Goal: Task Accomplishment & Management: Complete application form

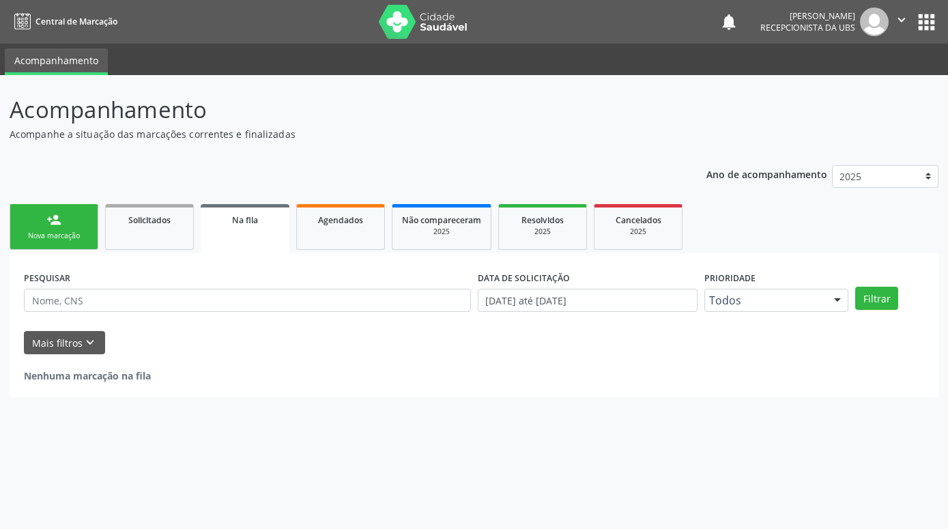
click at [70, 221] on link "person_add Nova marcação" at bounding box center [54, 227] width 89 height 46
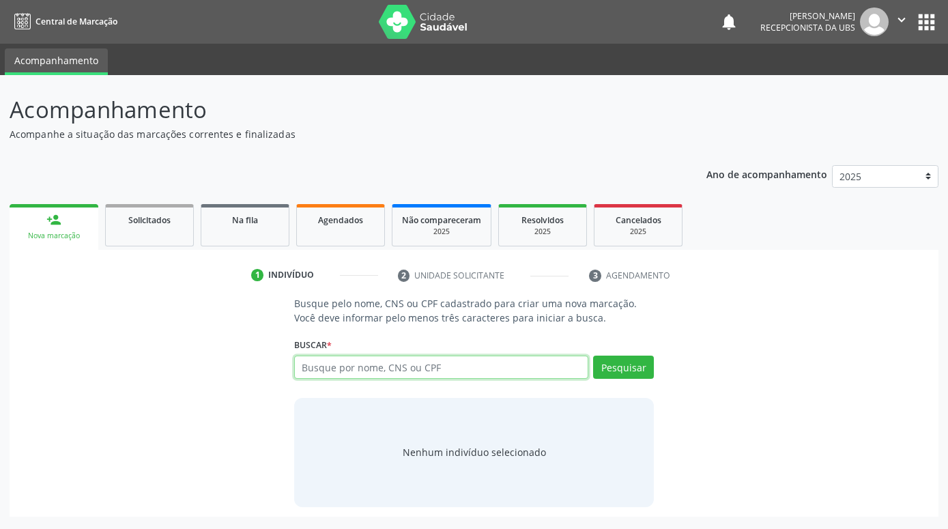
click at [434, 369] on input "text" at bounding box center [441, 367] width 294 height 23
paste input "700609449721369"
type input "700609449721369"
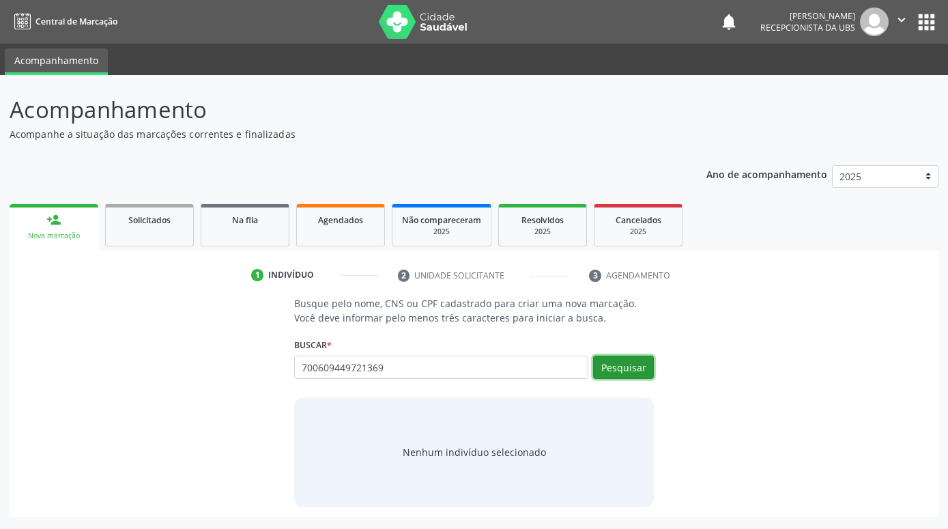
click at [654, 372] on button "Pesquisar" at bounding box center [623, 367] width 61 height 23
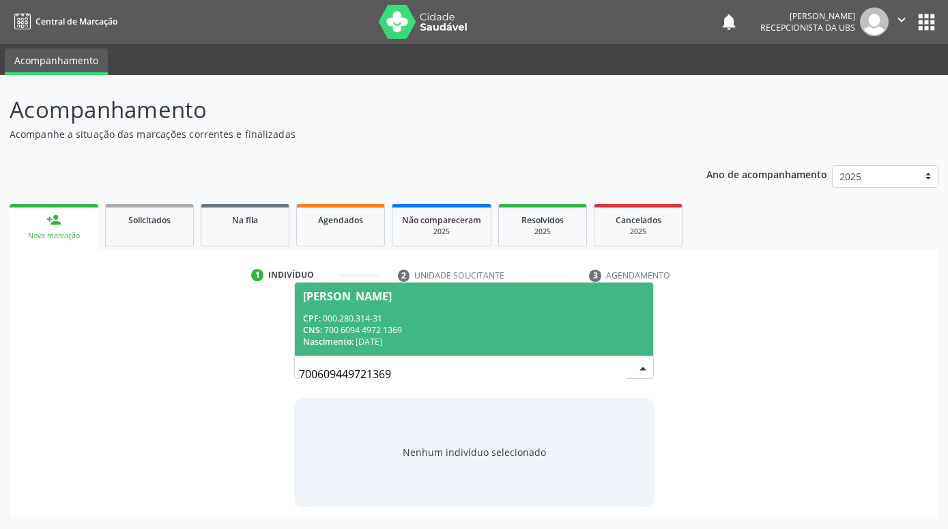
click at [582, 328] on div "CNS: 700 6094 4972 1369" at bounding box center [474, 330] width 342 height 12
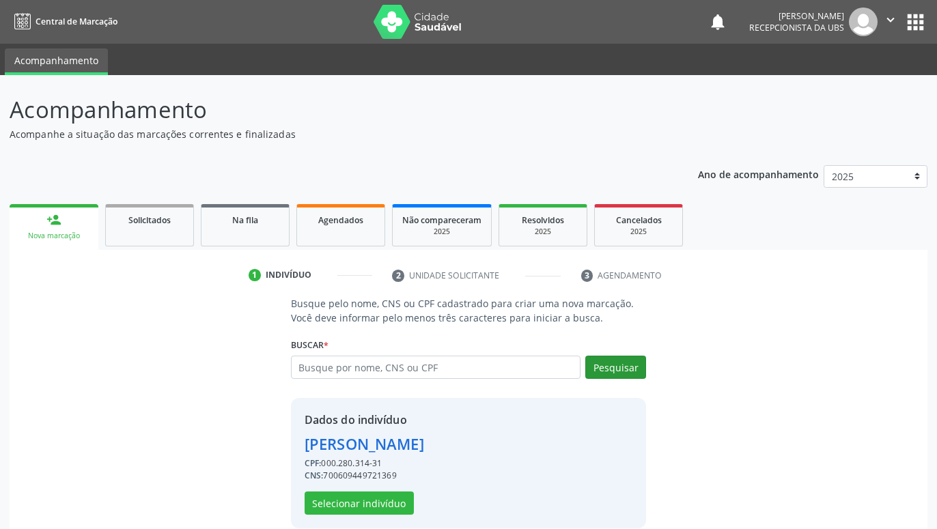
scroll to position [18, 0]
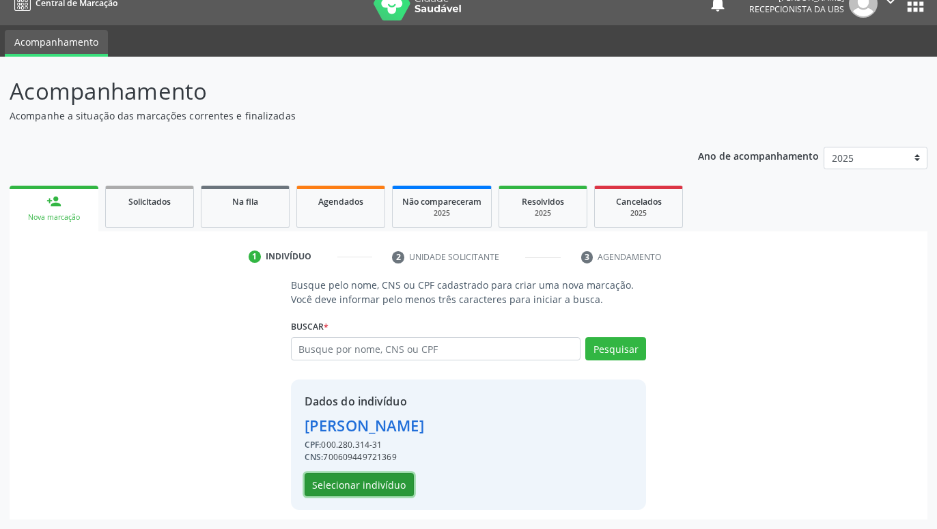
click at [380, 490] on button "Selecionar indivíduo" at bounding box center [359, 484] width 109 height 23
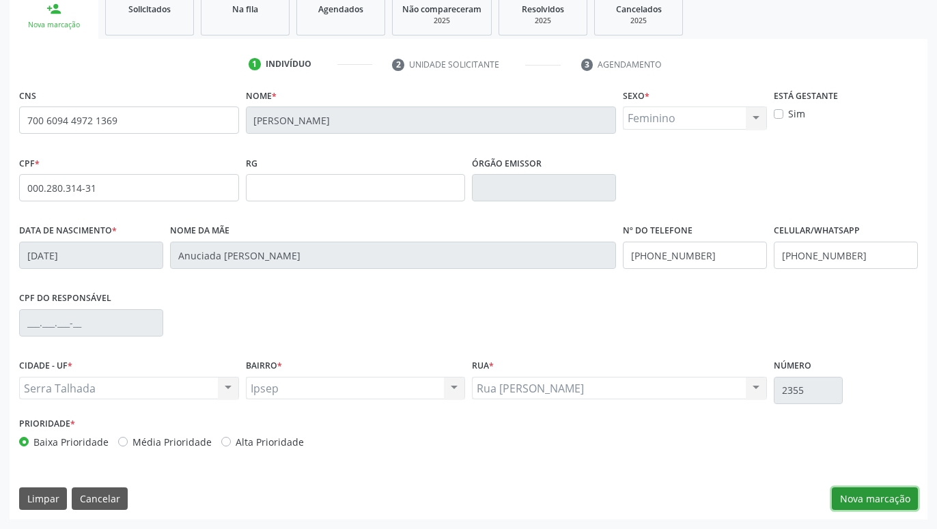
click at [861, 494] on button "Nova marcação" at bounding box center [875, 499] width 86 height 23
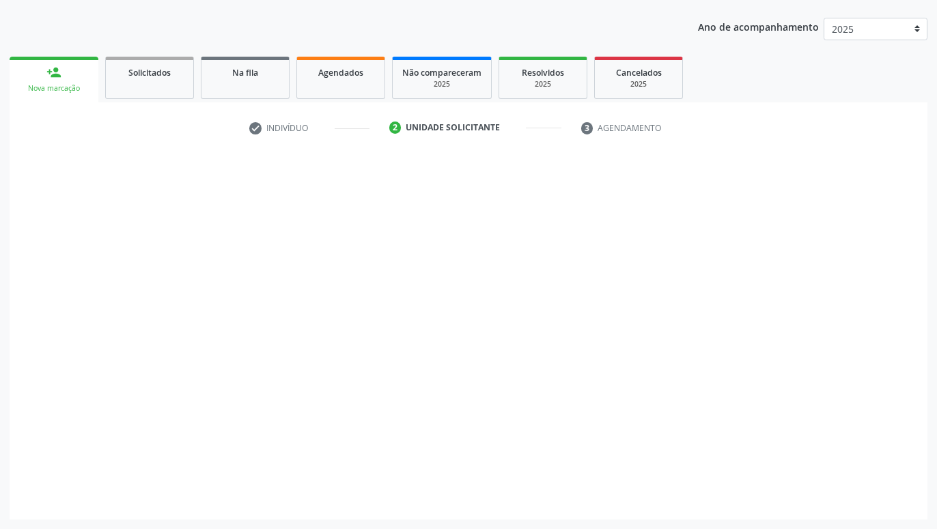
scroll to position [147, 0]
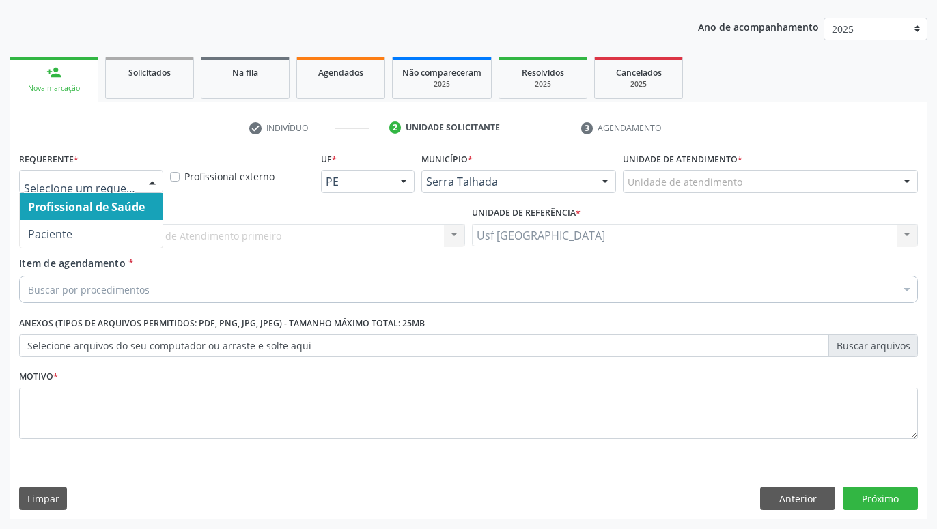
click at [152, 183] on div at bounding box center [152, 182] width 20 height 23
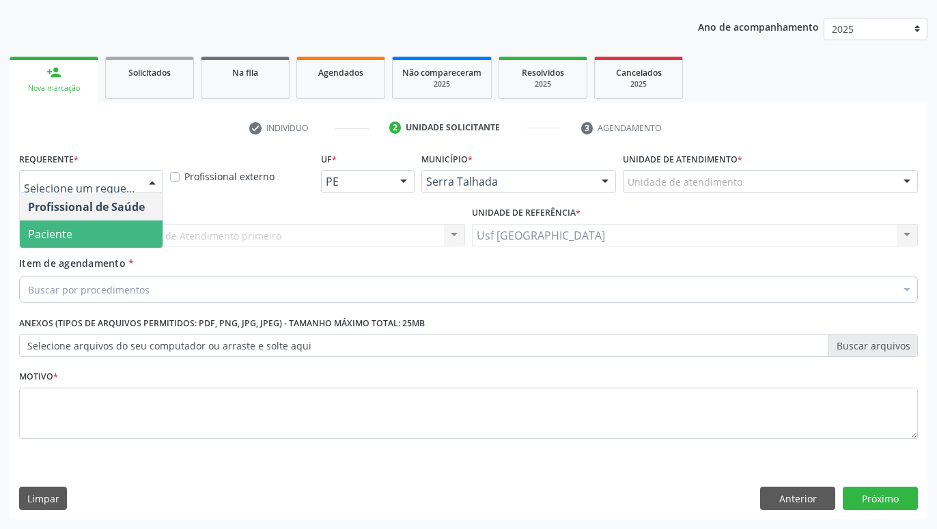
click at [83, 235] on span "Paciente" at bounding box center [91, 234] width 143 height 27
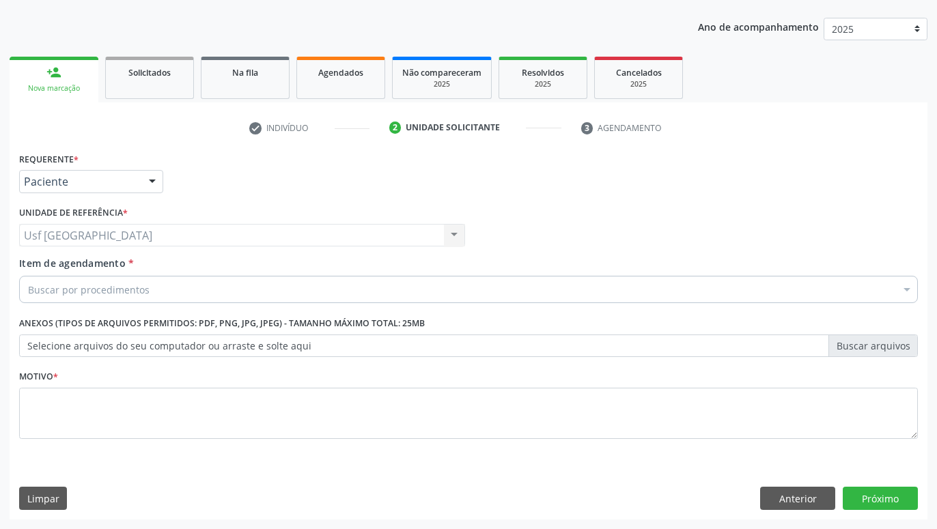
click at [170, 295] on div "Buscar por procedimentos" at bounding box center [468, 289] width 899 height 27
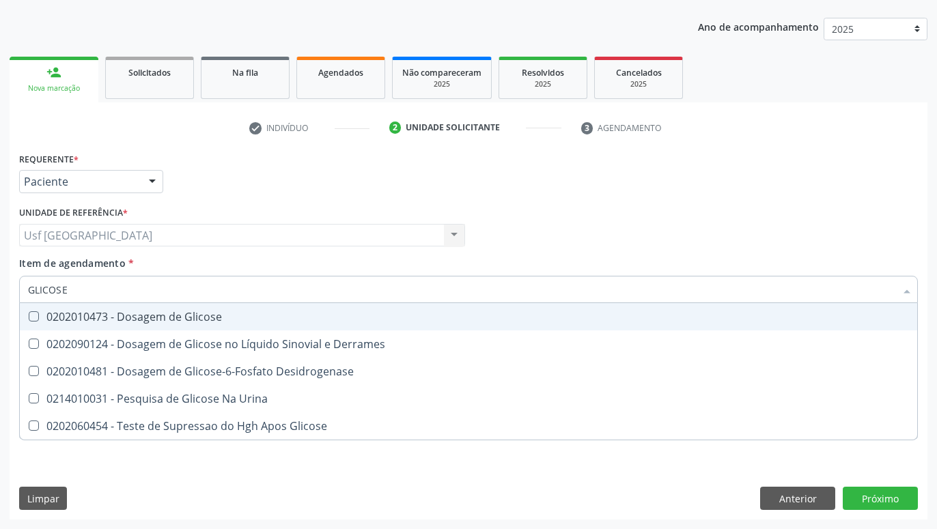
type input "GLICOSE"
click at [85, 319] on div "0202010473 - Dosagem de Glicose" at bounding box center [468, 316] width 881 height 11
checkbox Glicose "true"
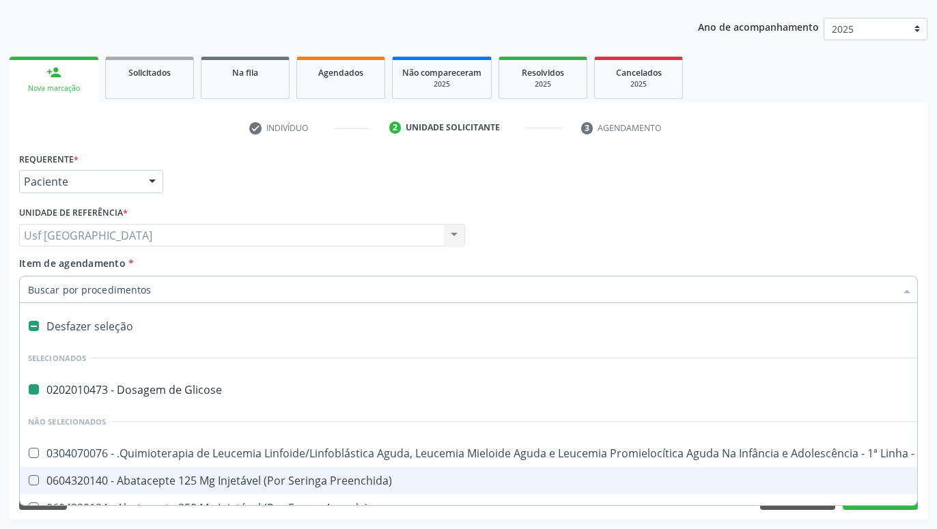
type input "H"
checkbox Glicose "false"
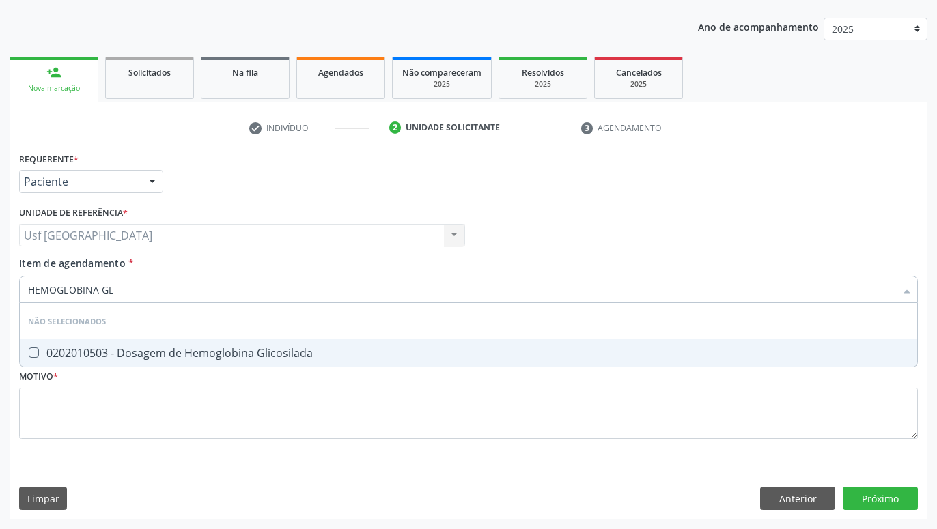
type input "HEMOGLOBINA GLI"
click at [257, 354] on div "0202010503 - Dosagem de Hemoglobina Glicosilada" at bounding box center [468, 353] width 881 height 11
checkbox Glicosilada "true"
type input "HEMOGLOBINA"
checkbox Glicosilada "false"
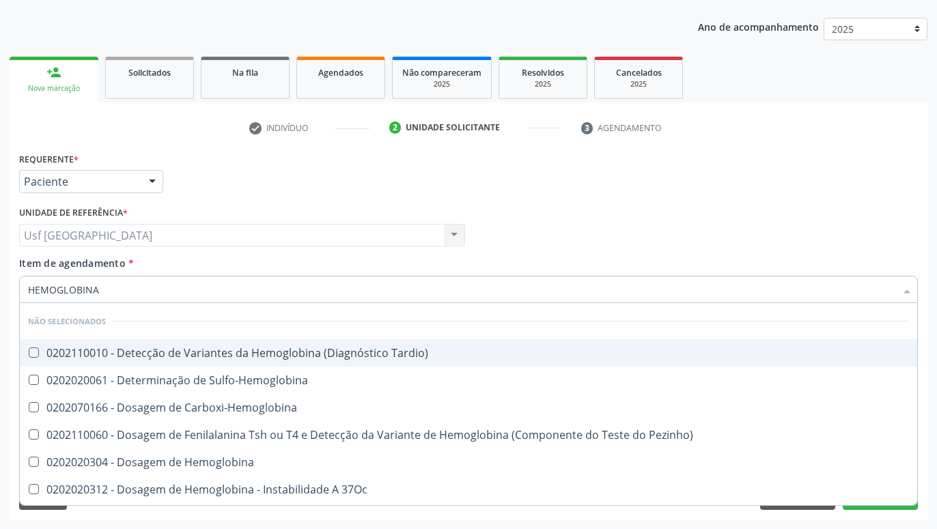
type input "HEMOGLOBIN"
checkbox Glicosilada "false"
checkbox Hematocrito\) "true"
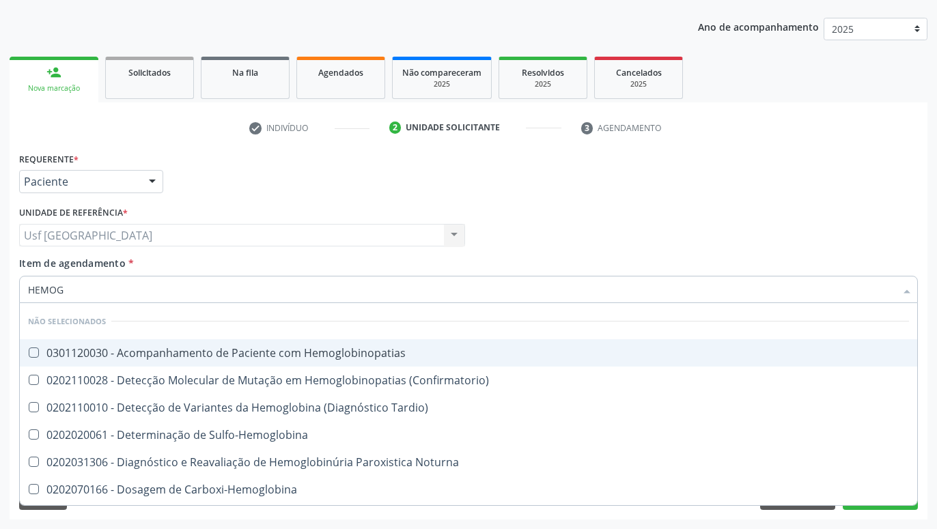
type input "HEMO"
checkbox Glicosilada "false"
type input "H"
checkbox Hemoglobinopatias "true"
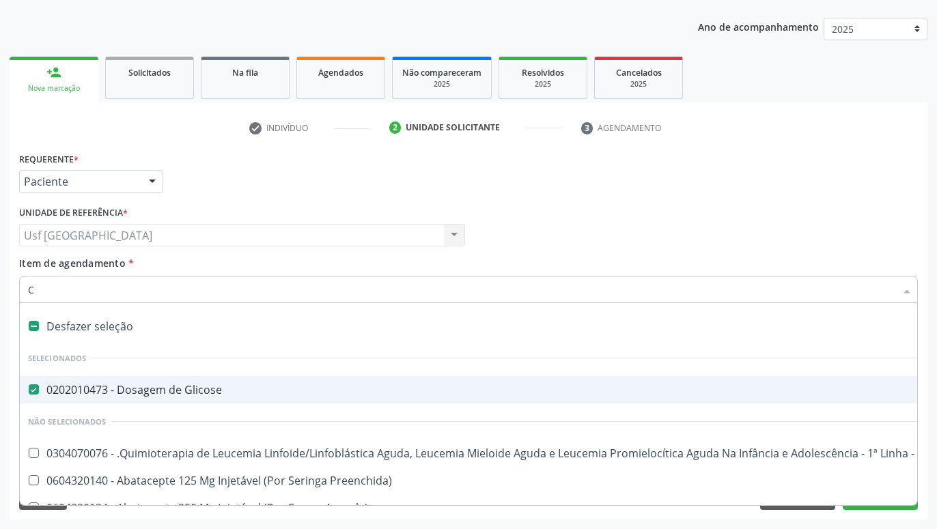
type input "CU"
checkbox Glicose "false"
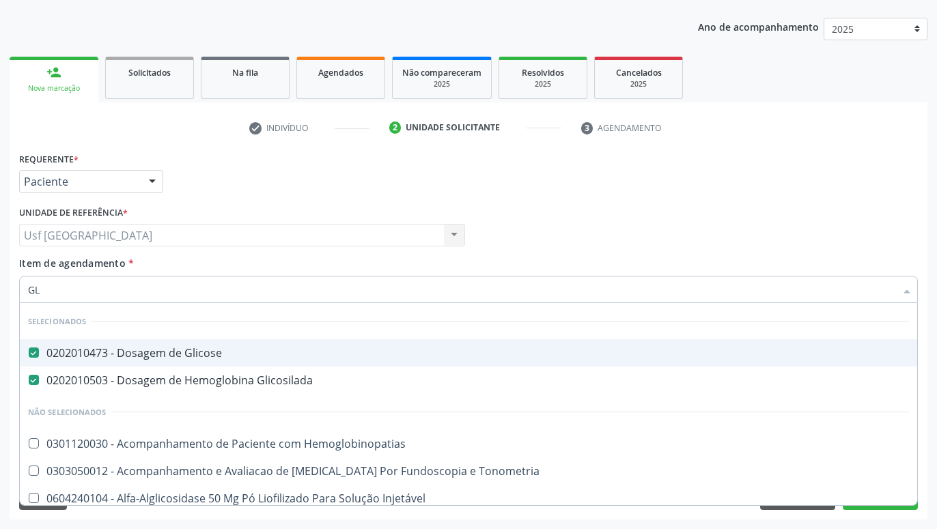
type input "G"
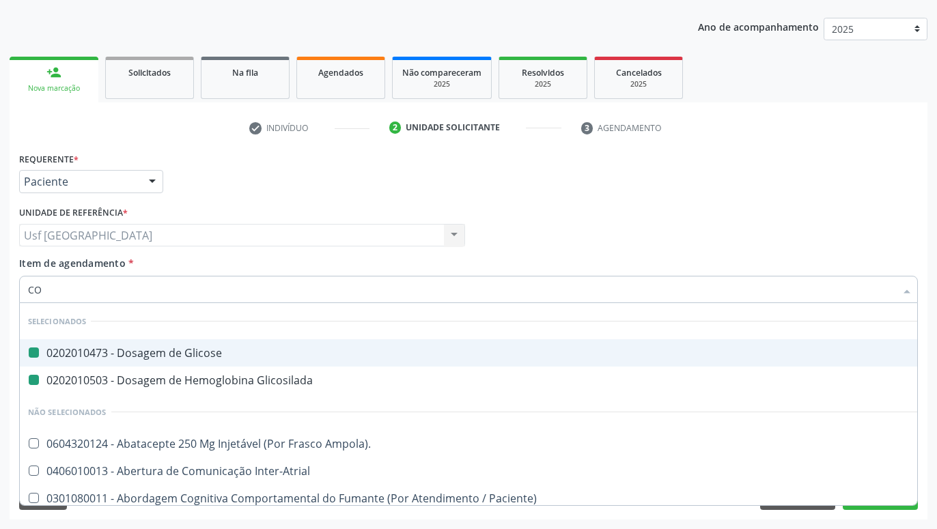
type input "COL"
checkbox Glicose "false"
checkbox Glicosilada "false"
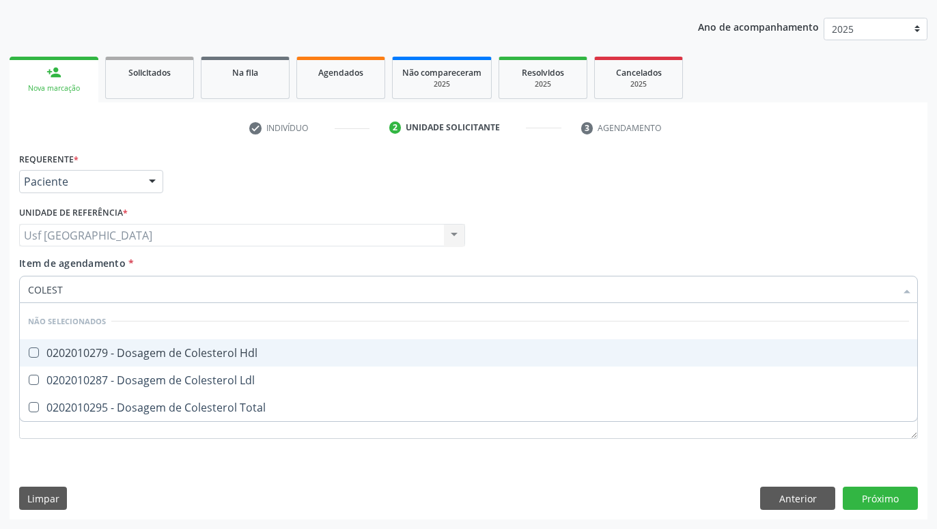
type input "COLESTE"
click at [186, 341] on span "0202010279 - Dosagem de Colesterol Hdl" at bounding box center [468, 352] width 897 height 27
checkbox Hdl "true"
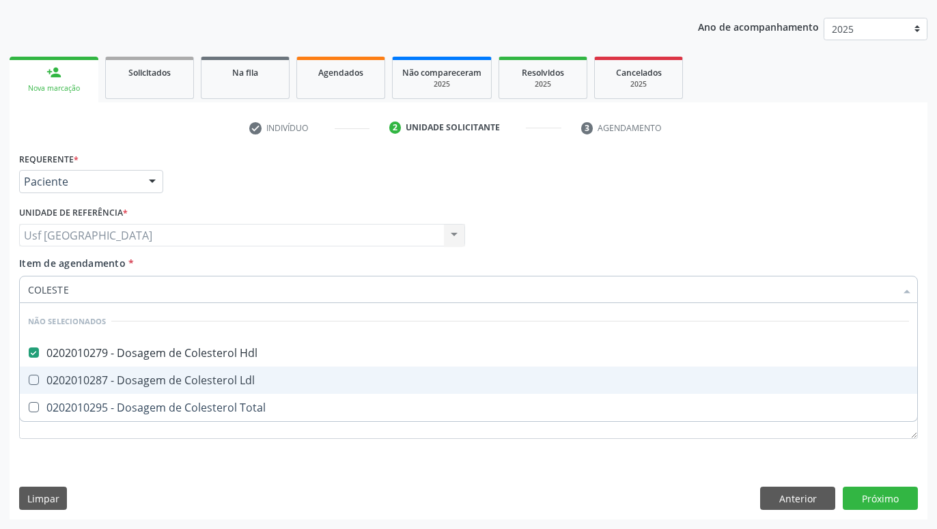
click at [205, 386] on div "0202010287 - Dosagem de Colesterol Ldl" at bounding box center [468, 380] width 881 height 11
checkbox Ldl "true"
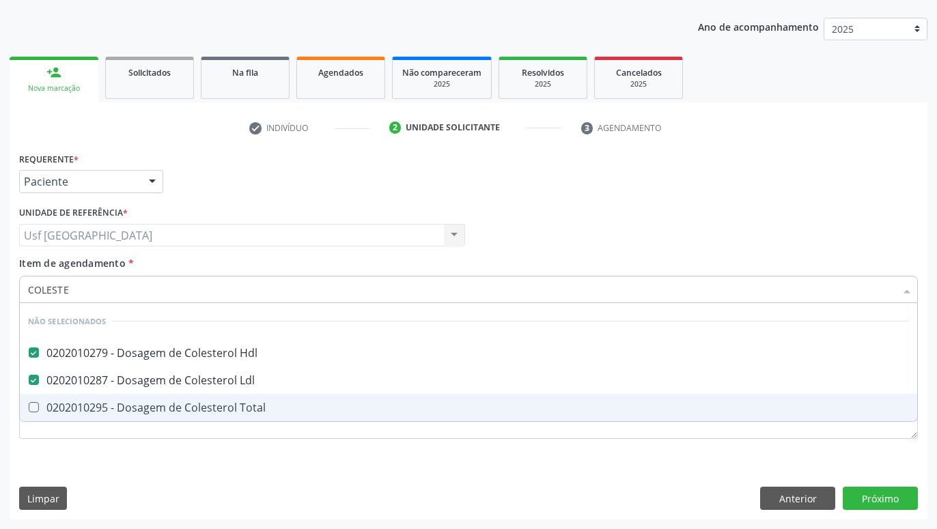
click at [205, 417] on span "0202010295 - Dosagem de Colesterol Total" at bounding box center [468, 407] width 897 height 27
checkbox Total "true"
type input "COLE"
checkbox Hdl "false"
checkbox Ldl "false"
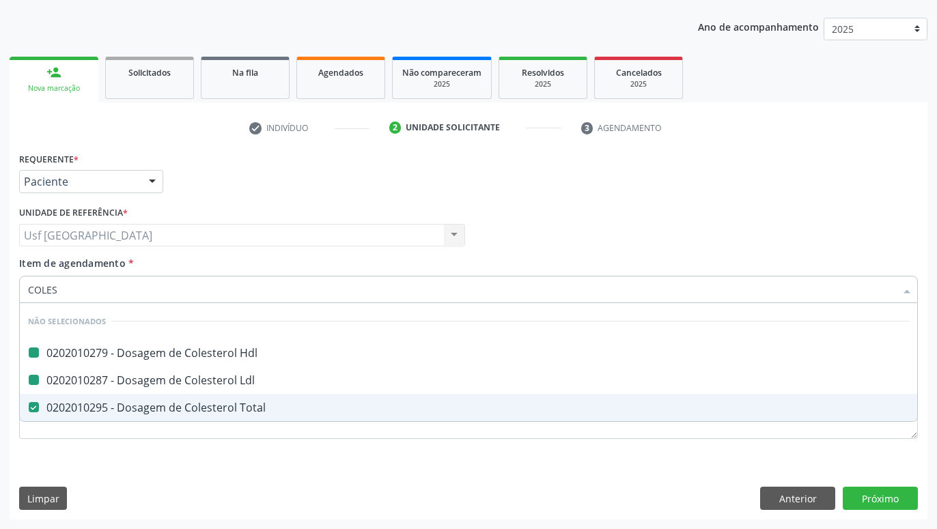
checkbox Total "false"
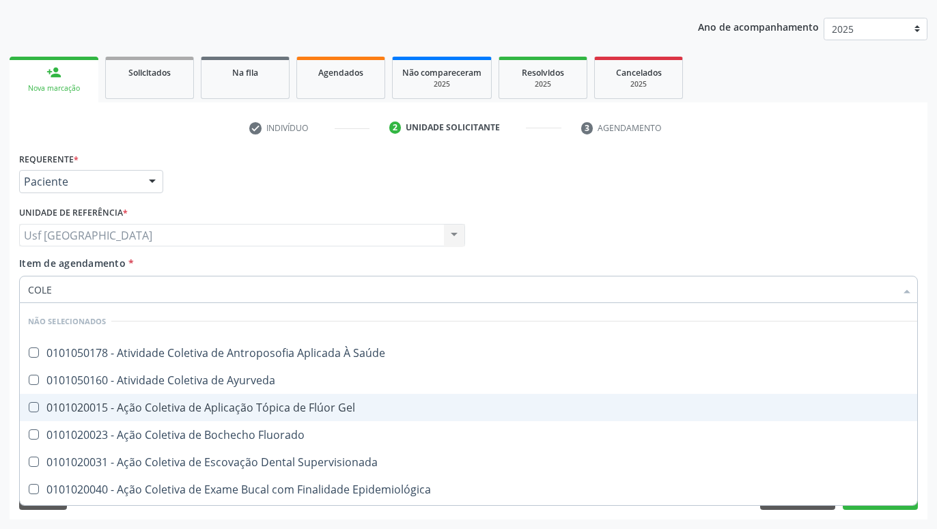
type input "COL"
checkbox Hdl "false"
checkbox Ldl "false"
checkbox Total "false"
type input "C"
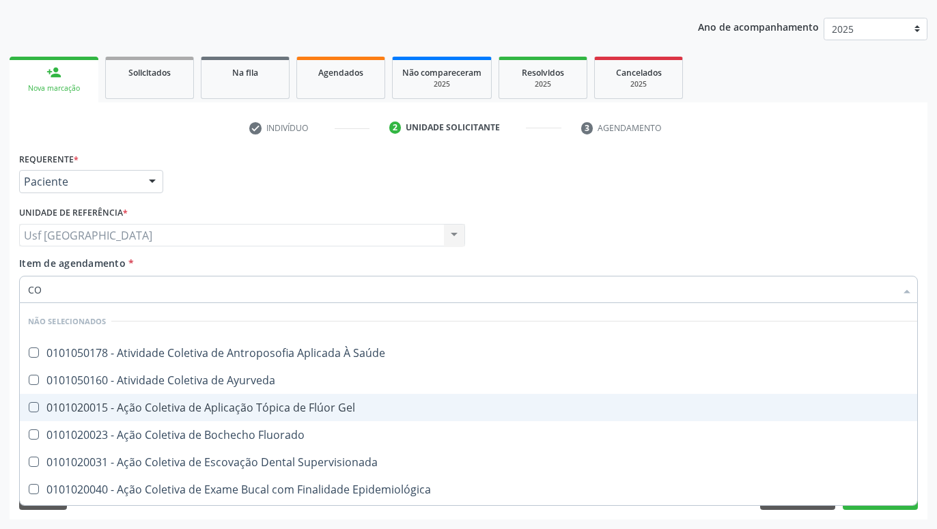
checkbox Saúde "true"
checkbox Ayurveda "true"
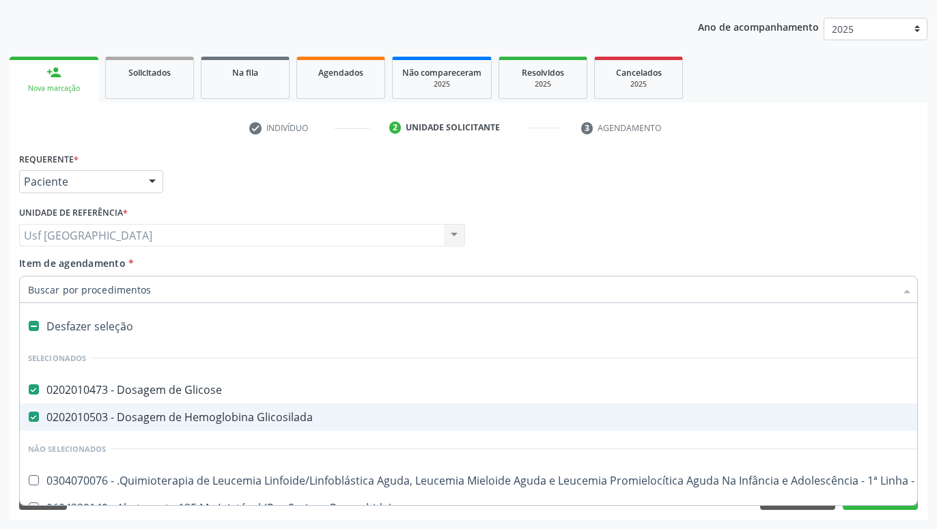
type input "T"
checkbox Glicose "false"
checkbox Glicosilada "false"
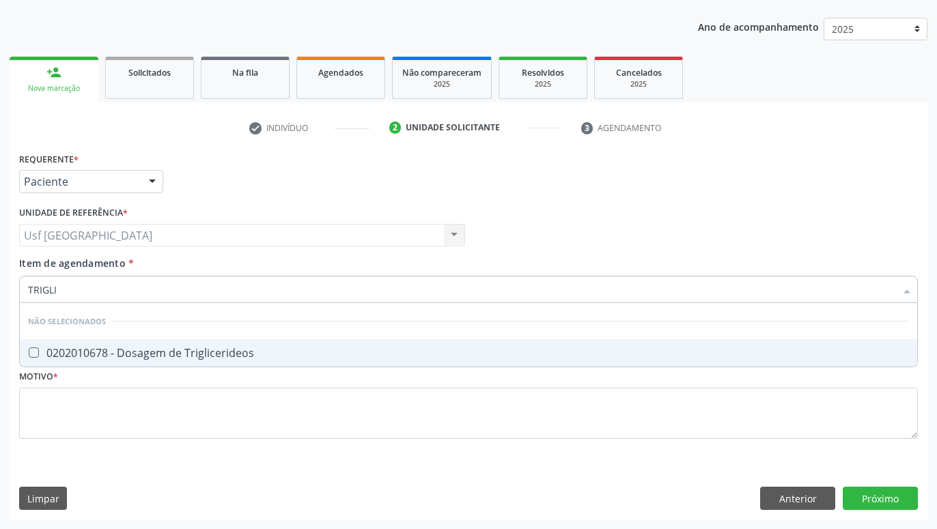
type input "TRIGLIC"
click at [226, 348] on div "0202010678 - Dosagem de Triglicerideos" at bounding box center [468, 353] width 881 height 11
checkbox Triglicerideos "true"
click at [220, 294] on input "TRIGLIC" at bounding box center [461, 289] width 867 height 27
type input "TRIGLIC"
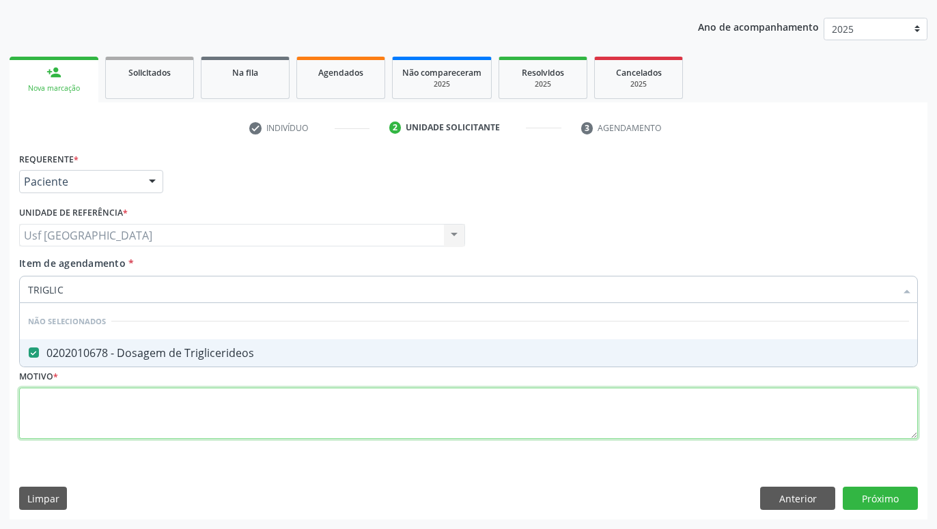
click at [216, 425] on textarea at bounding box center [468, 414] width 899 height 52
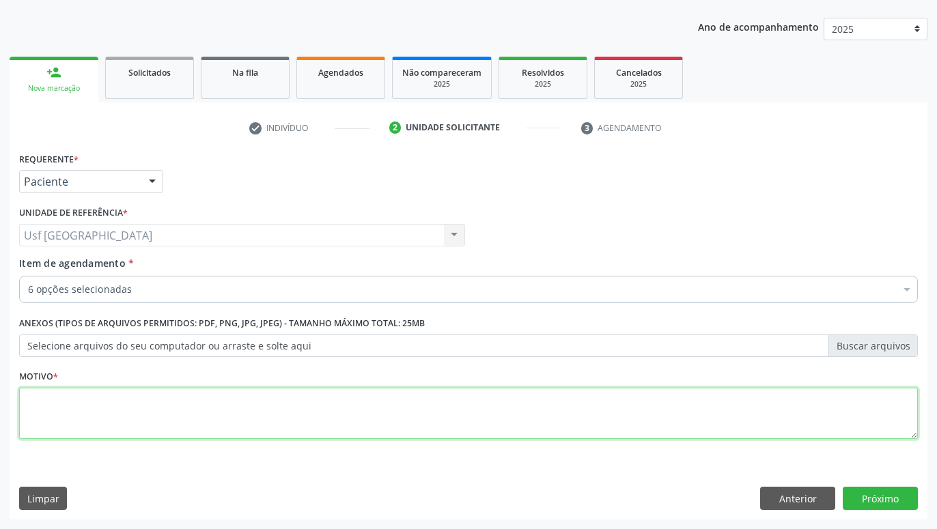
type textarea "."
type textarea "SOLICITADO POR A ENDOCRINOLOGISTA"
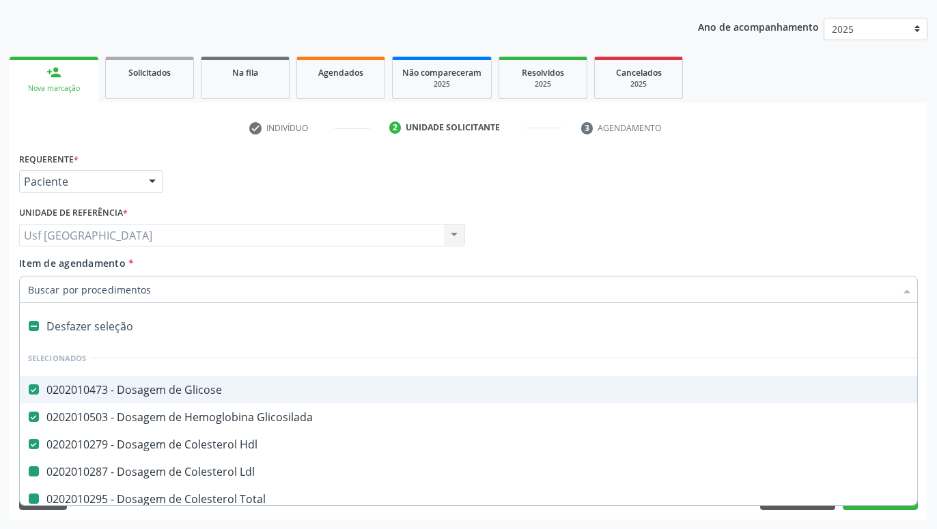
type input "H"
checkbox Ldl "false"
checkbox Total "false"
checkbox Triglicerideos "false"
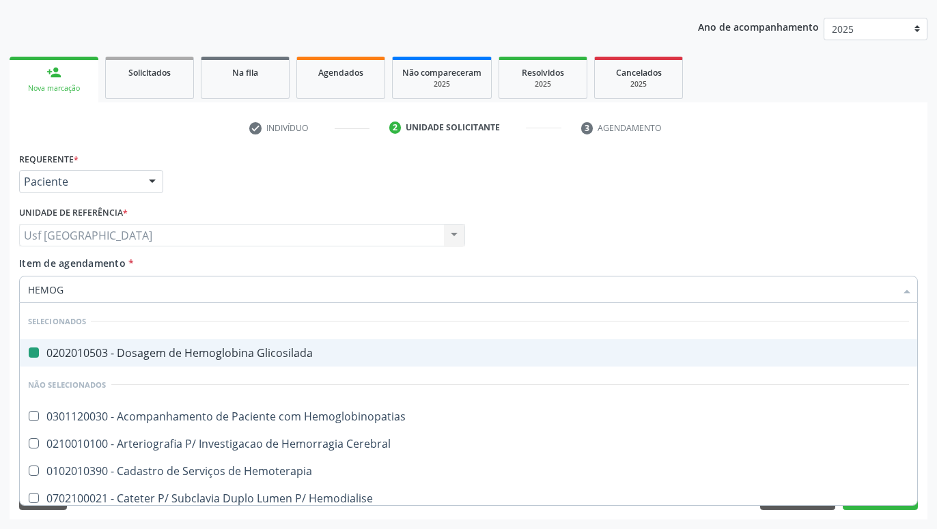
type input "HEMOGR"
checkbox Glicosilada "false"
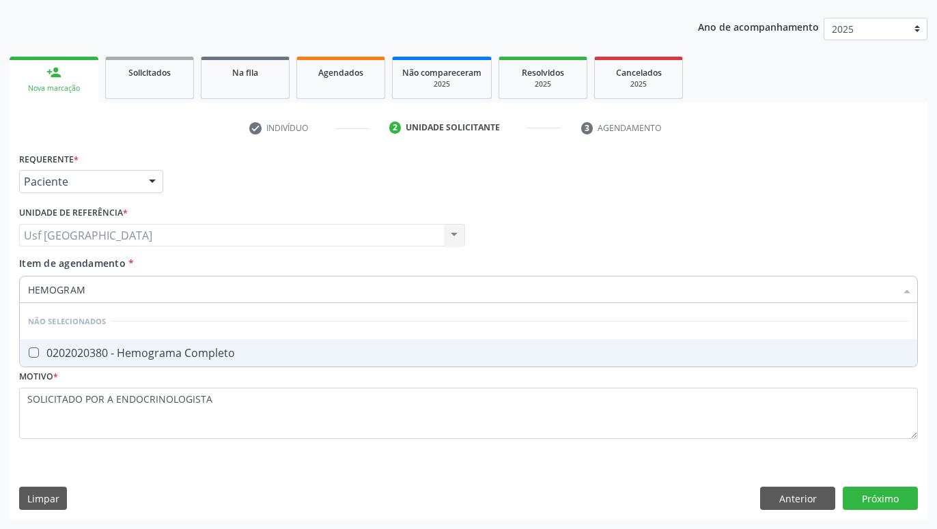
type input "HEMOGRAMA"
click at [139, 352] on div "0202020380 - Hemograma Completo" at bounding box center [468, 353] width 881 height 11
checkbox Completo "true"
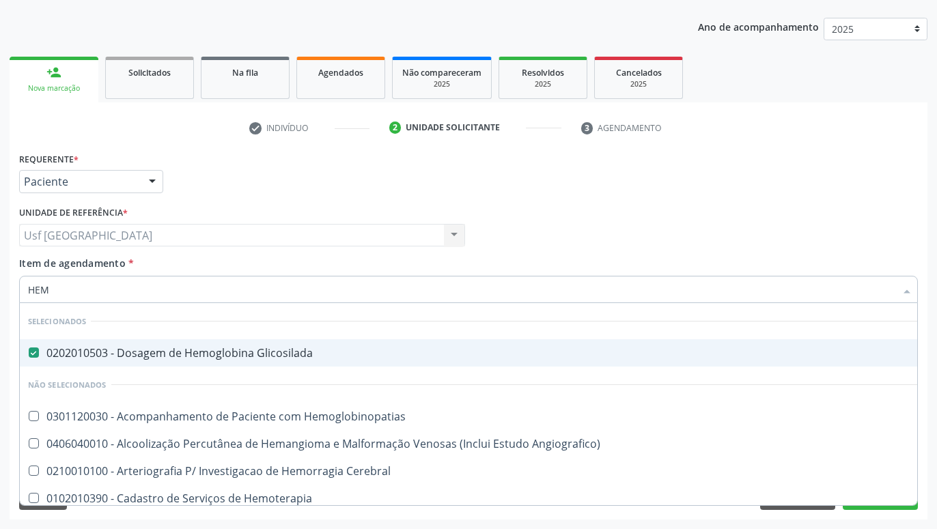
type input "HE"
checkbox Completo "false"
checkbox Orgaos "true"
type input "H"
checkbox Angiografico\) "true"
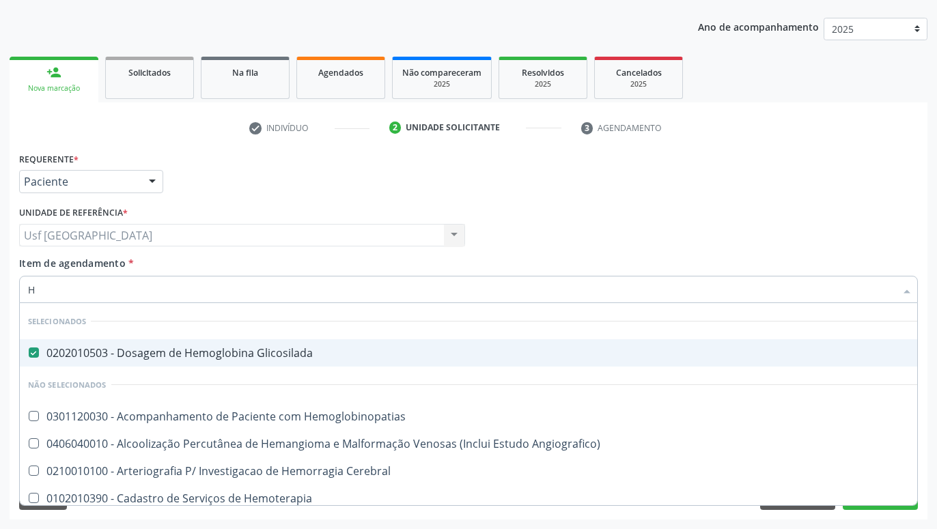
checkbox Cerebral "true"
checkbox Hemoterapia "true"
checkbox Orgaos "false"
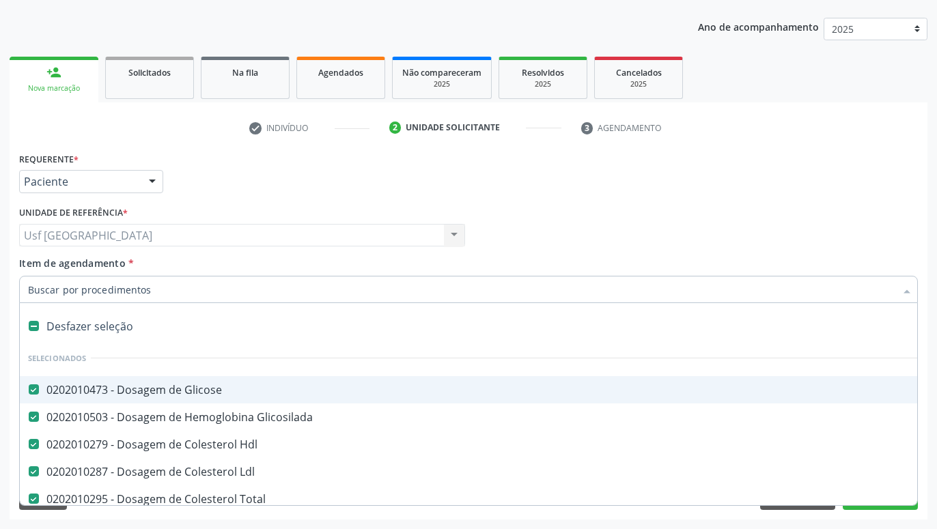
type input "T"
checkbox Triglicerideos "false"
type input "TG"
checkbox Glicose "false"
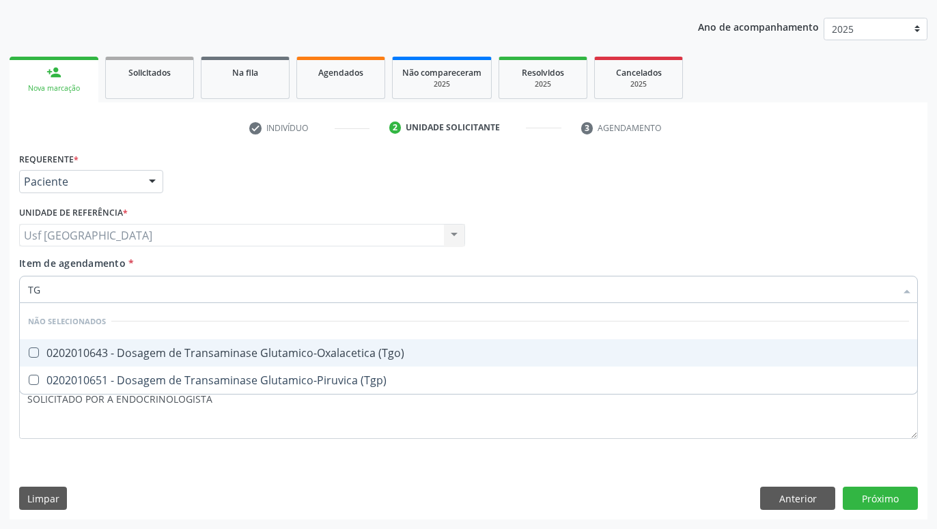
type input "TGO"
click at [135, 352] on div "0202010643 - Dosagem de Transaminase Glutamico-Oxalacetica (Tgo)" at bounding box center [468, 353] width 881 height 11
checkbox \(Tgo\) "true"
type input "TGP"
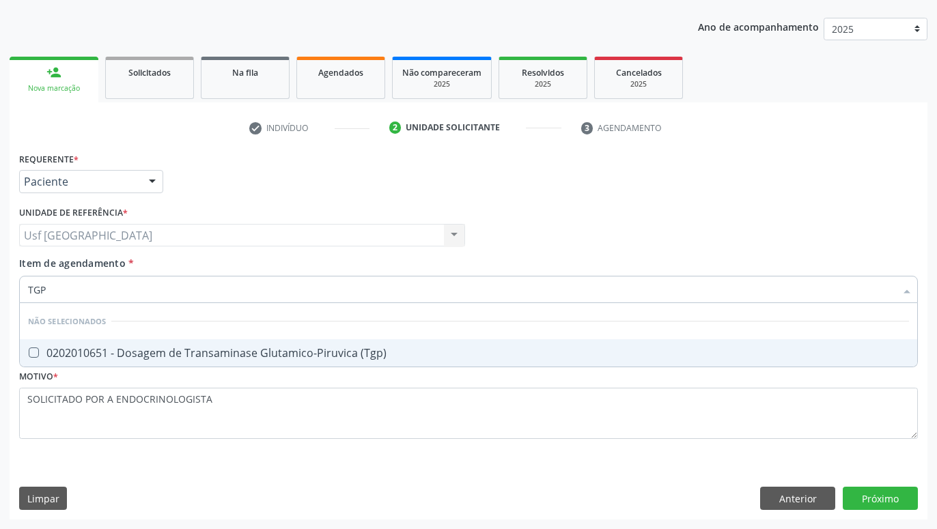
click at [34, 355] on \(Tgp\) at bounding box center [34, 353] width 10 height 10
click at [29, 355] on \(Tgp\) "checkbox" at bounding box center [24, 352] width 9 height 9
checkbox \(Tgp\) "true"
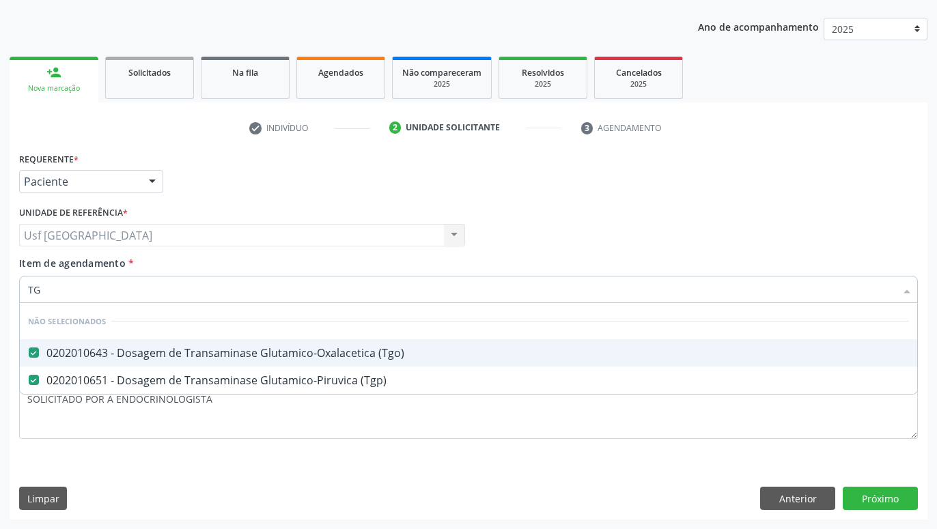
type input "T"
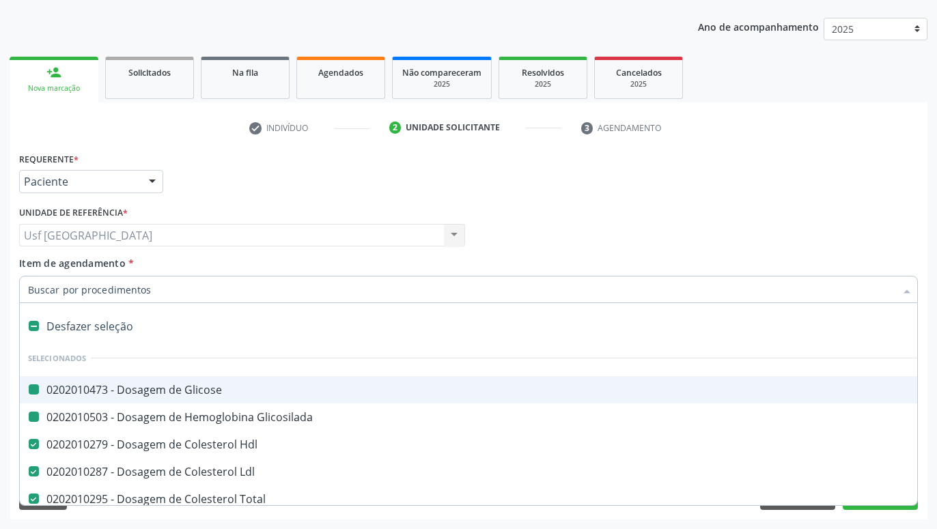
type input "U"
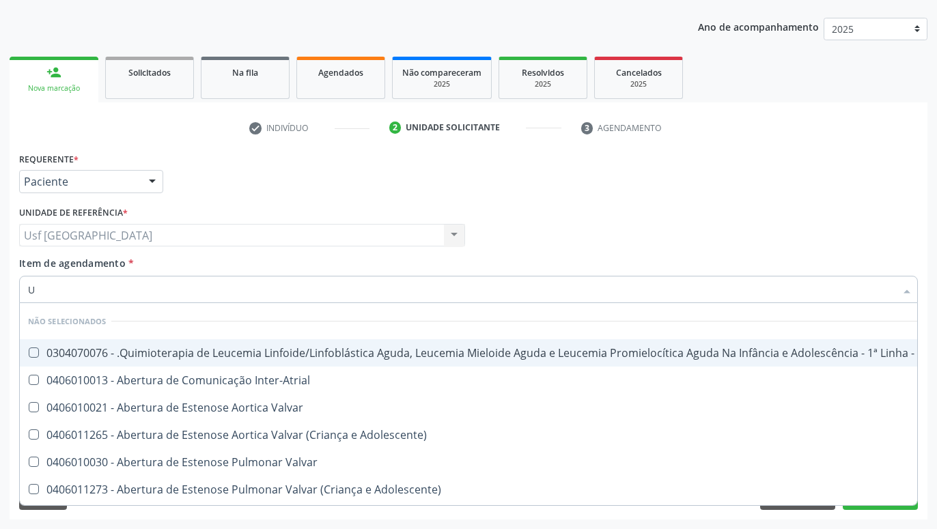
checkbox Manutenção "false"
checkbox Inter-Atrial "false"
checkbox Valvar "false"
checkbox Adolescente\) "false"
checkbox Valvar "false"
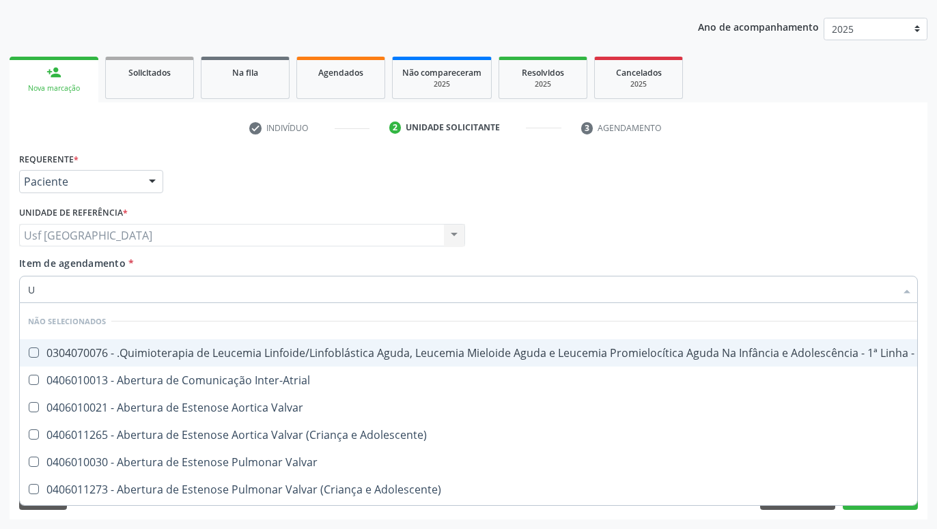
checkbox Adolescente\) "false"
checkbox \(Tgo\) "true"
checkbox \(Tgp\) "true"
type input "UR"
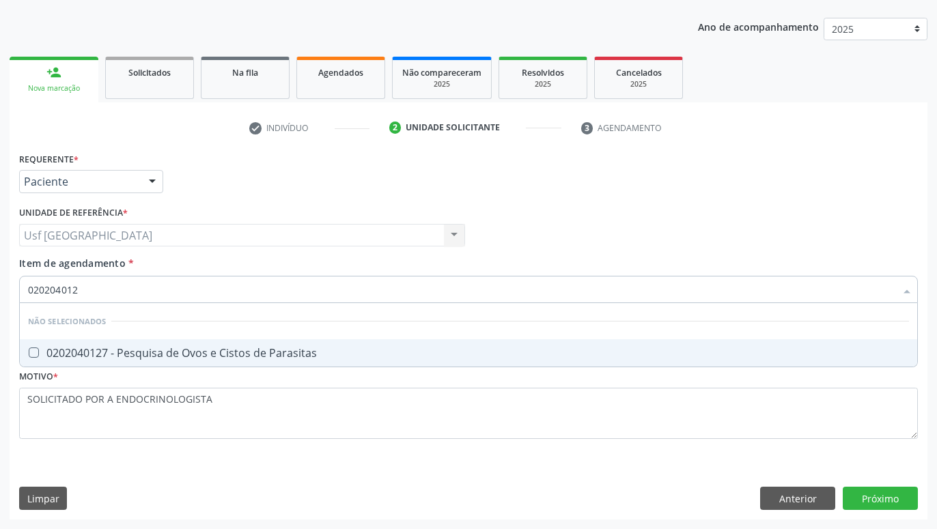
type input "0202040127"
click at [223, 348] on div "0202040127 - Pesquisa de Ovos e Cistos de Parasitas" at bounding box center [468, 353] width 881 height 11
checkbox Parasitas "true"
click at [881, 498] on div "Requerente * Paciente Profissional de Saúde Paciente Nenhum resultado encontrad…" at bounding box center [469, 334] width 918 height 371
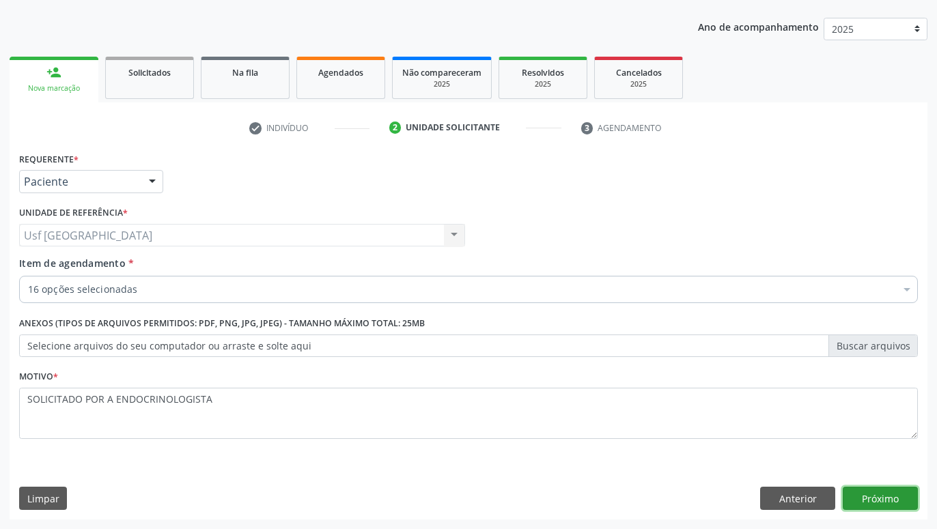
click at [875, 489] on button "Próximo" at bounding box center [880, 498] width 75 height 23
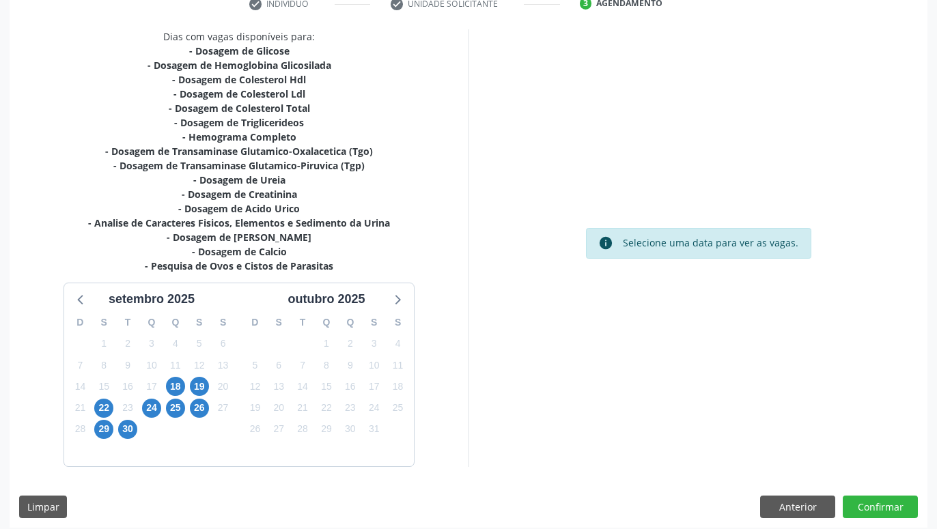
scroll to position [280, 0]
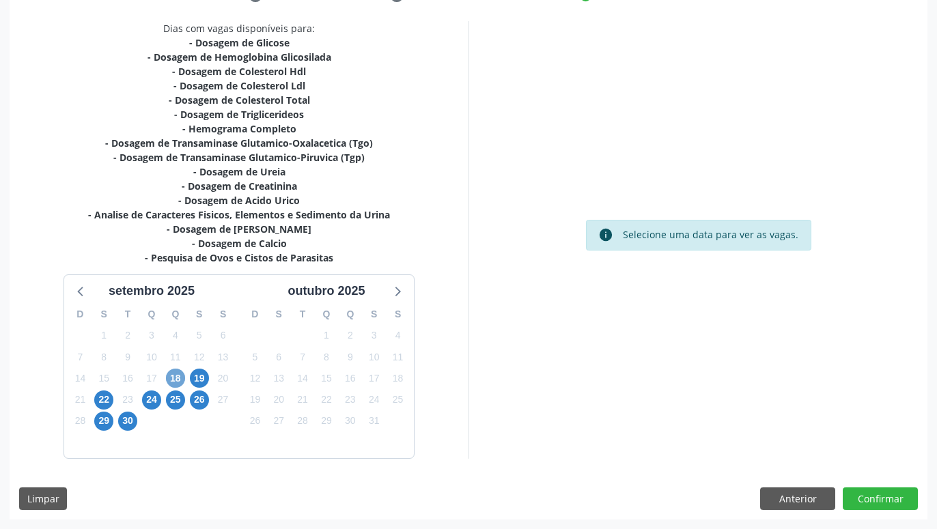
click at [178, 373] on span "18" at bounding box center [175, 378] width 19 height 19
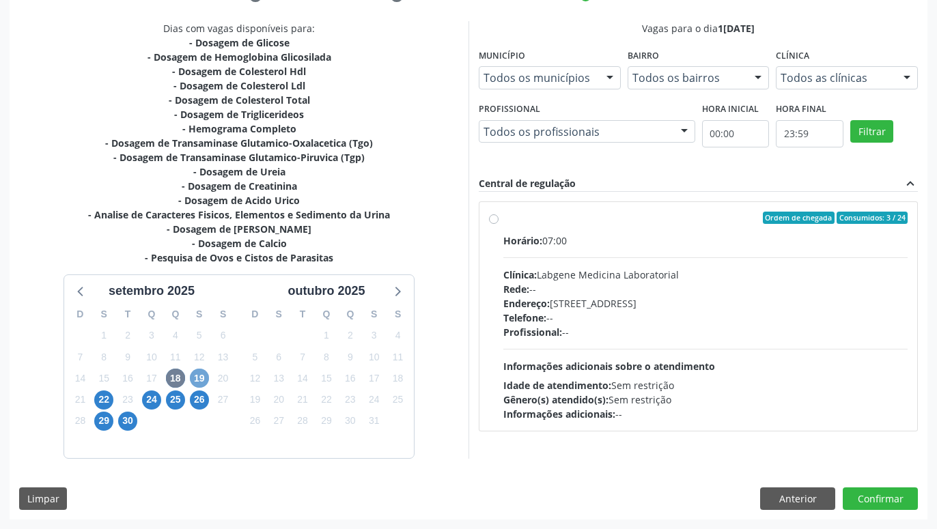
click at [201, 380] on span "19" at bounding box center [199, 378] width 19 height 19
click at [490, 214] on div "Ordem de chegada Consumidos: 1 / 24 Horário: 07:00 Clínica: Labgene Medicina La…" at bounding box center [698, 317] width 419 height 210
radio input "true"
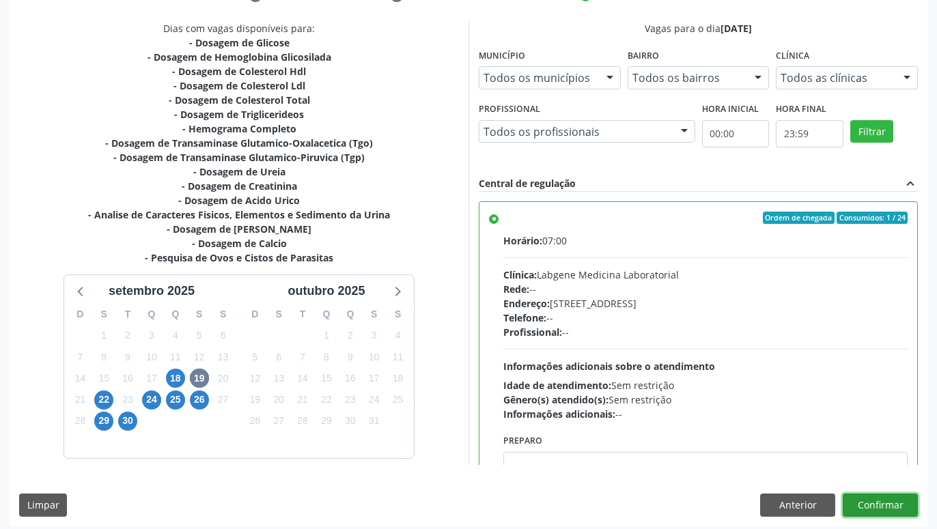
click at [884, 503] on button "Confirmar" at bounding box center [880, 505] width 75 height 23
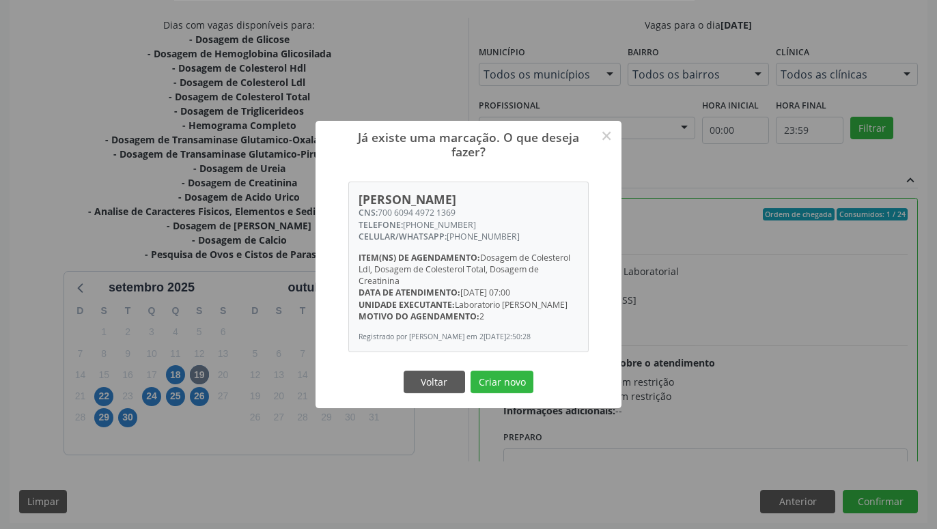
scroll to position [287, 0]
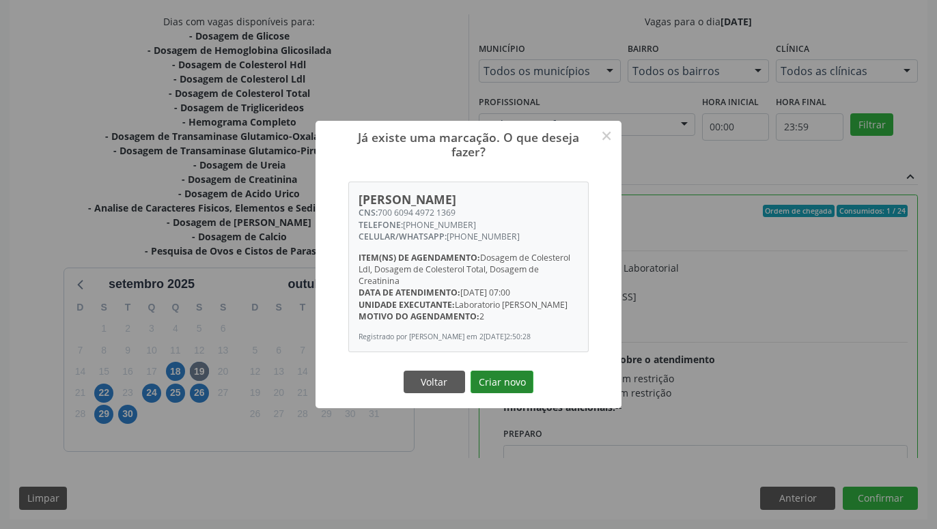
click at [505, 384] on button "Criar novo" at bounding box center [501, 382] width 63 height 23
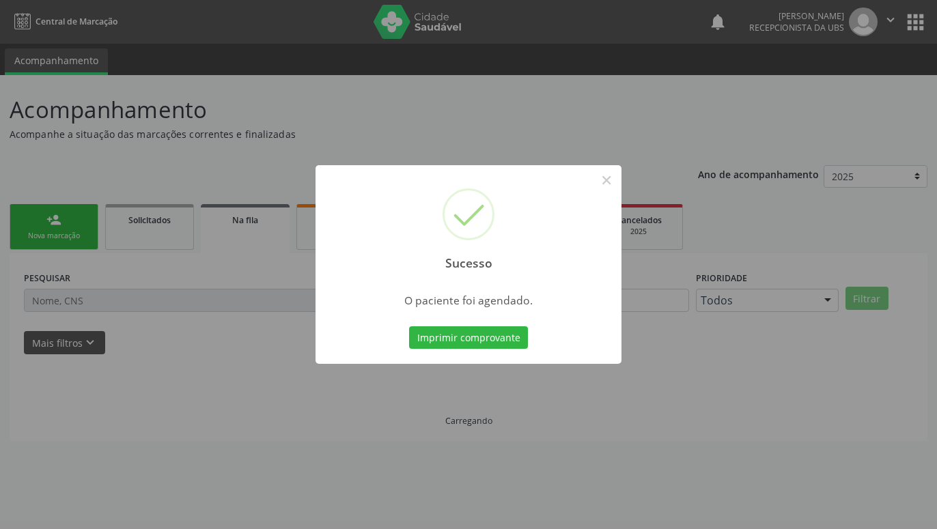
scroll to position [0, 0]
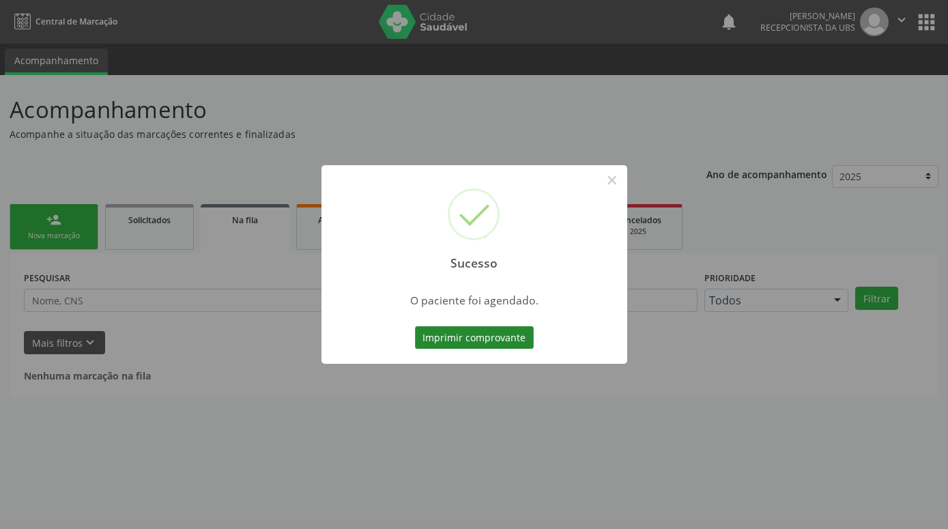
click at [500, 334] on button "Imprimir comprovante" at bounding box center [474, 337] width 119 height 23
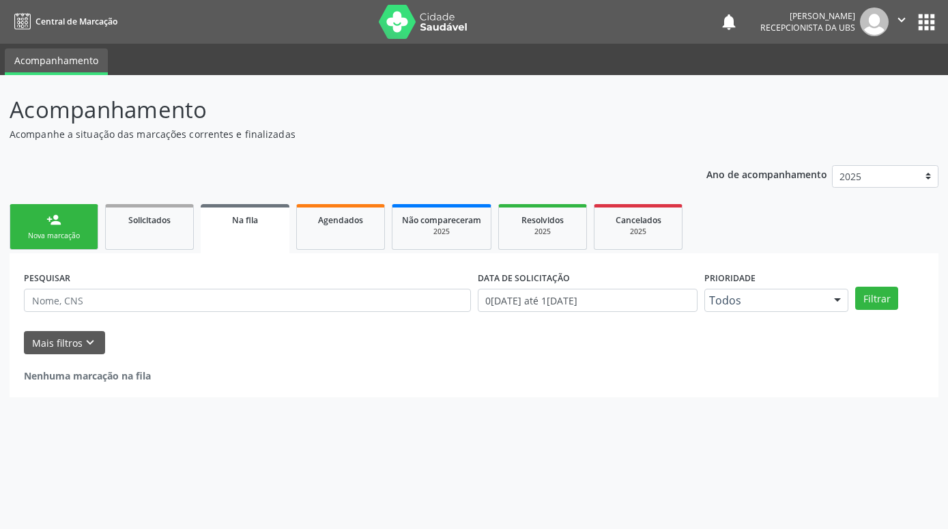
click at [82, 232] on div "Nova marcação" at bounding box center [54, 236] width 68 height 10
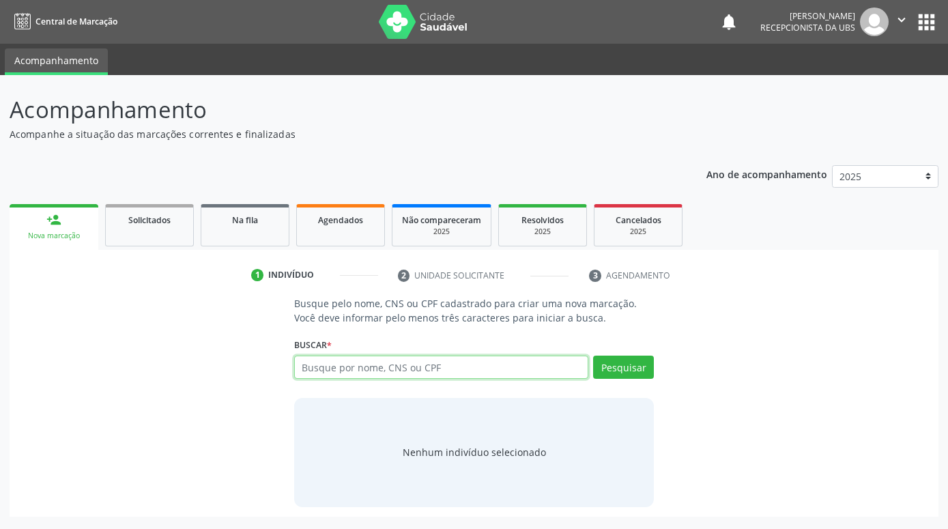
click at [401, 369] on input "text" at bounding box center [441, 367] width 294 height 23
type input "GERALDINA MARIA DOS SANTOS"
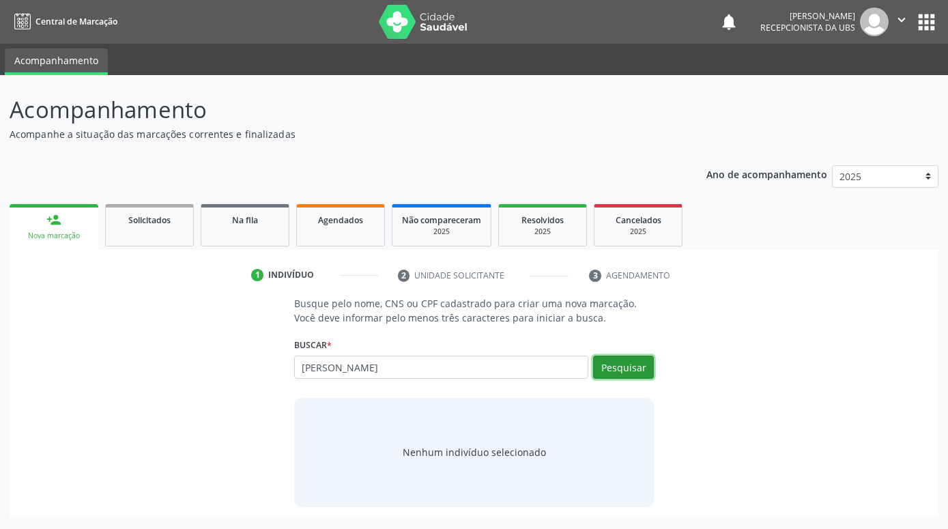
click at [634, 366] on button "Pesquisar" at bounding box center [623, 367] width 61 height 23
type input "GERALDINA MARIA DOS SANTOS"
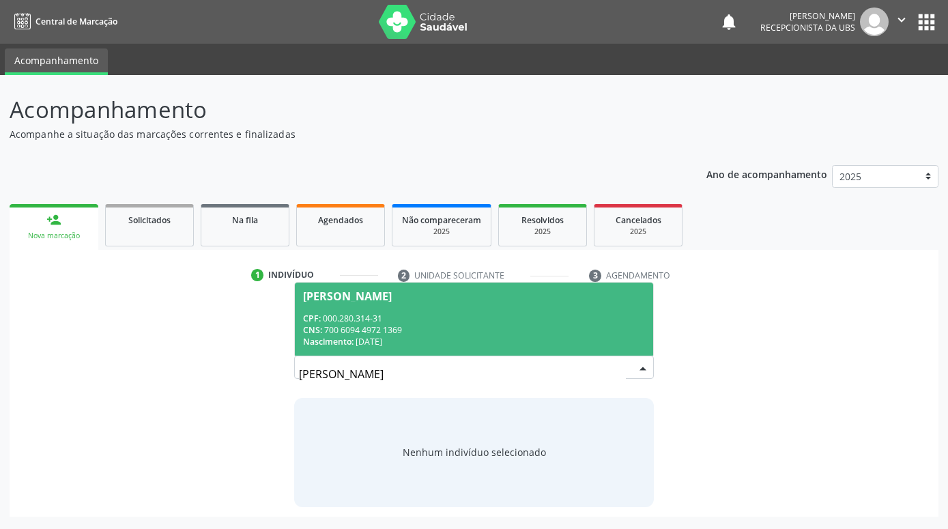
click at [580, 313] on div "CPF: 000.280.314-31" at bounding box center [474, 319] width 342 height 12
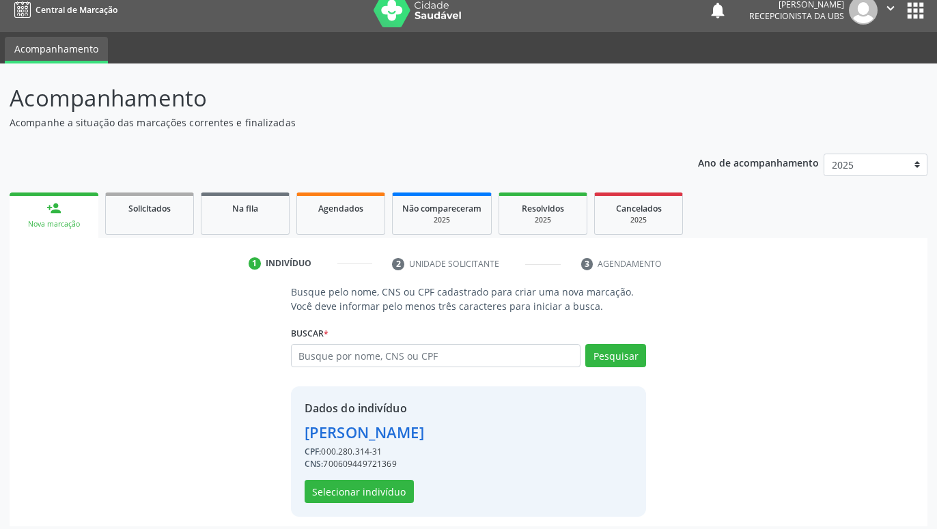
scroll to position [18, 0]
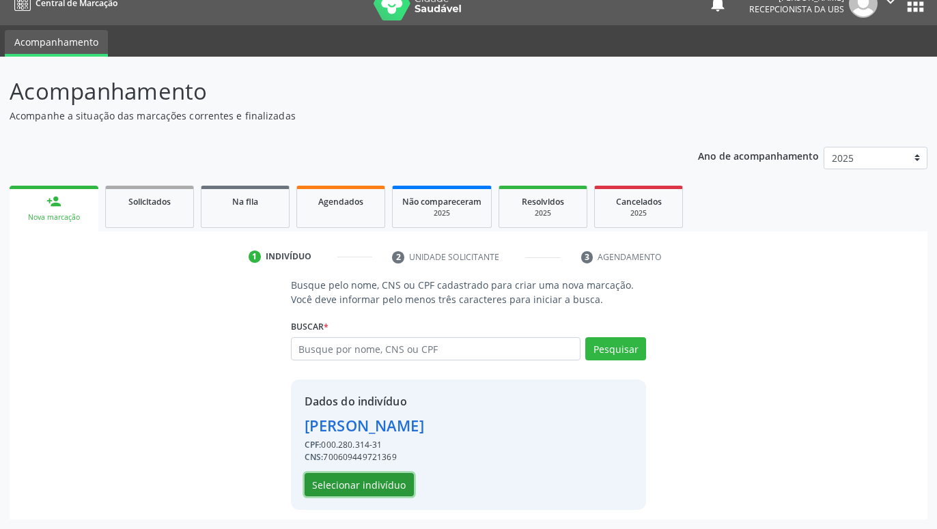
click at [391, 488] on button "Selecionar indivíduo" at bounding box center [359, 484] width 109 height 23
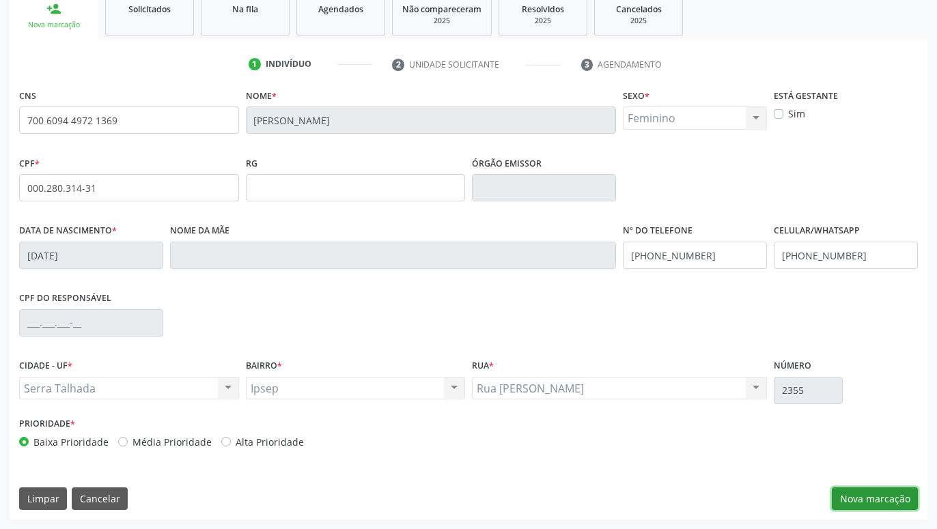
click at [907, 502] on button "Nova marcação" at bounding box center [875, 499] width 86 height 23
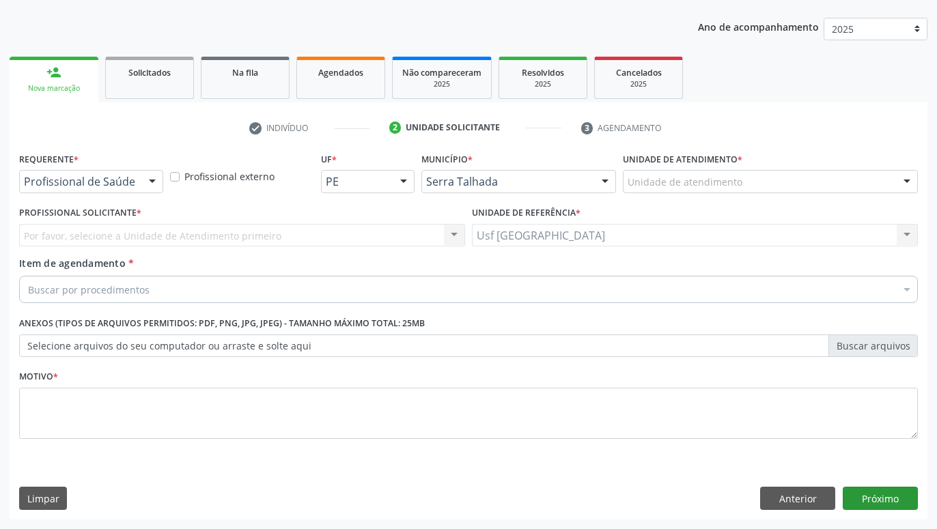
scroll to position [147, 0]
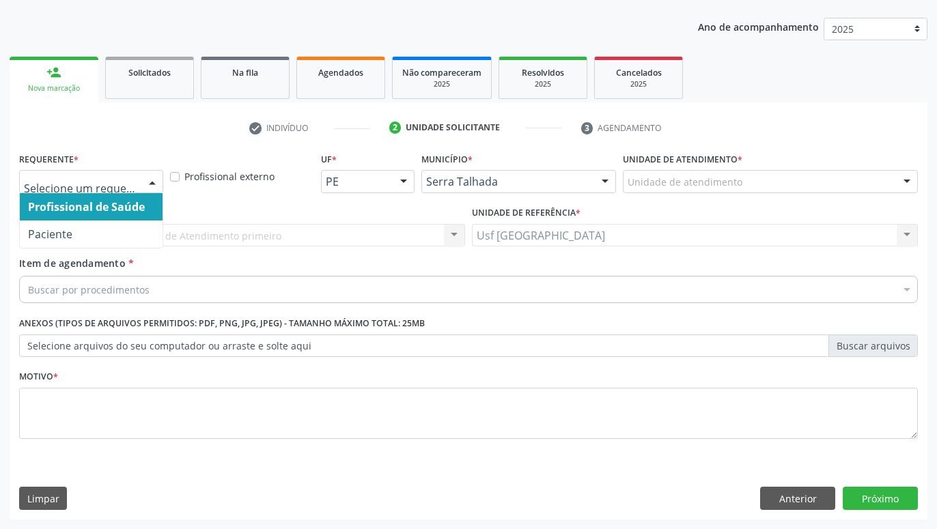
click at [146, 178] on div at bounding box center [152, 182] width 20 height 23
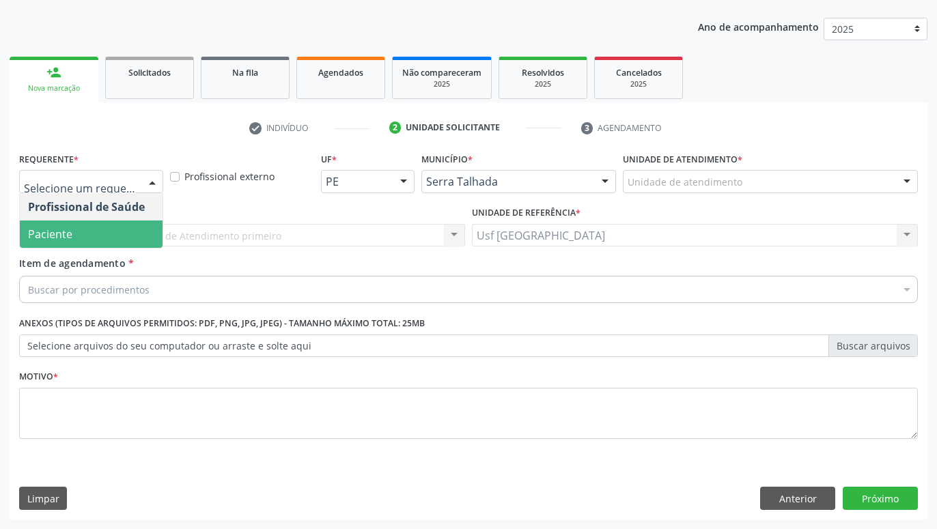
click at [128, 227] on span "Paciente" at bounding box center [91, 234] width 143 height 27
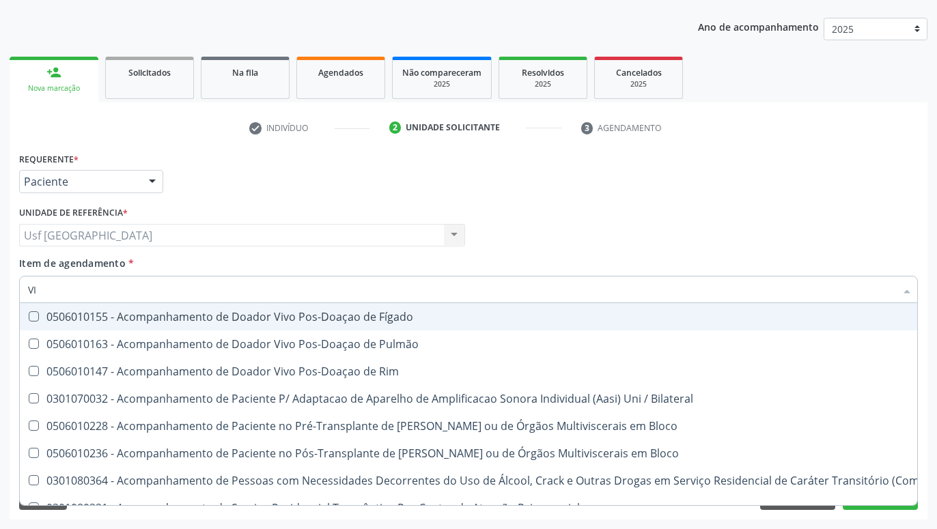
type input "VIT"
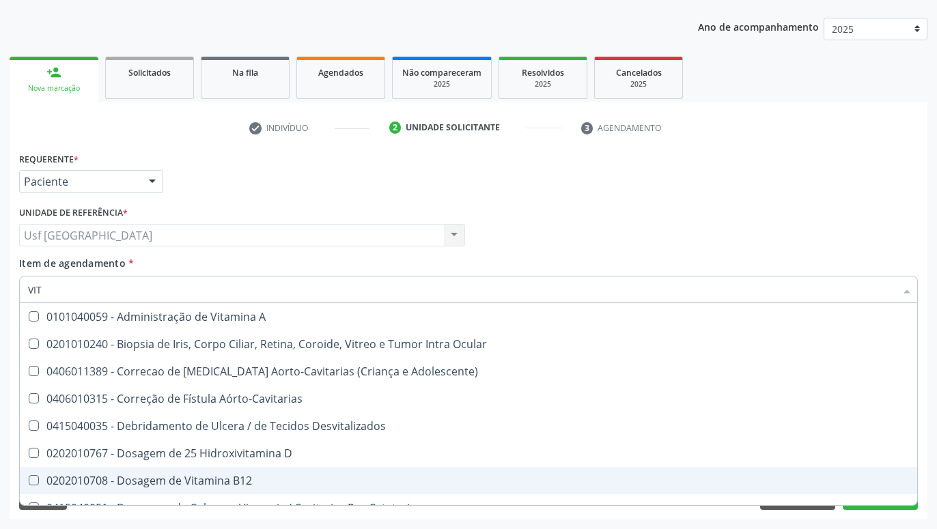
click at [244, 483] on div "0202010708 - Dosagem de Vitamina B12" at bounding box center [468, 480] width 881 height 11
checkbox B12 "true"
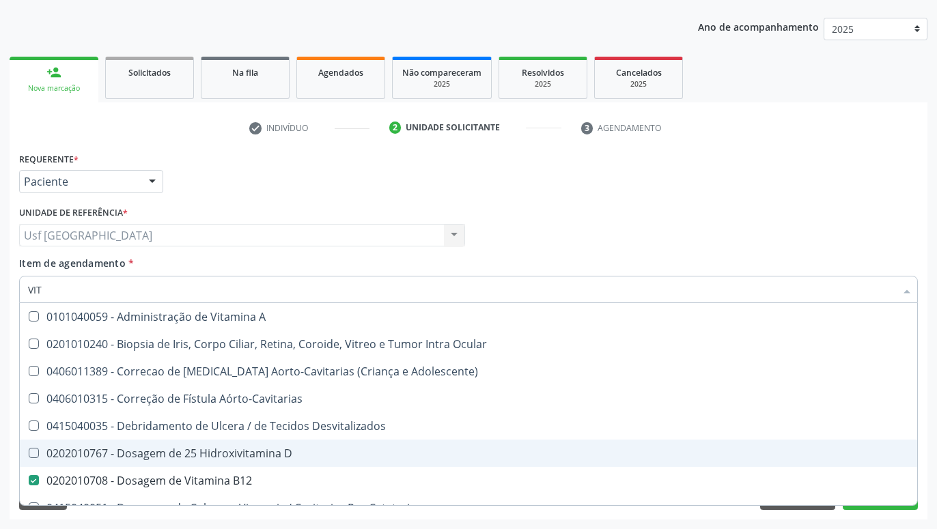
click at [272, 457] on div "0202010767 - Dosagem de 25 Hidroxivitamina D" at bounding box center [468, 453] width 881 height 11
checkbox D "true"
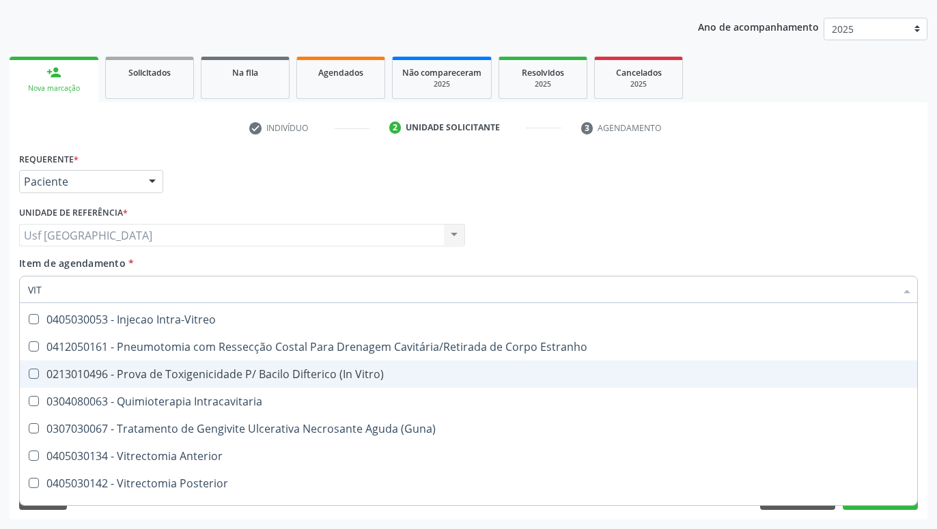
scroll to position [343, 0]
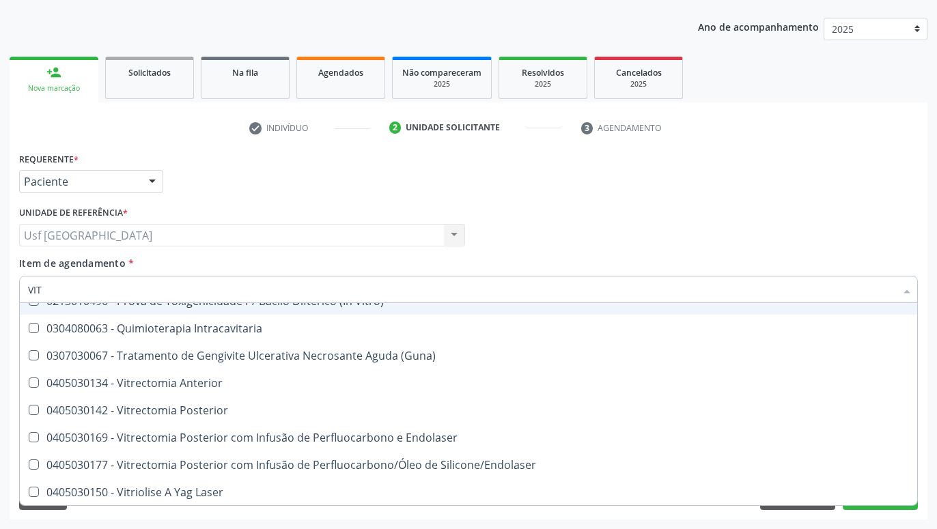
click at [604, 212] on div "Profissional Solicitante Por favor, selecione a Unidade de Atendimento primeiro…" at bounding box center [468, 229] width 905 height 53
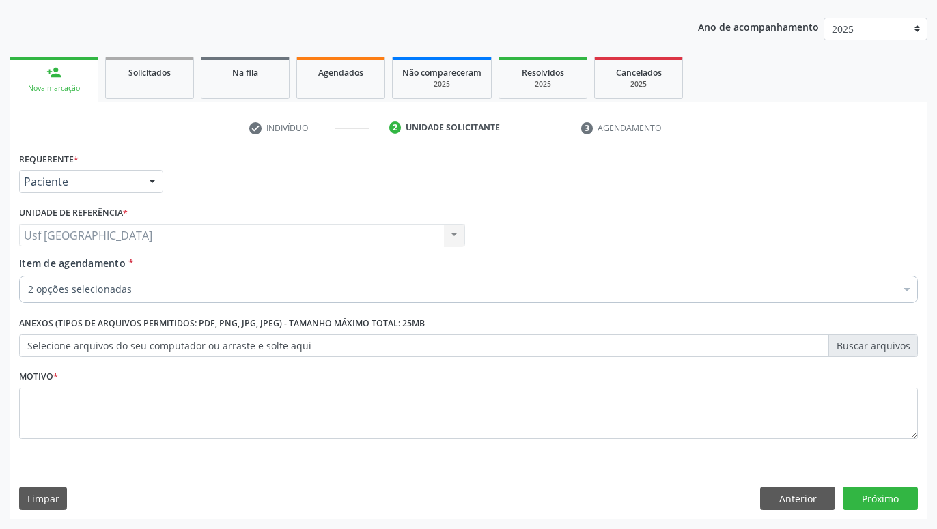
scroll to position [0, 0]
click at [875, 505] on button "Próximo" at bounding box center [880, 498] width 75 height 23
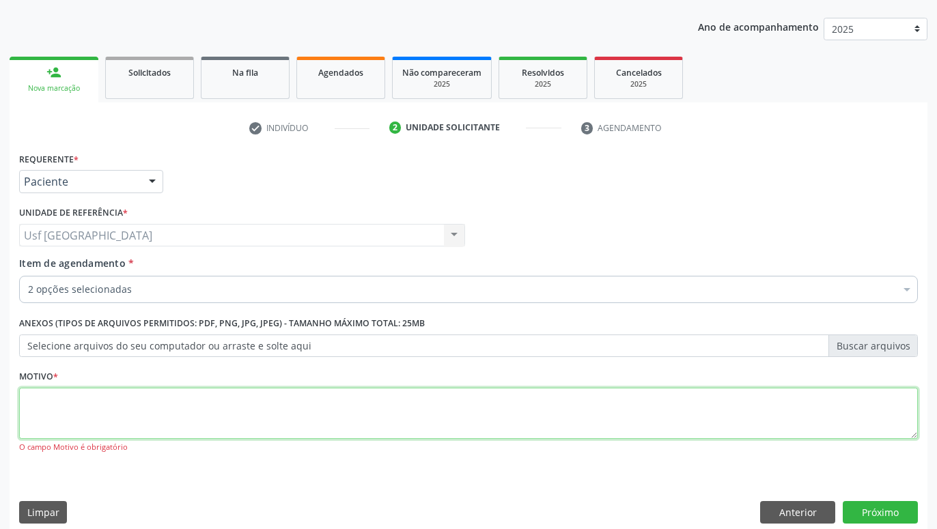
click at [767, 423] on textarea at bounding box center [468, 414] width 899 height 52
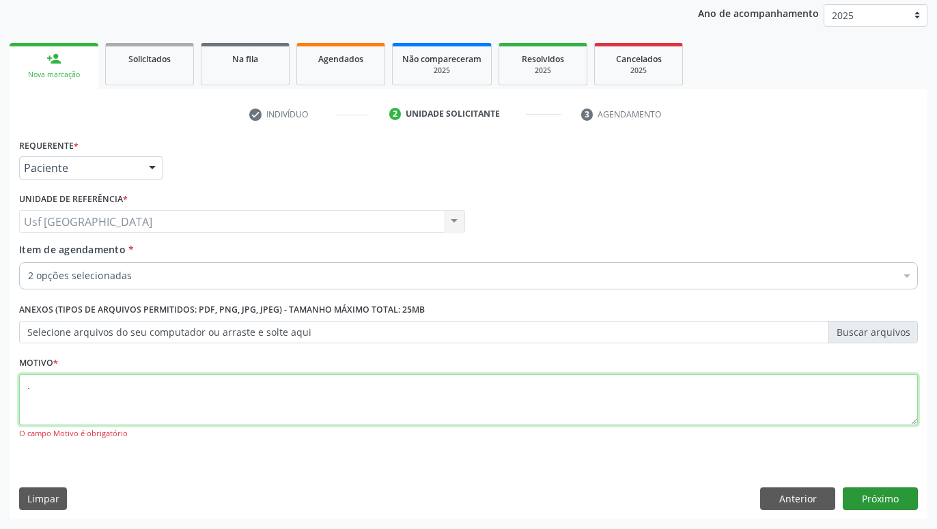
type textarea "."
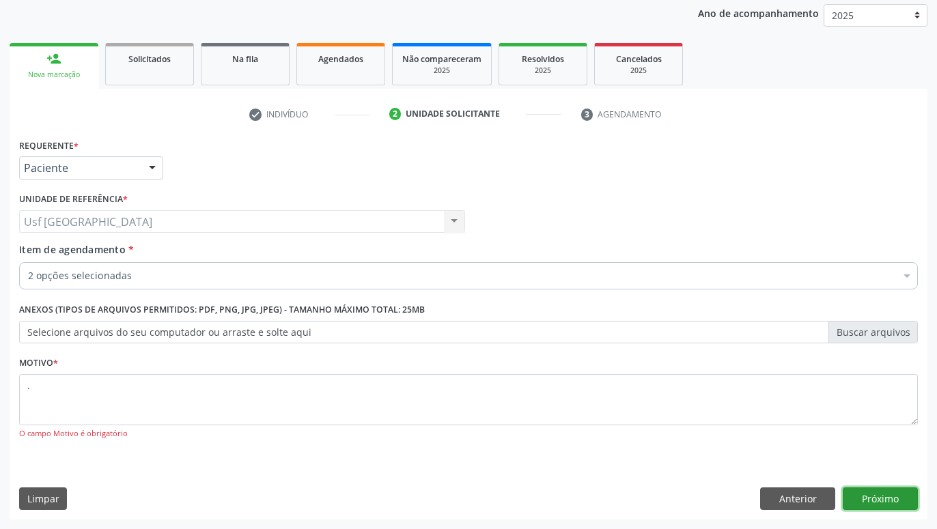
click at [909, 504] on button "Próximo" at bounding box center [880, 499] width 75 height 23
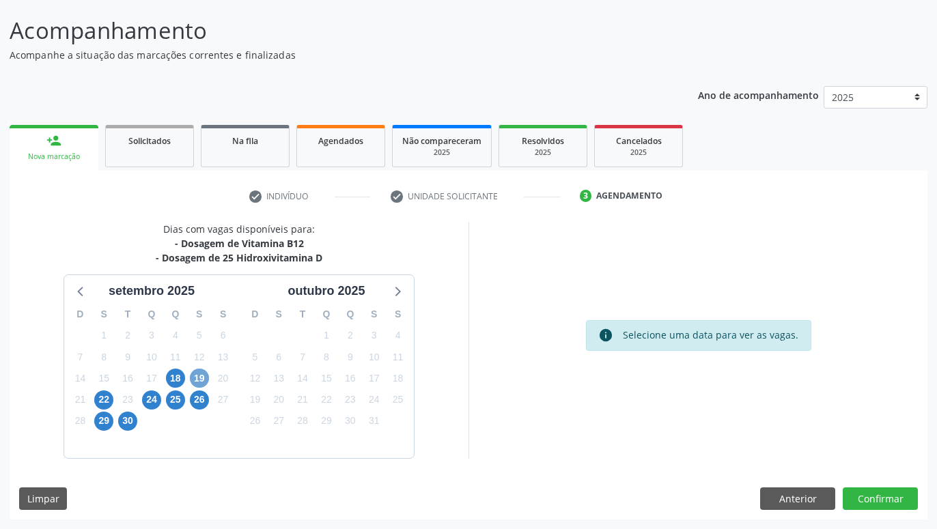
click at [197, 378] on span "19" at bounding box center [199, 378] width 19 height 19
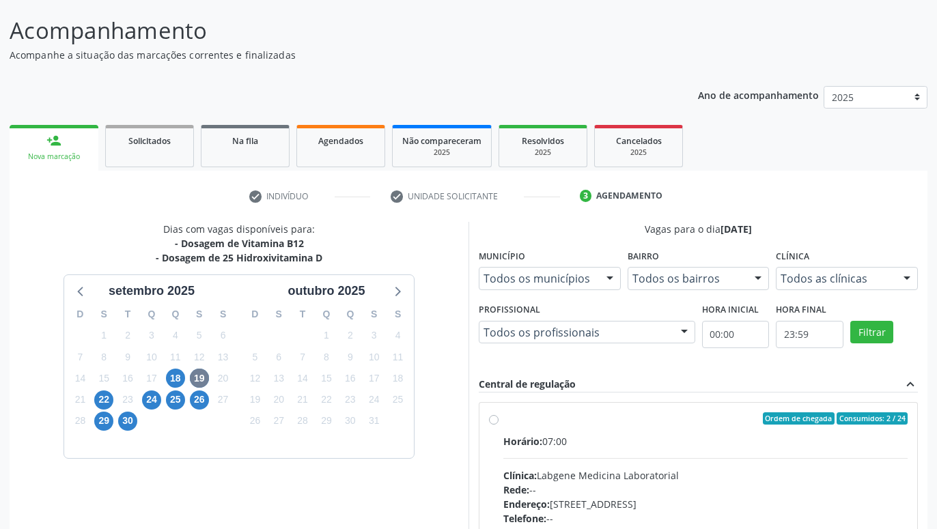
click at [503, 421] on label "Ordem de chegada Consumidos: 2 / 24 Horário: 07:00 Clínica: Labgene Medicina La…" at bounding box center [705, 517] width 404 height 210
click at [492, 421] on input "Ordem de chegada Consumidos: 2 / 24 Horário: 07:00 Clínica: Labgene Medicina La…" at bounding box center [494, 418] width 10 height 12
radio input "true"
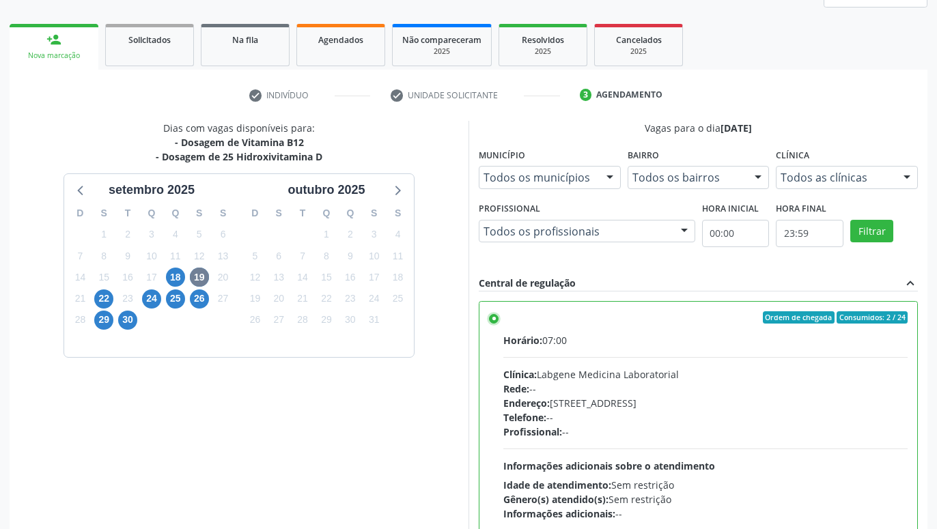
scroll to position [287, 0]
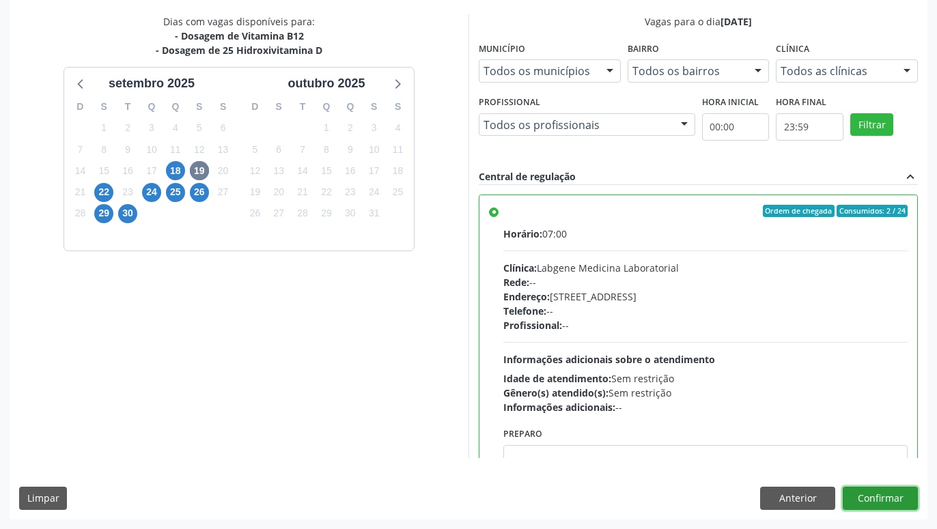
click at [903, 492] on button "Confirmar" at bounding box center [880, 498] width 75 height 23
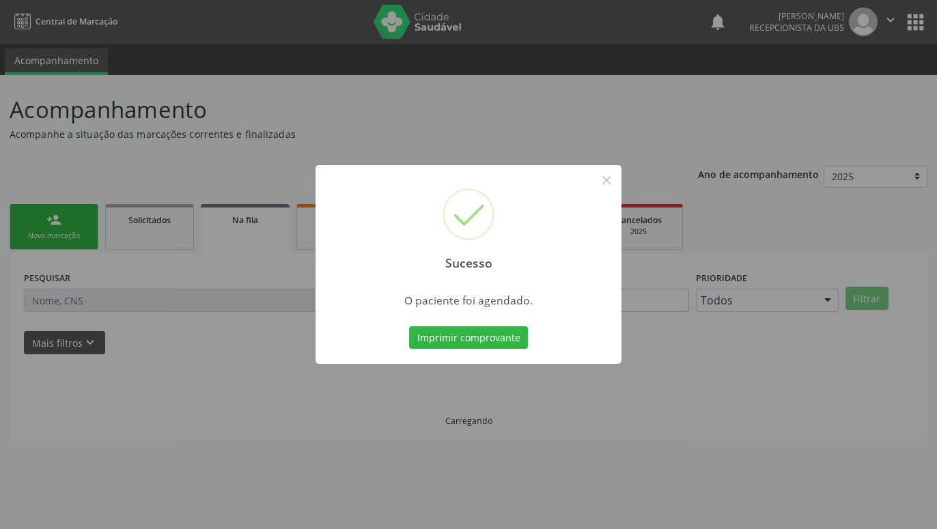
scroll to position [0, 0]
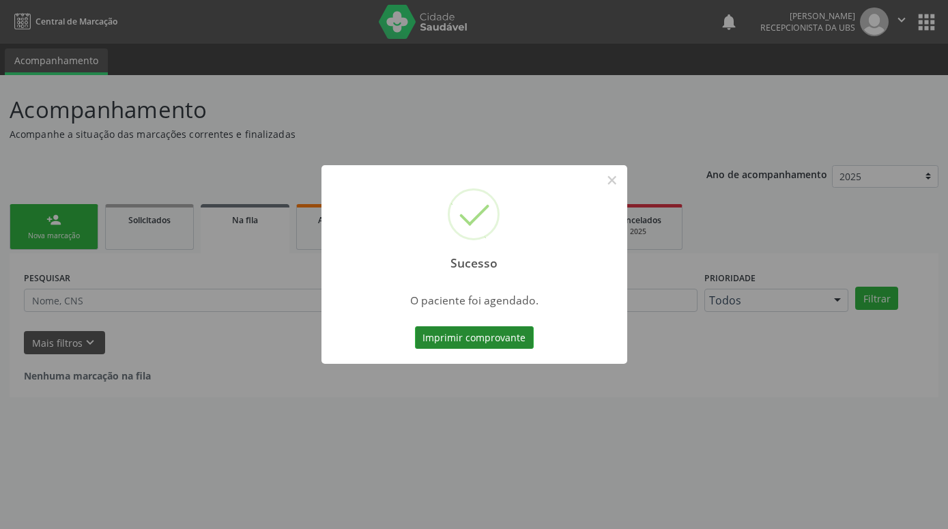
click at [520, 330] on button "Imprimir comprovante" at bounding box center [474, 337] width 119 height 23
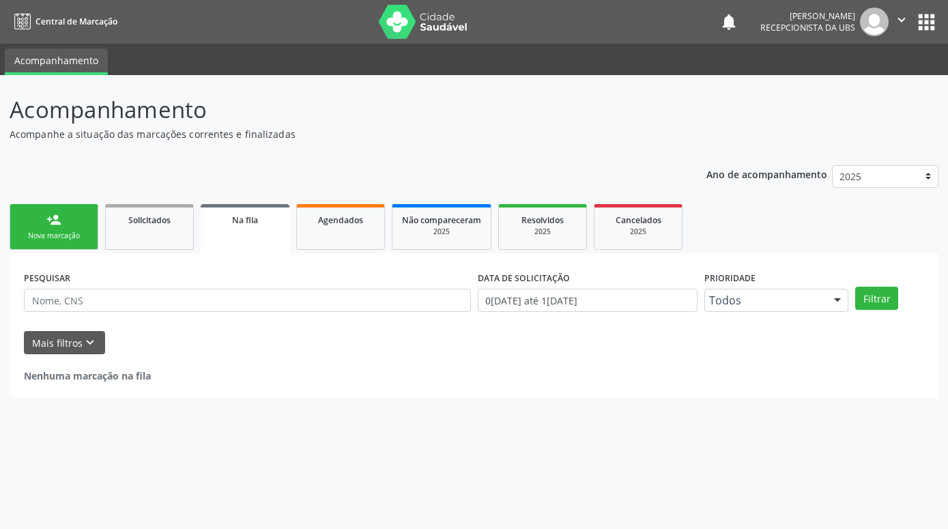
click at [49, 239] on div "Nova marcação" at bounding box center [54, 236] width 68 height 10
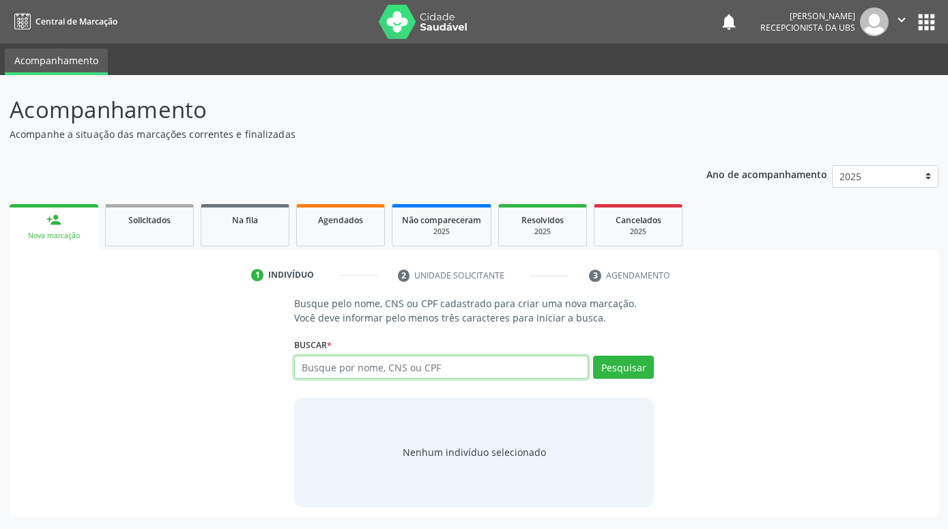
click at [363, 367] on input "text" at bounding box center [441, 367] width 294 height 23
type input "GERALDINA MARIA DOS SANTOS"
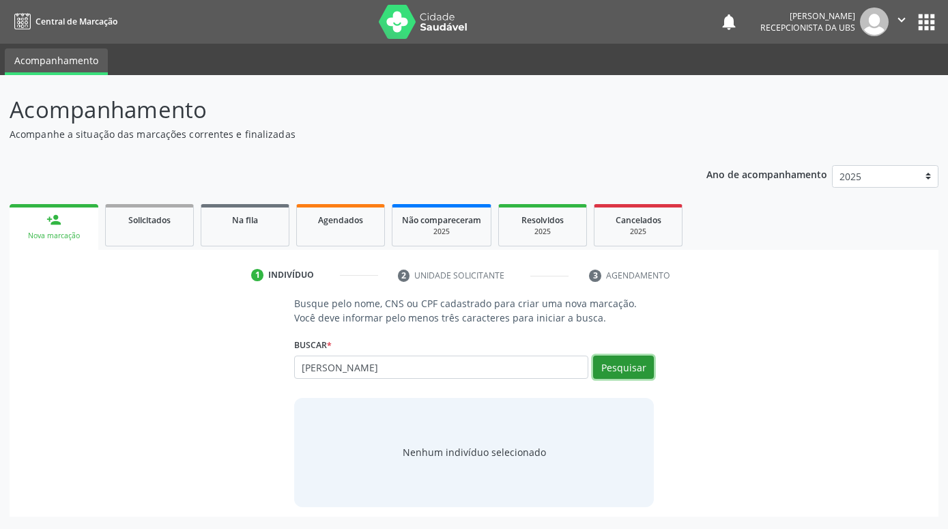
click at [628, 366] on button "Pesquisar" at bounding box center [623, 367] width 61 height 23
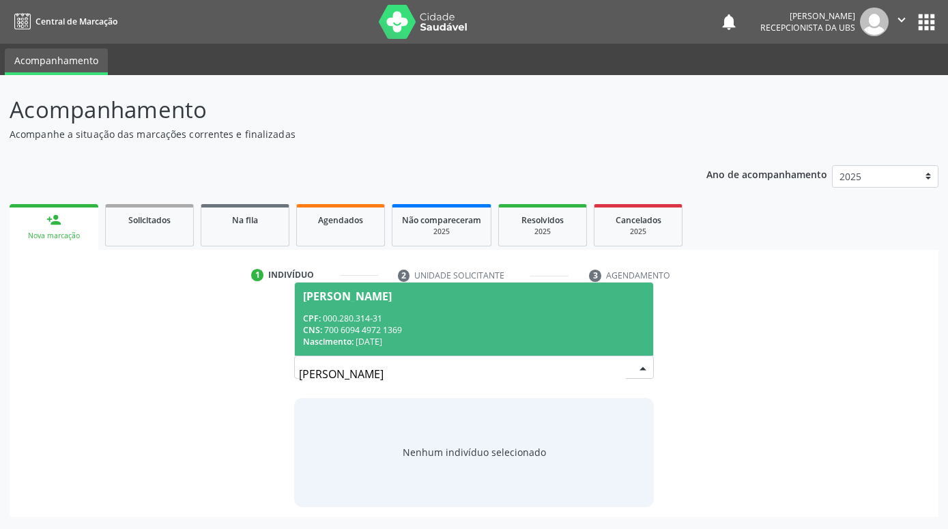
click at [473, 318] on div "CPF: 000.280.314-31" at bounding box center [474, 319] width 342 height 12
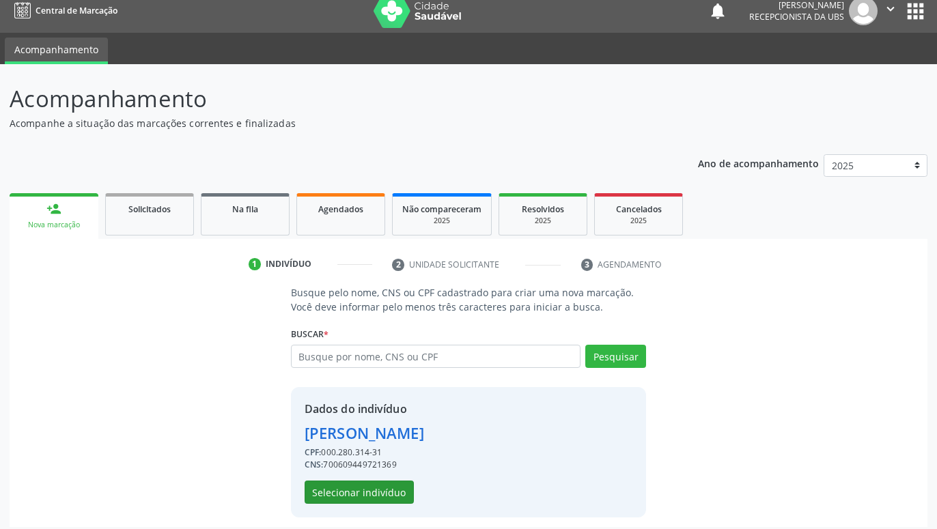
scroll to position [18, 0]
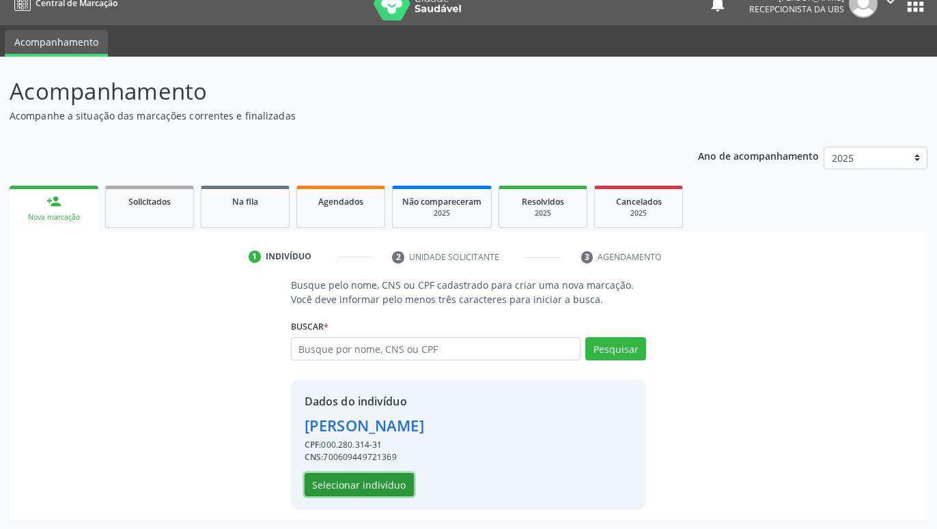
click at [376, 488] on button "Selecionar indivíduo" at bounding box center [359, 484] width 109 height 23
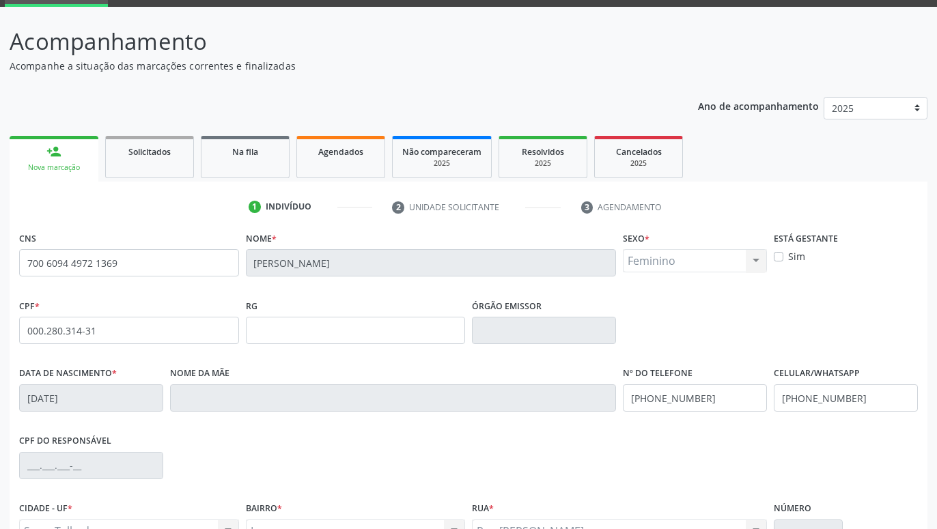
scroll to position [211, 0]
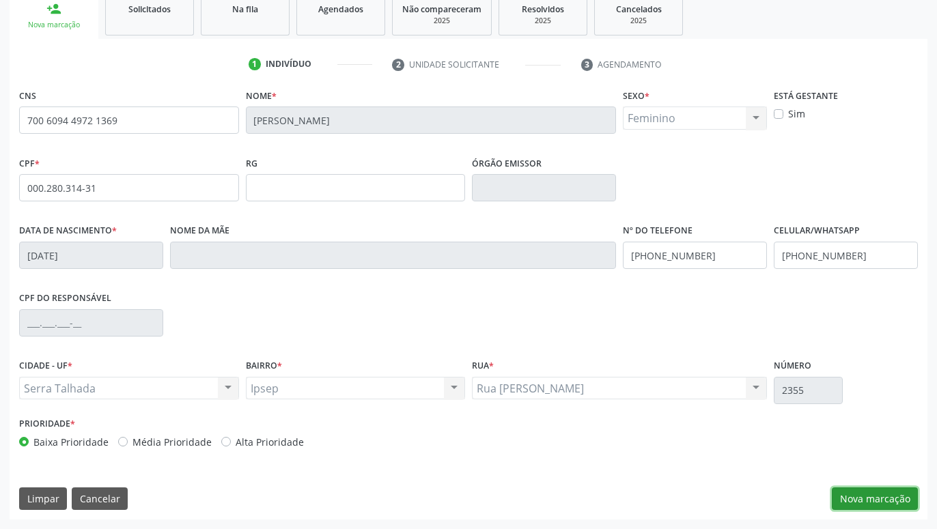
click at [878, 495] on button "Nova marcação" at bounding box center [875, 499] width 86 height 23
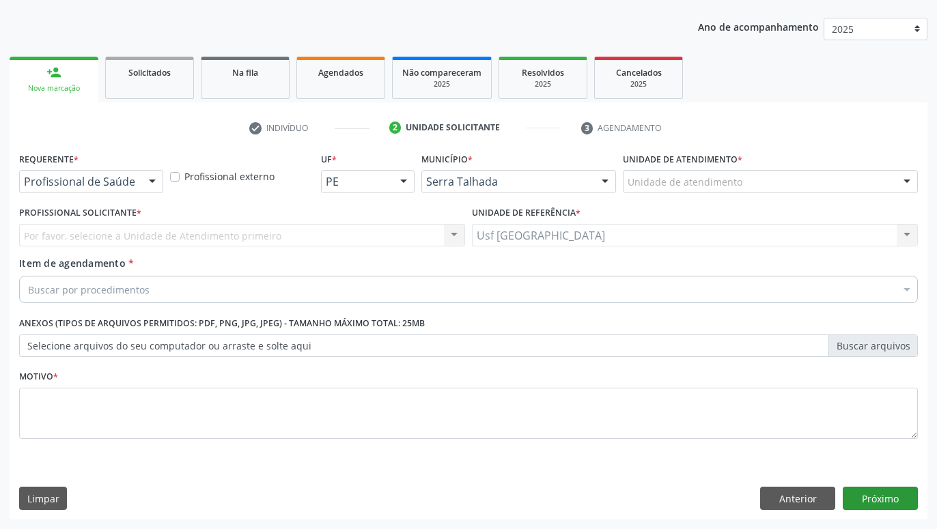
scroll to position [147, 0]
click at [147, 177] on div at bounding box center [152, 182] width 20 height 23
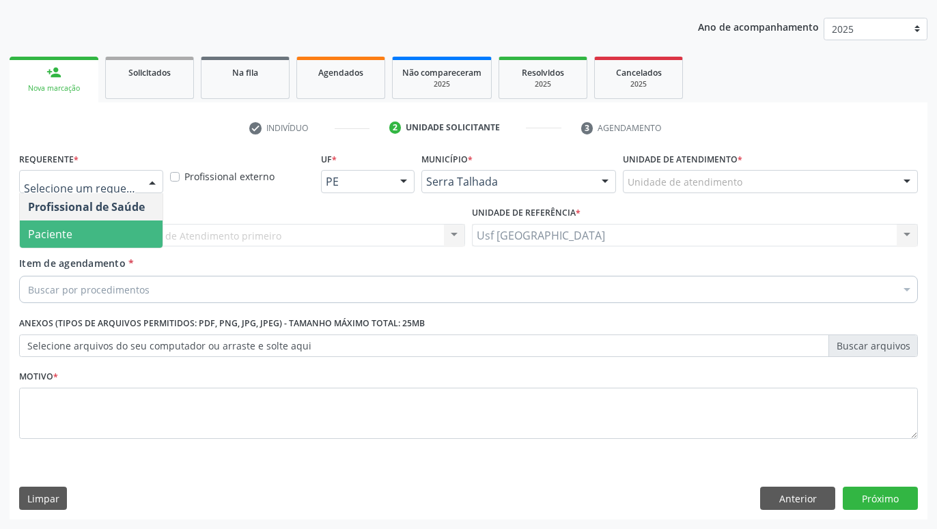
click at [96, 236] on span "Paciente" at bounding box center [91, 234] width 143 height 27
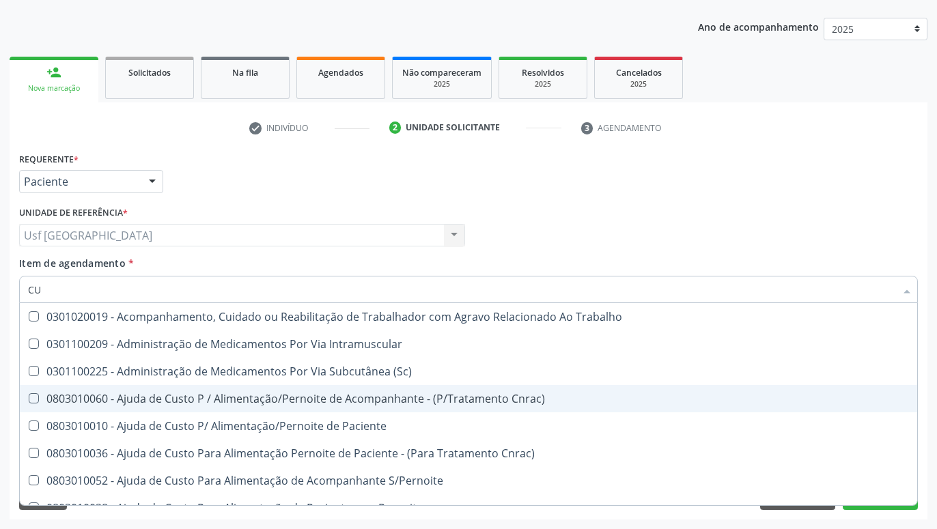
type input "C"
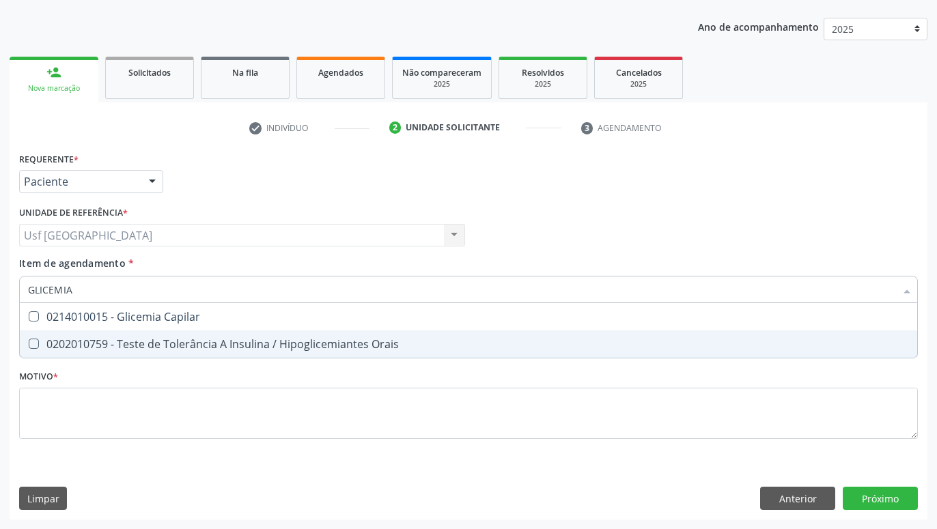
type input "GLICEMI"
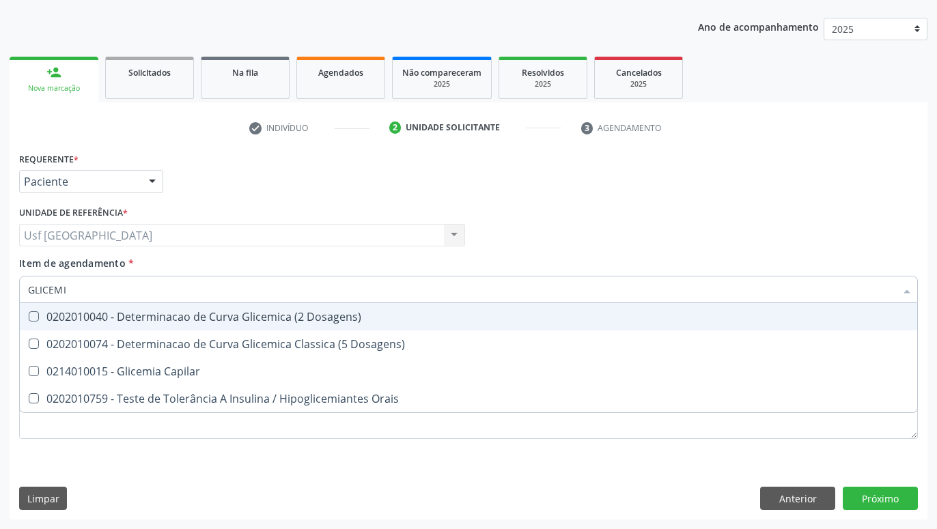
click at [322, 318] on div "0202010040 - Determinacao de Curva Glicemica (2 Dosagens)" at bounding box center [468, 316] width 881 height 11
checkbox Dosagens\) "true"
click at [556, 234] on div "Profissional Solicitante Por favor, selecione a Unidade de Atendimento primeiro…" at bounding box center [468, 229] width 905 height 53
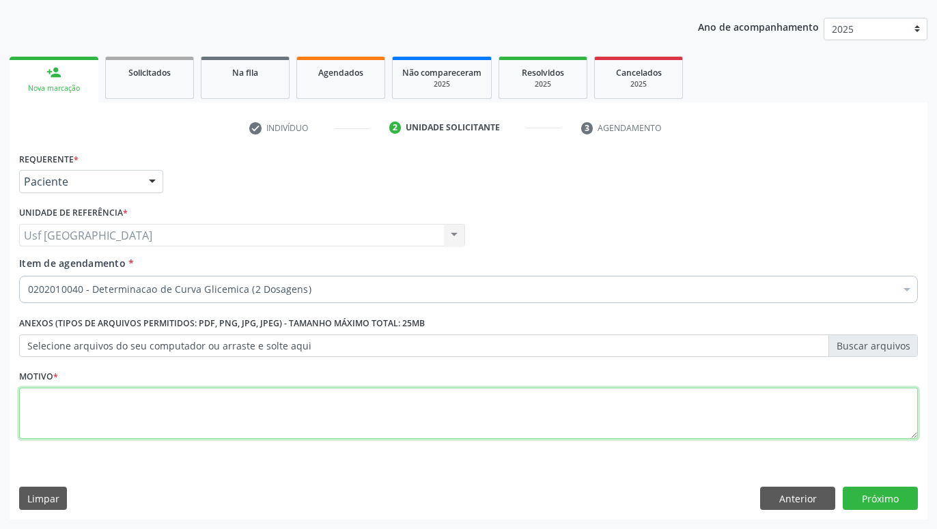
click at [481, 400] on textarea at bounding box center [468, 414] width 899 height 52
type textarea "."
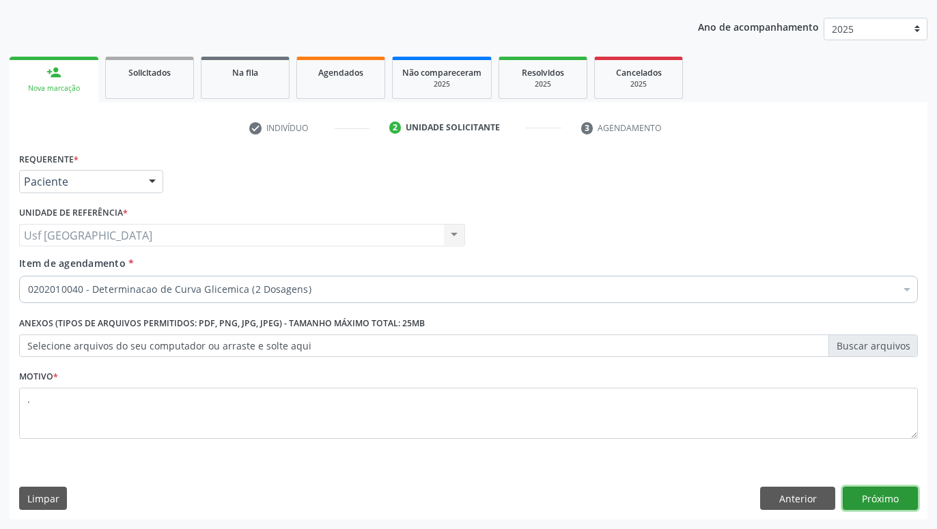
click at [875, 494] on button "Próximo" at bounding box center [880, 498] width 75 height 23
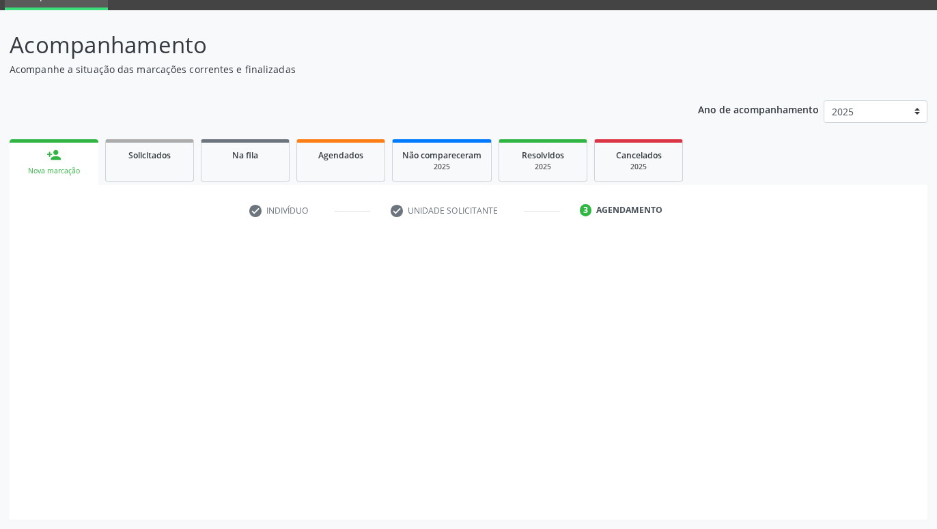
scroll to position [65, 0]
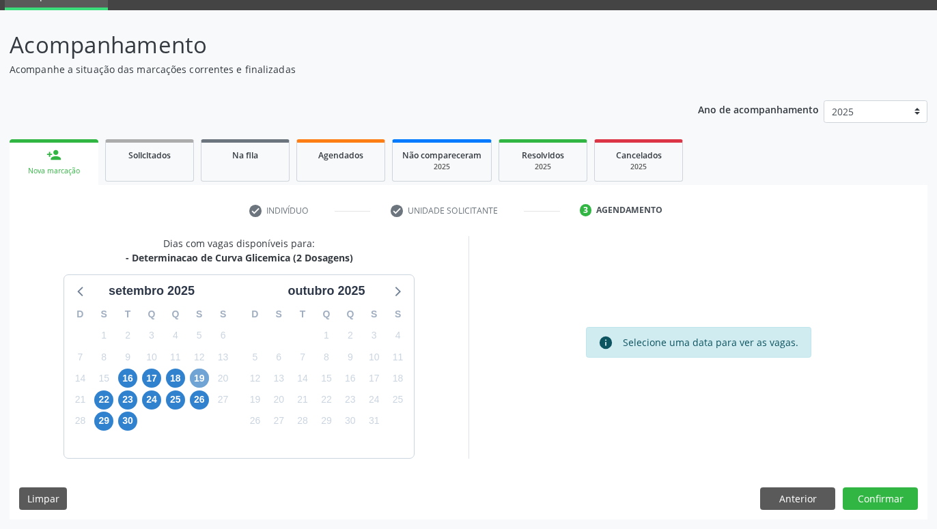
click at [204, 377] on span "19" at bounding box center [199, 378] width 19 height 19
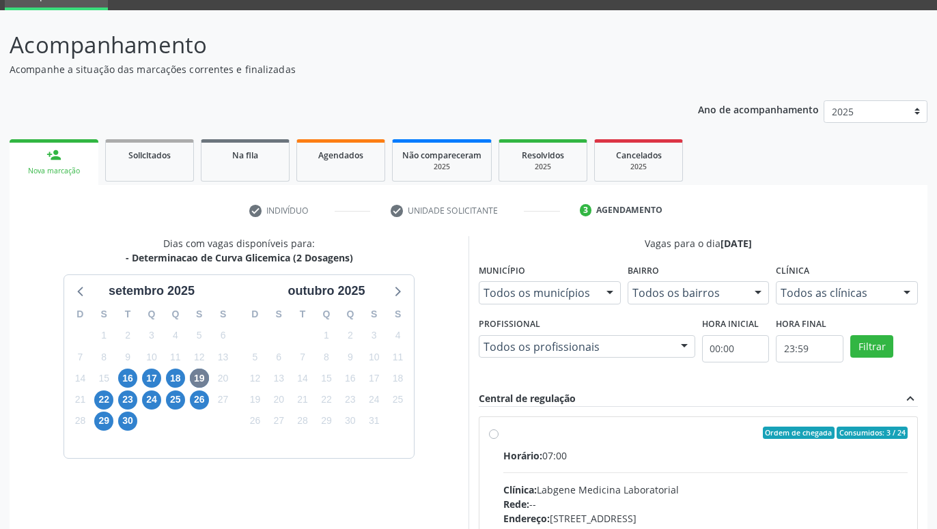
click at [503, 434] on label "Ordem de chegada Consumidos: 3 / 24 Horário: 07:00 Clínica: Labgene Medicina La…" at bounding box center [705, 532] width 404 height 210
click at [495, 434] on input "Ordem de chegada Consumidos: 3 / 24 Horário: 07:00 Clínica: Labgene Medicina La…" at bounding box center [494, 433] width 10 height 12
radio input "true"
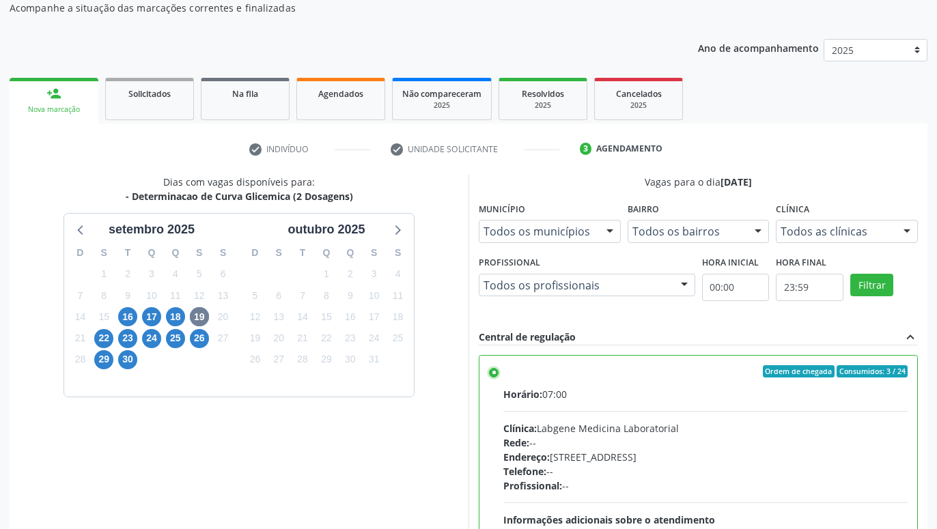
scroll to position [274, 0]
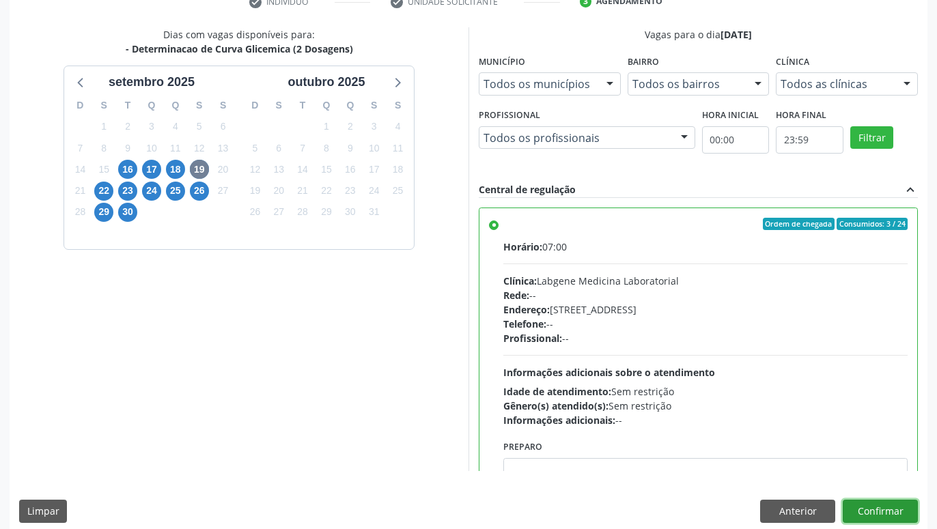
click at [879, 505] on button "Confirmar" at bounding box center [880, 511] width 75 height 23
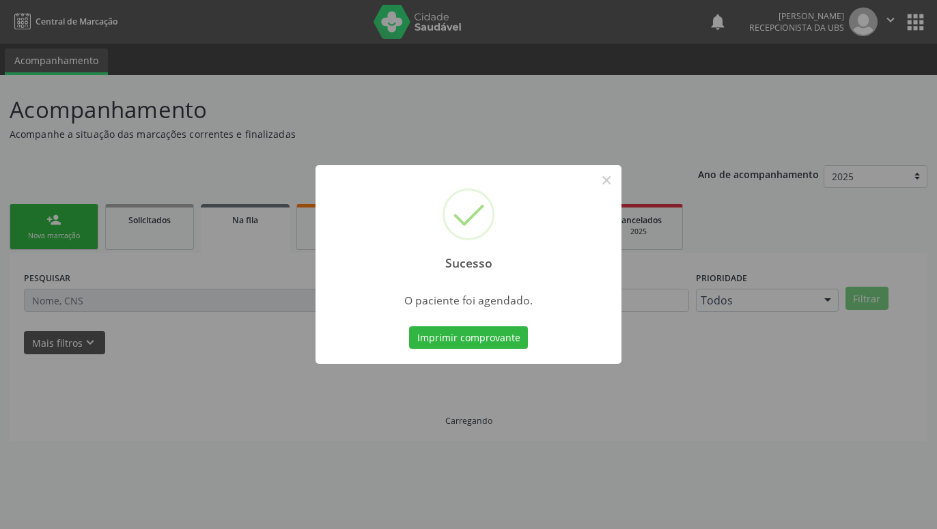
scroll to position [0, 0]
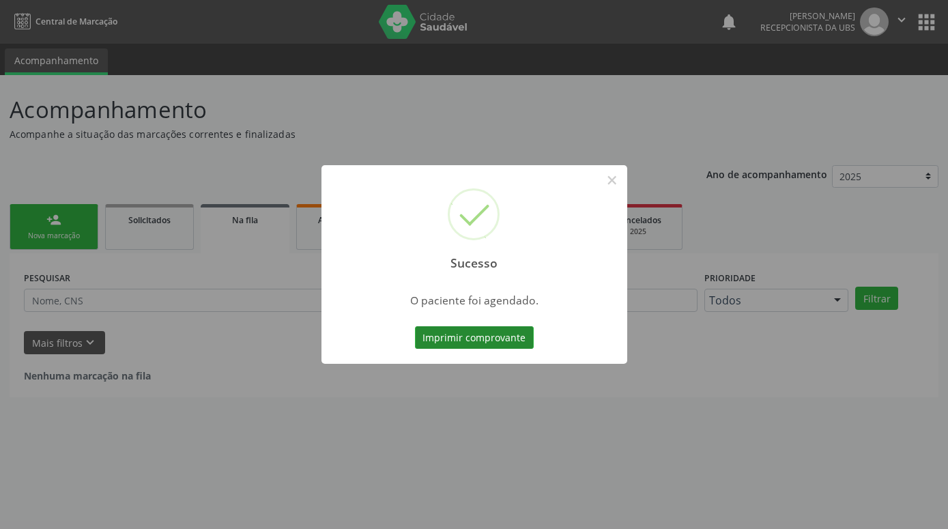
click at [503, 343] on button "Imprimir comprovante" at bounding box center [474, 337] width 119 height 23
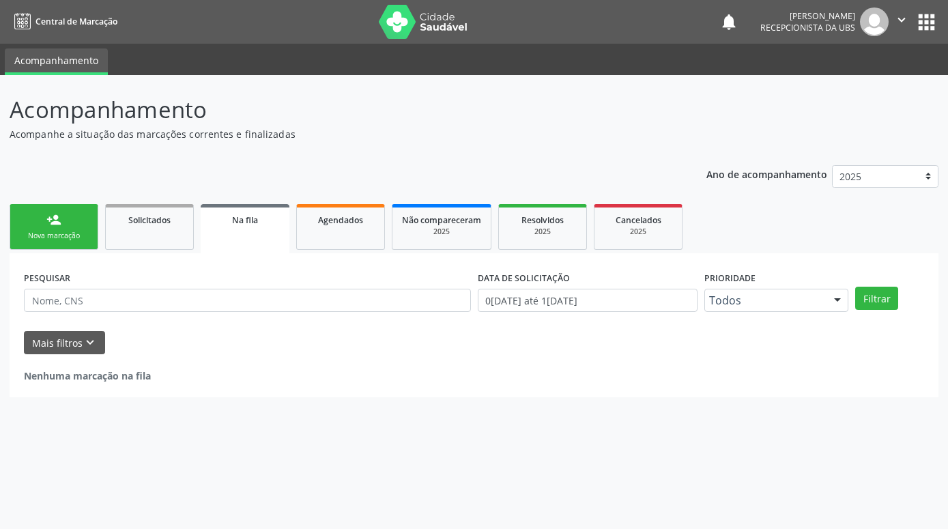
click at [70, 239] on div "Nova marcação" at bounding box center [54, 236] width 68 height 10
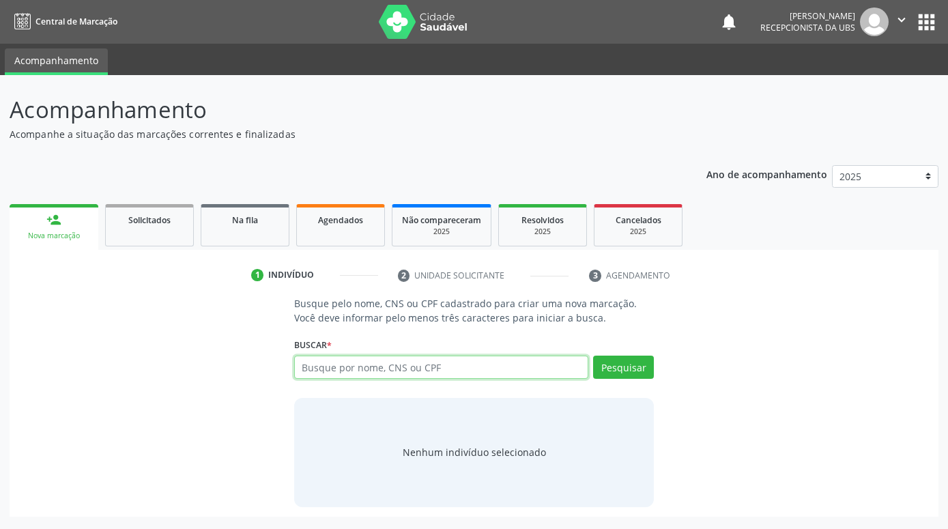
click at [478, 366] on input "text" at bounding box center [441, 367] width 294 height 23
type input "FABIANA KELLY DO NASCIMENTO"
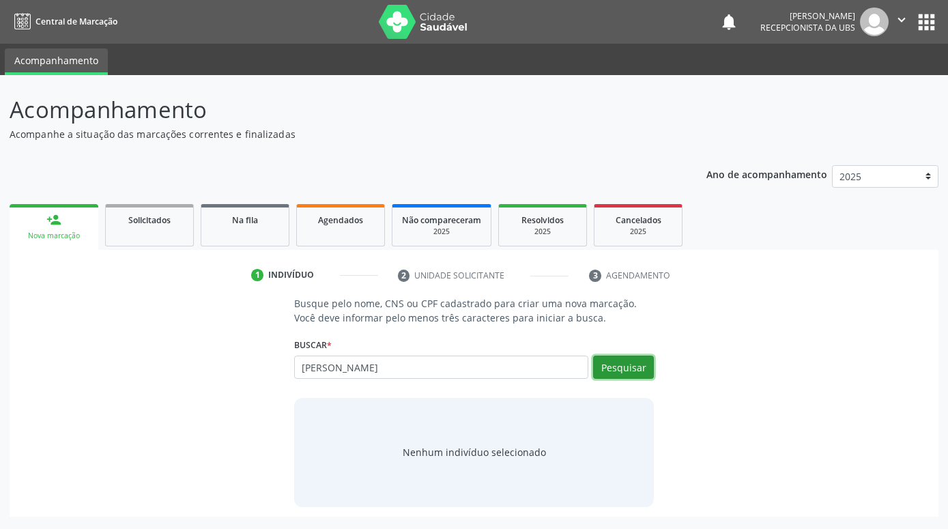
click at [649, 369] on button "Pesquisar" at bounding box center [623, 367] width 61 height 23
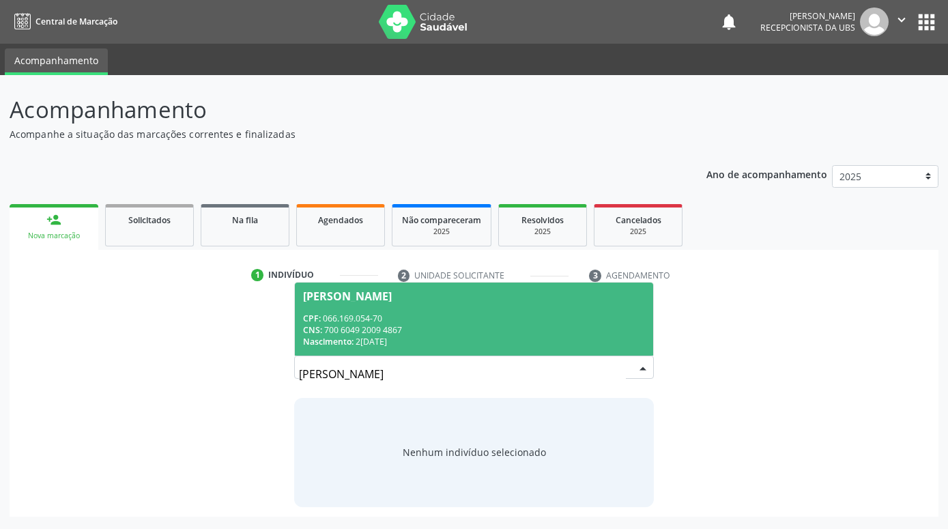
click at [518, 318] on div "CPF: 066.169.054-70" at bounding box center [474, 319] width 342 height 12
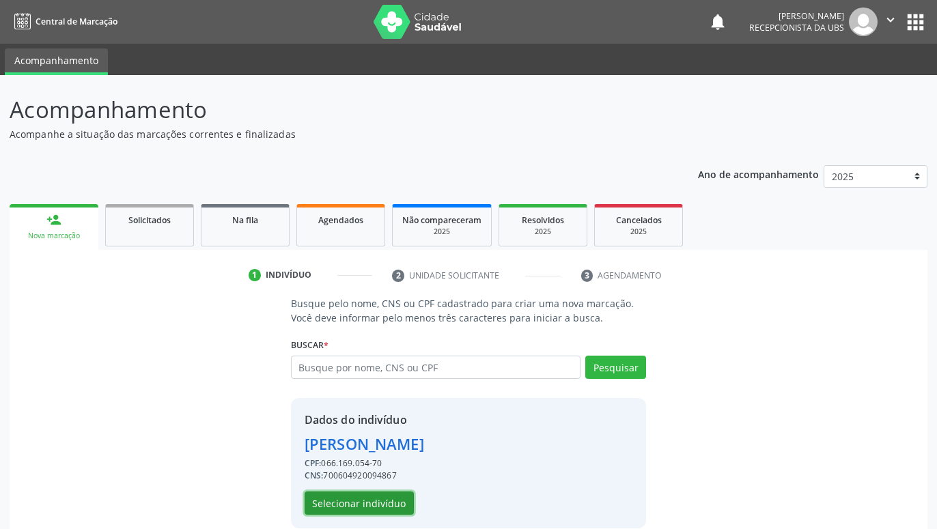
click at [341, 500] on button "Selecionar indivíduo" at bounding box center [359, 503] width 109 height 23
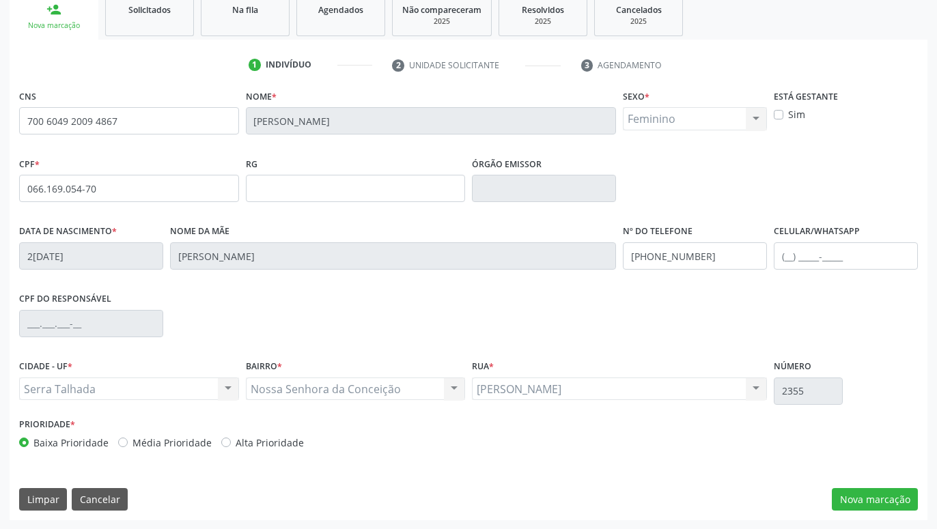
scroll to position [211, 0]
click at [877, 496] on button "Nova marcação" at bounding box center [875, 499] width 86 height 23
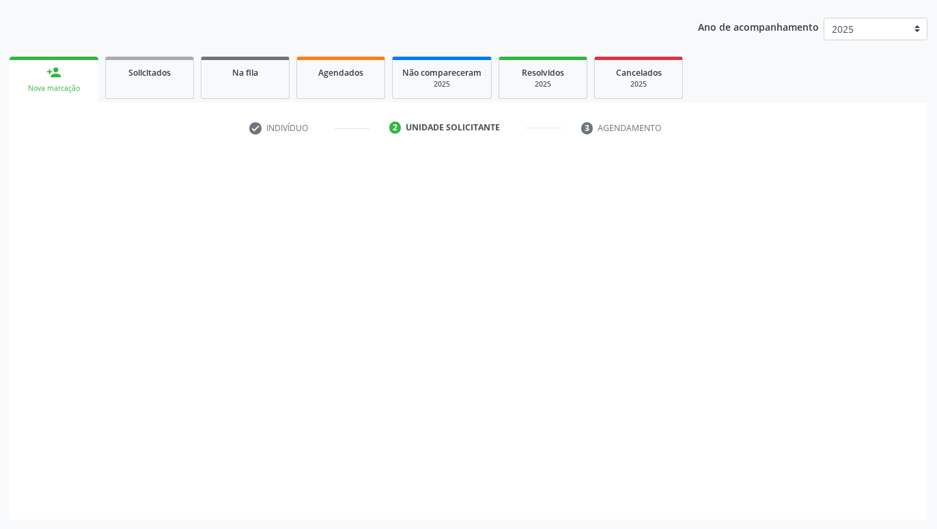
scroll to position [147, 0]
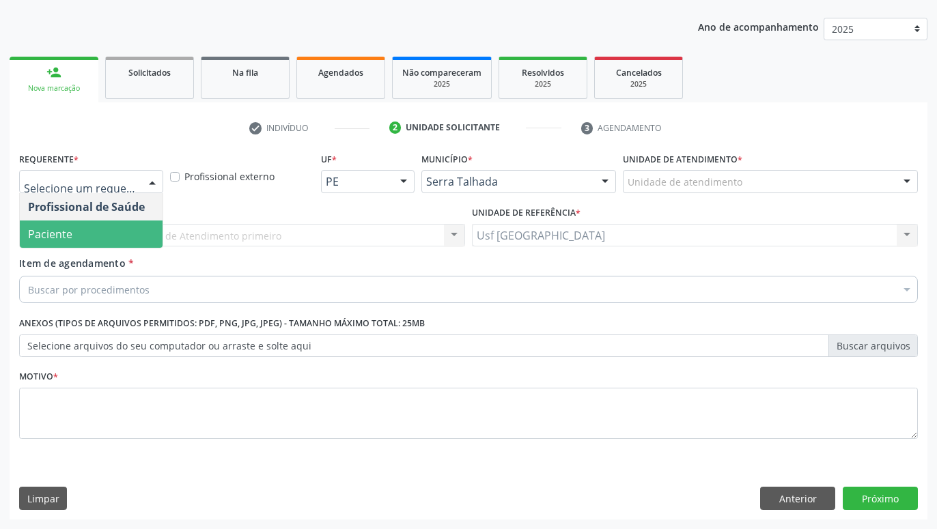
click at [100, 231] on span "Paciente" at bounding box center [91, 234] width 143 height 27
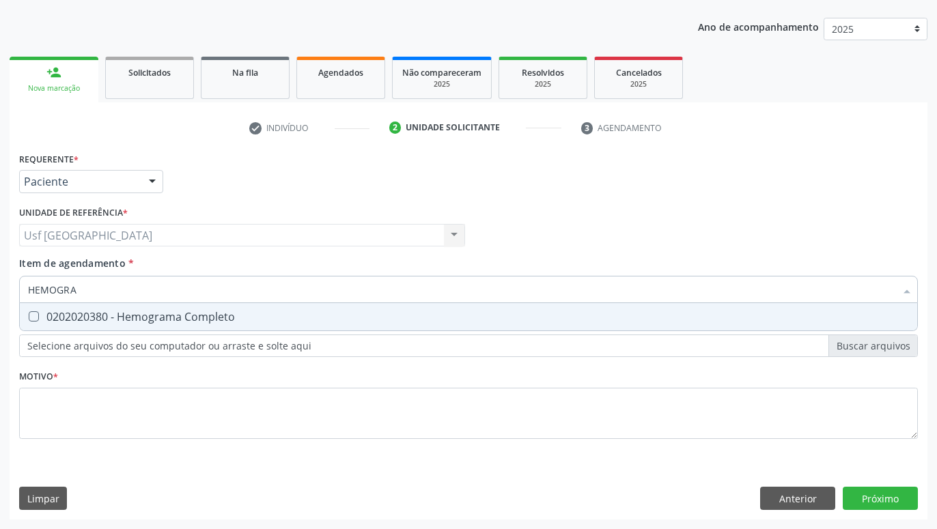
type input "HEMOGRAM"
click at [124, 322] on div "0202020380 - Hemograma Completo" at bounding box center [468, 316] width 881 height 11
checkbox Completo "true"
type input "HEMOG"
checkbox Completo "false"
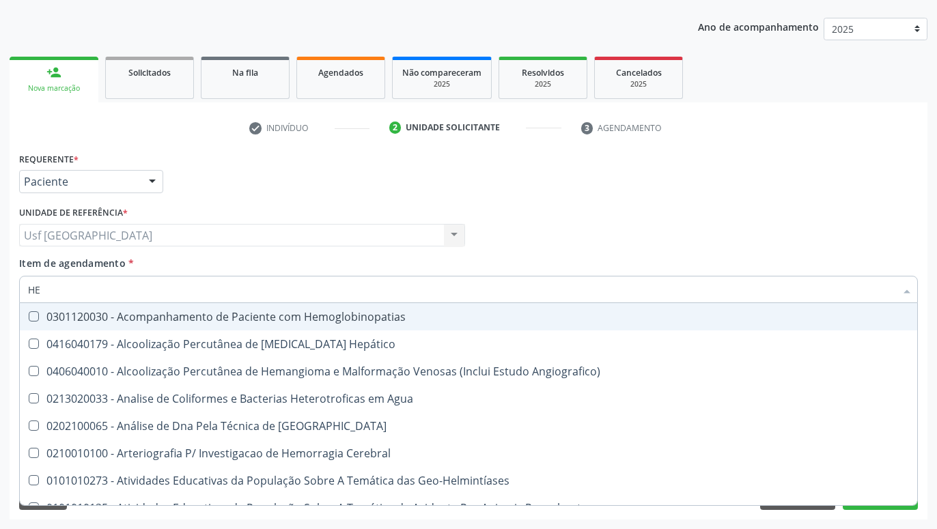
type input "H"
checkbox Completo "false"
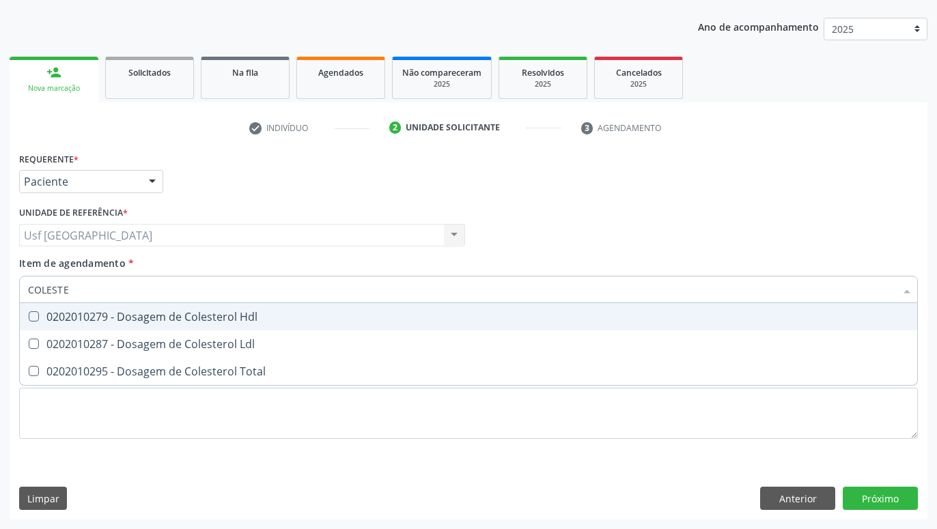
type input "COLESTER"
click at [117, 321] on div "0202010279 - Dosagem de Colesterol Hdl" at bounding box center [468, 316] width 881 height 11
checkbox Hdl "true"
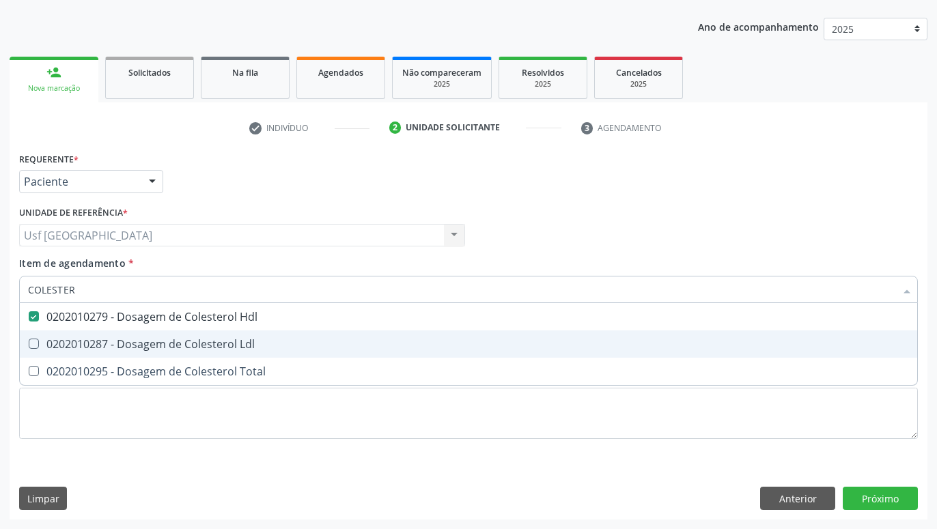
click at [115, 347] on div "0202010287 - Dosagem de Colesterol Ldl" at bounding box center [468, 344] width 881 height 11
checkbox Ldl "true"
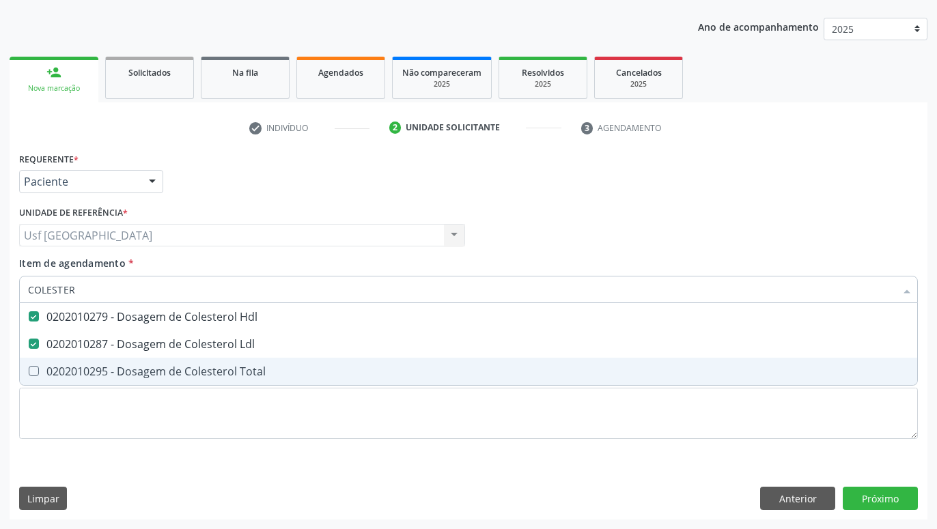
click at [110, 363] on span "0202010295 - Dosagem de Colesterol Total" at bounding box center [468, 371] width 897 height 27
checkbox Total "true"
type input "COLE"
checkbox Hdl "false"
checkbox Ldl "false"
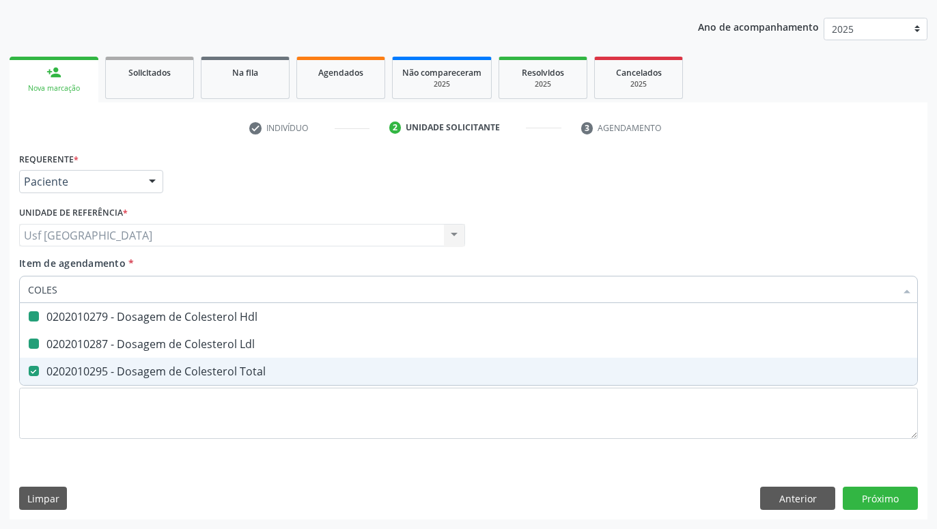
checkbox Total "false"
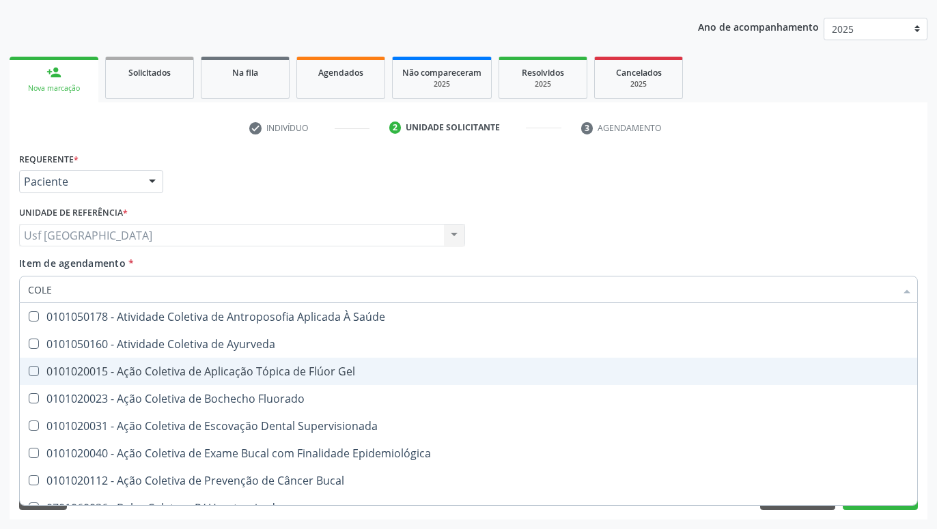
type input "COL"
checkbox Hdl "false"
checkbox Ldl "false"
checkbox Total "false"
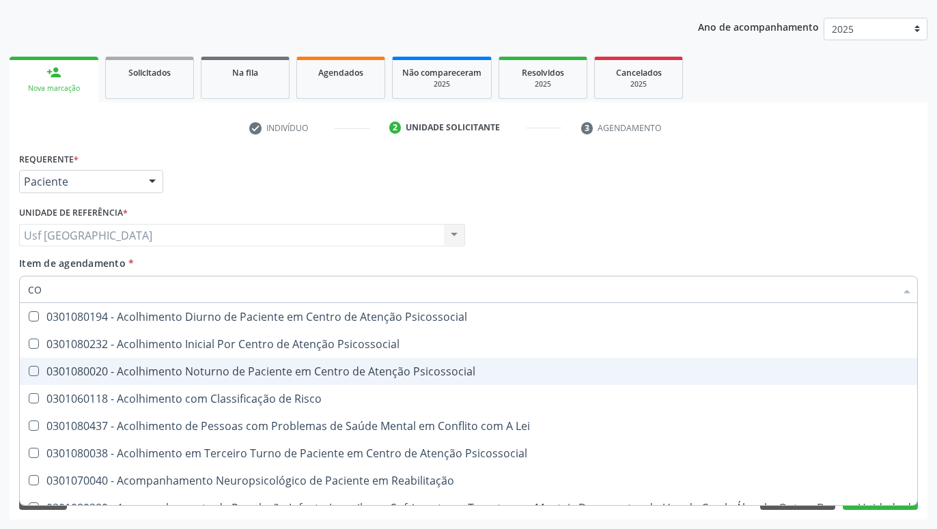
type input "C"
checkbox Hdl "false"
checkbox Ldl "false"
checkbox Total "false"
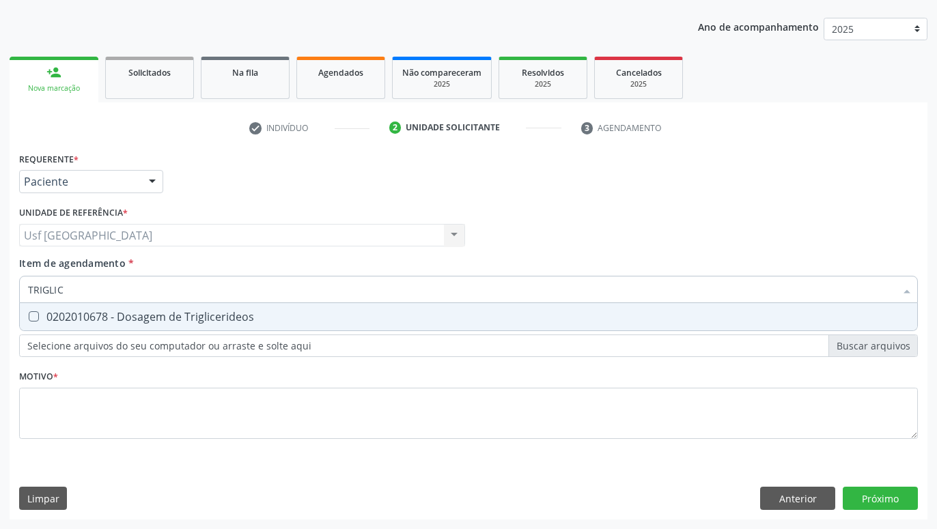
type input "TRIGLICE"
click at [207, 322] on div "0202010678 - Dosagem de Triglicerideos" at bounding box center [468, 316] width 881 height 11
checkbox Triglicerideos "true"
type input "TRI"
checkbox Triglicerideos "false"
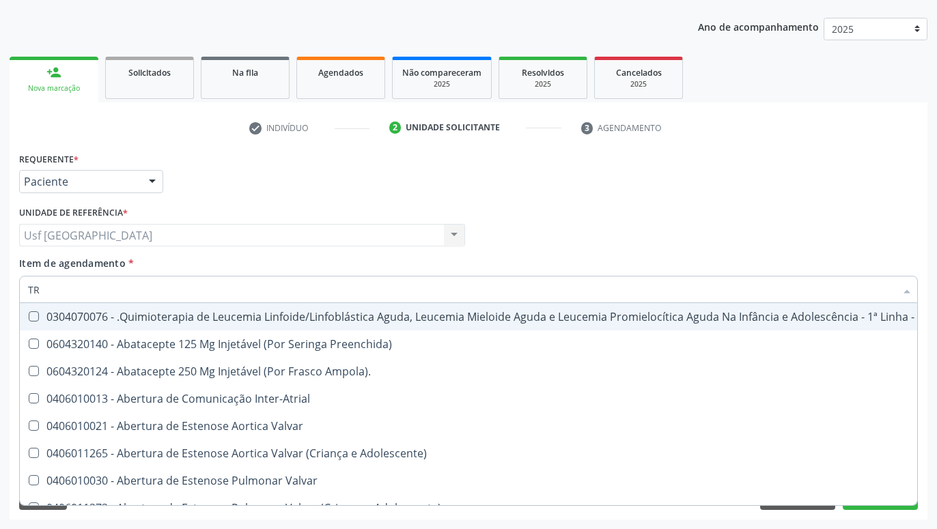
type input "T"
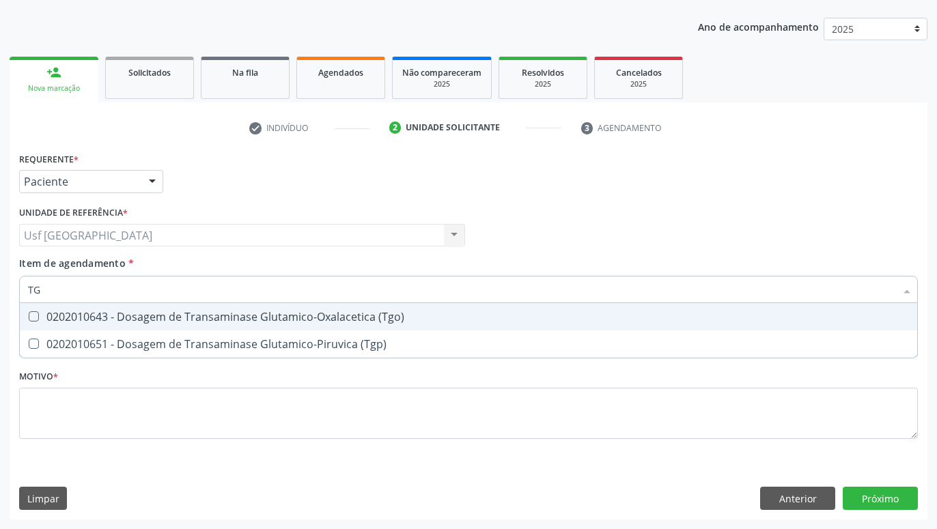
type input "TGO"
click at [184, 311] on div "0202010643 - Dosagem de Transaminase Glutamico-Oxalacetica (Tgo)" at bounding box center [468, 316] width 881 height 11
checkbox \(Tgo\) "true"
type input "TGP"
click at [155, 311] on div "0202010651 - Dosagem de Transaminase Glutamico-Piruvica (Tgp)" at bounding box center [468, 316] width 881 height 11
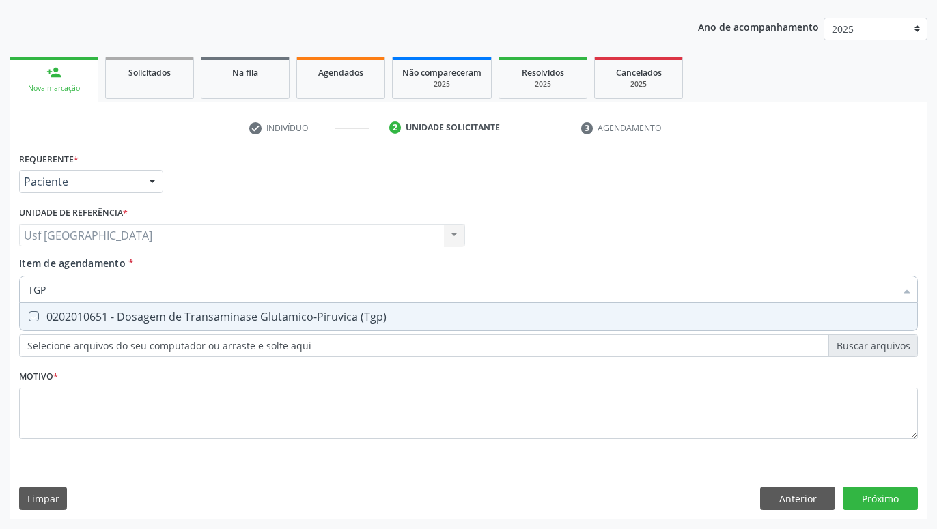
checkbox \(Tgp\) "true"
type input "T"
checkbox \(Tgp\) "false"
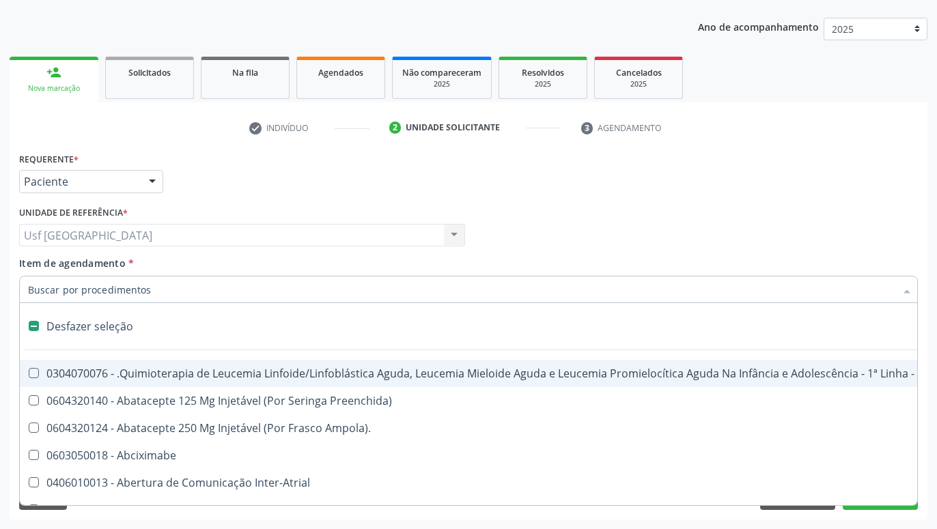
type input "U"
checkbox Leprae "true"
checkbox Laboratorial "true"
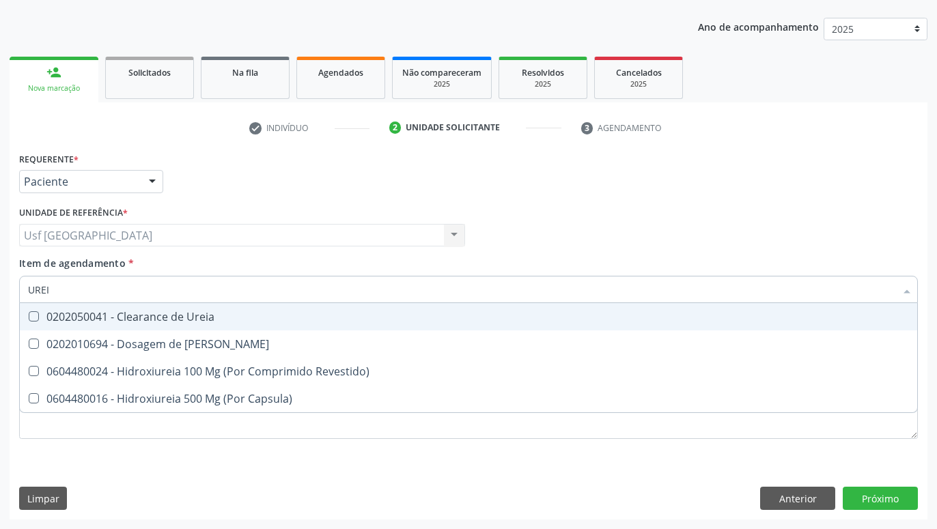
type input "UREIA"
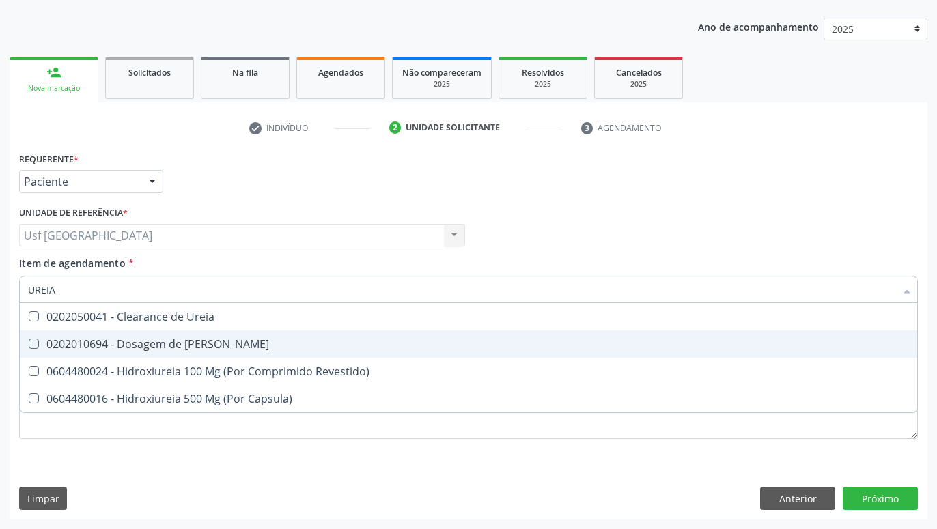
click at [81, 348] on div "0202010694 - Dosagem de Ureia" at bounding box center [468, 344] width 881 height 11
checkbox Ureia "true"
type input "URE"
checkbox Ureia "false"
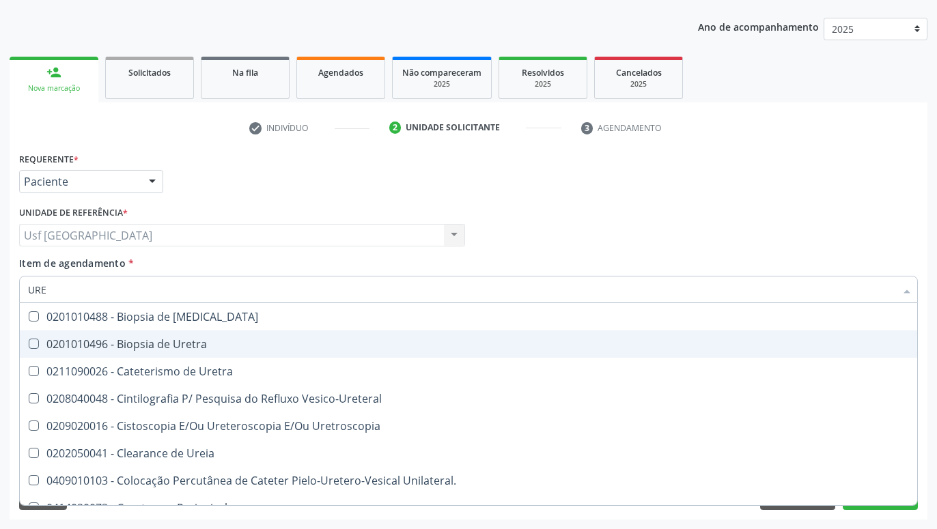
type input "UR"
checkbox Ureia "false"
type input "U"
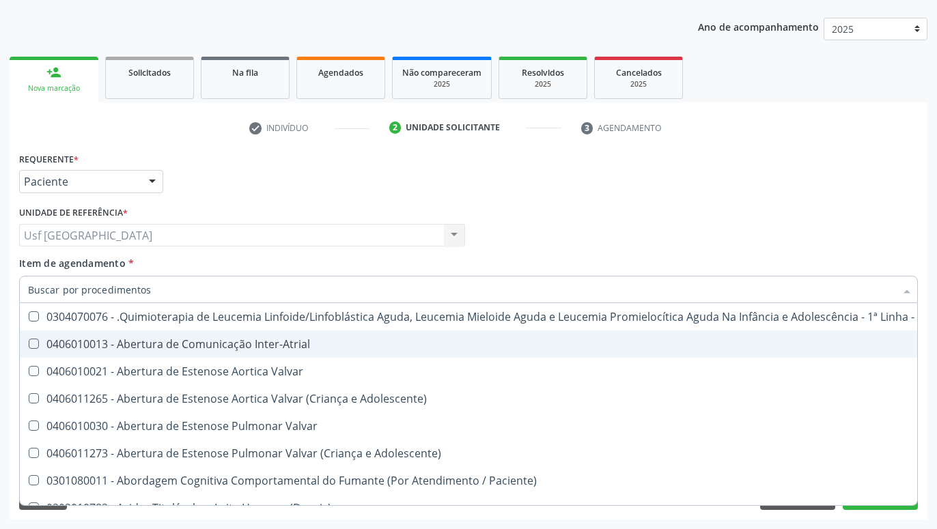
checkbox \(Tgo\) "false"
checkbox \(Tgp\) "false"
checkbox Ureia "false"
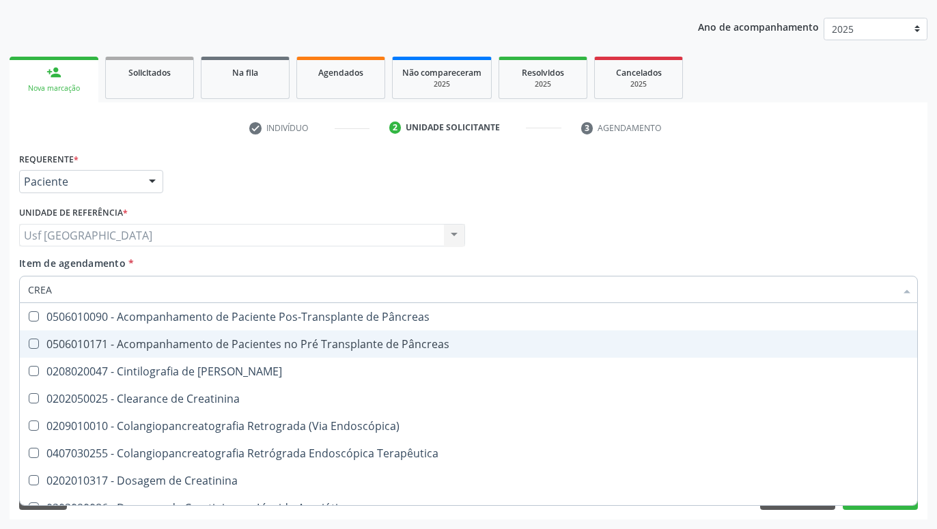
type input "CREAT"
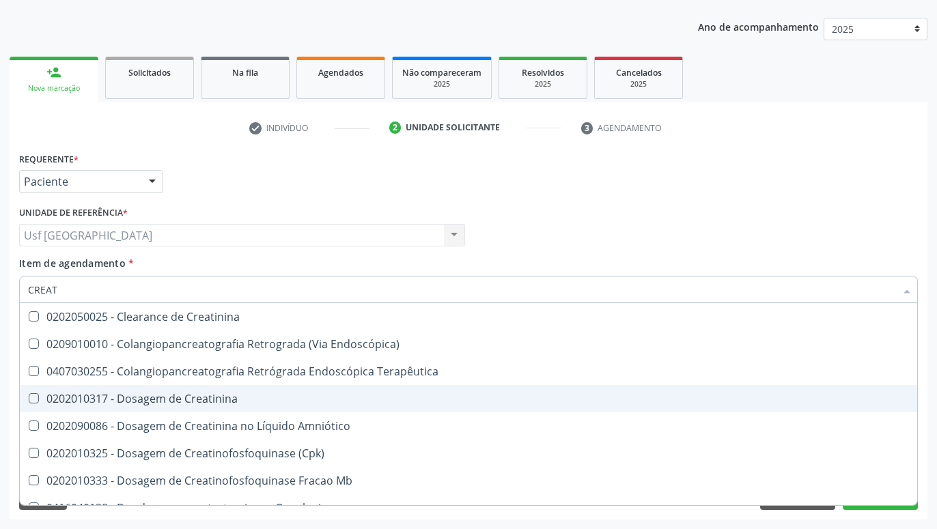
click at [110, 403] on div "0202010317 - Dosagem de Creatinina" at bounding box center [468, 398] width 881 height 11
checkbox Creatinina "true"
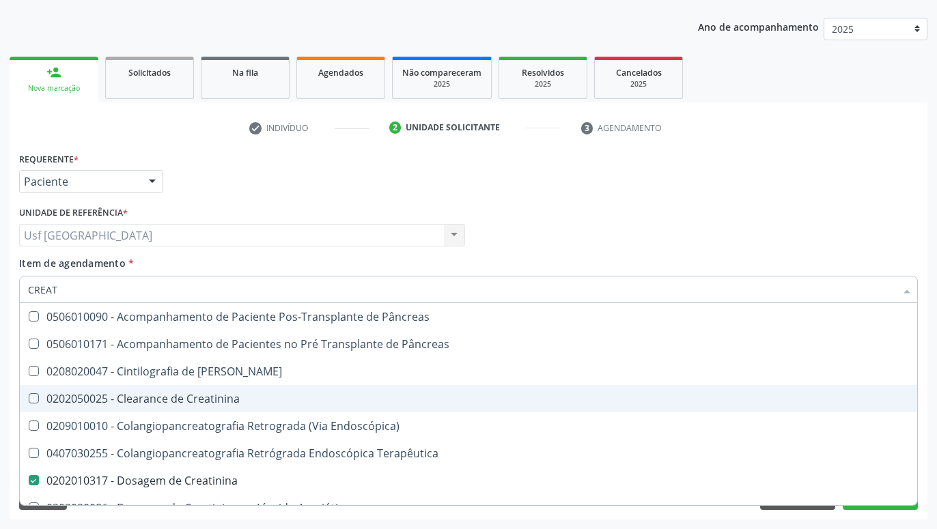
type input "CREA"
checkbox Creatinina "false"
checkbox Creatinina "true"
type input "CRE"
checkbox Creatinina "false"
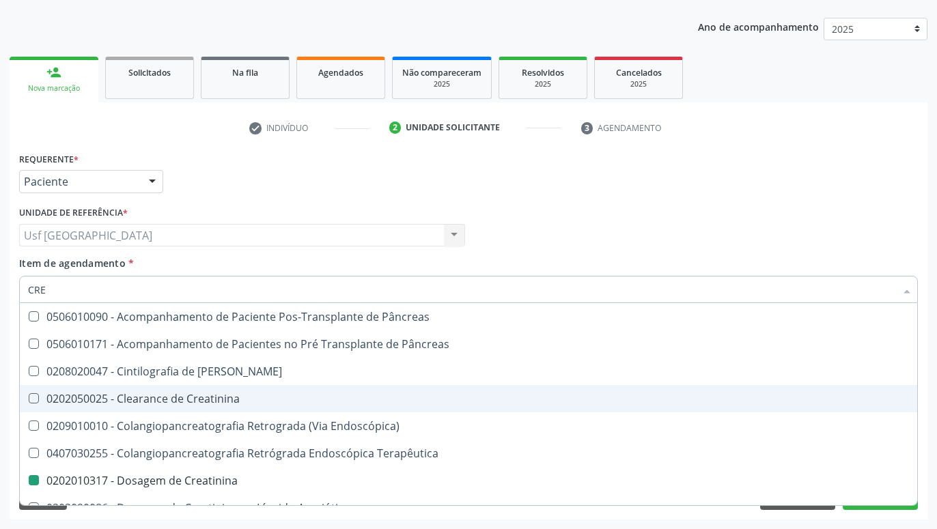
checkbox Oncologia "true"
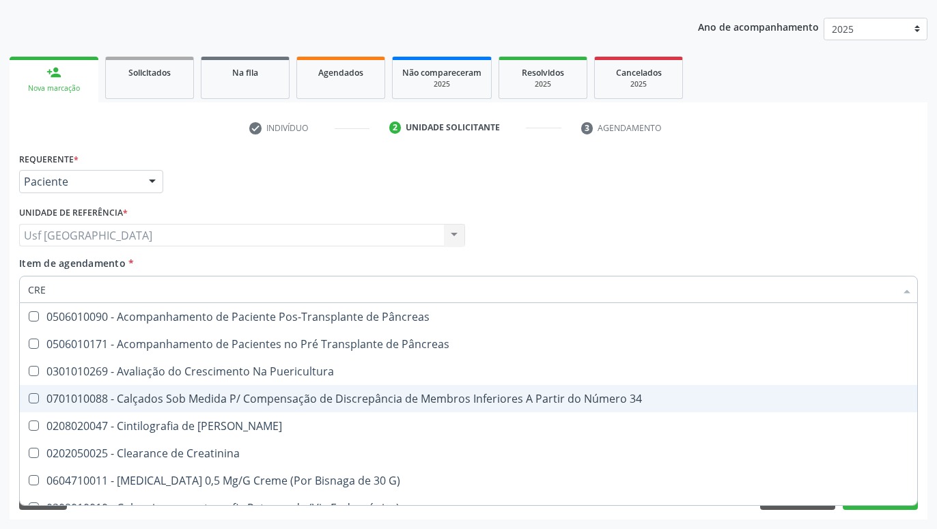
type input "CR"
checkbox Creatinina "false"
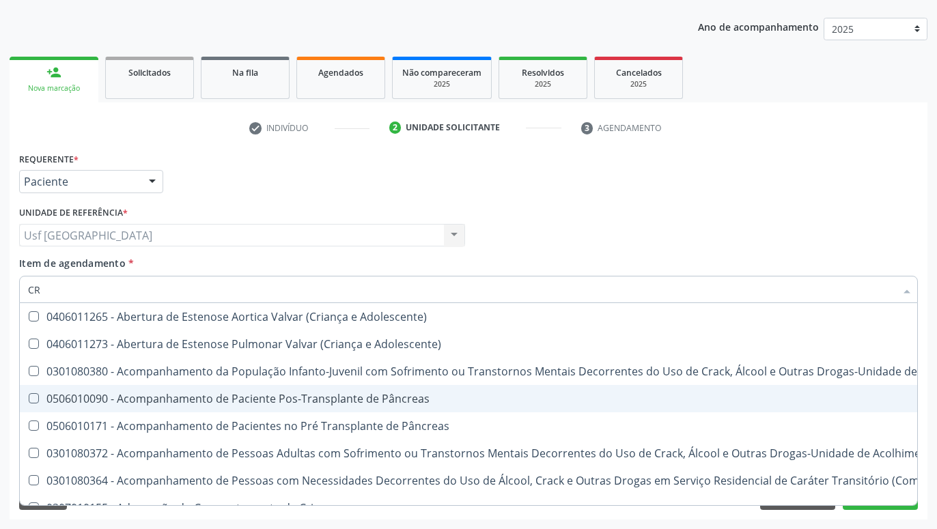
type input "C"
checkbox Creatinina "false"
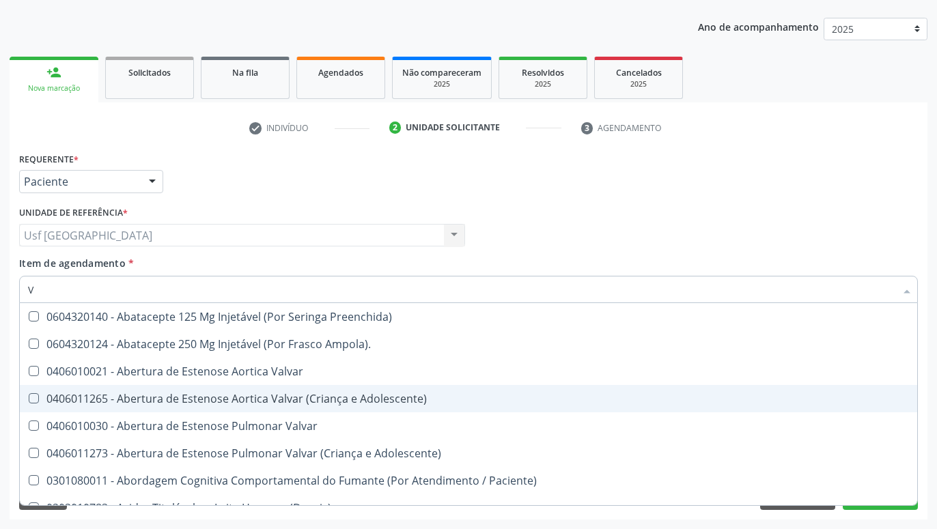
type input "VI"
checkbox Ras\ "true"
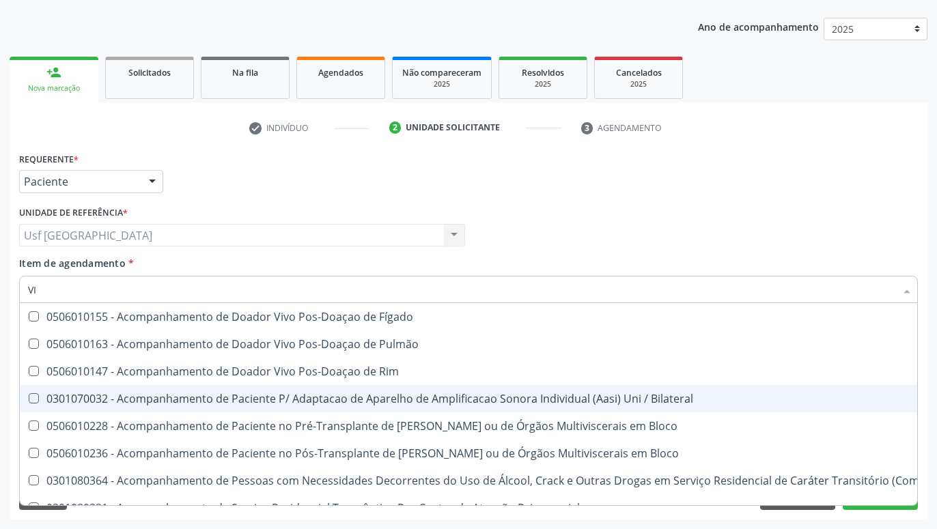
type input "VIT"
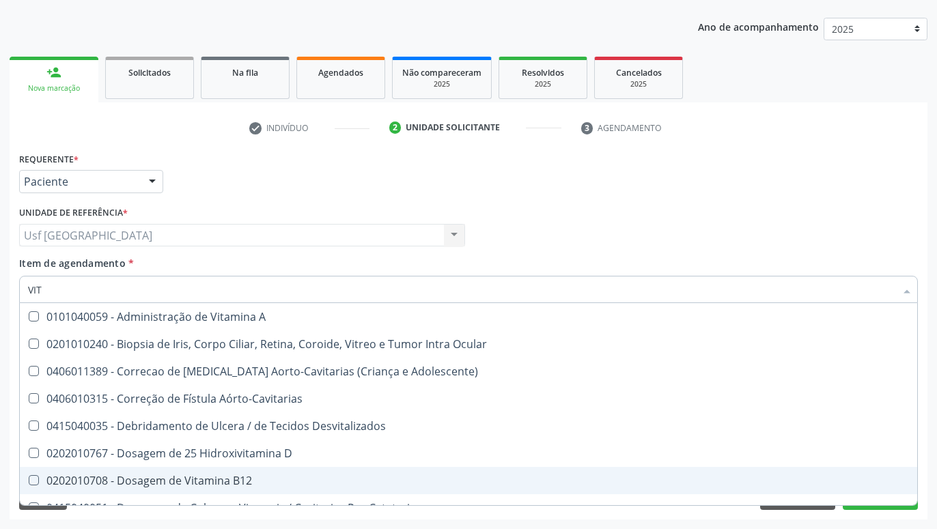
click at [192, 476] on div "0202010708 - Dosagem de Vitamina B12" at bounding box center [468, 480] width 881 height 11
checkbox B12 "true"
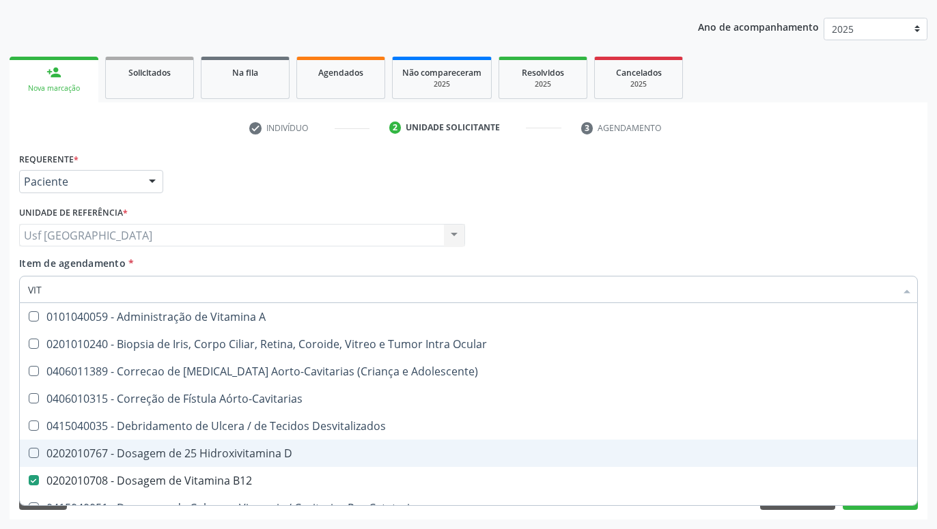
click at [186, 459] on div "0202010767 - Dosagem de 25 Hidroxivitamina D" at bounding box center [468, 453] width 881 height 11
checkbox D "true"
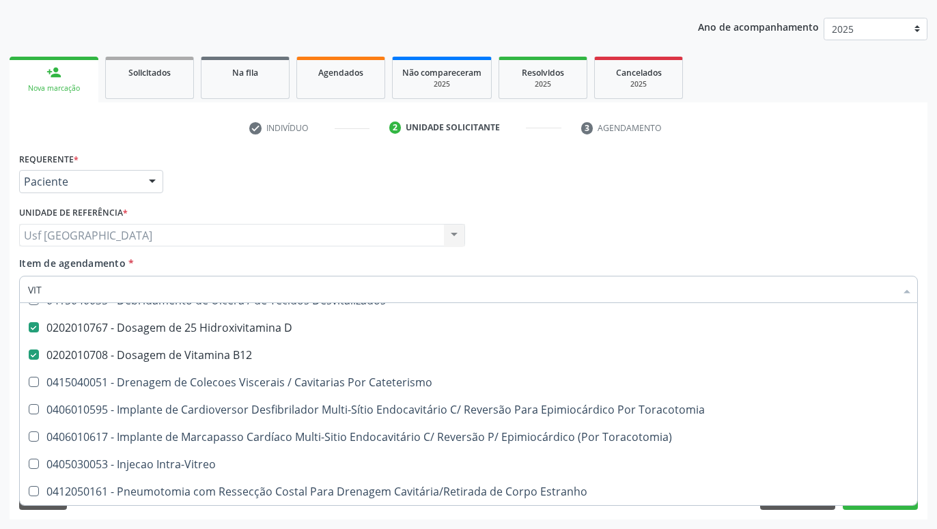
scroll to position [180, 0]
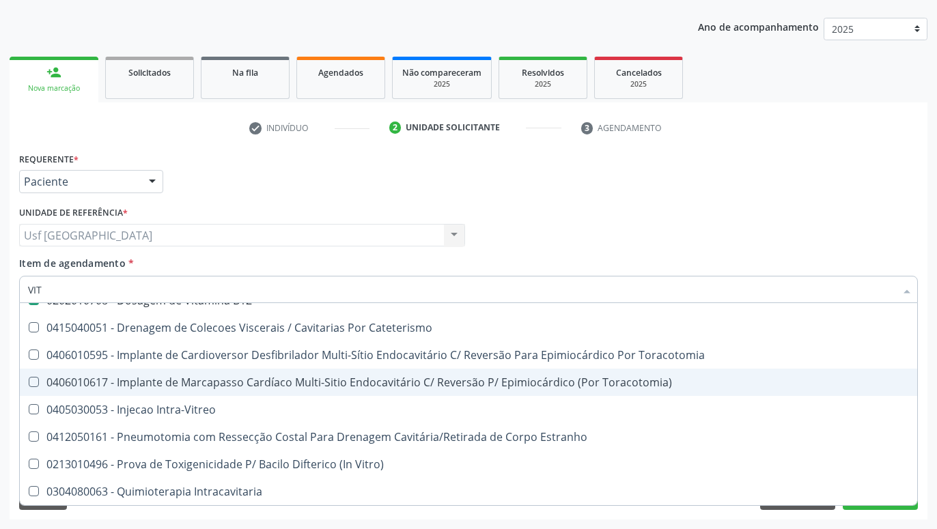
type input "VI"
checkbox D "false"
checkbox B12 "false"
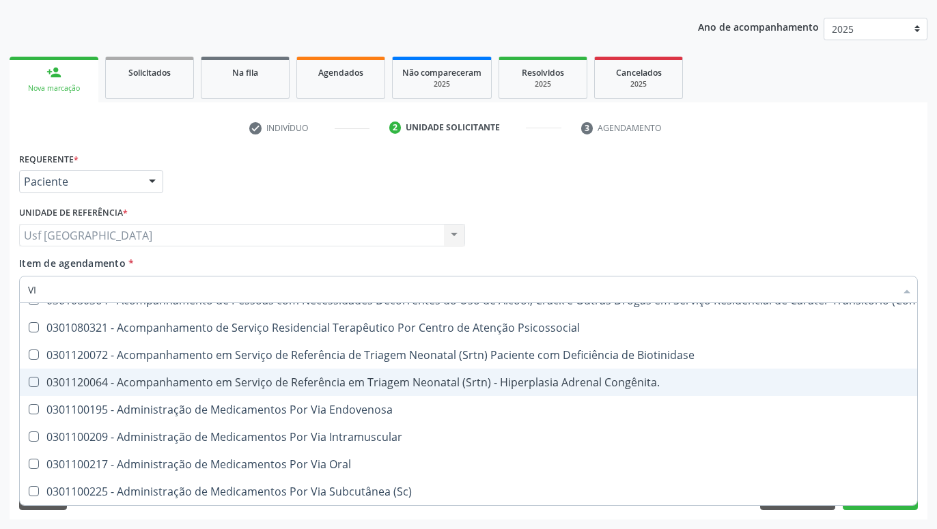
type input "V"
checkbox D "false"
checkbox \(Tgp\) "false"
checkbox B12 "false"
checkbox Óbito "true"
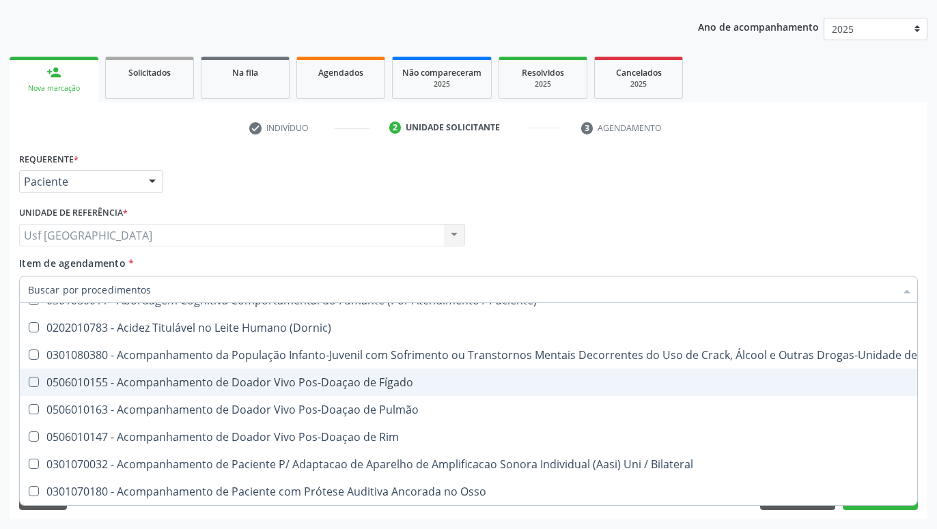
checkbox D "false"
checkbox \(Tgp\) "false"
checkbox B12 "false"
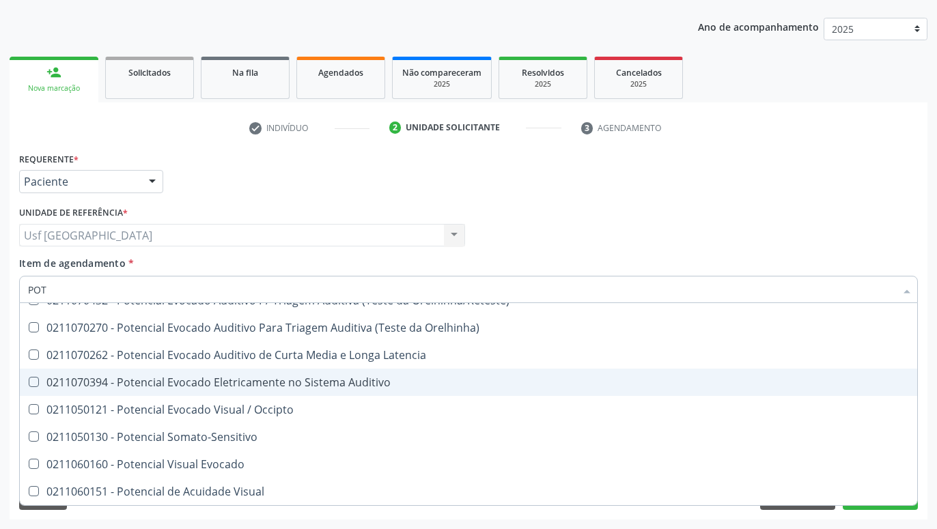
type input "POTA"
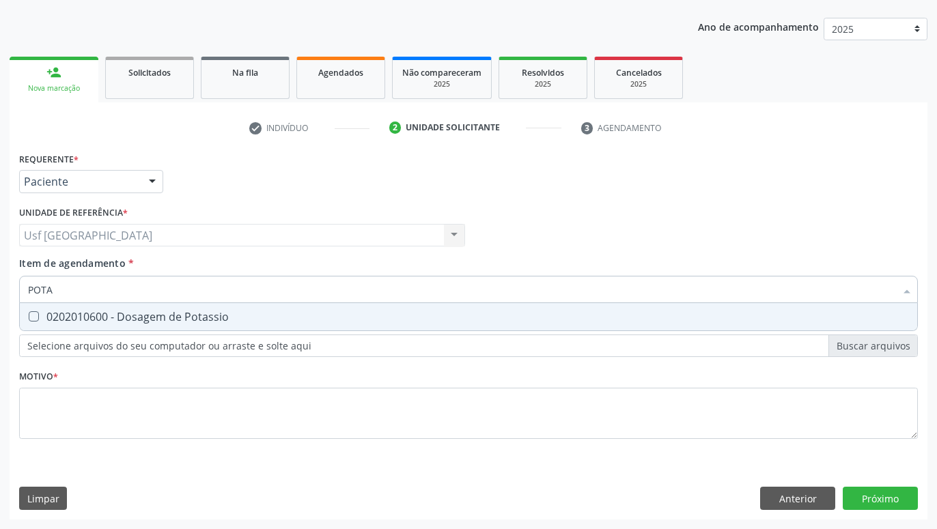
click at [171, 320] on div "0202010600 - Dosagem de Potassio" at bounding box center [468, 316] width 881 height 11
checkbox Potassio "true"
type input "POT"
checkbox Potassio "false"
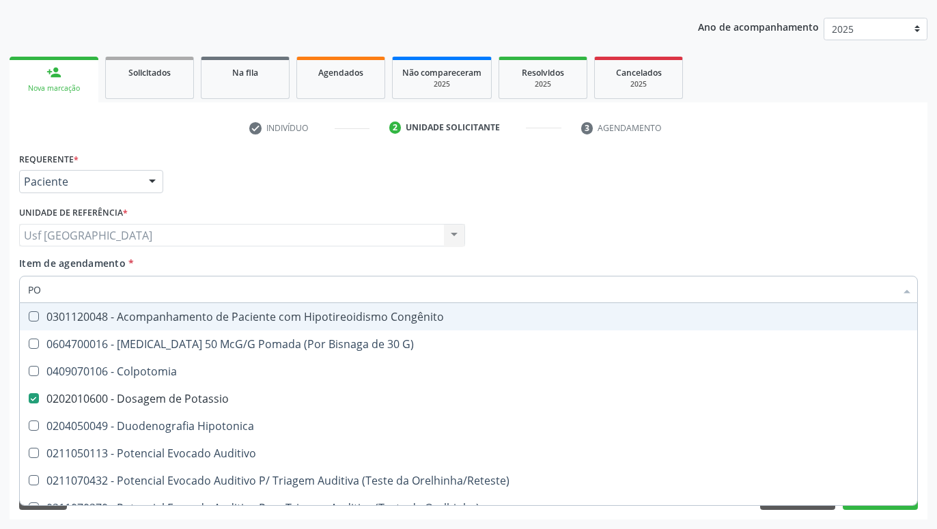
type input "P"
checkbox Potassio "false"
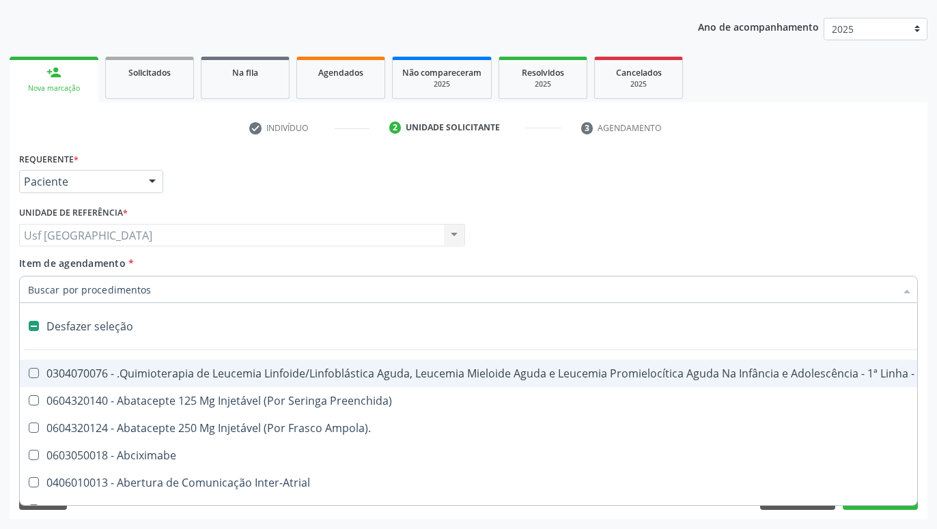
type input "S"
type input "CA"
checkbox Nervo "true"
checkbox Aberto\) "true"
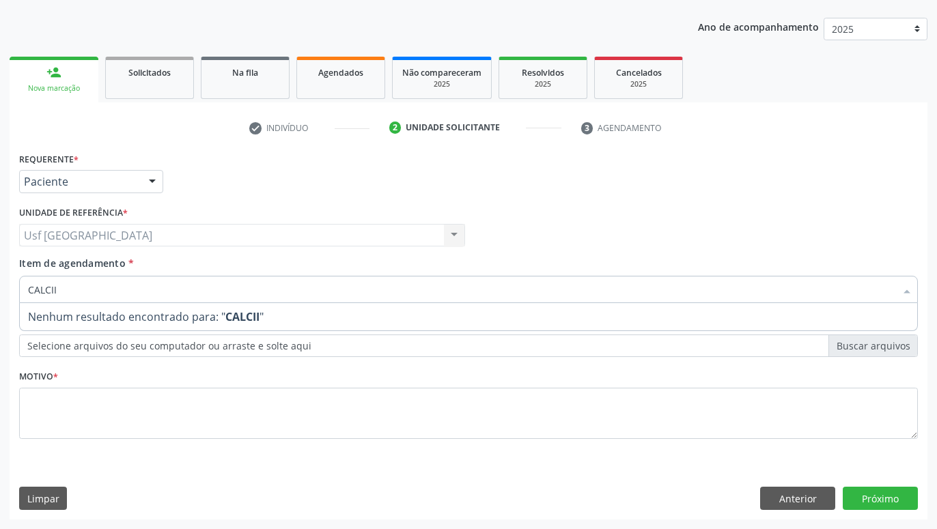
type input "CALCI"
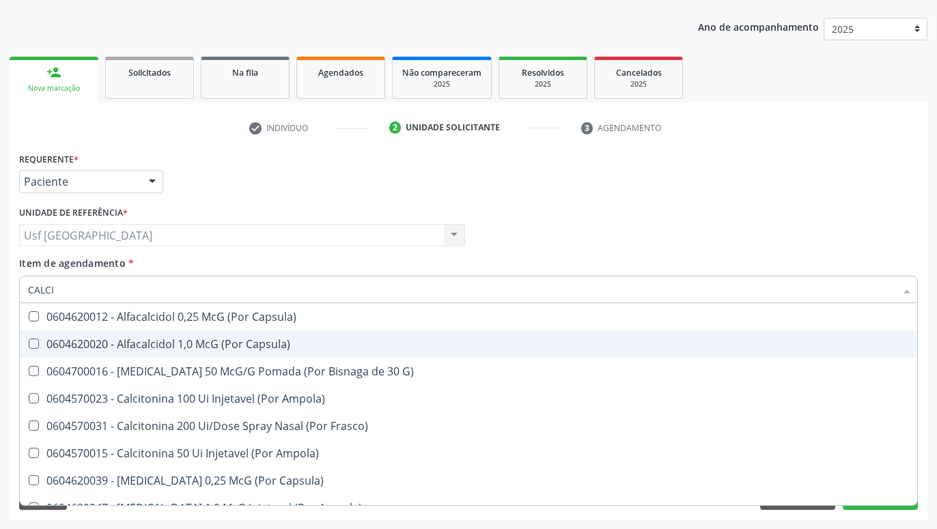
scroll to position [125, 0]
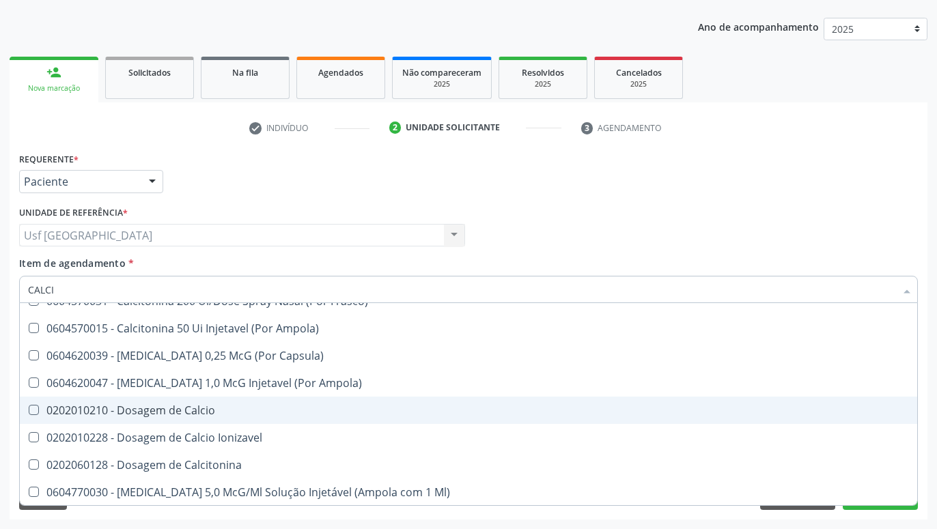
click at [202, 420] on span "0202010210 - Dosagem de Calcio" at bounding box center [468, 410] width 897 height 27
checkbox Calcio "true"
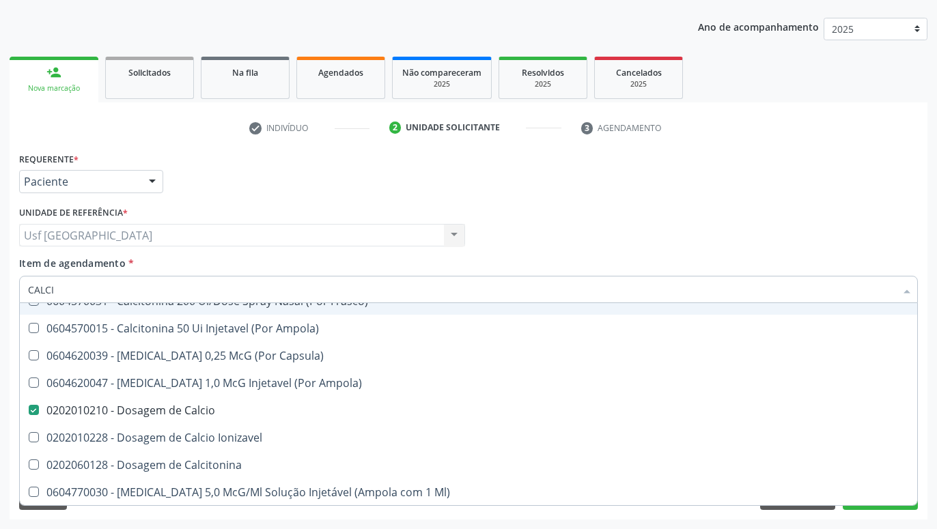
type input "CALC"
checkbox Calcio "false"
checkbox Calcitonina "true"
type input "CAL"
checkbox Calcio "false"
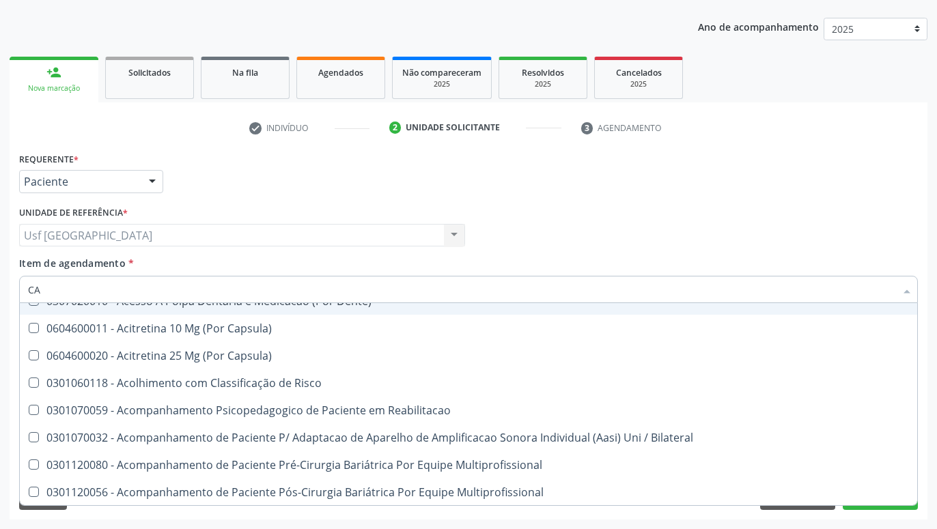
type input "C"
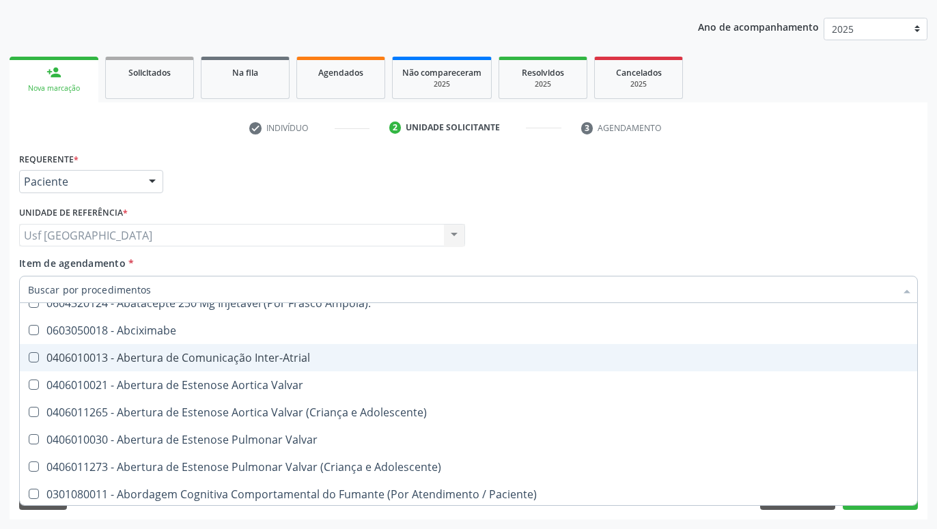
checkbox Conjuntiva "false"
checkbox Nervo "false"
checkbox Aberto\) "false"
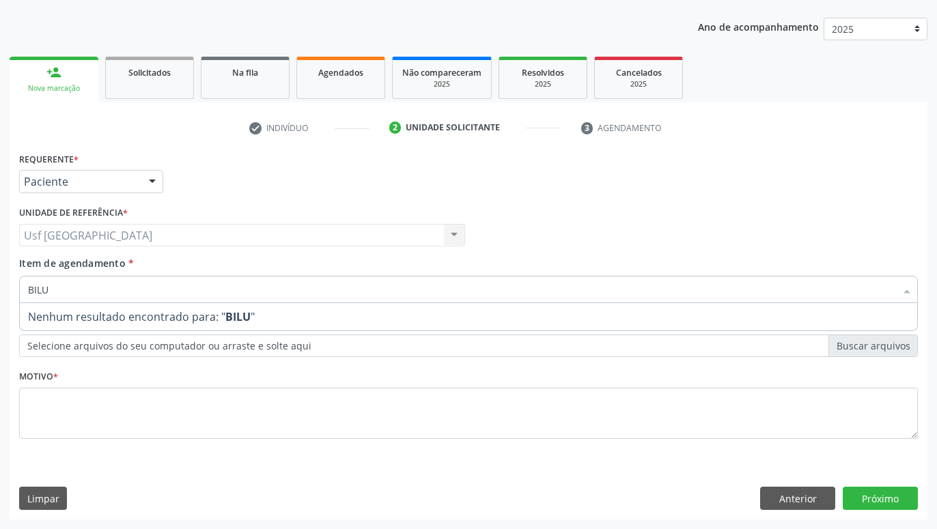
scroll to position [0, 0]
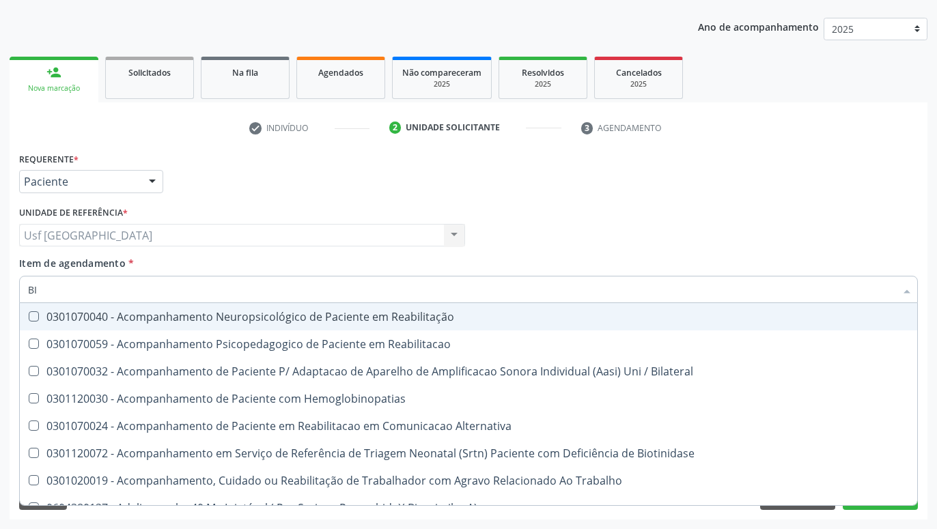
type input "B"
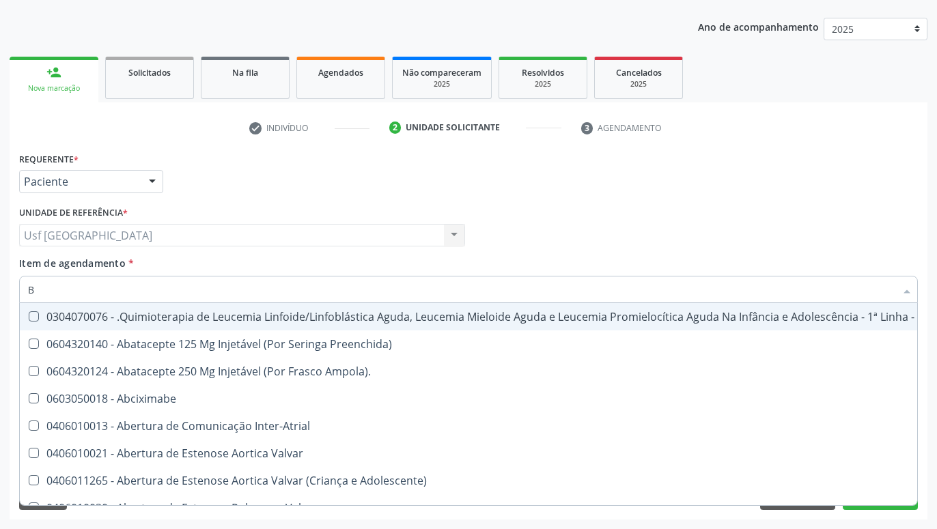
checkbox B12 "false"
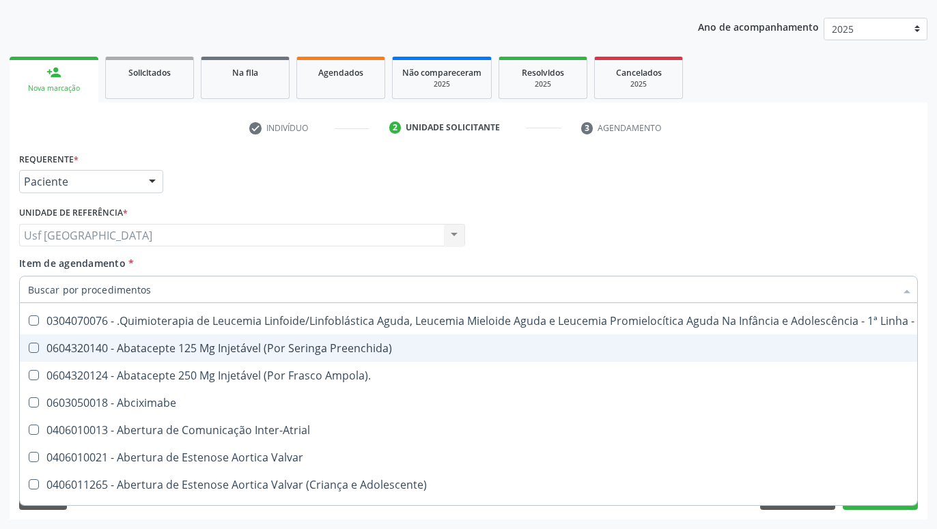
scroll to position [90, 0]
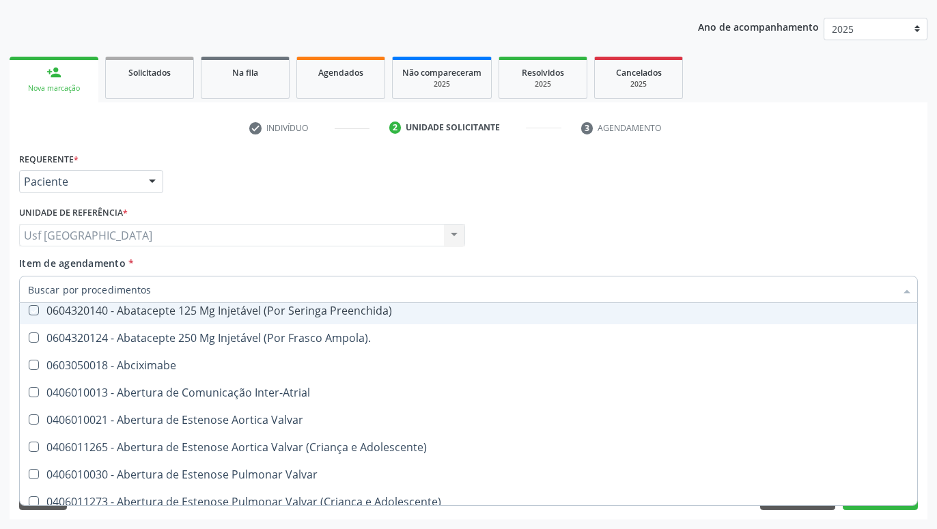
click at [572, 215] on div "Profissional Solicitante Por favor, selecione a Unidade de Atendimento primeiro…" at bounding box center [468, 229] width 905 height 53
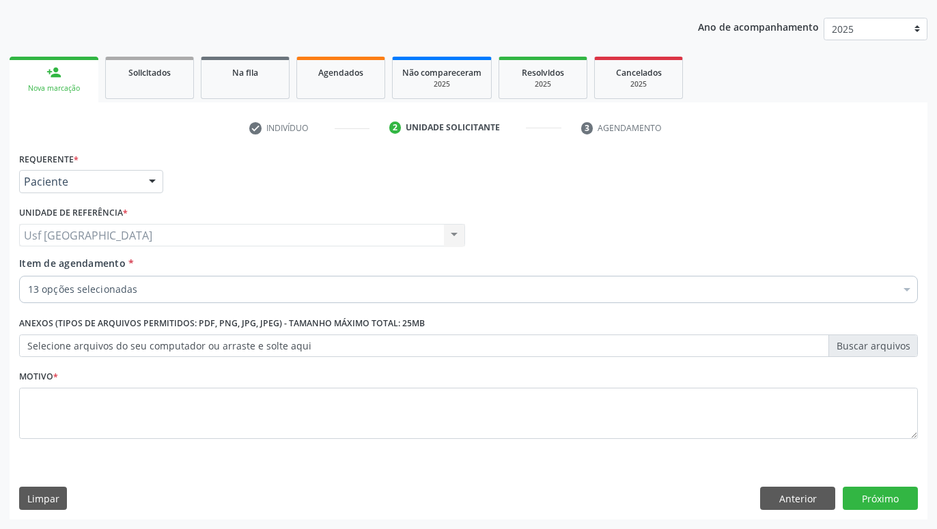
checkbox Completo "true"
checkbox Hdl "true"
checkbox Ldl "true"
checkbox Total "true"
checkbox Triglicerideos "true"
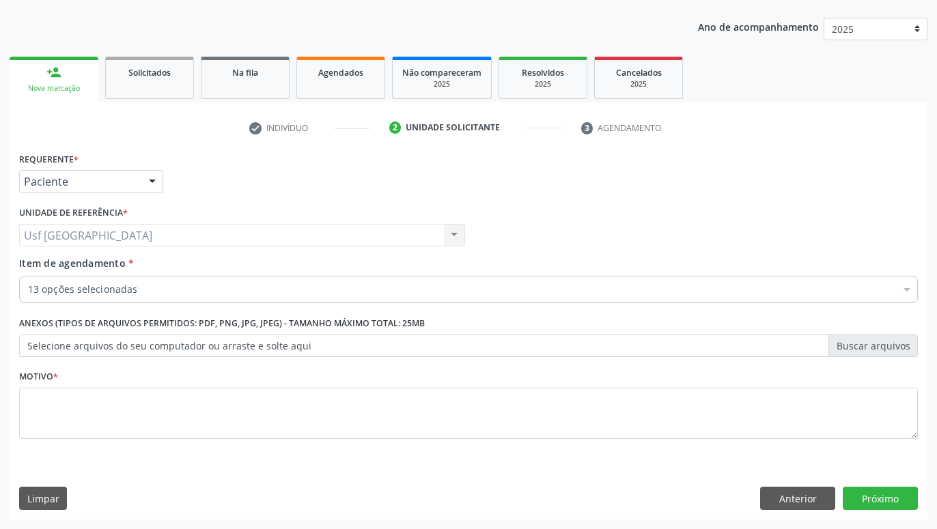
checkbox \(Tgo\) "true"
checkbox \(Tgp\) "true"
checkbox Ureia "true"
checkbox Creatinina "true"
checkbox B12 "true"
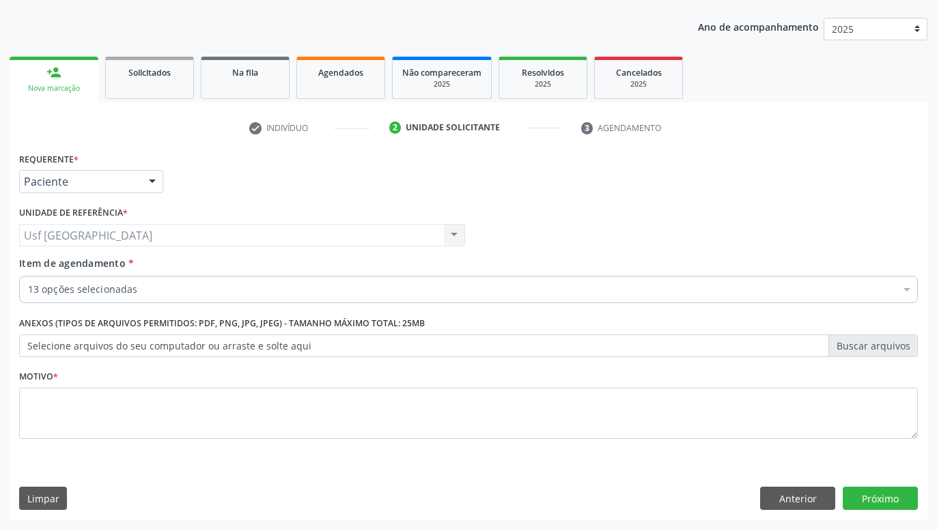
checkbox D "true"
checkbox Potassio "true"
checkbox Calcio "true"
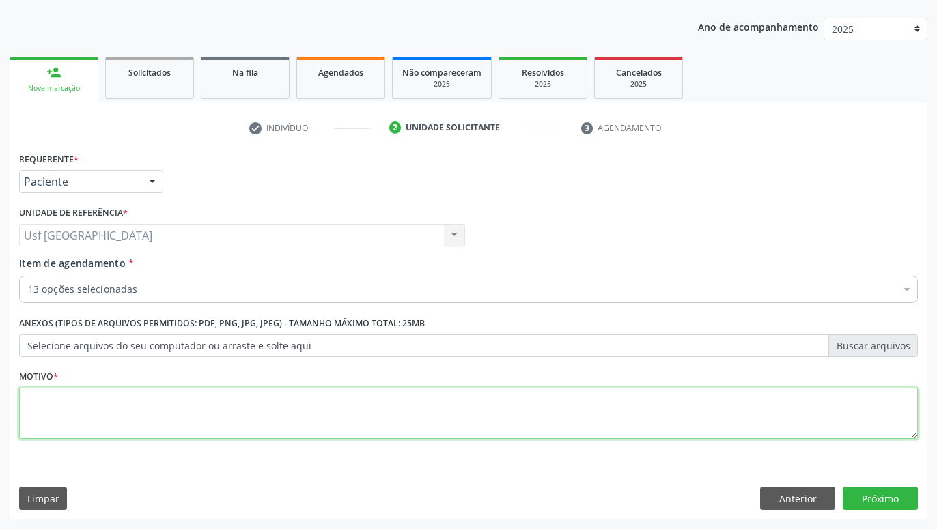
click at [726, 393] on textarea at bounding box center [468, 414] width 899 height 52
type textarea "."
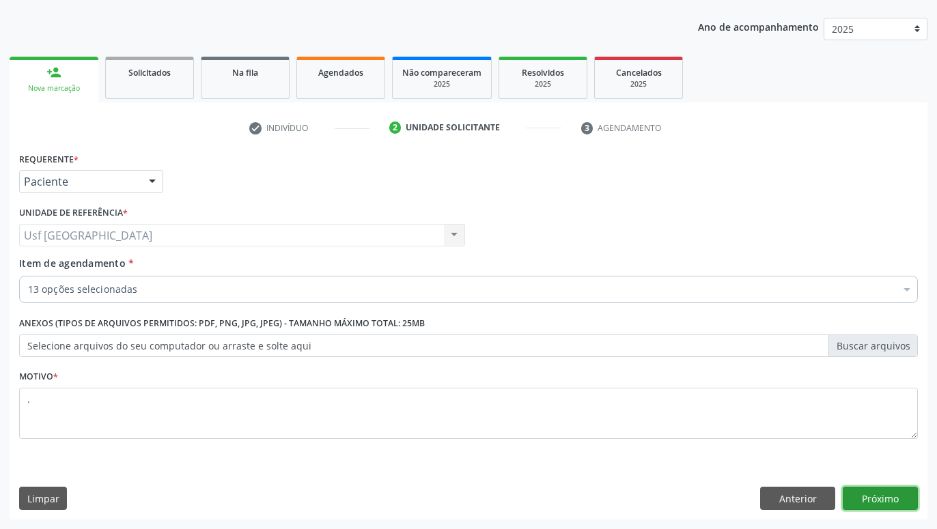
click at [869, 493] on button "Próximo" at bounding box center [880, 498] width 75 height 23
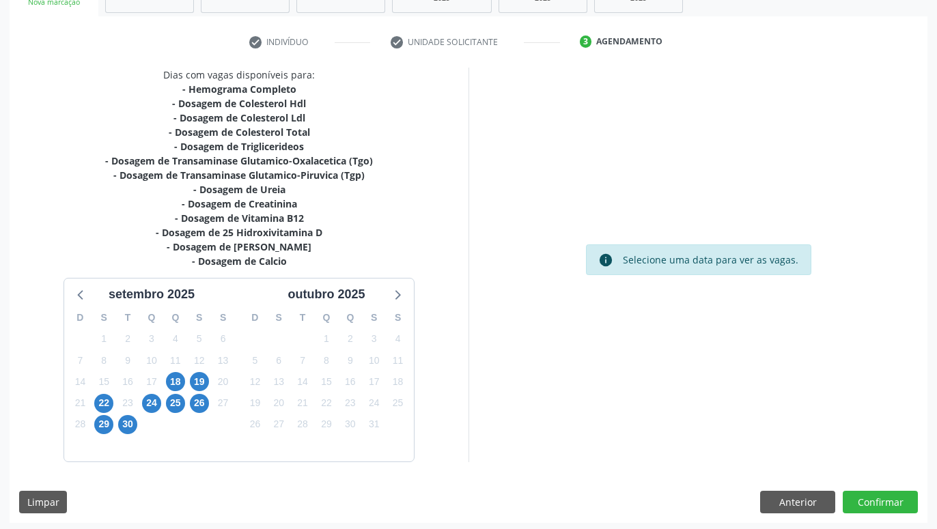
scroll to position [237, 0]
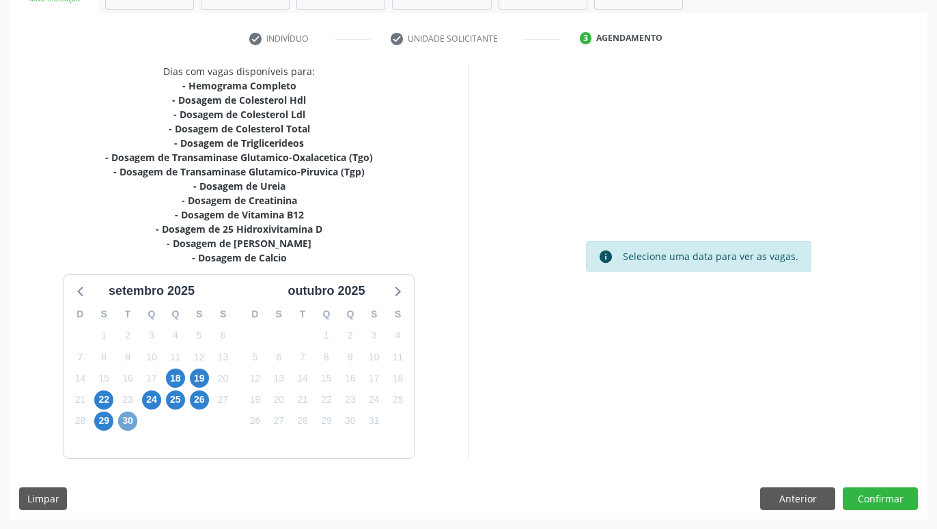
click at [129, 417] on span "30" at bounding box center [127, 421] width 19 height 19
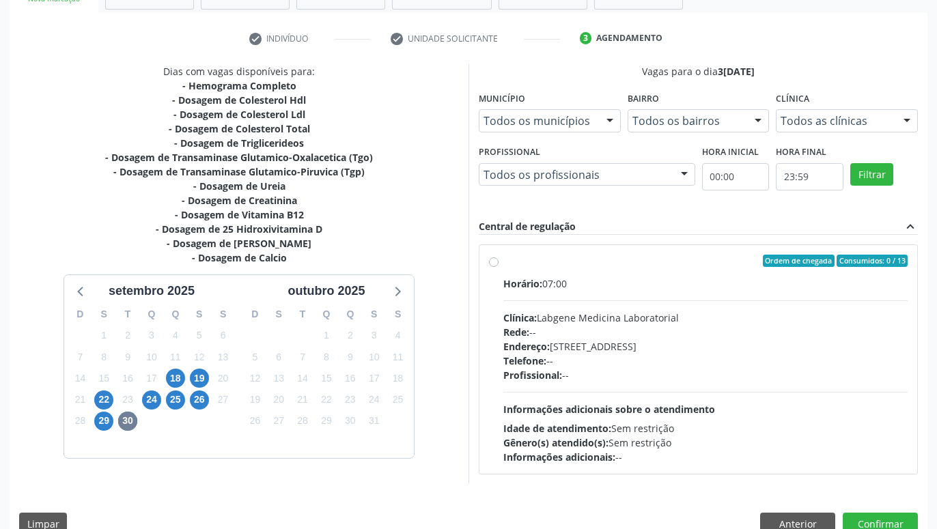
click at [503, 261] on label "Ordem de chegada Consumidos: 0 / 13 Horário: 07:00 Clínica: Labgene Medicina La…" at bounding box center [705, 360] width 404 height 210
click at [490, 261] on input "Ordem de chegada Consumidos: 0 / 13 Horário: 07:00 Clínica: Labgene Medicina La…" at bounding box center [494, 261] width 10 height 12
radio input "true"
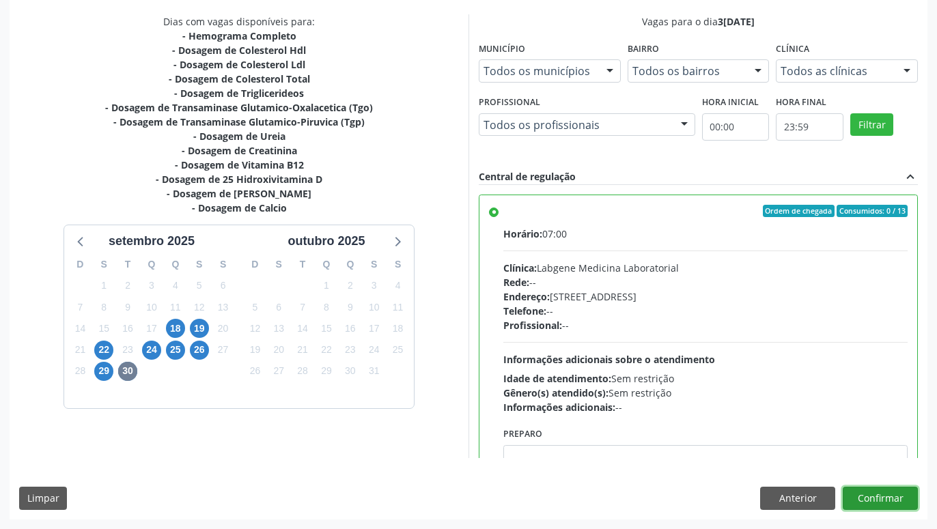
click at [897, 492] on button "Confirmar" at bounding box center [880, 498] width 75 height 23
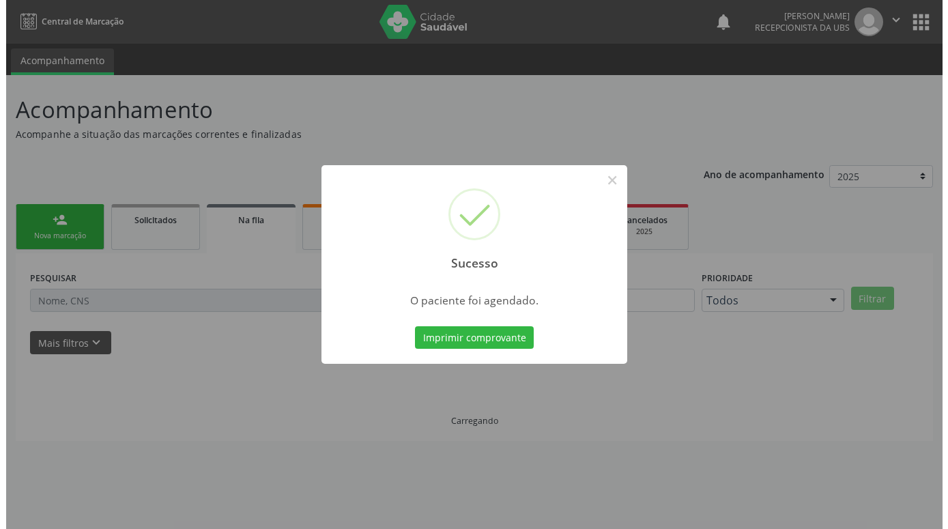
scroll to position [0, 0]
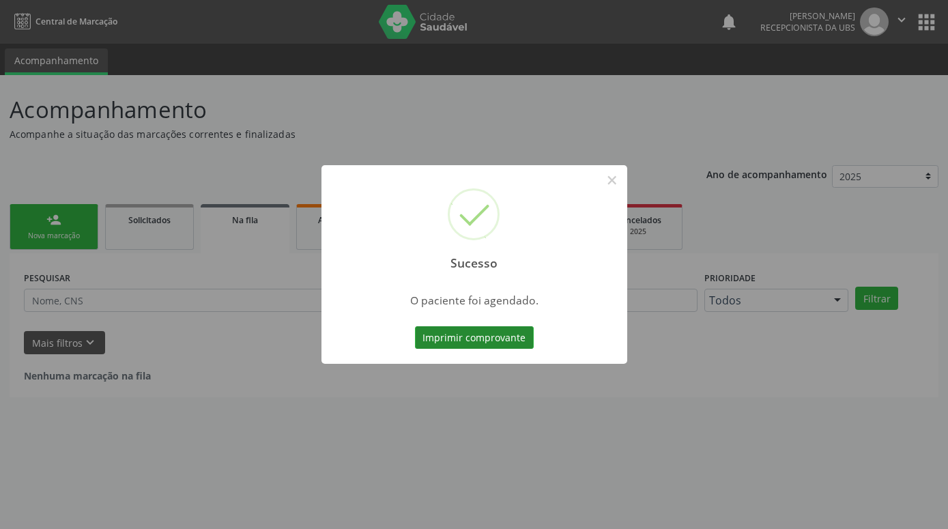
click at [513, 343] on button "Imprimir comprovante" at bounding box center [474, 337] width 119 height 23
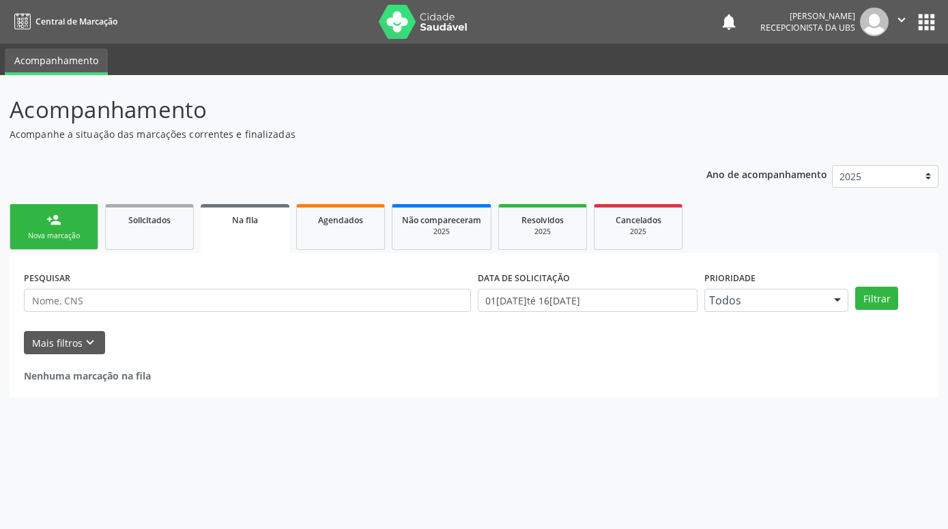
click at [74, 234] on div "Nova marcação" at bounding box center [54, 236] width 68 height 10
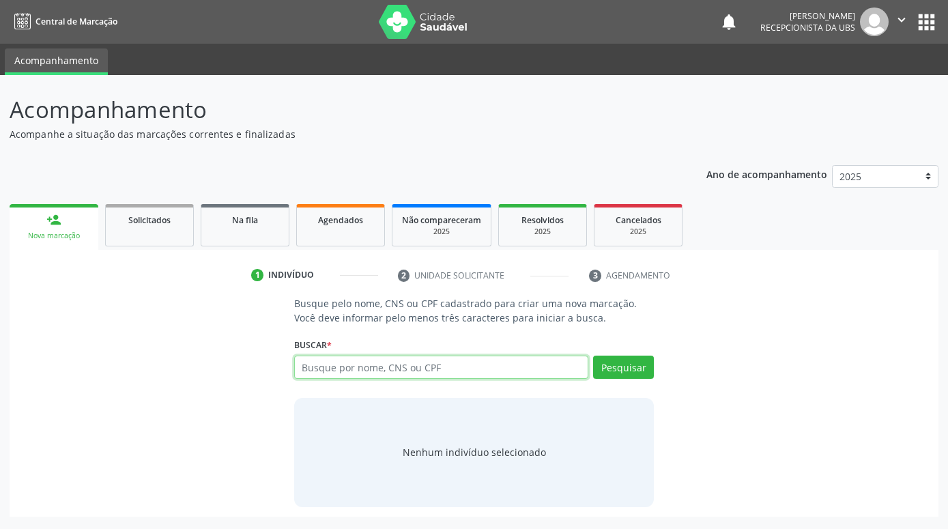
click at [435, 369] on input "text" at bounding box center [441, 367] width 294 height 23
type input "PEDRO HENRIQUE NASCIMENTO CARVALHO"
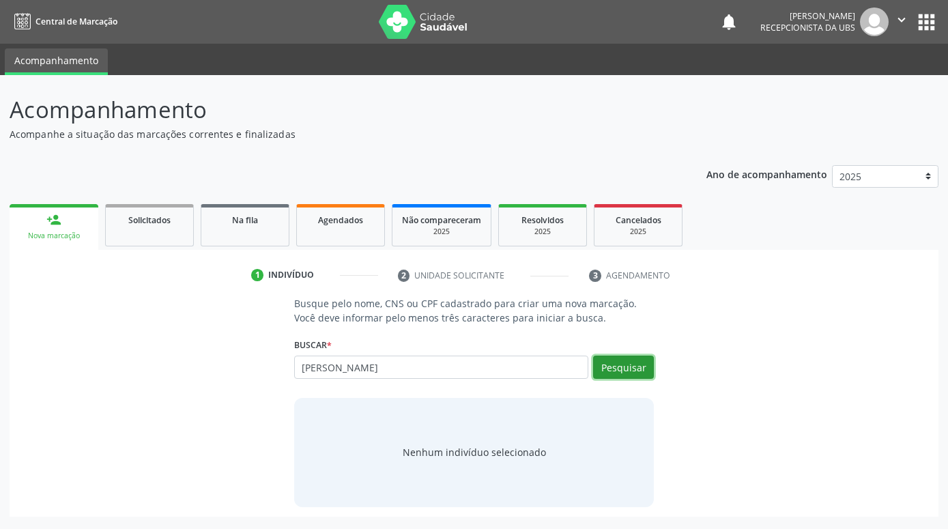
click at [645, 365] on button "Pesquisar" at bounding box center [623, 367] width 61 height 23
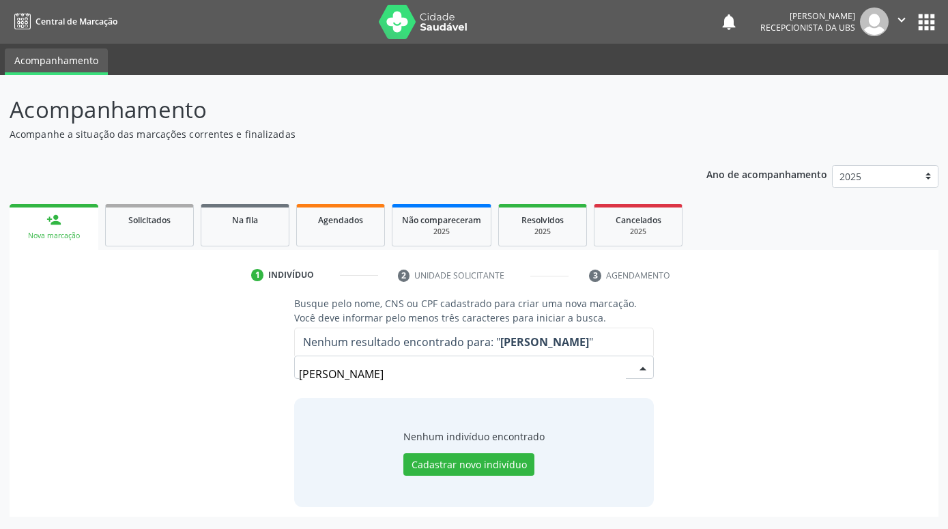
click at [463, 376] on input "PEDRO HENRIQUE NASCIMENTO CARVALHO" at bounding box center [462, 374] width 327 height 27
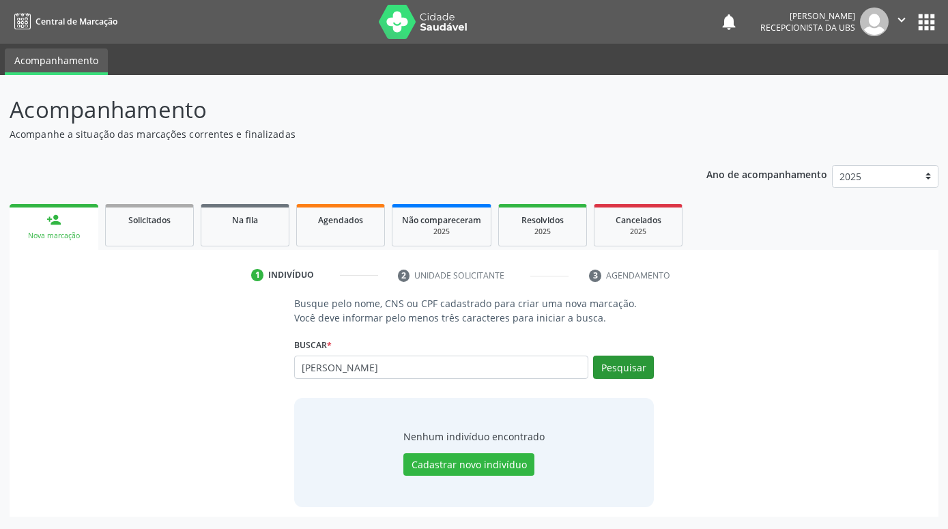
type input "PEDRO HENRIQUE CARVALHO DO NASCIMENTO"
click at [640, 360] on button "Pesquisar" at bounding box center [623, 367] width 61 height 23
type input "PEDRO HENRIQUE NASCIMENTO CARVALHO"
click at [644, 374] on button "Pesquisar" at bounding box center [623, 367] width 61 height 23
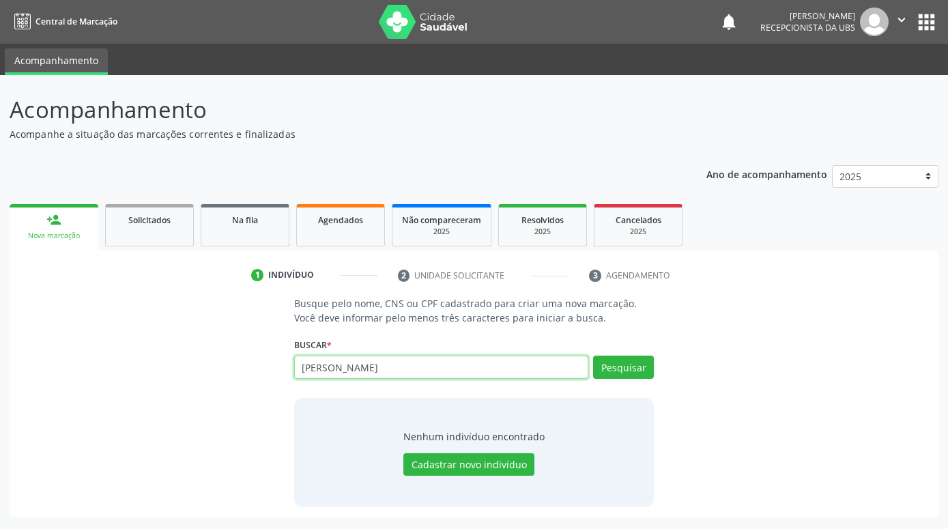
click at [533, 372] on input "PEDRO HENRIQUE NASCIMENTO CARVALHO" at bounding box center [441, 367] width 294 height 23
type input "P"
paste input "898005827908845"
type input "898005827908845"
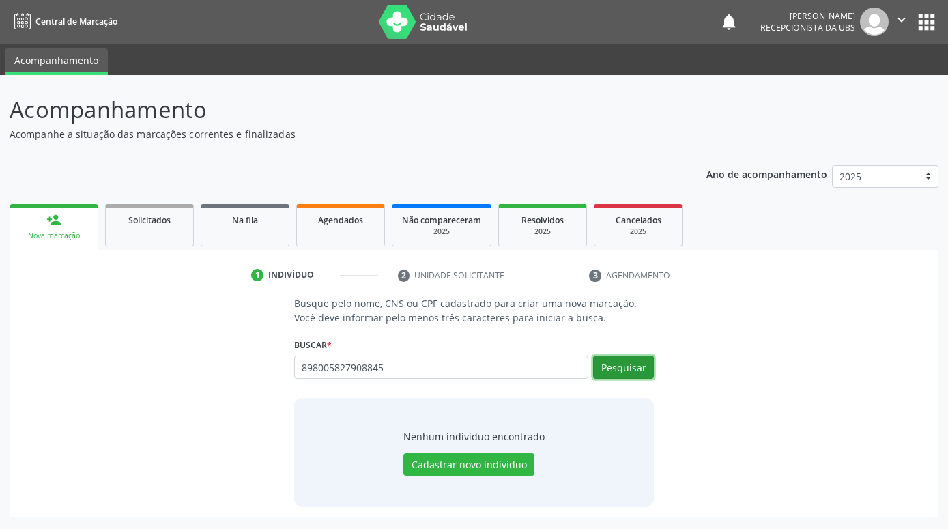
click at [625, 361] on button "Pesquisar" at bounding box center [623, 367] width 61 height 23
type input "898005827908845"
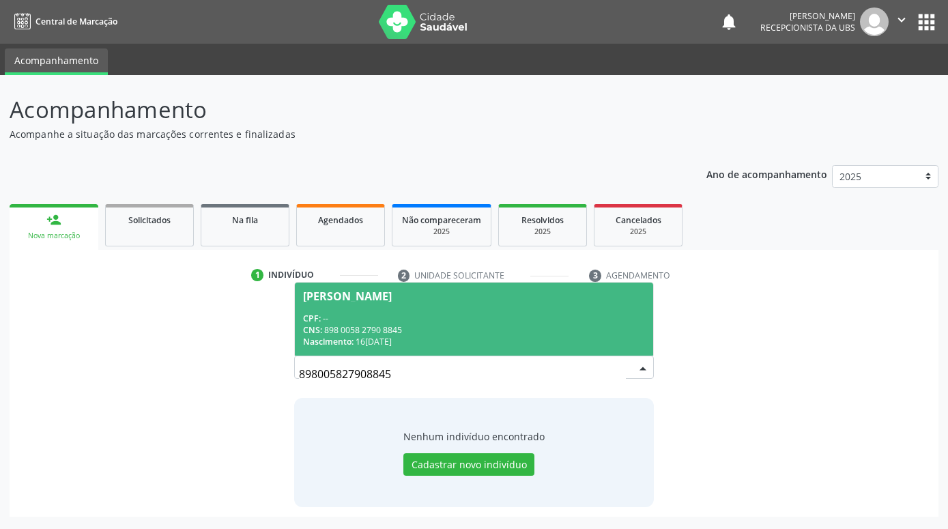
click at [546, 309] on span "Pedro Henrique Nascimento de Carvalho CPF: -- CNS: 898 0058 2790 8845 Nasciment…" at bounding box center [474, 319] width 358 height 73
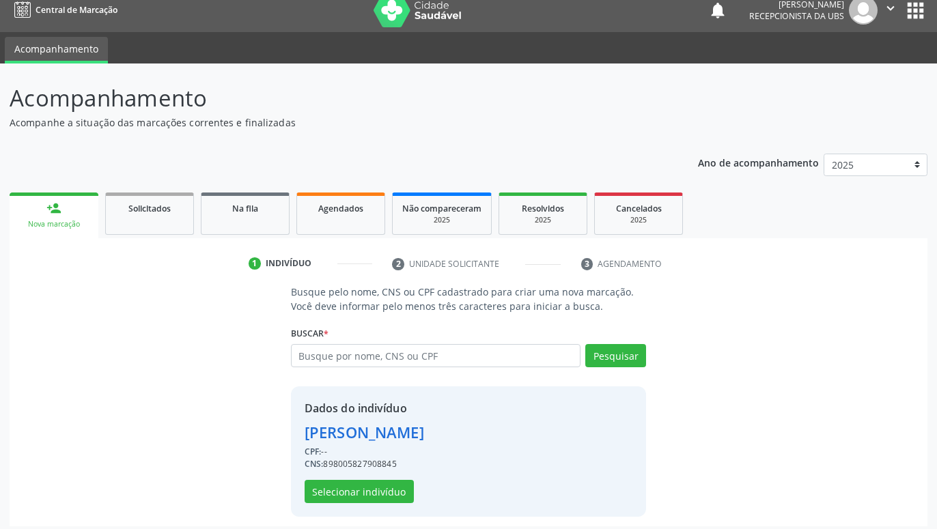
scroll to position [18, 0]
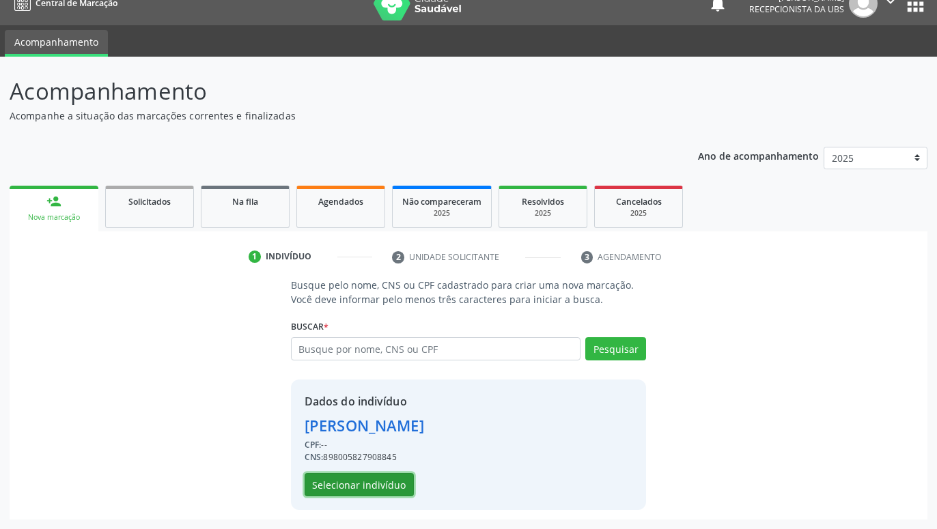
click at [378, 479] on button "Selecionar indivíduo" at bounding box center [359, 484] width 109 height 23
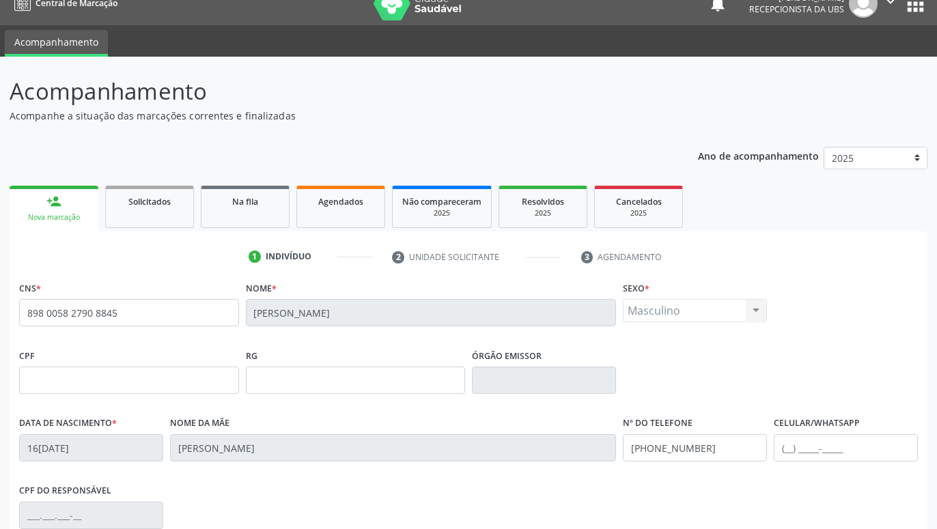
scroll to position [211, 0]
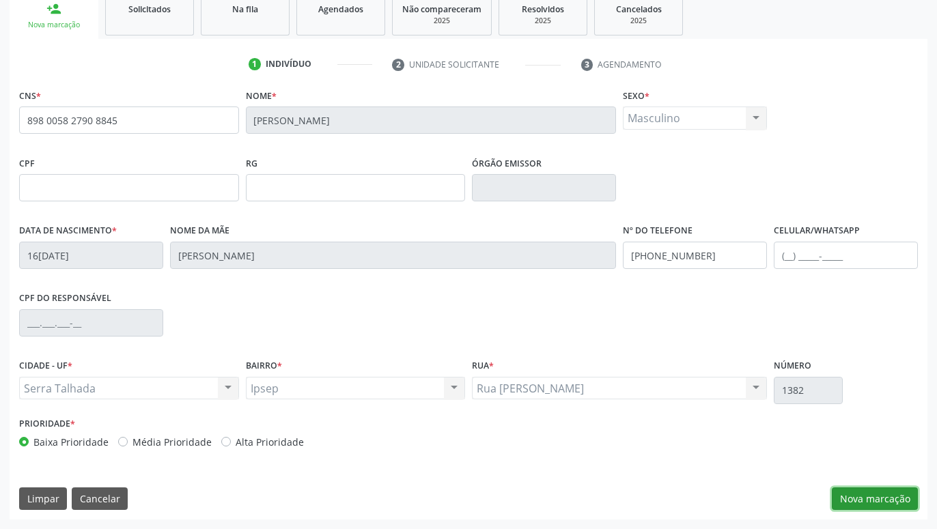
click at [903, 500] on button "Nova marcação" at bounding box center [875, 499] width 86 height 23
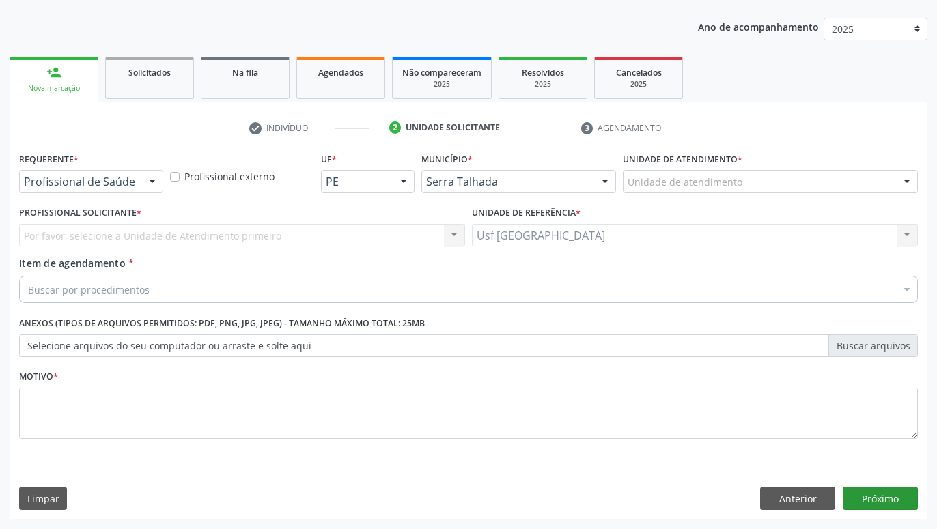
scroll to position [147, 0]
click at [150, 182] on div at bounding box center [152, 182] width 20 height 23
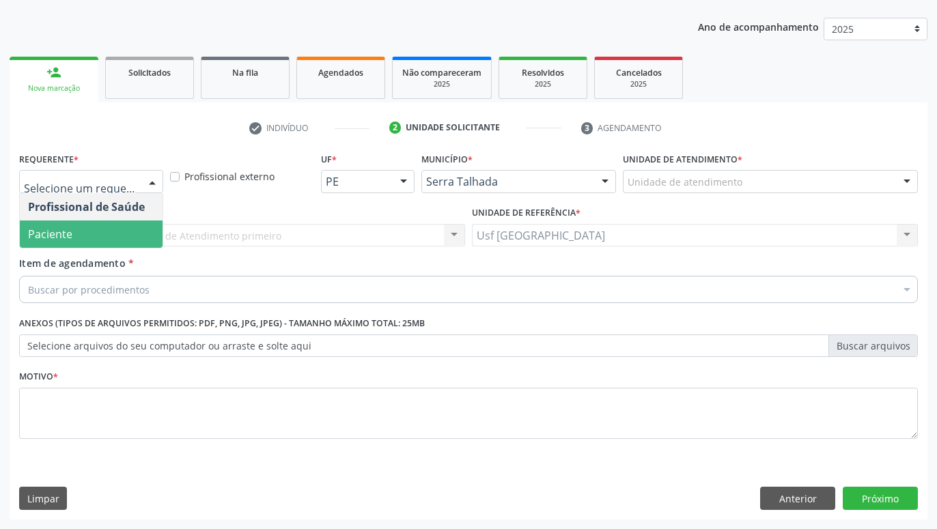
click at [122, 224] on span "Paciente" at bounding box center [91, 234] width 143 height 27
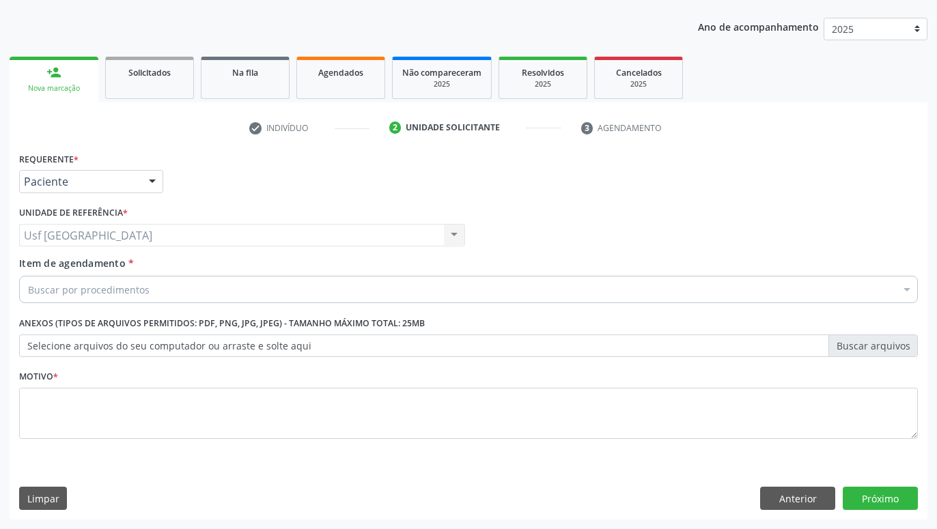
click at [156, 296] on div "Buscar por procedimentos" at bounding box center [468, 289] width 899 height 27
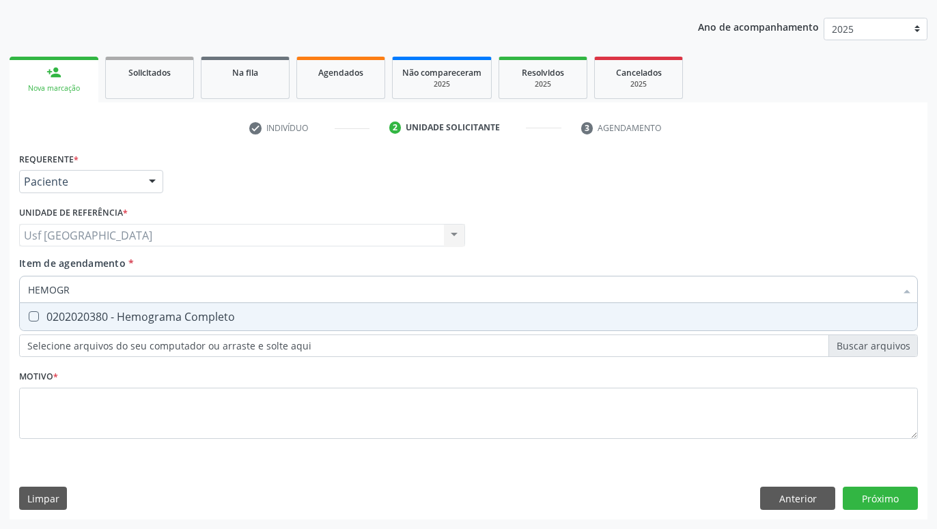
type input "HEMOGRA"
click at [107, 317] on div "0202020380 - Hemograma Completo" at bounding box center [468, 316] width 881 height 11
checkbox Completo "true"
type input "HEMOG"
checkbox Completo "false"
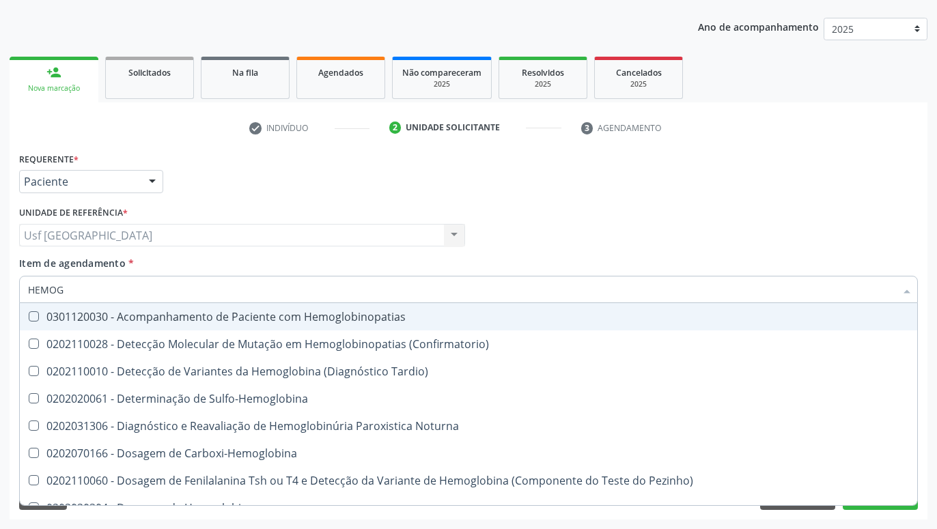
type input "HEMO"
checkbox Completo "false"
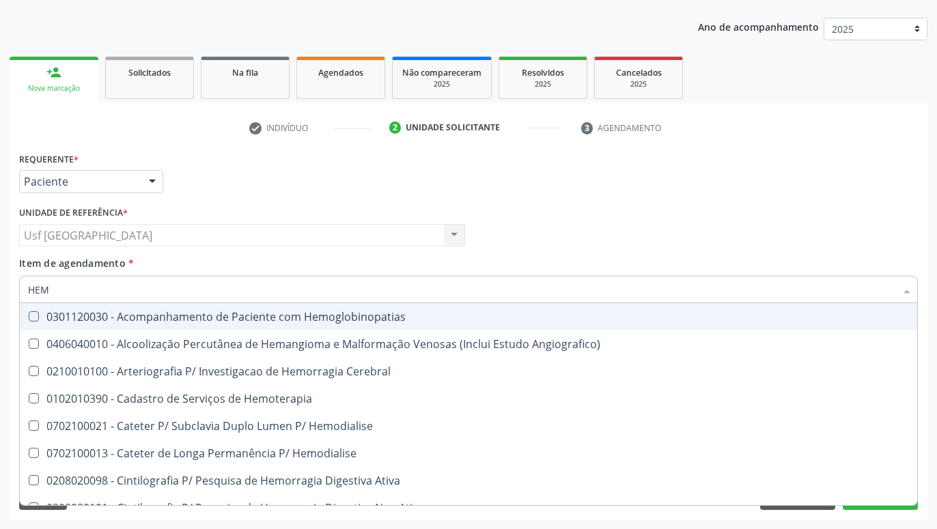
type input "HE"
checkbox Completo "false"
checkbox Orgaos "true"
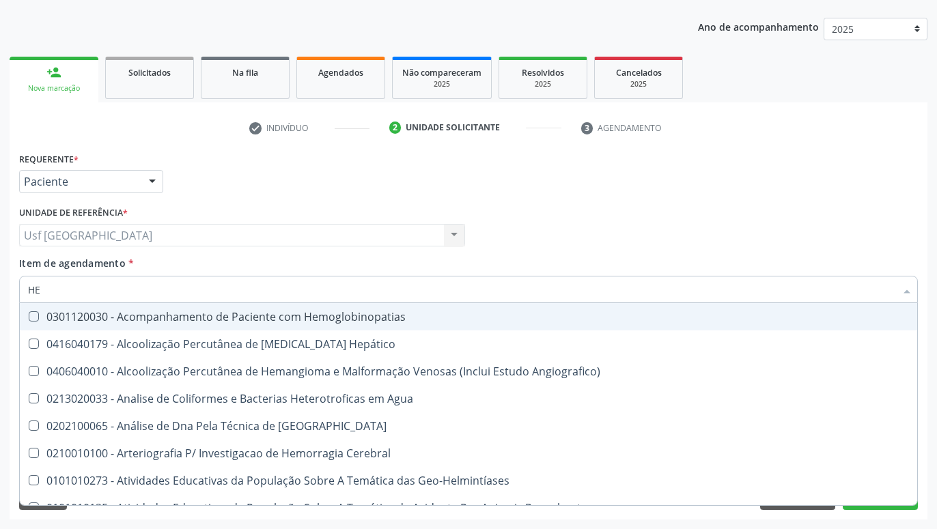
type input "H"
checkbox Completo "false"
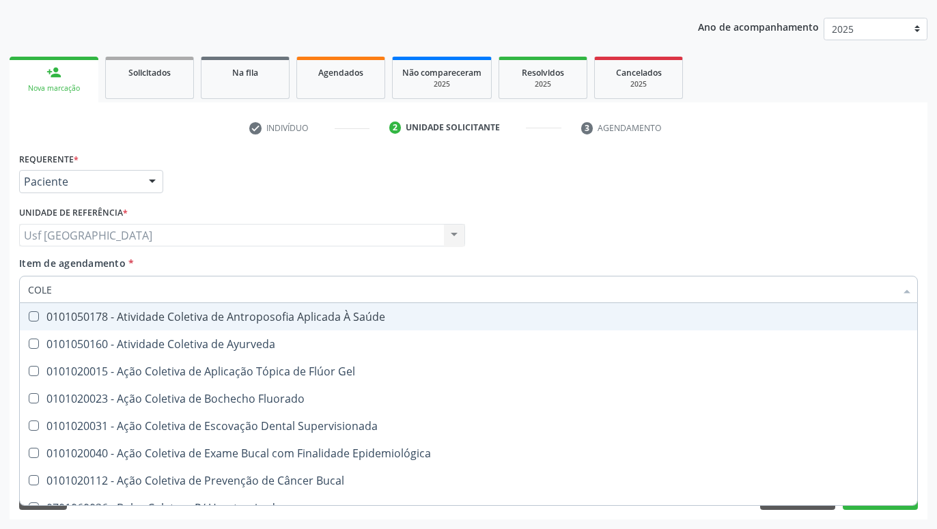
type input "COLES"
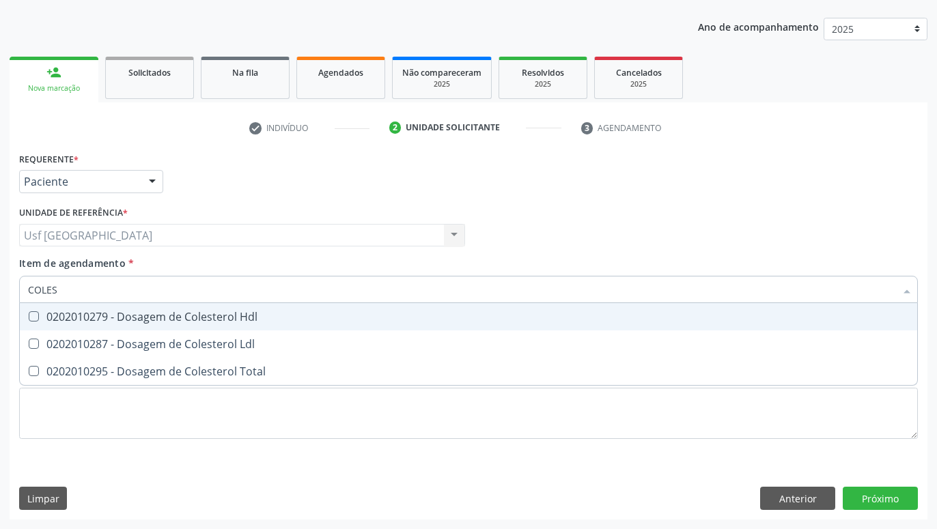
click at [66, 311] on div "0202010279 - Dosagem de Colesterol Hdl" at bounding box center [468, 316] width 881 height 11
checkbox Hdl "true"
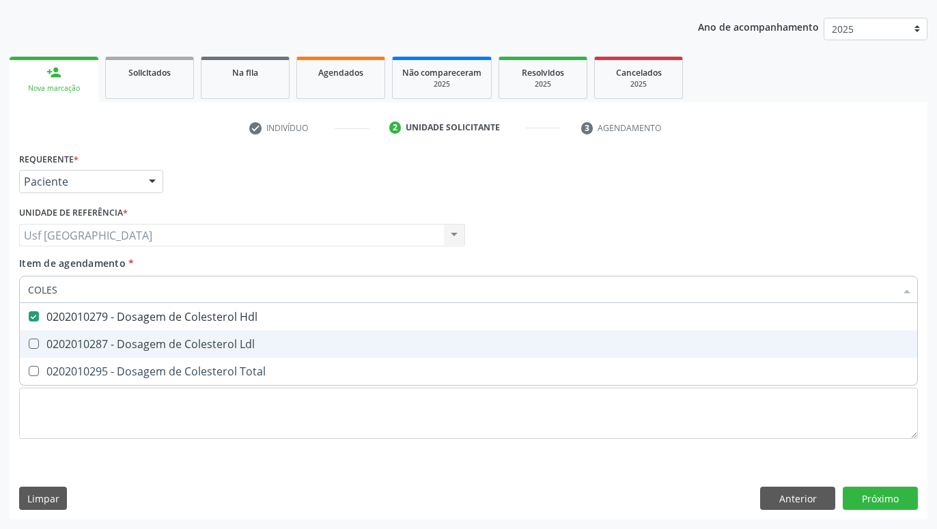
click at [62, 339] on div "0202010287 - Dosagem de Colesterol Ldl" at bounding box center [468, 344] width 881 height 11
checkbox Ldl "true"
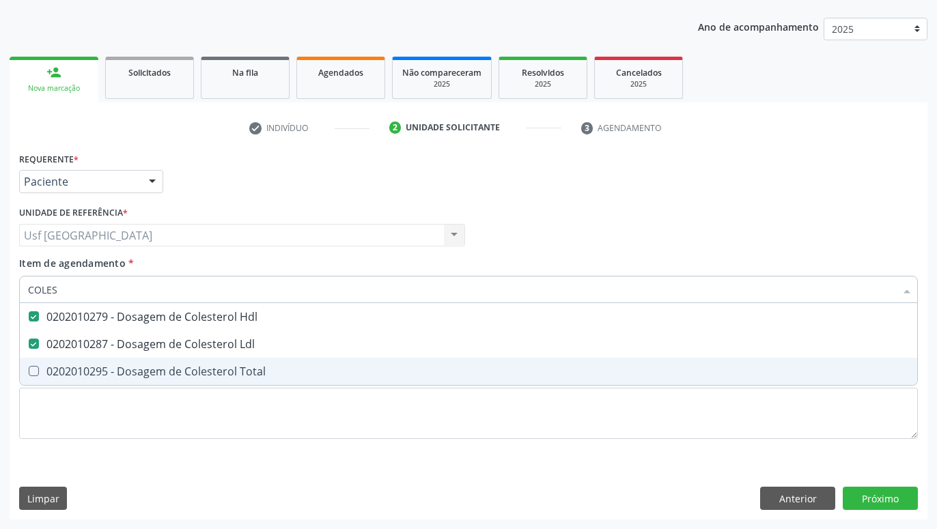
click at [63, 369] on div "0202010295 - Dosagem de Colesterol Total" at bounding box center [468, 371] width 881 height 11
checkbox Total "true"
type input "COLE"
checkbox Hdl "false"
checkbox Ldl "false"
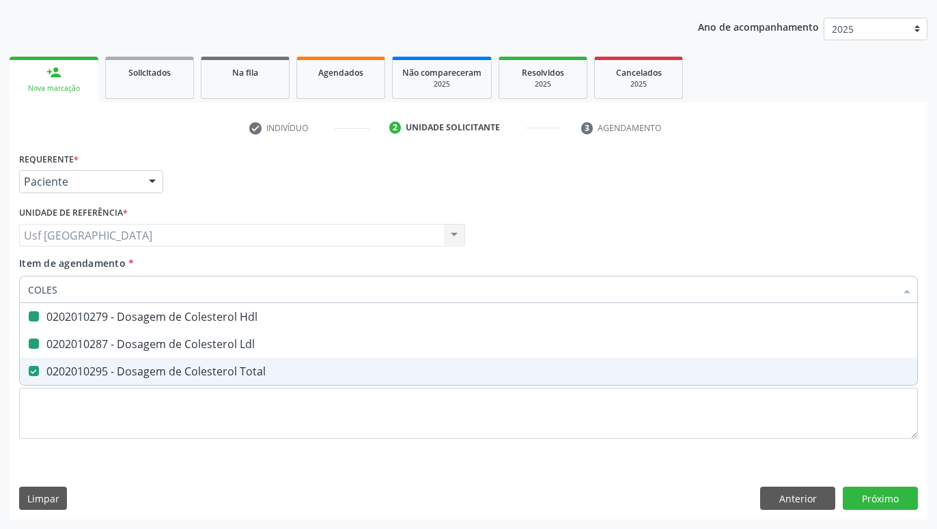
checkbox Total "false"
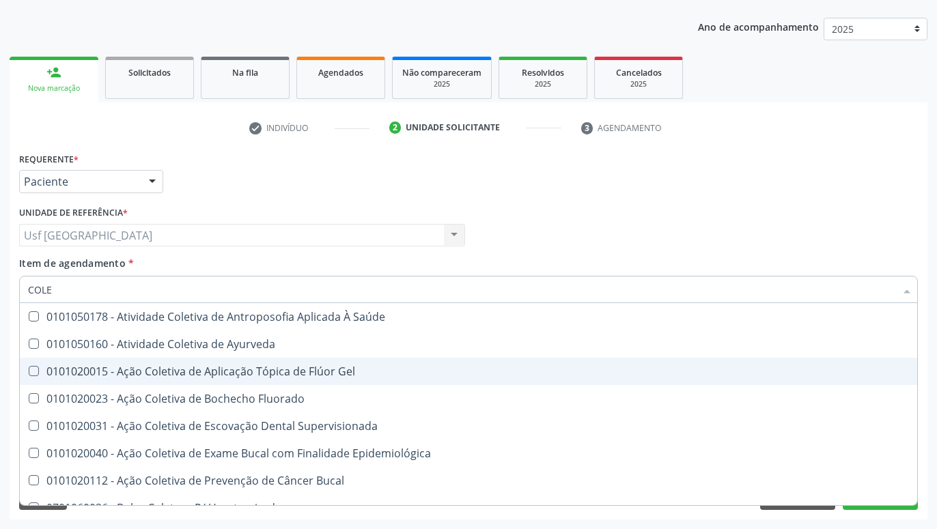
type input "COL"
checkbox Hdl "false"
checkbox Ldl "false"
checkbox Total "false"
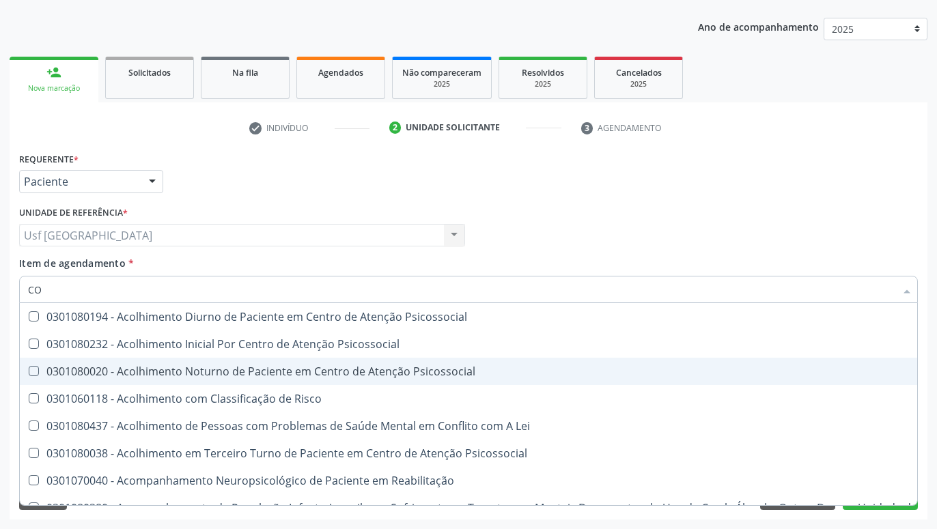
type input "C"
checkbox Hdl "false"
checkbox Ldl "false"
checkbox Total "false"
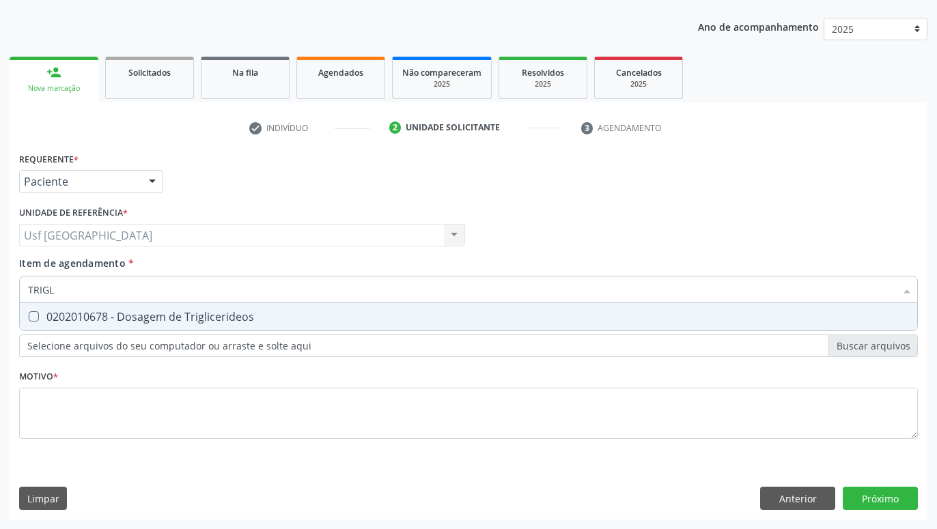
type input "TRIGLI"
click at [110, 317] on div "0202010678 - Dosagem de Triglicerideos" at bounding box center [468, 316] width 881 height 11
checkbox Triglicerideos "true"
type input "TRI"
checkbox Triglicerideos "false"
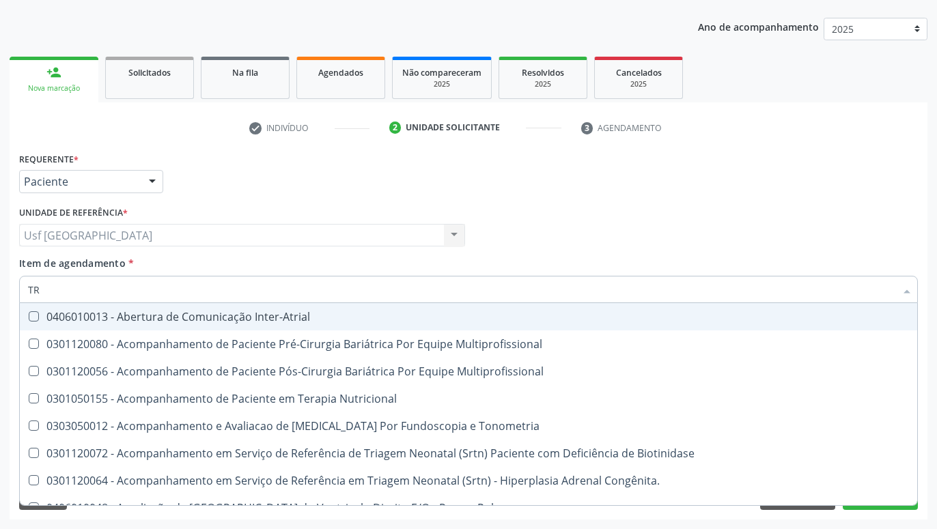
type input "T"
checkbox Triglicerideos "false"
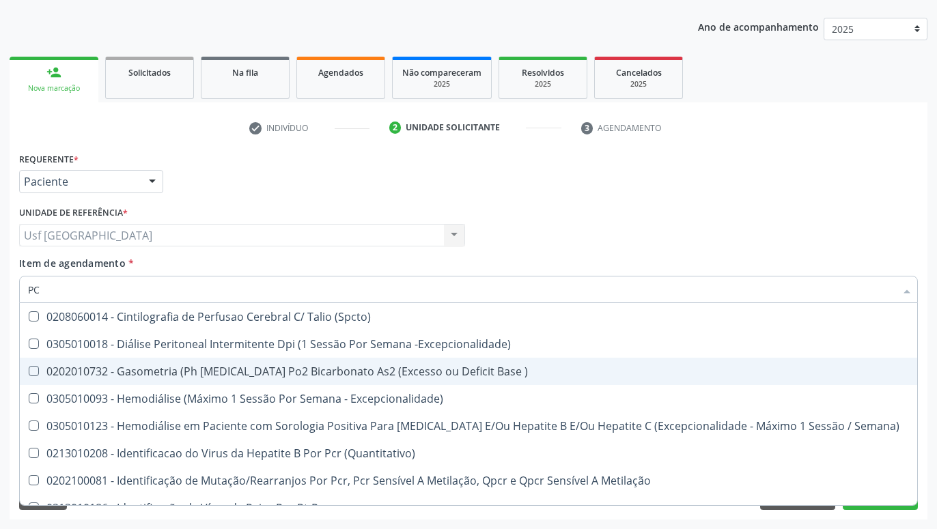
type input "P"
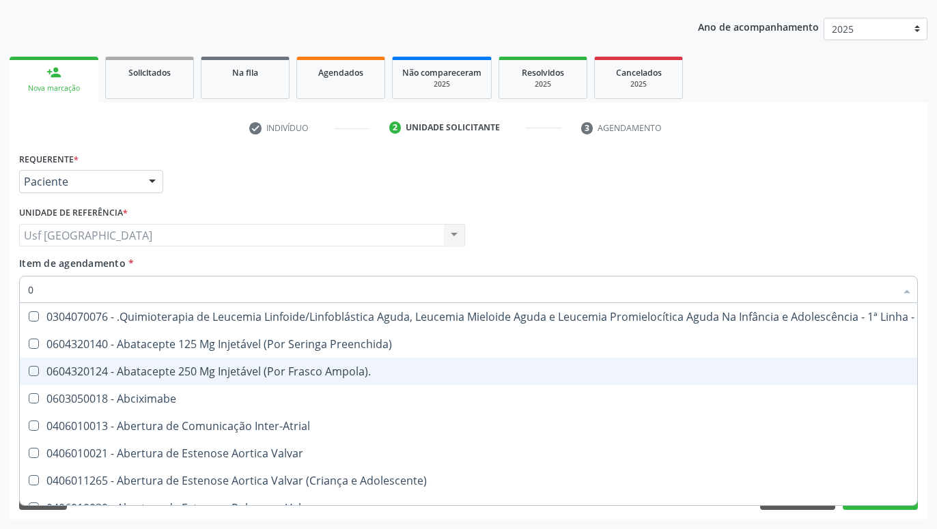
type input "02"
checkbox Comprimido\) "true"
checkbox Transferências "true"
checkbox Transfusao "true"
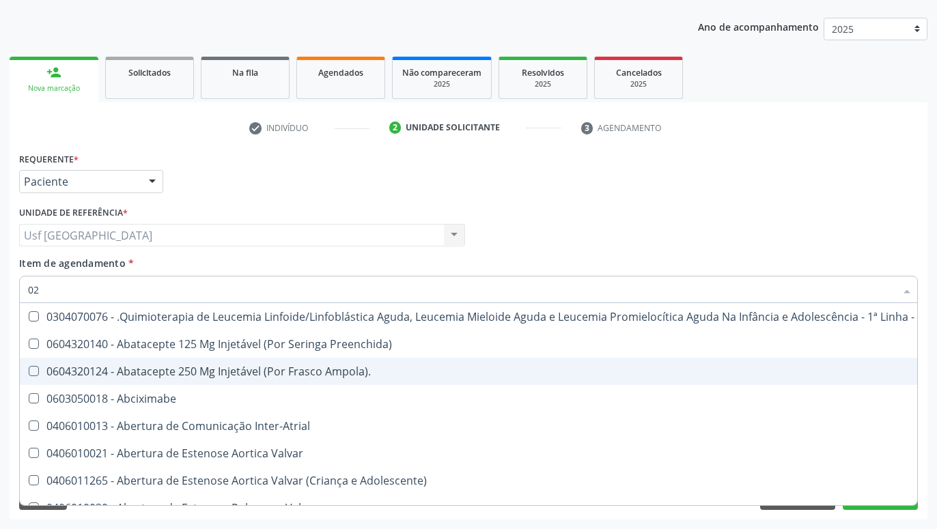
type input "020"
checkbox Lenta\) "true"
checkbox Ml\) "true"
checkbox \(Monocular\) "true"
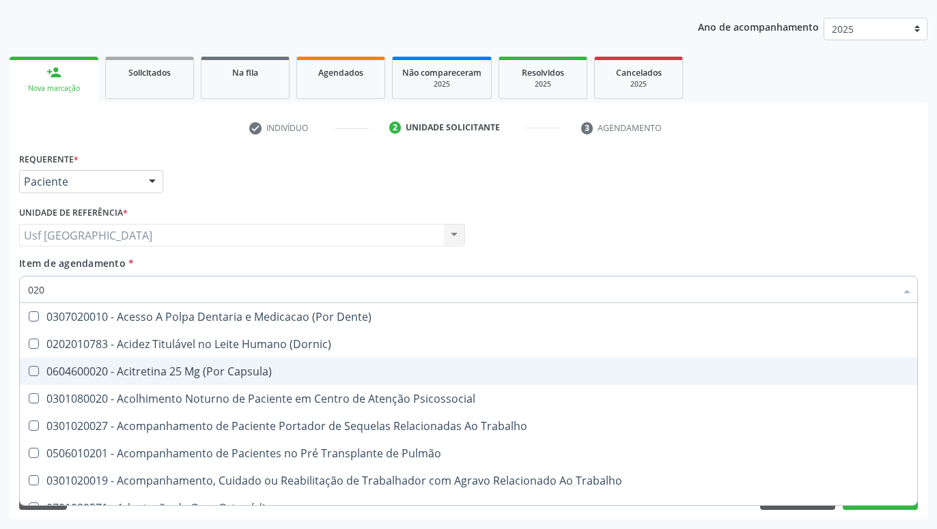
type input "0202"
checkbox Faringe\/Laringe "true"
checkbox Puncao "true"
checkbox Fragmento "true"
checkbox Projecoes\) "true"
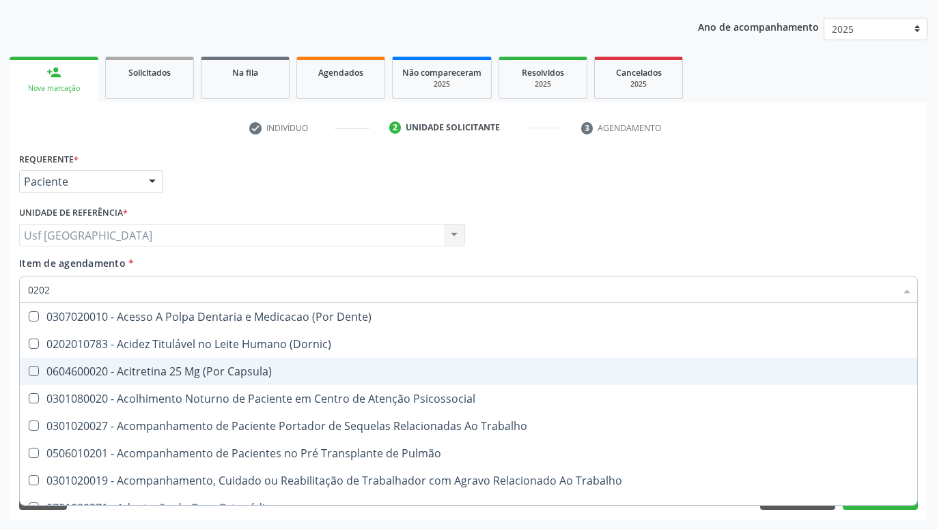
checkbox Biologica "true"
checkbox Hdl "false"
checkbox Ldl "false"
checkbox Total "false"
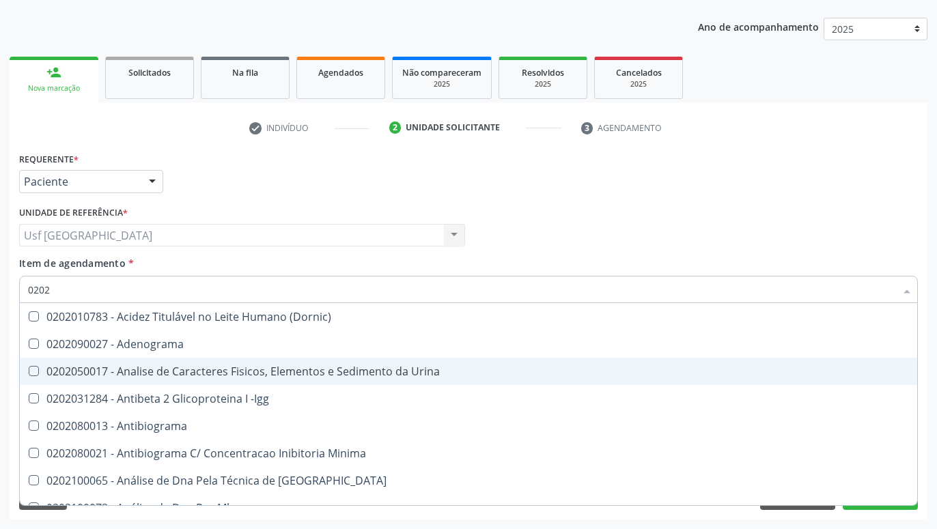
type input "02020"
checkbox \(Psa\) "true"
checkbox III "true"
checkbox Barbituratos "true"
checkbox Hdl "false"
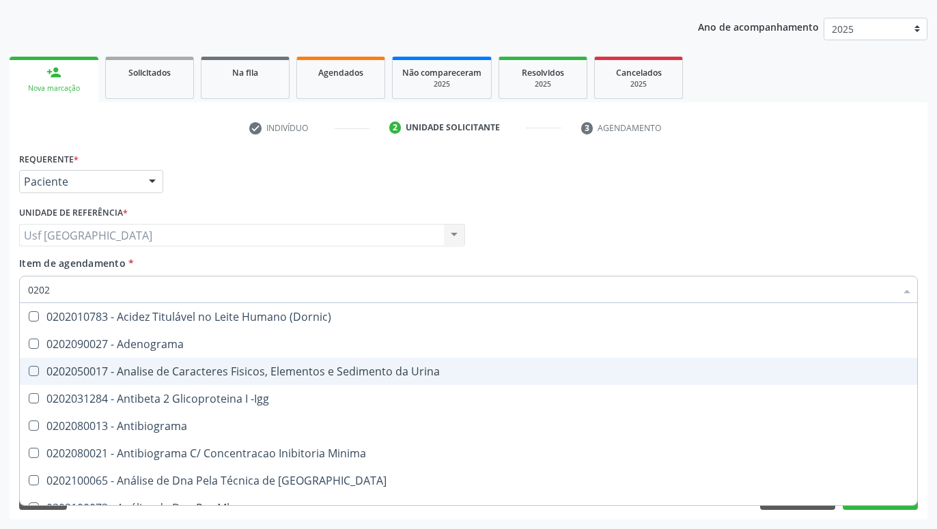
checkbox Ldl "false"
checkbox Total "false"
checkbox Funcional "true"
checkbox Triglicerideos "false"
checkbox Zinco "true"
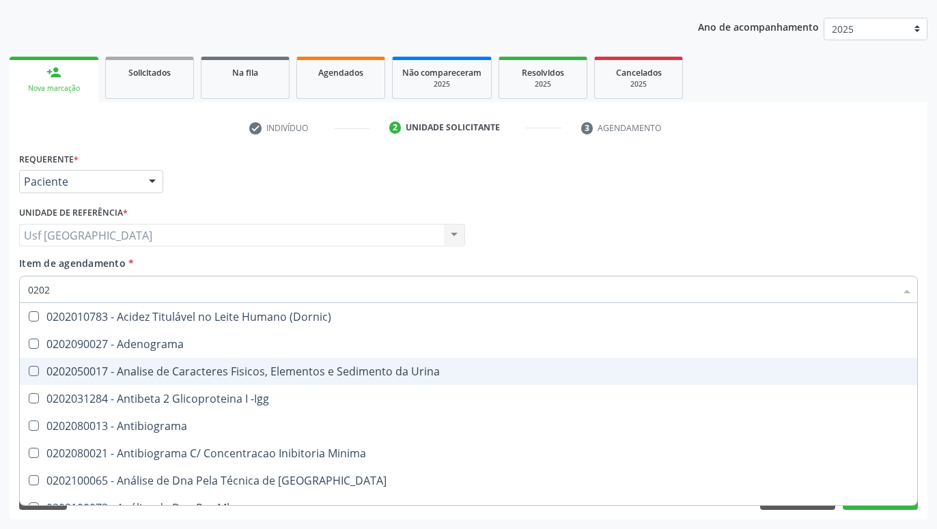
checkbox Completo "false"
type input "020203"
checkbox Aminoacidos "true"
checkbox Hdl "false"
checkbox Ldl "false"
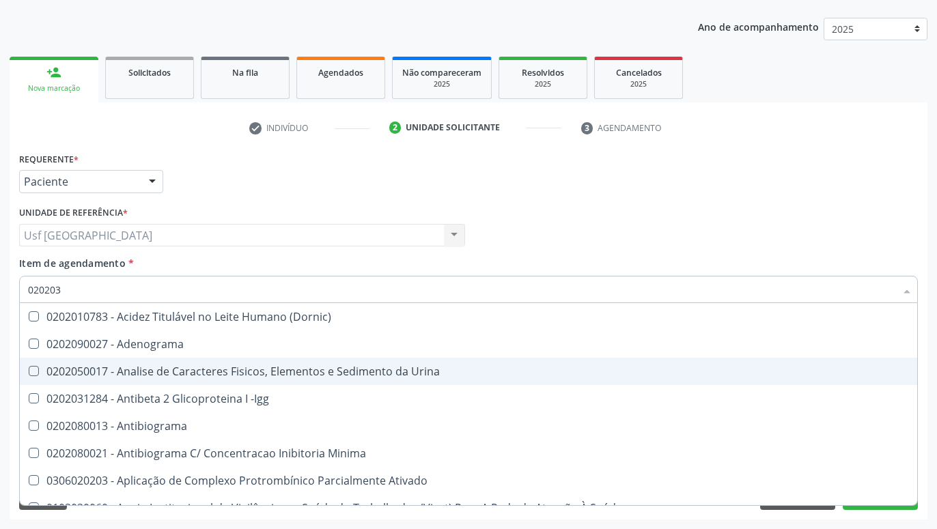
checkbox Total "false"
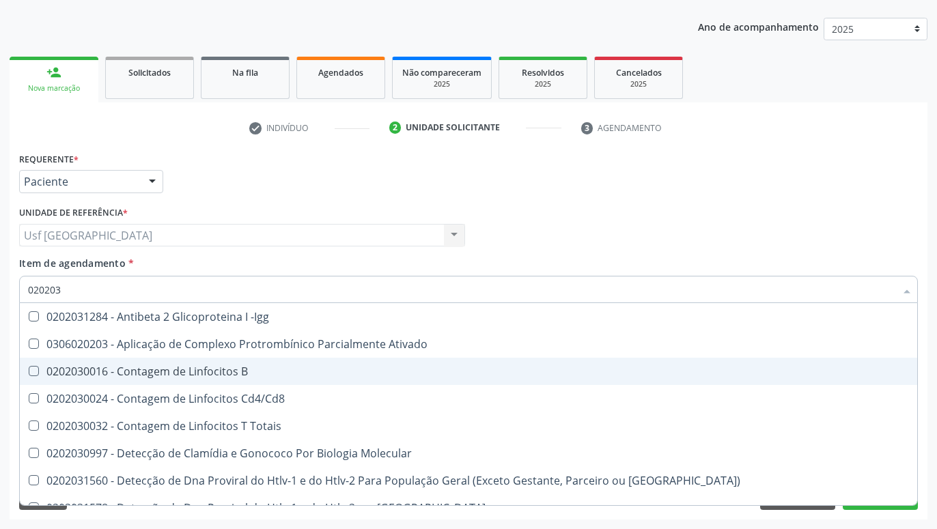
type input "0202030"
checkbox Completo "false"
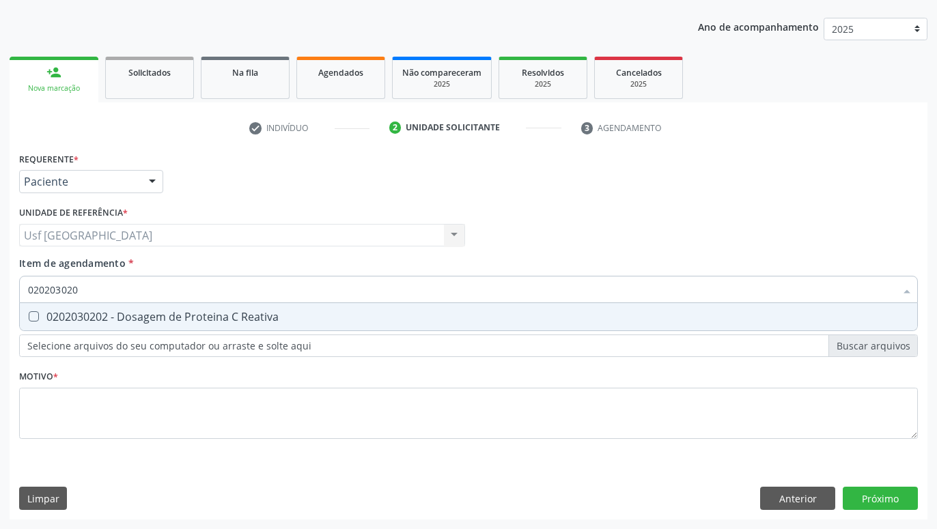
type input "0202030202"
click at [298, 322] on div "0202030202 - Dosagem de Proteina C Reativa" at bounding box center [468, 316] width 881 height 11
checkbox Reativa "true"
type input "0202030"
checkbox Reativa "false"
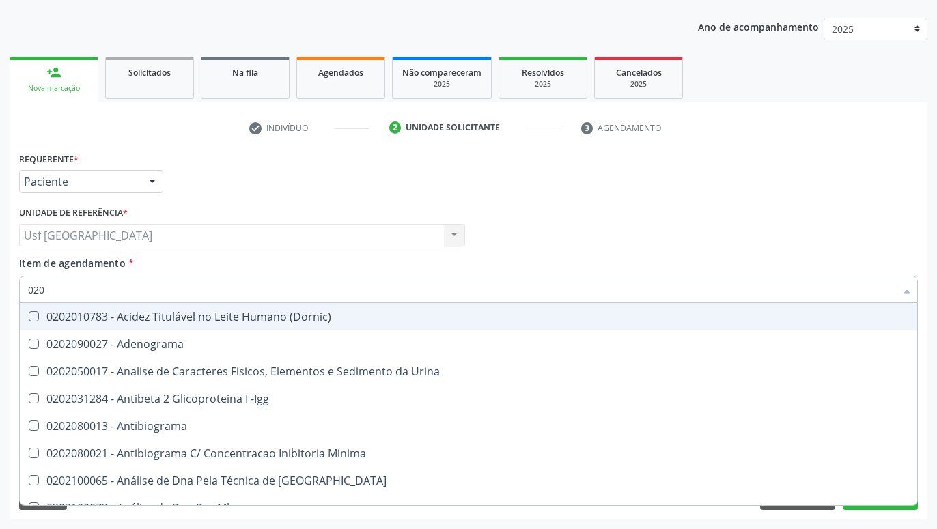
type input "02"
checkbox Hdl "false"
checkbox Ldl "false"
checkbox Total "false"
checkbox Reativa "false"
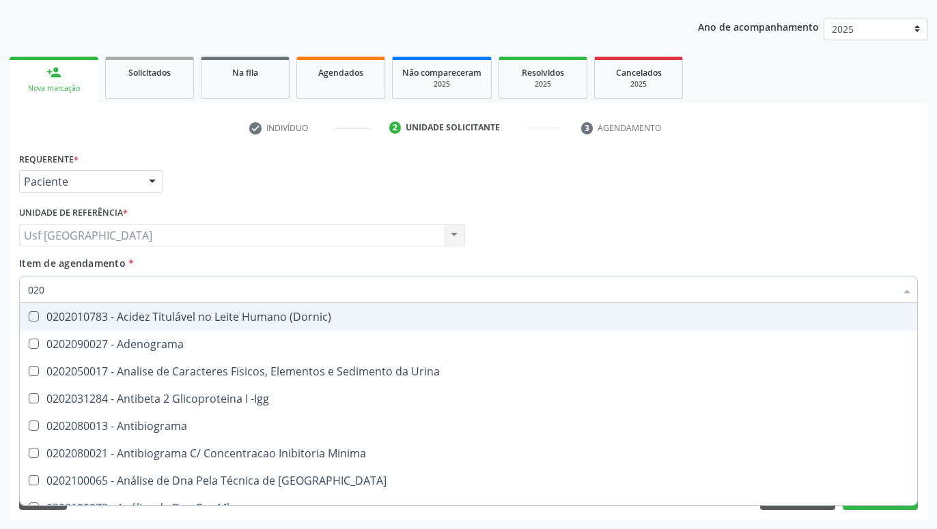
checkbox Triglicerideos "false"
checkbox Completo "false"
checkbox Impactado\) "false"
checkbox Exostoses "false"
checkbox Bucomaxilofacial "false"
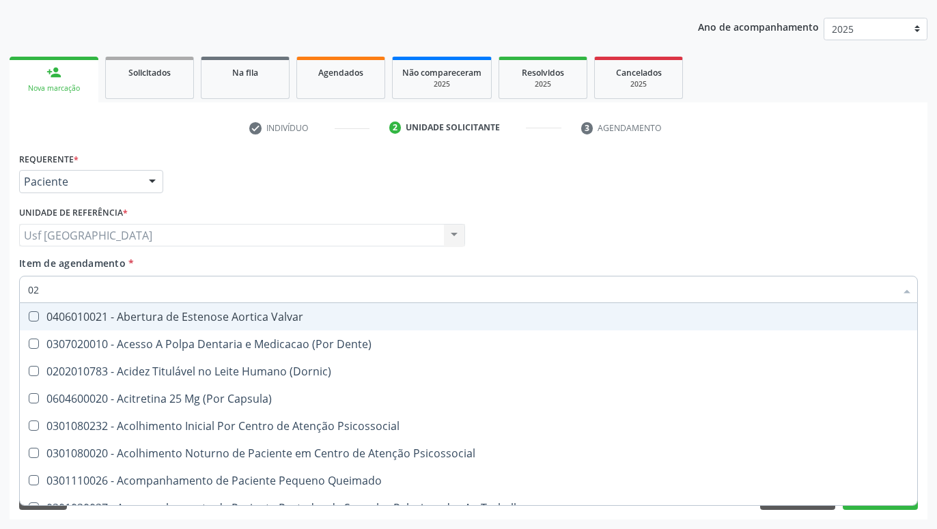
type input "0"
checkbox Hdl "false"
checkbox Ldl "false"
checkbox Total "false"
checkbox Reativa "false"
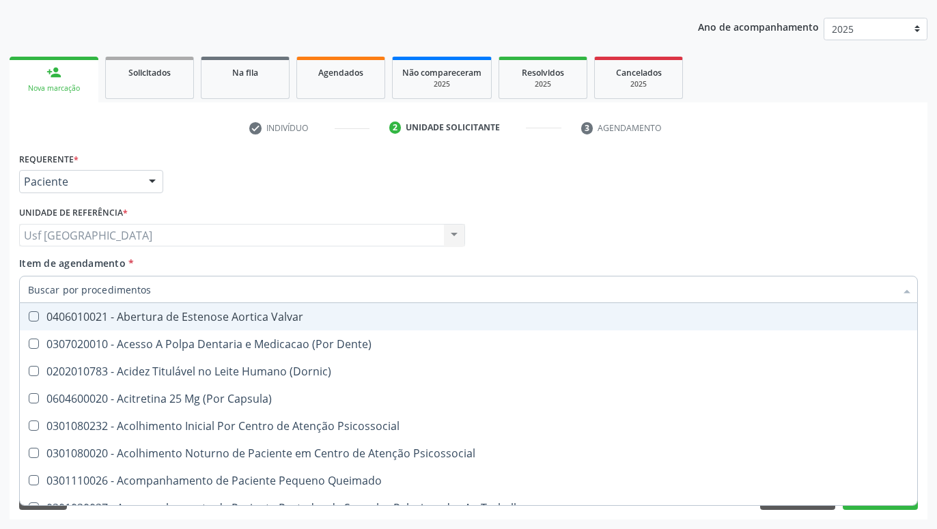
checkbox Triglicerideos "false"
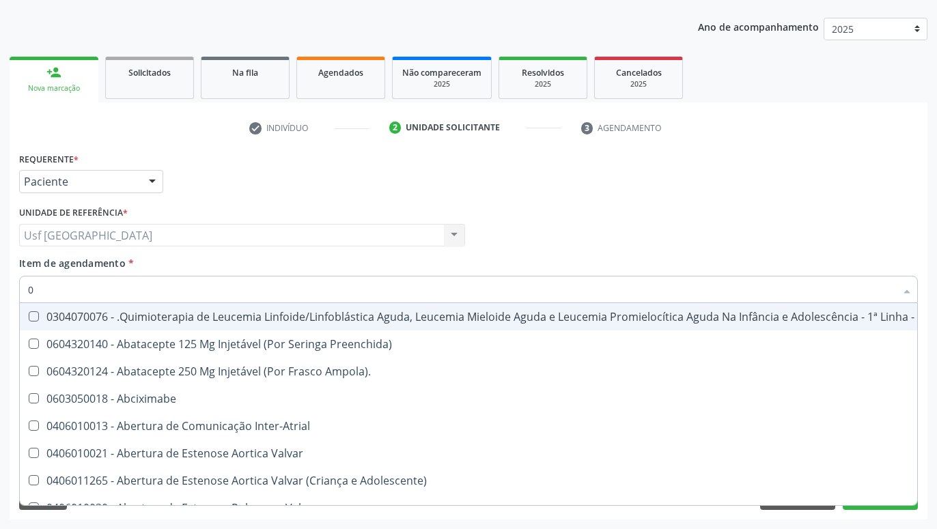
type input "02"
checkbox Comprimido\) "true"
checkbox Transferências "true"
checkbox Per-Operatoria "true"
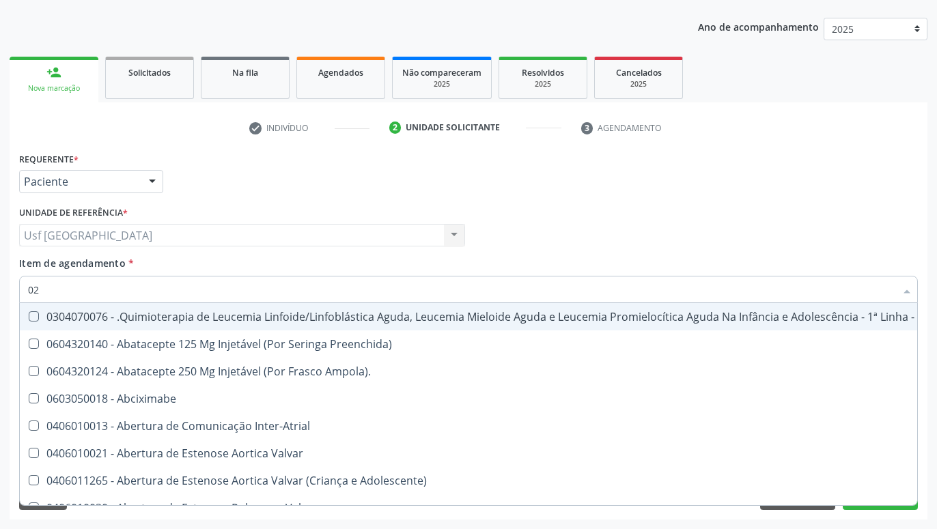
checkbox Transfusao "true"
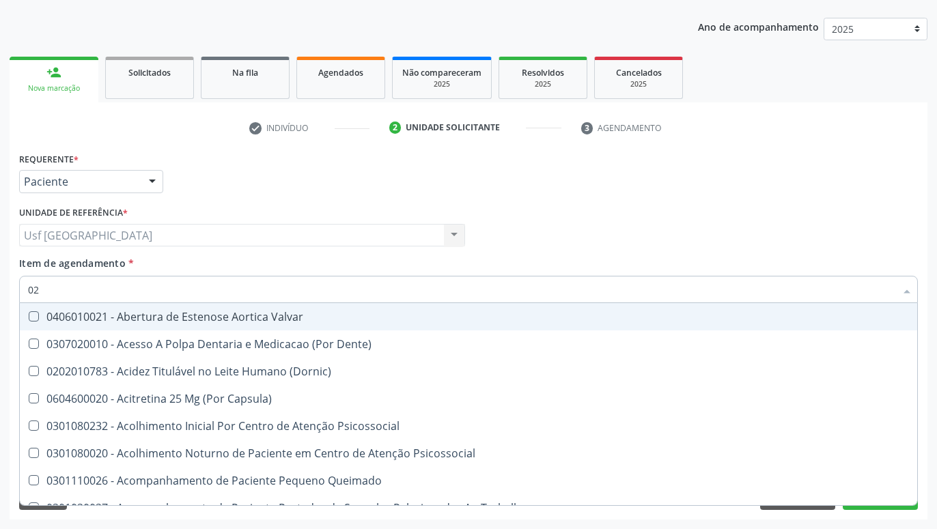
type input "020"
checkbox Epispádia "true"
checkbox Anos\) "true"
checkbox Congênita "true"
checkbox Pernoite "true"
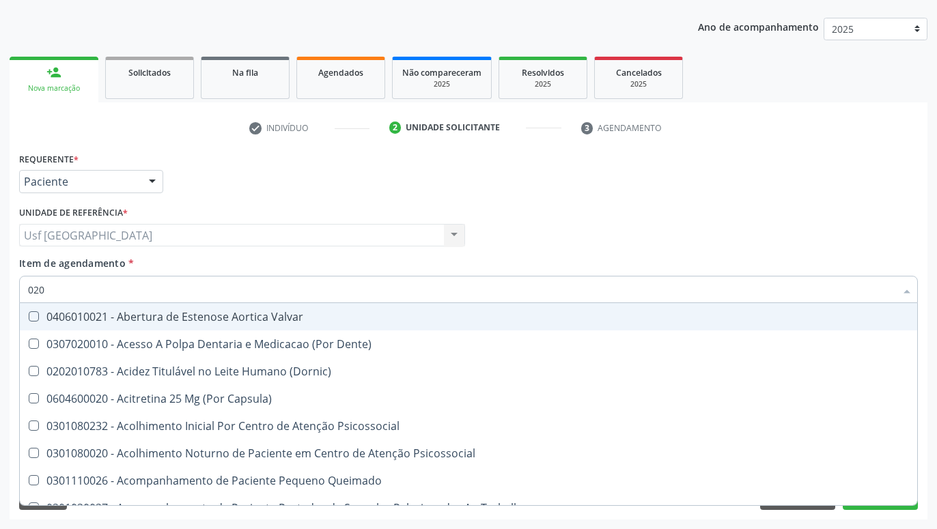
checkbox Dias "true"
checkbox Hdl "false"
checkbox Ldl "false"
checkbox Total "false"
checkbox Reativa "false"
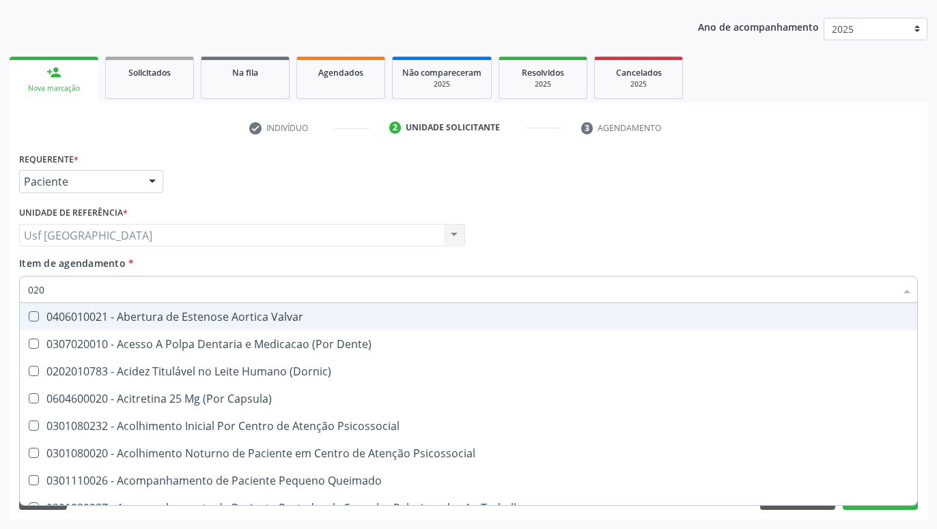
checkbox Triglicerideos "false"
checkbox \(T3\) "true"
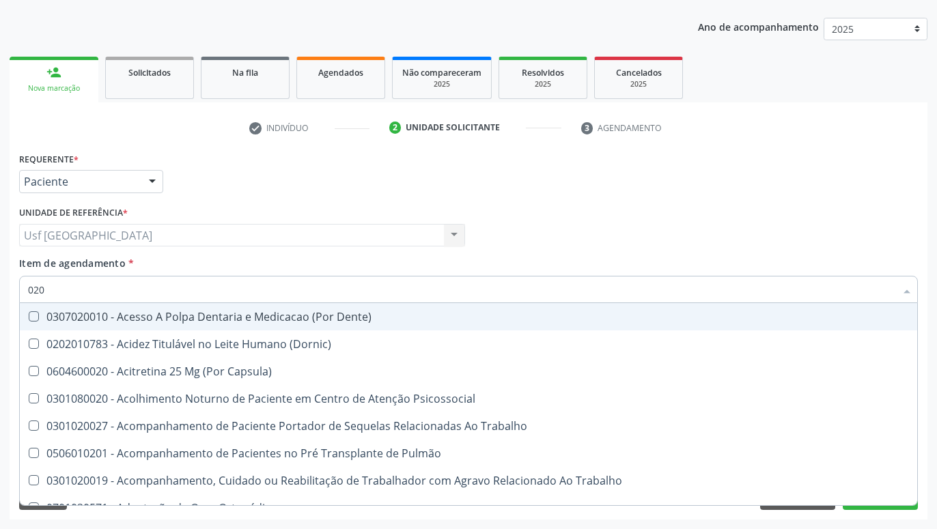
type input "0202"
checkbox Faringe\/Laringe "true"
checkbox Puncao "true"
checkbox Fragmento "true"
checkbox Gastro-Esofagico "true"
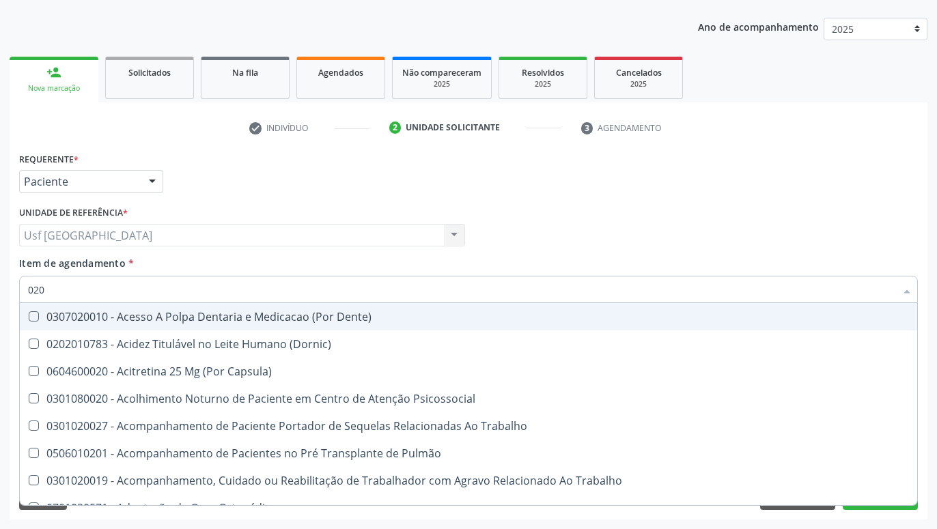
checkbox Projecoes\) "true"
checkbox Biologica "true"
checkbox Hdl "false"
checkbox Ldl "false"
checkbox Total "false"
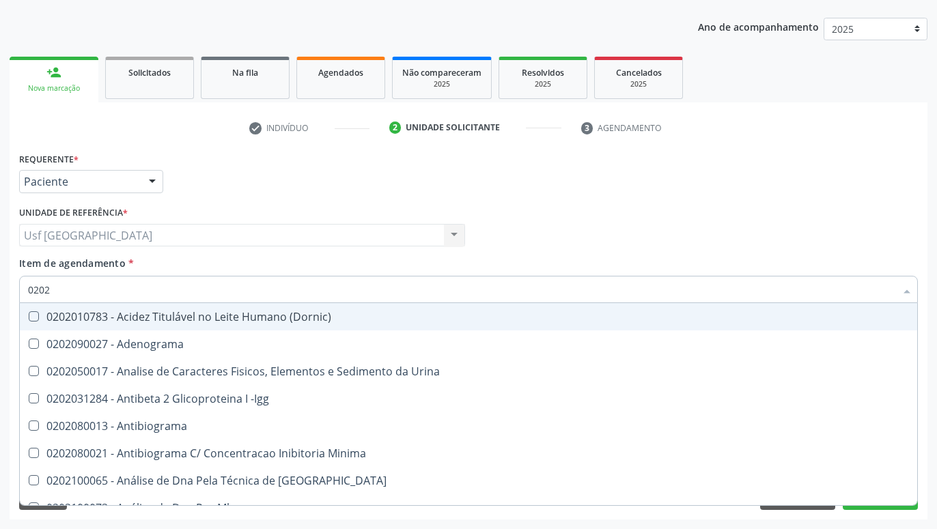
type input "02020"
checkbox \(Psa\) "true"
checkbox III "true"
checkbox Barbituratos "true"
checkbox Hdl "false"
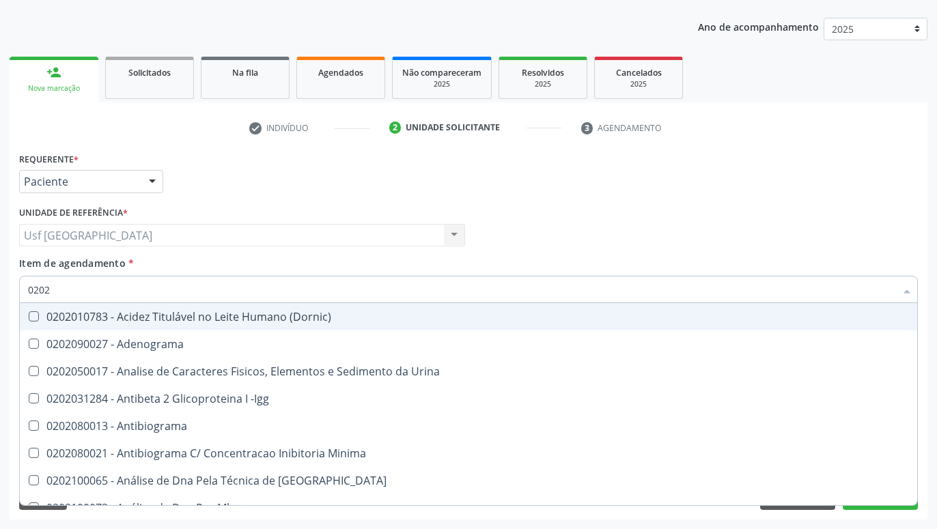
checkbox Ldl "false"
checkbox Total "false"
checkbox Insulina "true"
checkbox Reativa "false"
checkbox Funcional "true"
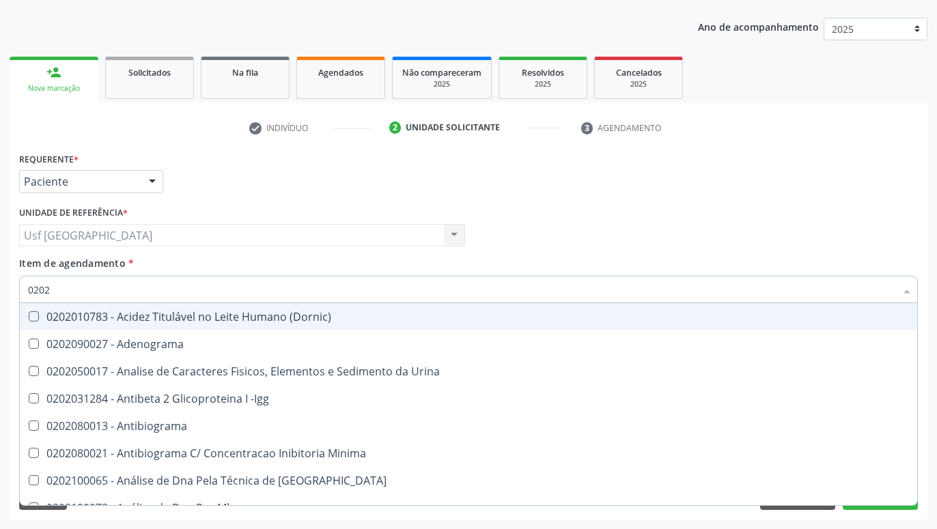
checkbox Triglicerideos "false"
checkbox Zinco "true"
checkbox Completo "false"
type input "020201"
checkbox \(Pos-Pasteurização\) "true"
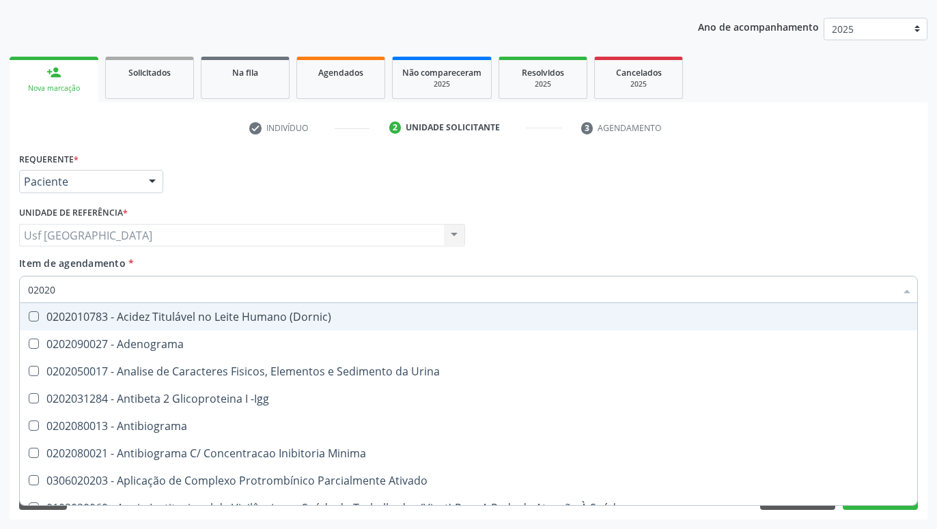
checkbox Molecular "true"
checkbox Parceria\) "true"
checkbox Acetona "true"
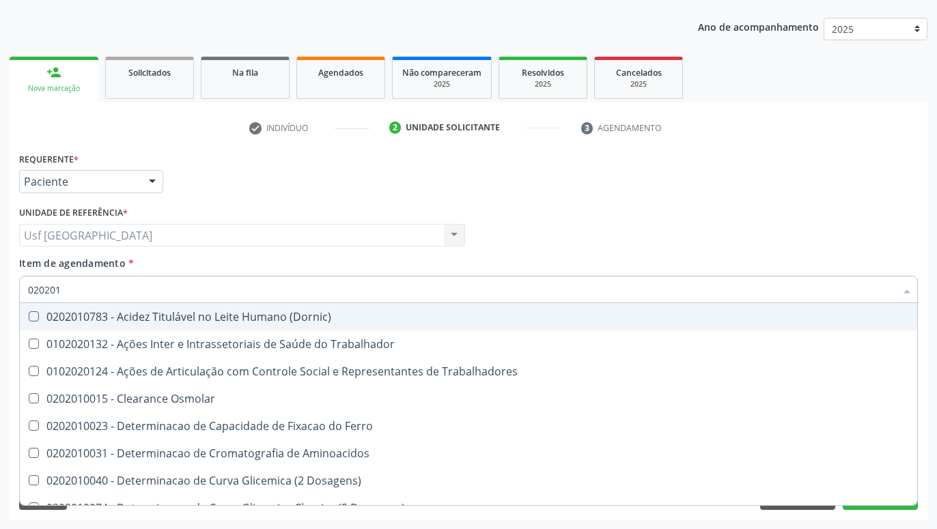
type input "0202010"
checkbox Circulante "true"
checkbox III "true"
checkbox Fracoes "true"
checkbox Hdl "false"
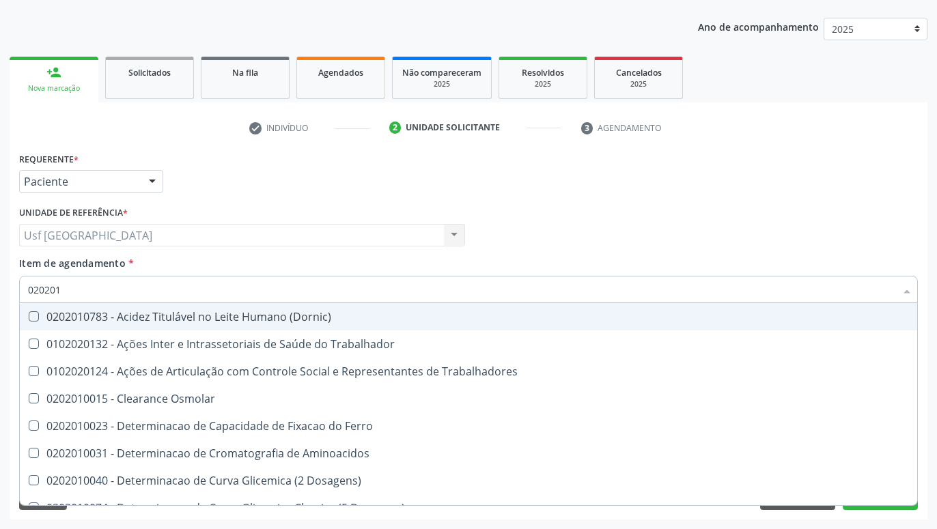
checkbox Ldl "false"
checkbox Total "false"
checkbox Muco-Proteinas "true"
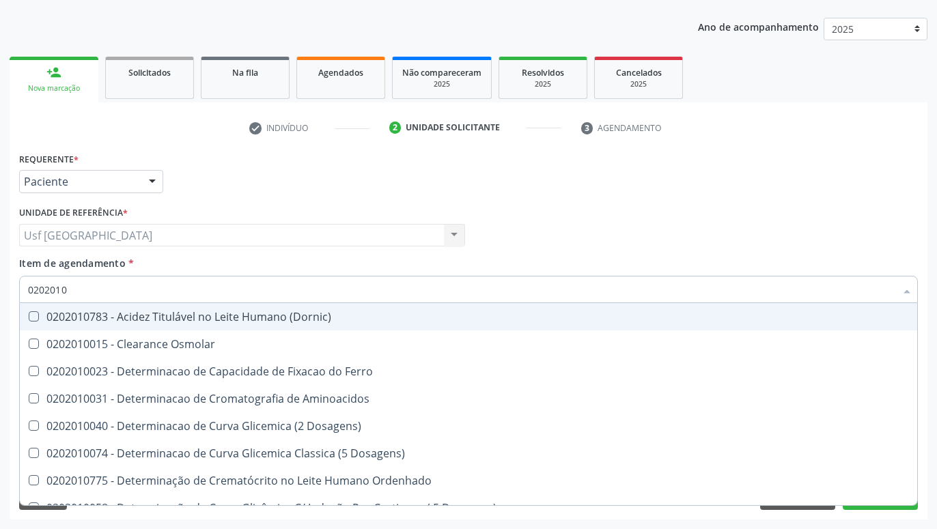
type input "02020102"
checkbox Dosagens\) "true"
checkbox Osmolaridade "true"
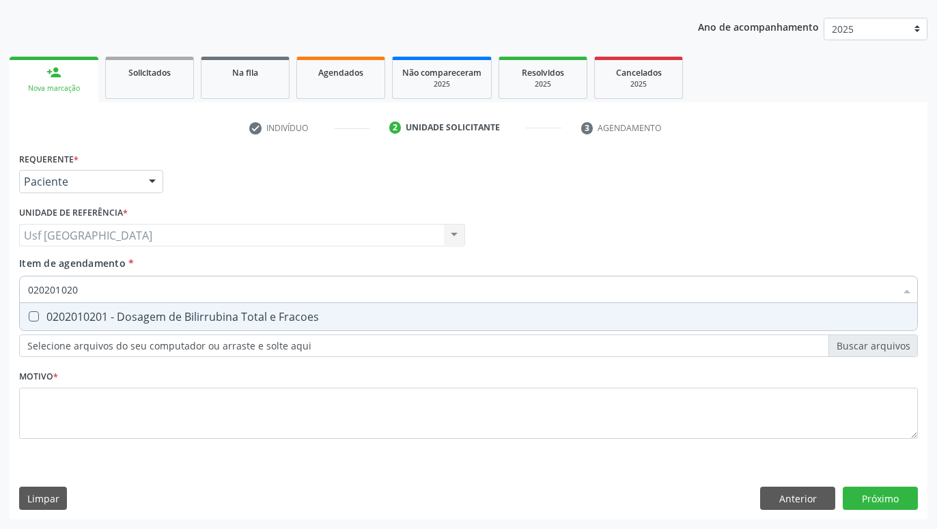
type input "0202010201"
click at [267, 328] on span "0202010201 - Dosagem de Bilirrubina Total e Fracoes" at bounding box center [468, 316] width 897 height 27
checkbox Fracoes "true"
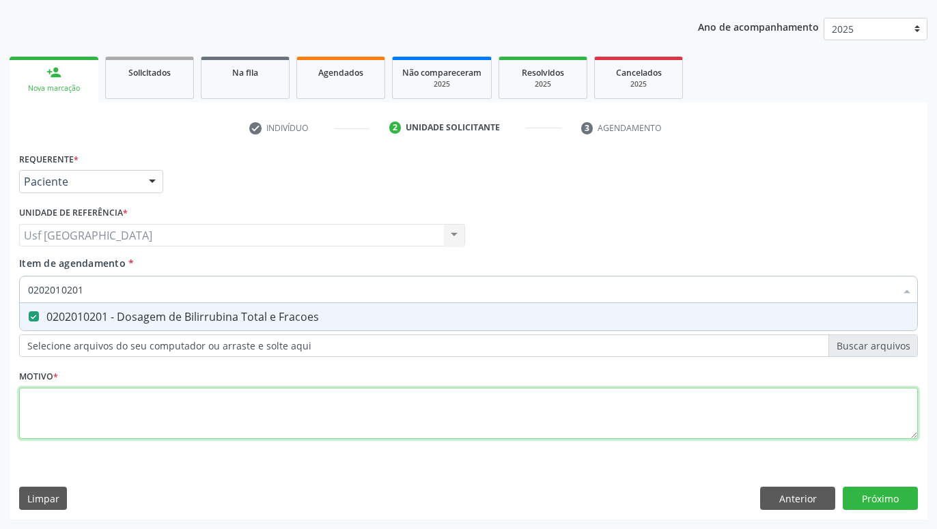
click at [350, 404] on textarea at bounding box center [468, 414] width 899 height 52
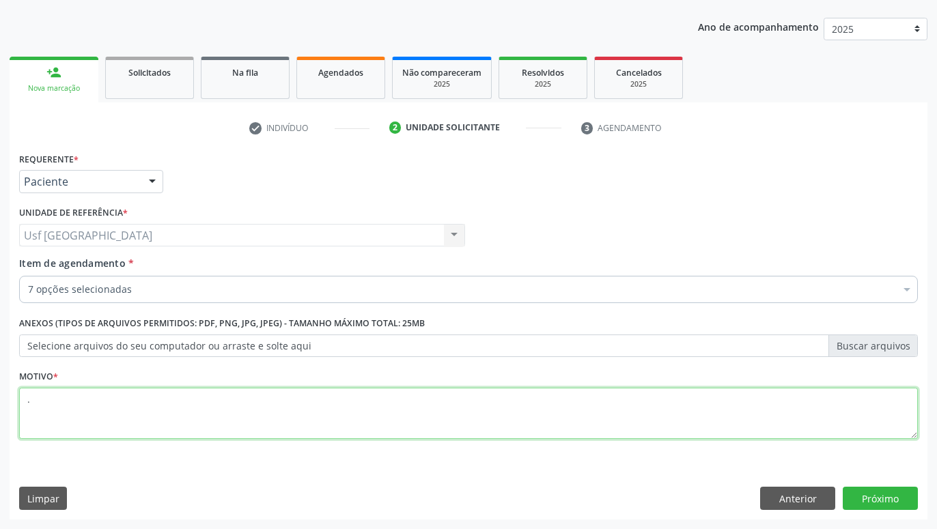
type textarea "."
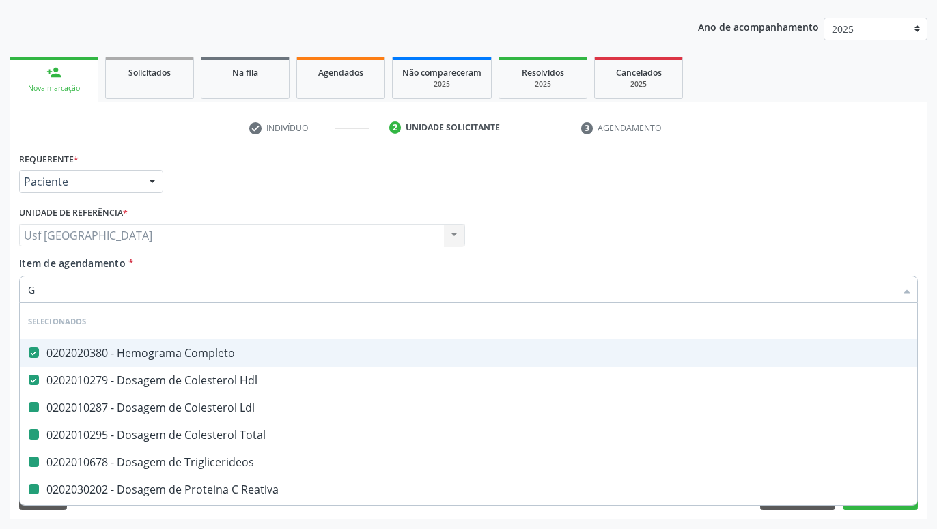
type input "GL"
checkbox Ldl "false"
checkbox Total "false"
checkbox Triglicerideos "false"
checkbox Reativa "false"
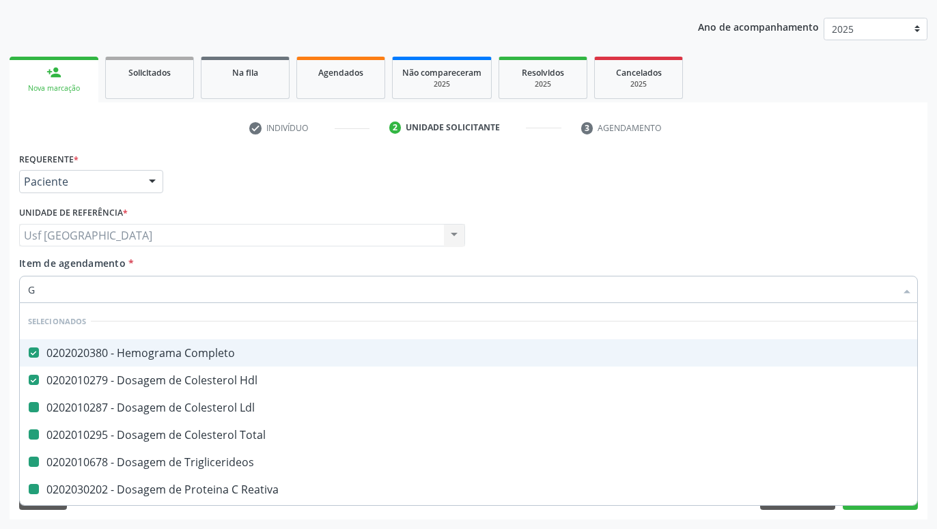
checkbox Fracoes "false"
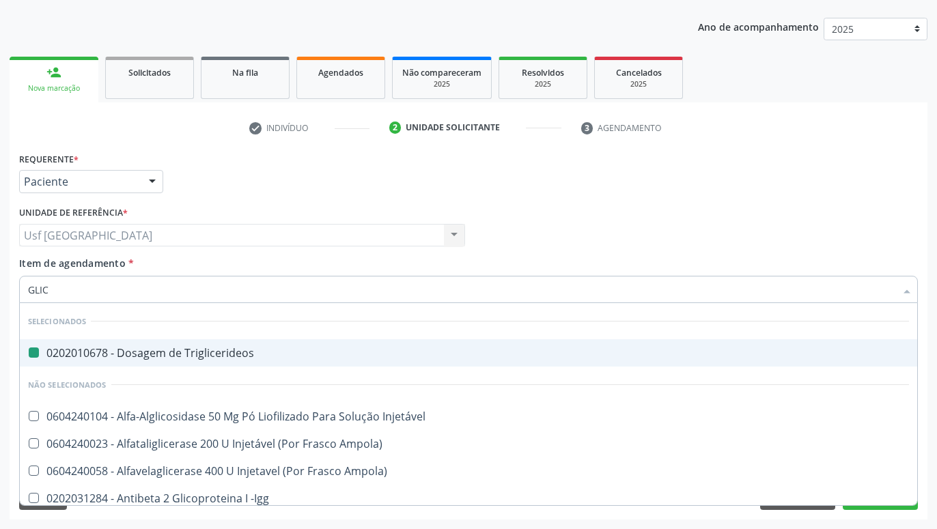
type input "GLICO"
checkbox Triglicerideos "false"
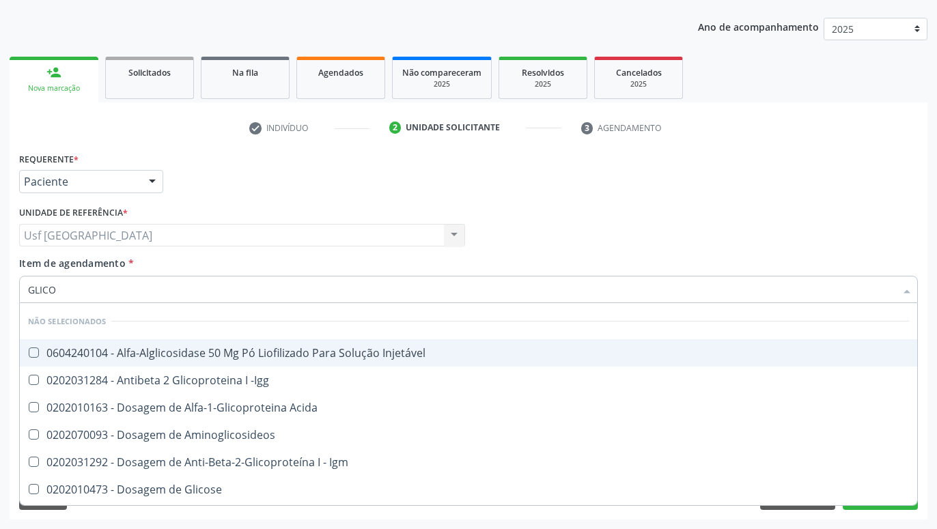
type input "GLICOS"
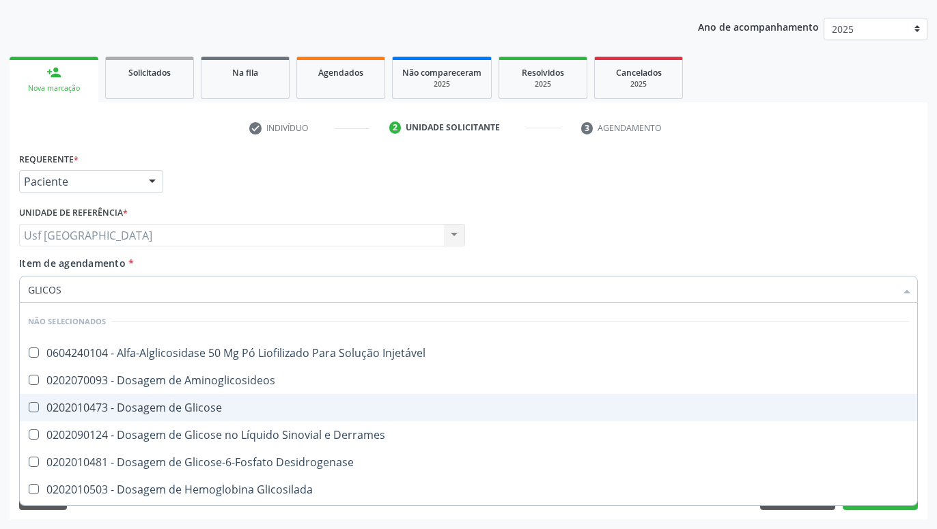
click at [210, 405] on div "0202010473 - Dosagem de Glicose" at bounding box center [468, 407] width 881 height 11
checkbox Glicose "true"
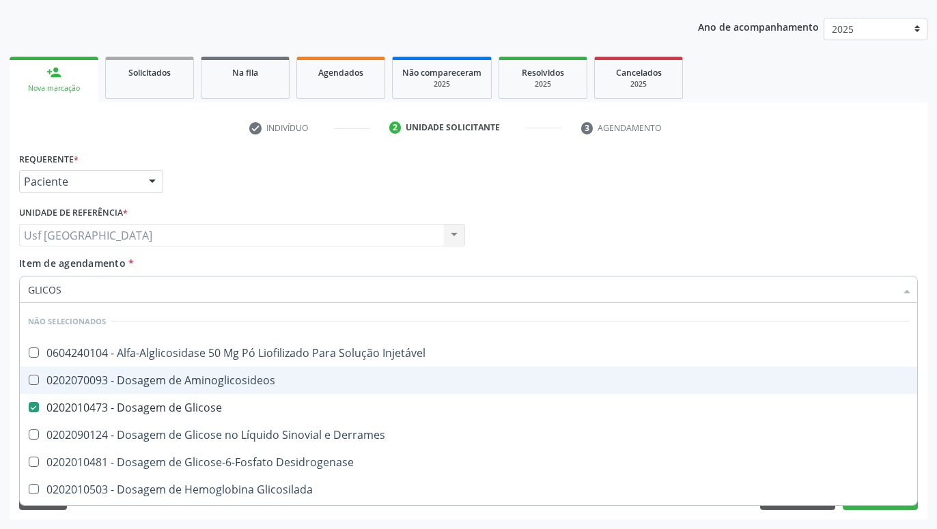
scroll to position [79, 0]
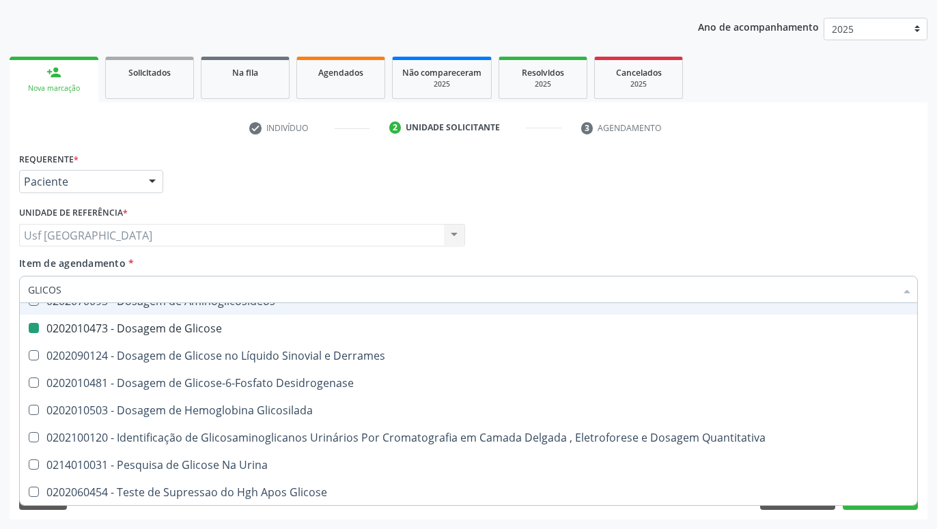
type input "GLICO"
checkbox Glicose "false"
checkbox Glicosilada "true"
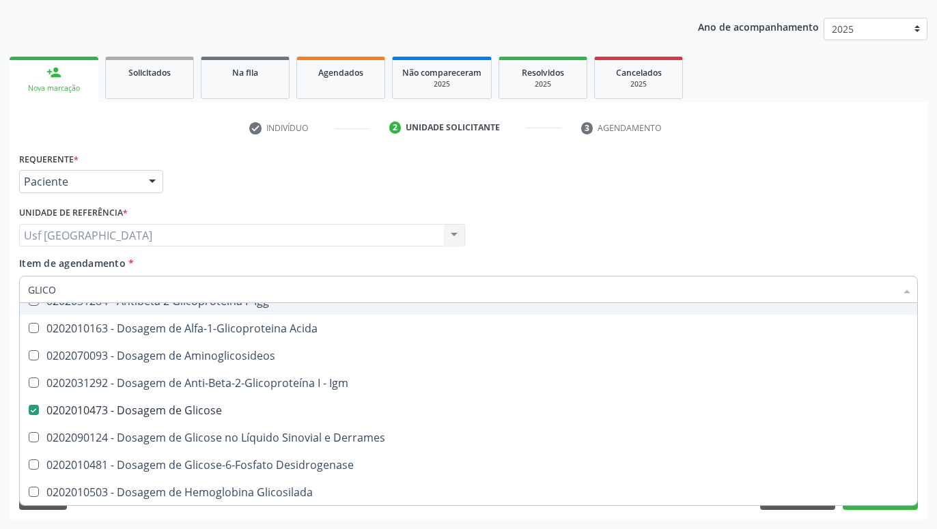
type input "GLIC"
checkbox Injetável "true"
checkbox Glicose "false"
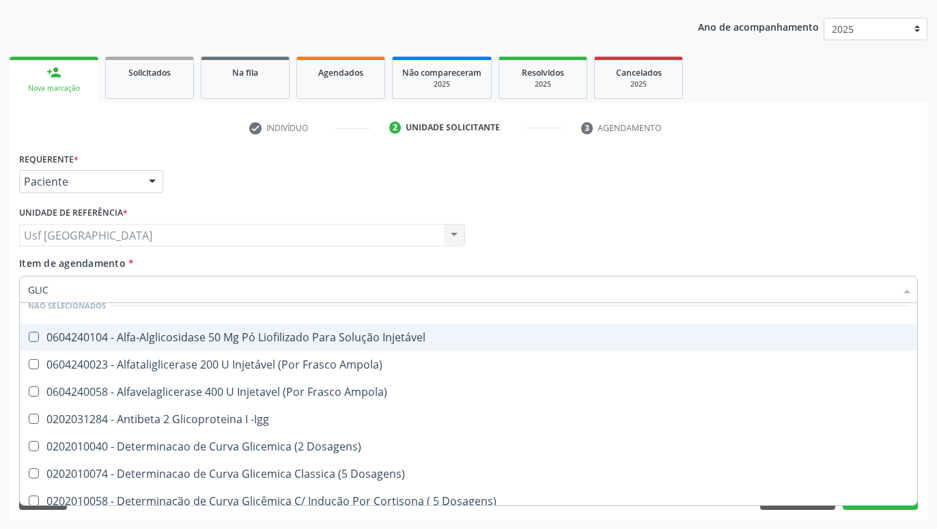
type input "GLI"
checkbox Glicose "false"
checkbox Glicosilada "true"
type input "GL"
checkbox Glicose "false"
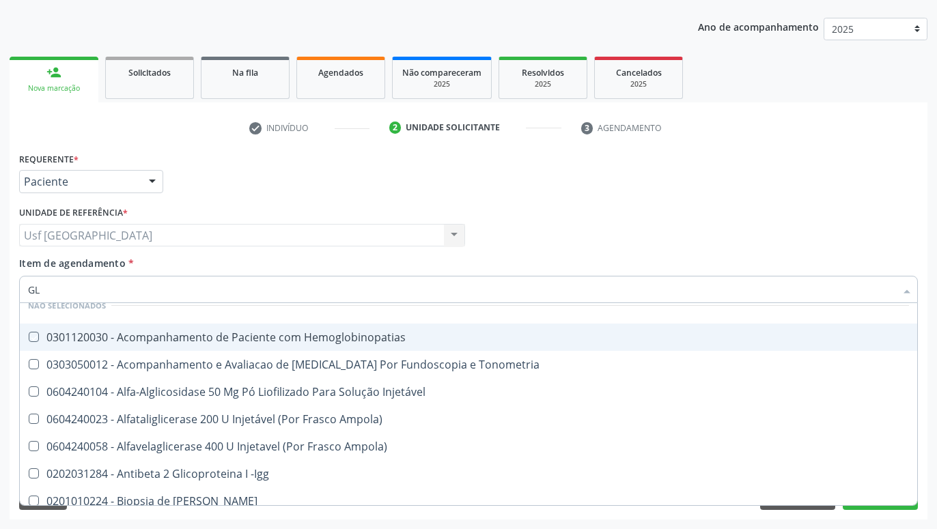
type input "G"
checkbox Hemoglobinopatias "true"
checkbox Tonometria "true"
checkbox Injetável "true"
checkbox Ampola\) "true"
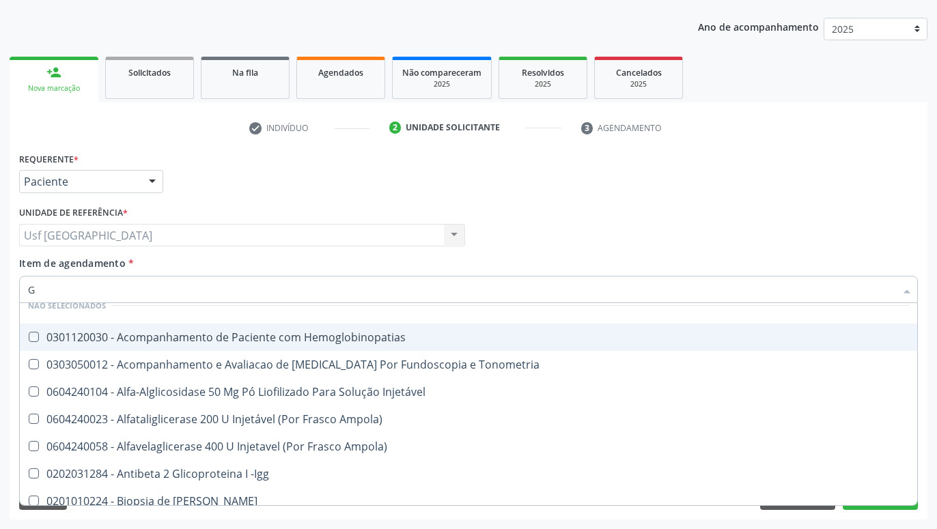
checkbox Ampola\) "true"
checkbox Glicose "false"
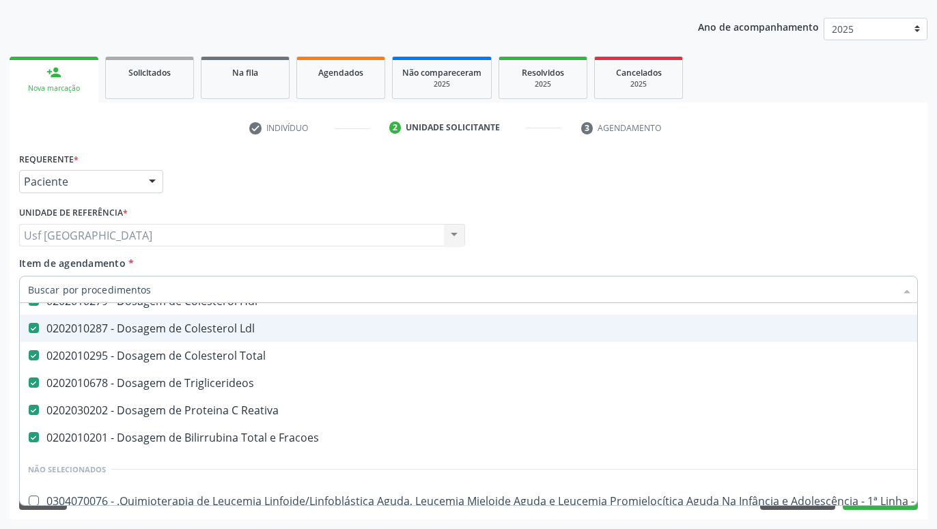
checkbox Glicose "false"
type input "H"
checkbox Total "false"
checkbox Triglicerideos "false"
checkbox Reativa "false"
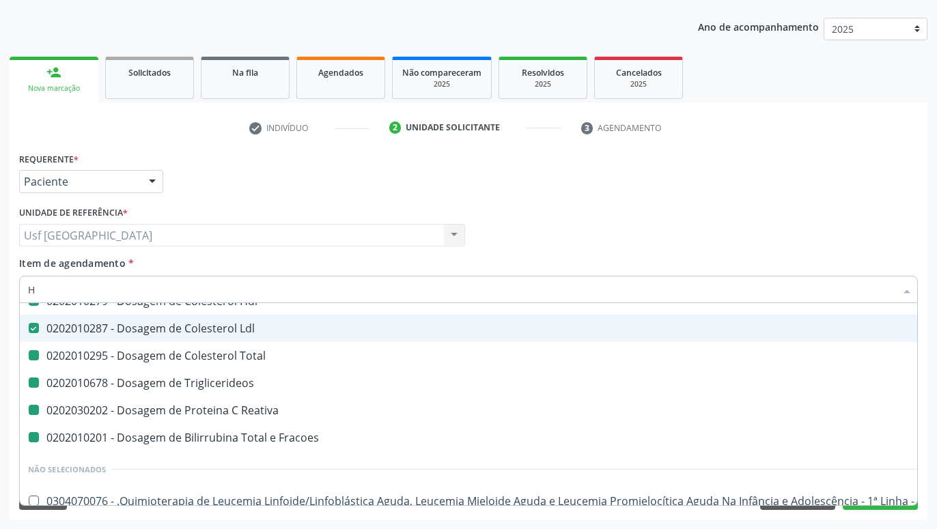
checkbox Fracoes "false"
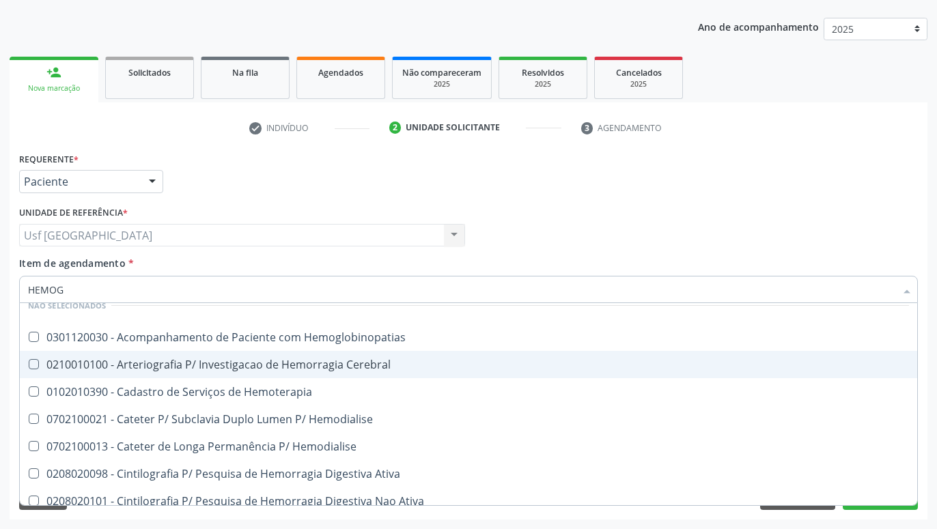
type input "HEMOGL"
checkbox Completo "false"
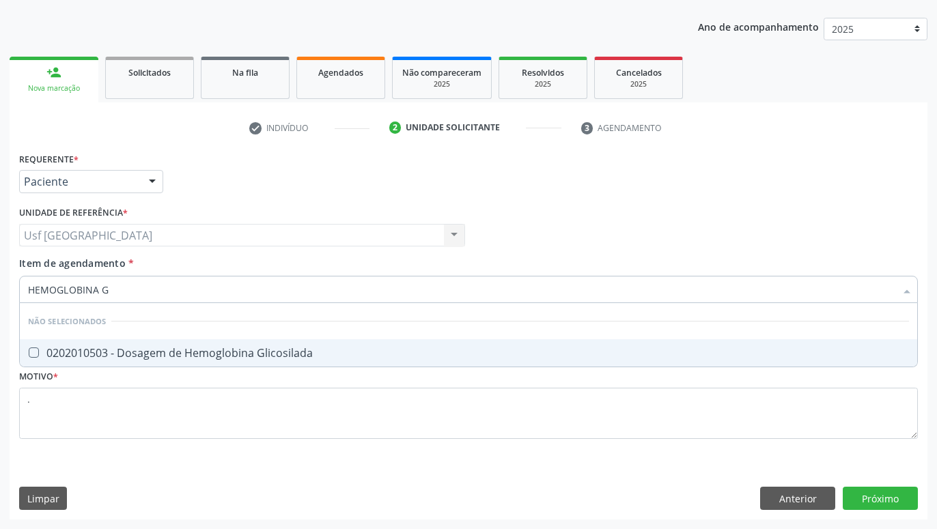
scroll to position [0, 0]
type input "HEMOGLOBINA GLIC"
click at [289, 351] on div "0202010503 - Dosagem de Hemoglobina Glicosilada" at bounding box center [468, 353] width 881 height 11
checkbox Glicosilada "true"
click at [885, 496] on div "Requerente * Paciente Profissional de Saúde Paciente Nenhum resultado encontrad…" at bounding box center [469, 334] width 918 height 371
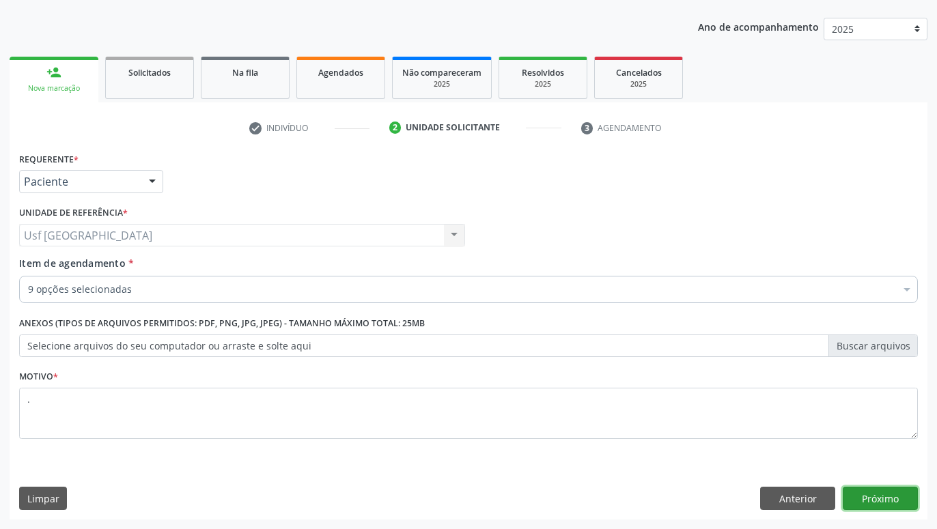
click at [884, 498] on button "Próximo" at bounding box center [880, 498] width 75 height 23
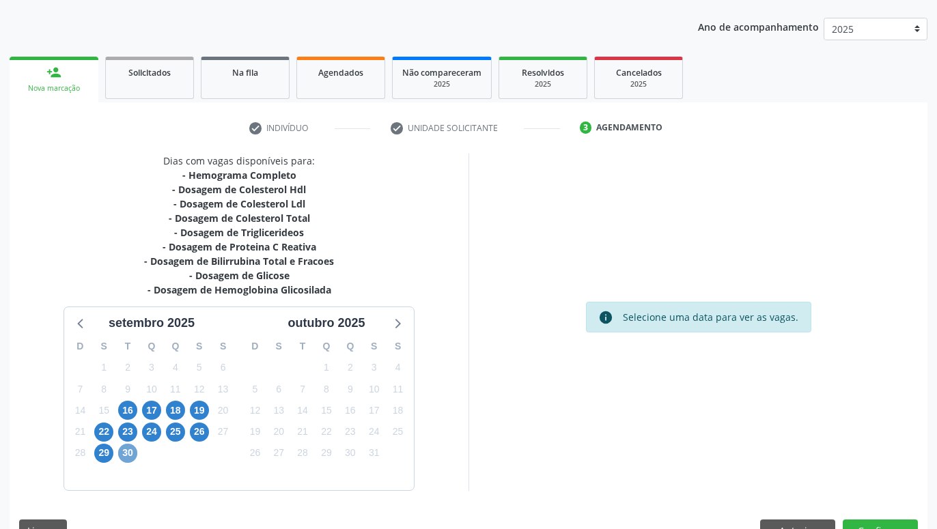
click at [131, 449] on span "30" at bounding box center [127, 453] width 19 height 19
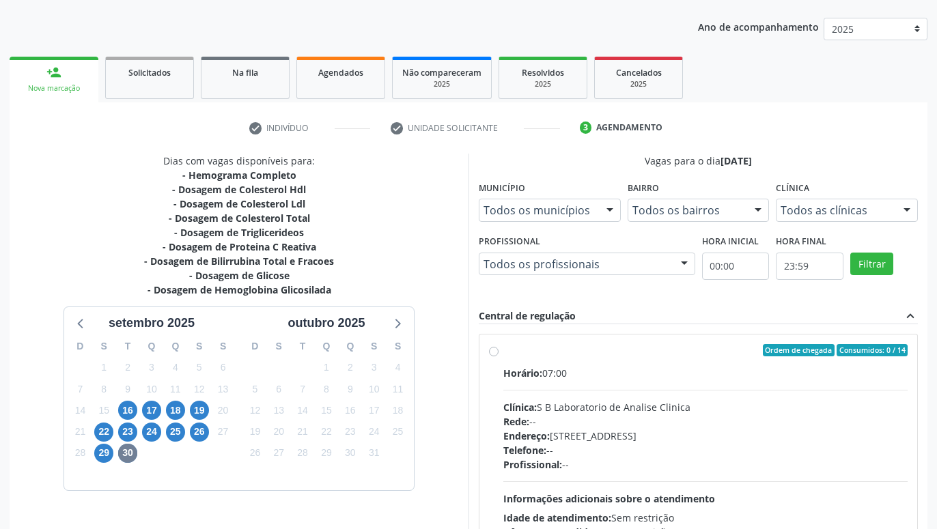
click at [503, 353] on label "Ordem de chegada Consumidos: 0 / 14 Horário: 07:00 Clínica: S B Laboratorio de …" at bounding box center [705, 449] width 404 height 210
click at [498, 353] on input "Ordem de chegada Consumidos: 0 / 14 Horário: 07:00 Clínica: S B Laboratorio de …" at bounding box center [494, 350] width 10 height 12
radio input "true"
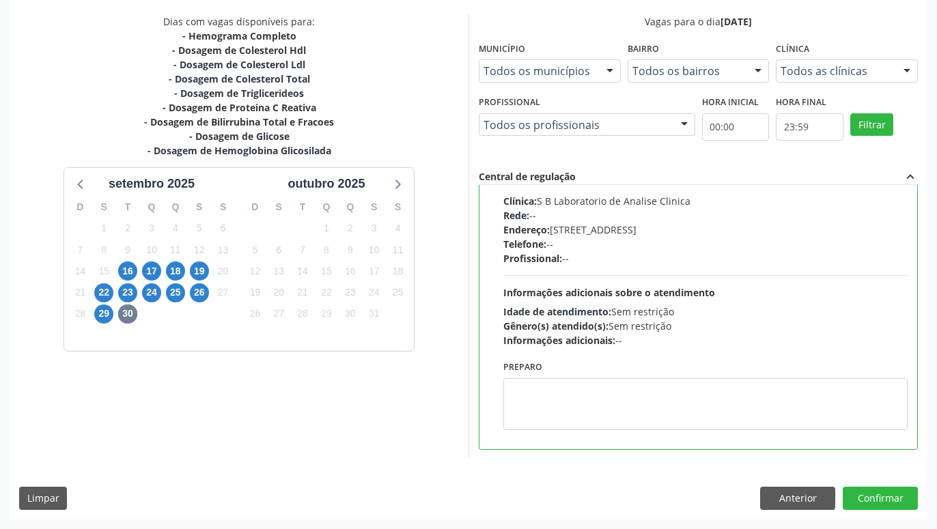
scroll to position [78, 0]
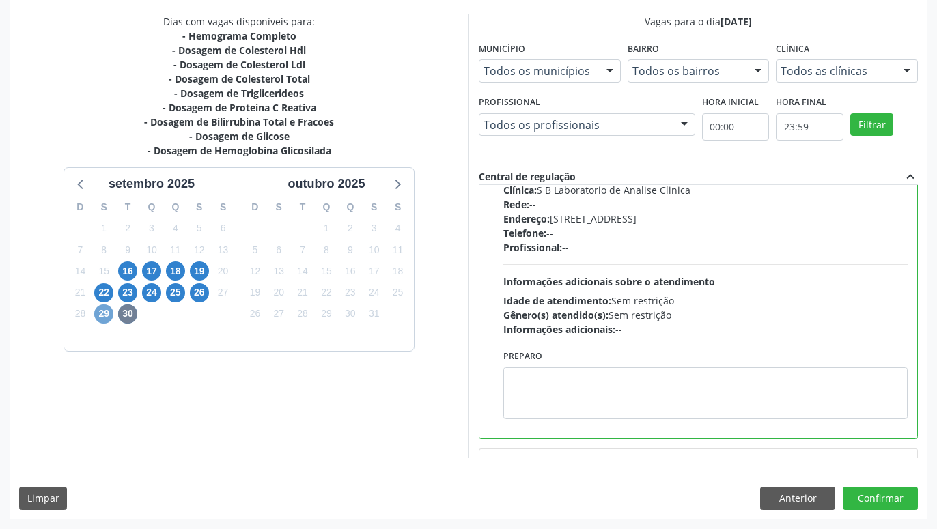
click at [104, 313] on span "29" at bounding box center [103, 314] width 19 height 19
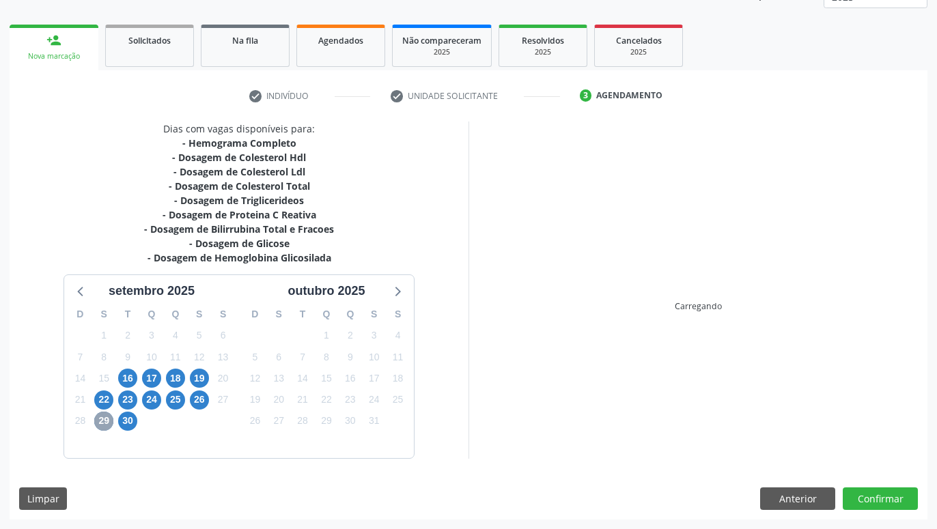
scroll to position [180, 0]
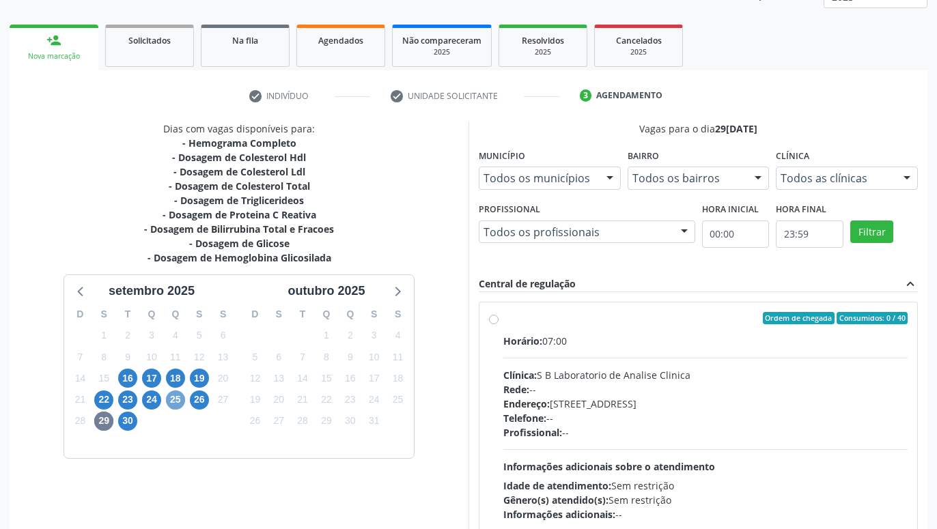
click at [175, 396] on span "25" at bounding box center [175, 400] width 19 height 19
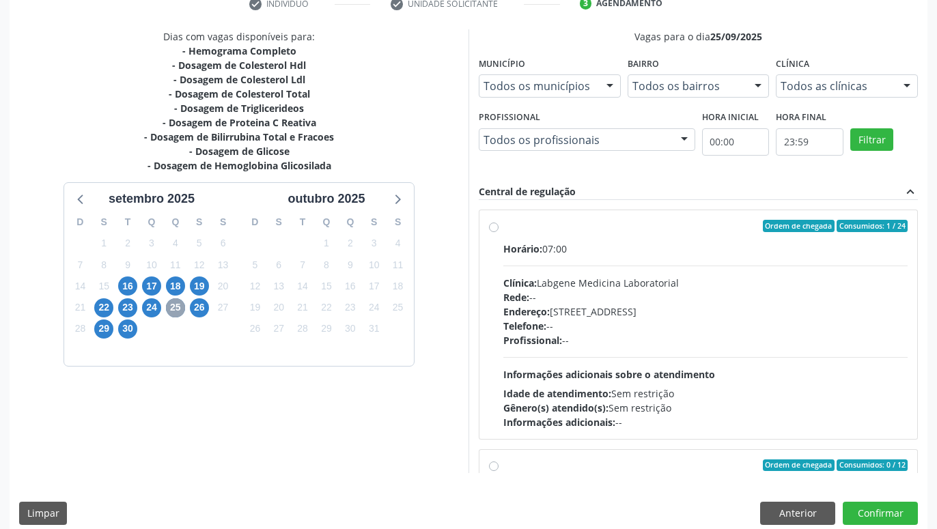
scroll to position [287, 0]
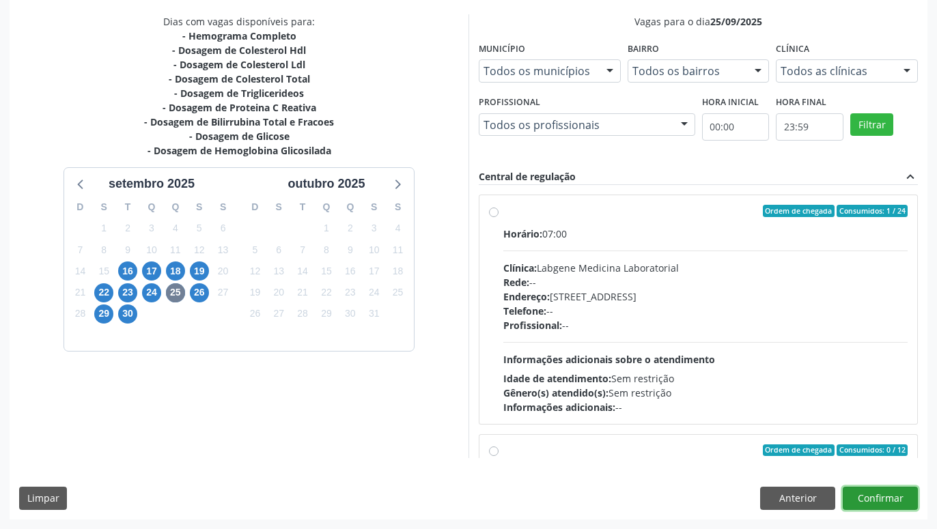
click at [866, 502] on button "Confirmar" at bounding box center [880, 498] width 75 height 23
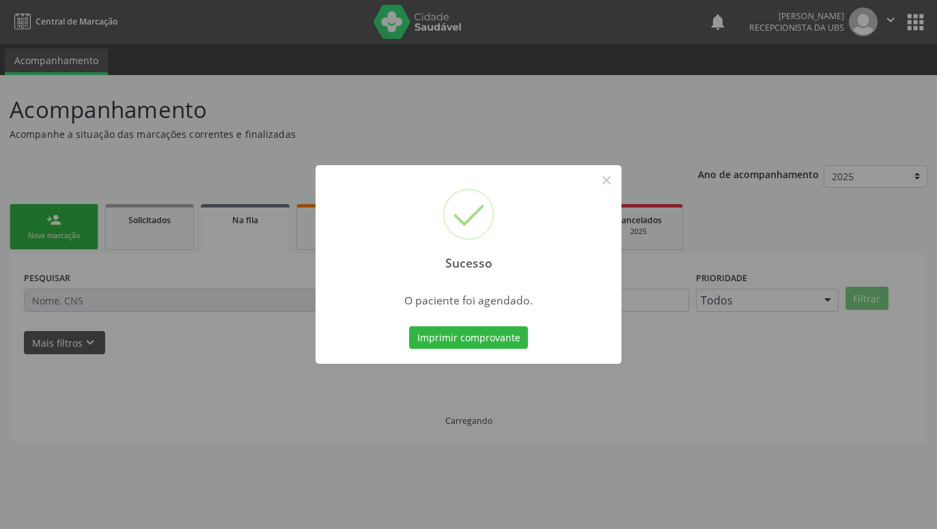
click at [493, 215] on div "Sucesso ×" at bounding box center [468, 223] width 306 height 117
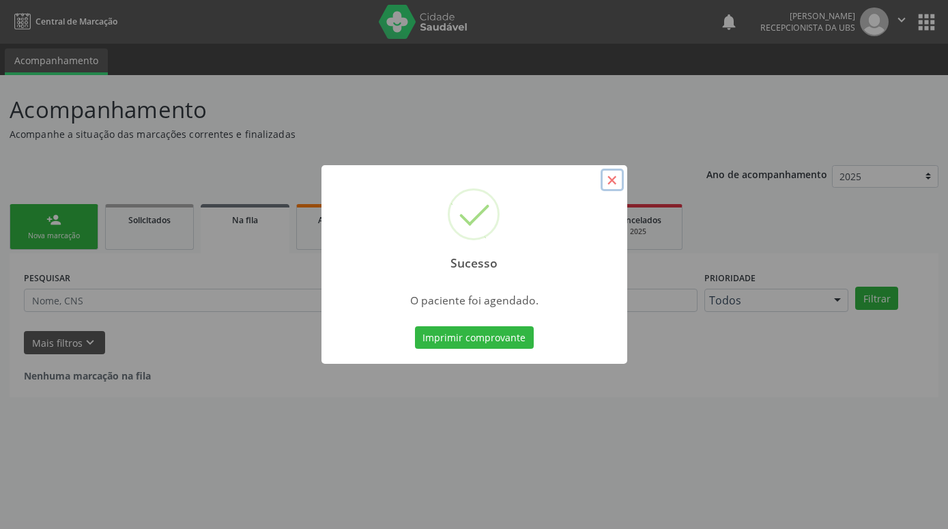
click at [612, 178] on button "×" at bounding box center [612, 180] width 23 height 23
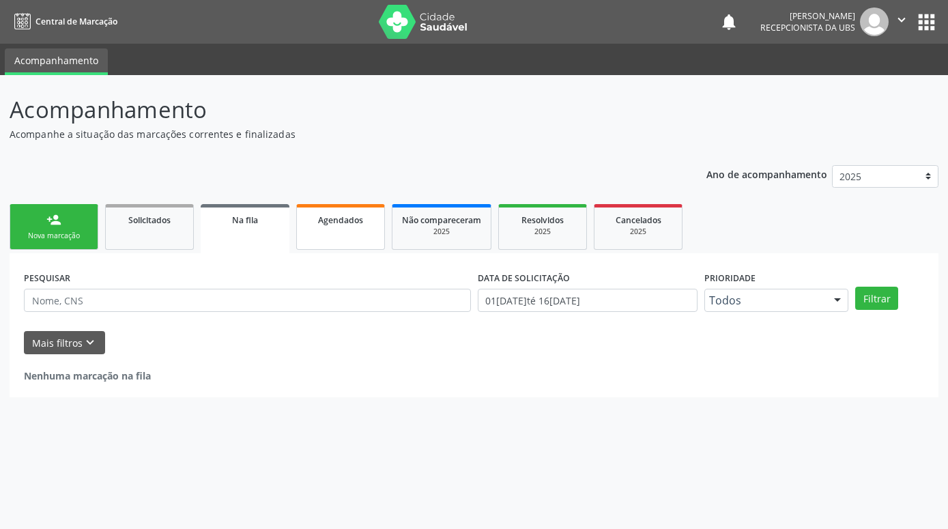
click at [364, 236] on link "Agendados" at bounding box center [340, 227] width 89 height 46
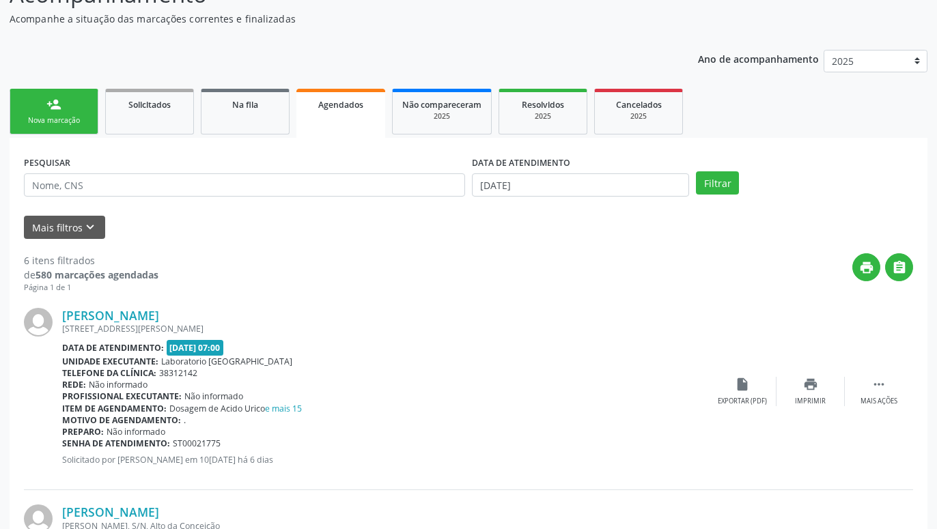
scroll to position [109, 0]
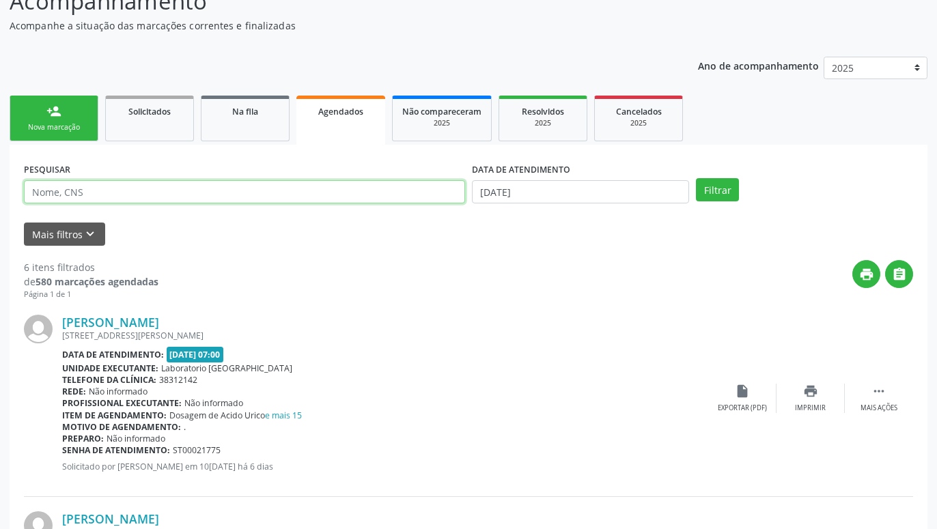
click at [431, 188] on input "text" at bounding box center [244, 191] width 441 height 23
paste input "898005827908845"
type input "898005827908845"
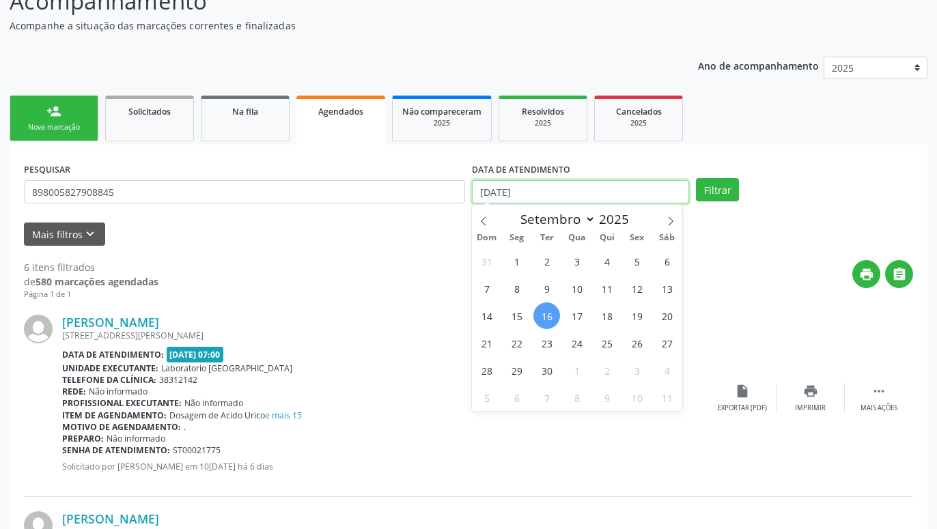
click at [629, 188] on input "16/09/2025" at bounding box center [580, 191] width 217 height 23
click at [602, 339] on span "25" at bounding box center [606, 343] width 27 height 27
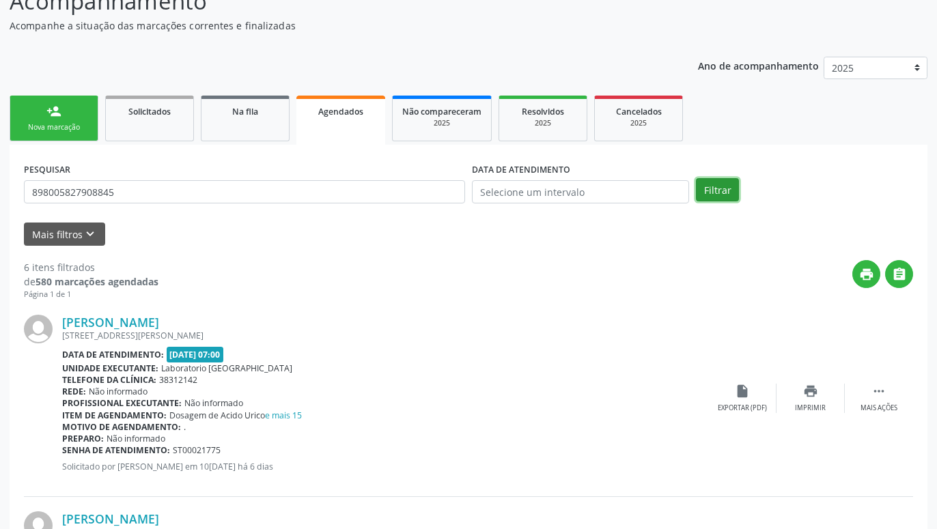
click at [733, 188] on button "Filtrar" at bounding box center [717, 189] width 43 height 23
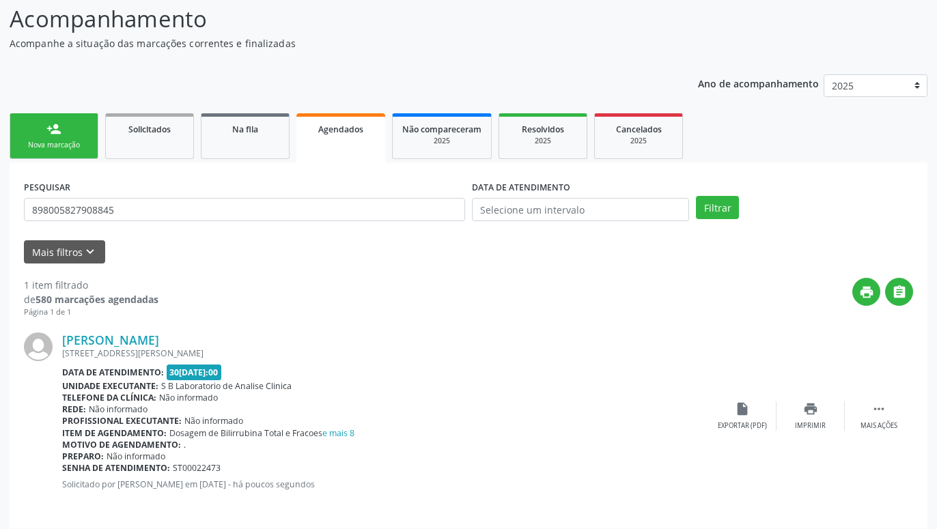
scroll to position [100, 0]
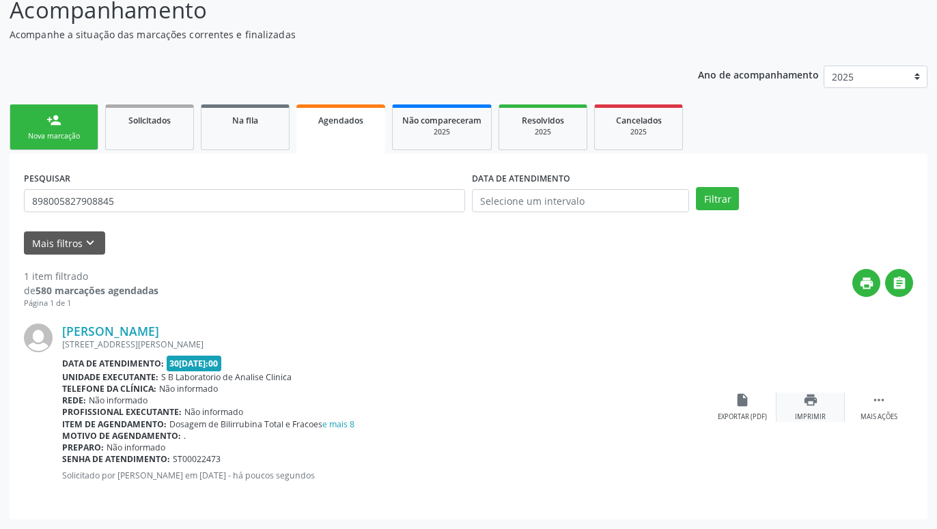
click at [798, 406] on div "print Imprimir" at bounding box center [810, 407] width 68 height 29
click at [81, 126] on link "person_add Nova marcação" at bounding box center [54, 127] width 89 height 46
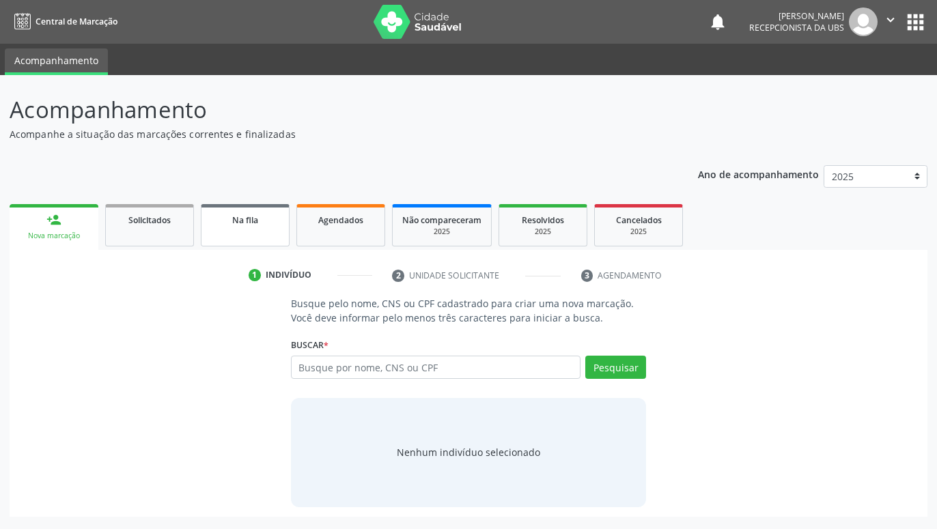
scroll to position [0, 0]
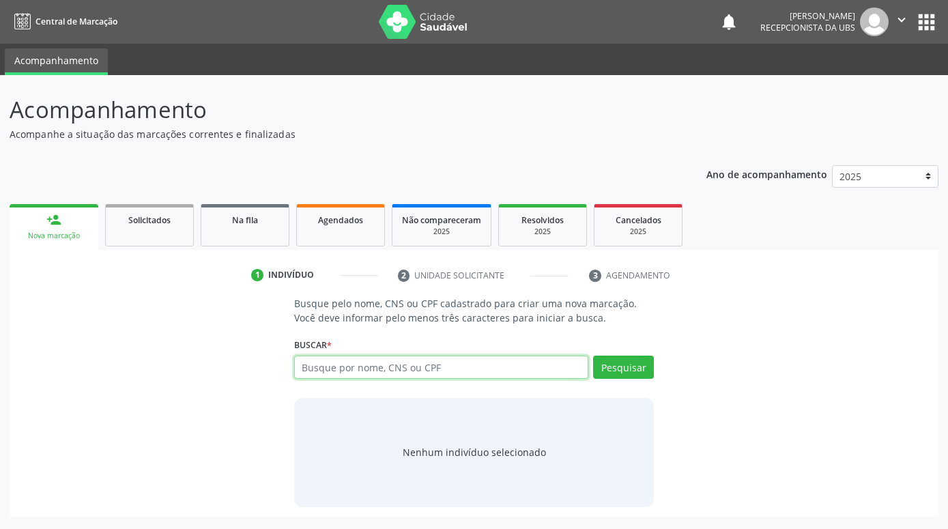
click at [529, 369] on input "text" at bounding box center [441, 367] width 294 height 23
click at [370, 367] on input "text" at bounding box center [441, 367] width 294 height 23
paste input "898005912778799"
type input "898005912778799"
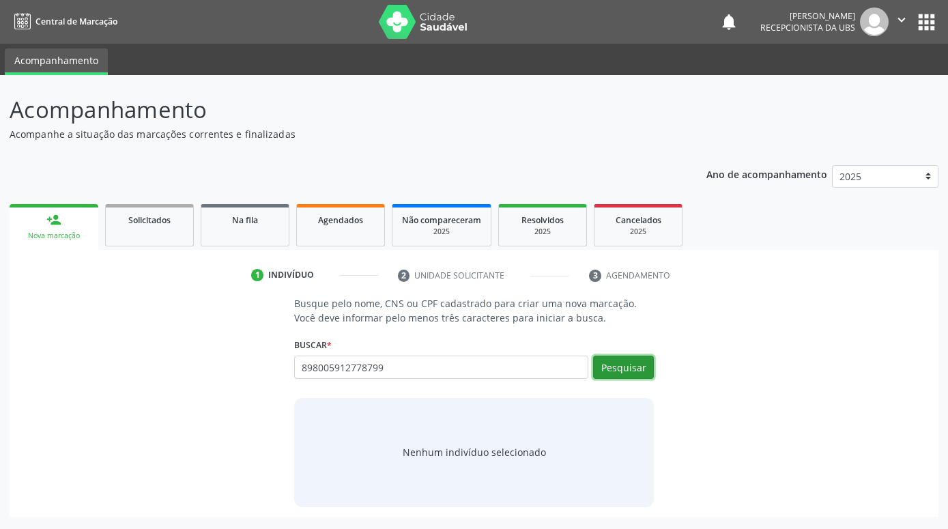
click at [622, 365] on button "Pesquisar" at bounding box center [623, 367] width 61 height 23
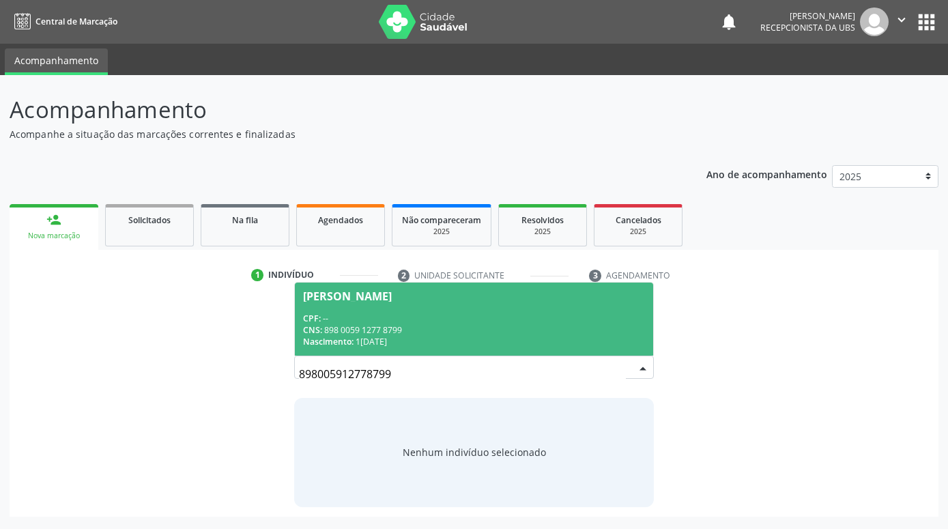
click at [491, 328] on div "CNS: 898 0059 1277 8799" at bounding box center [474, 330] width 342 height 12
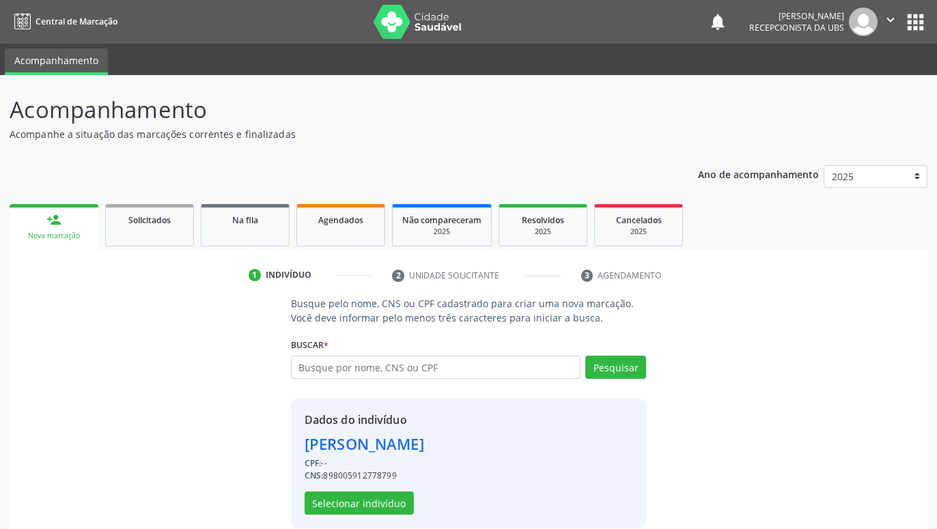
scroll to position [18, 0]
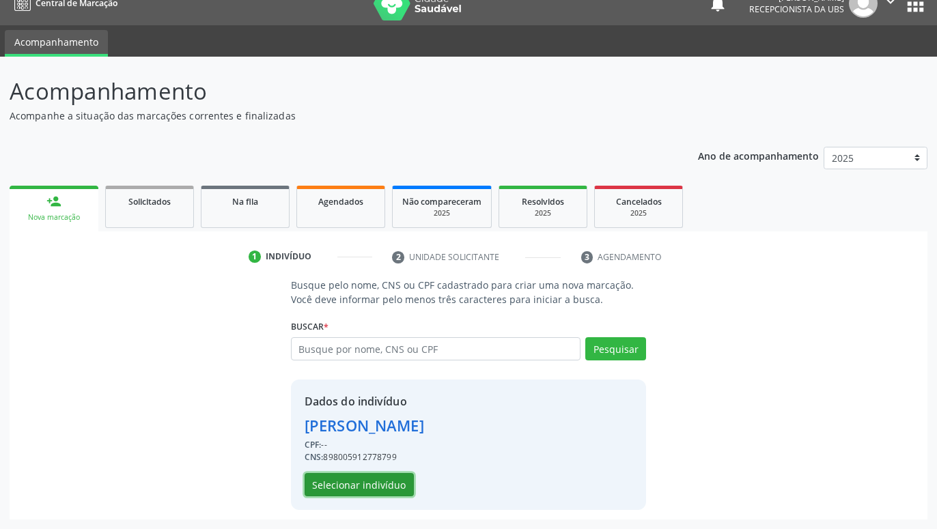
click at [372, 484] on button "Selecionar indivíduo" at bounding box center [359, 484] width 109 height 23
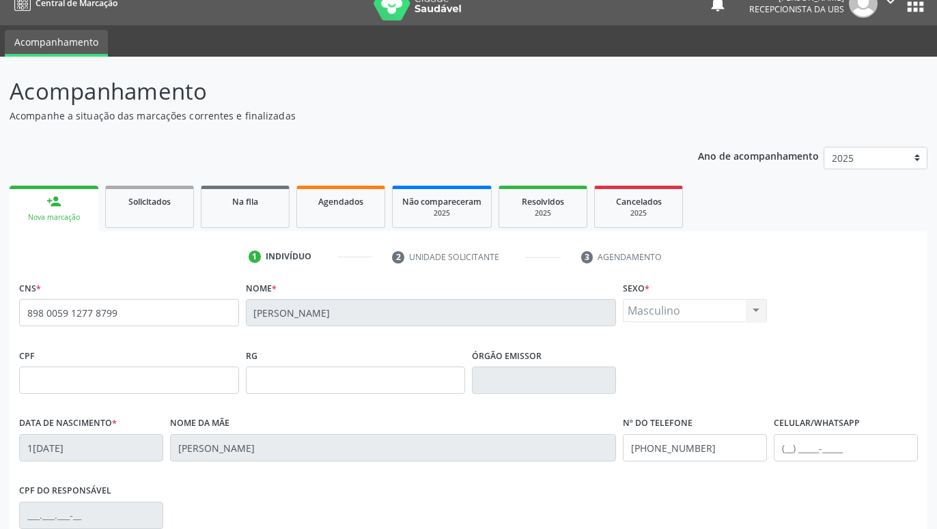
scroll to position [211, 0]
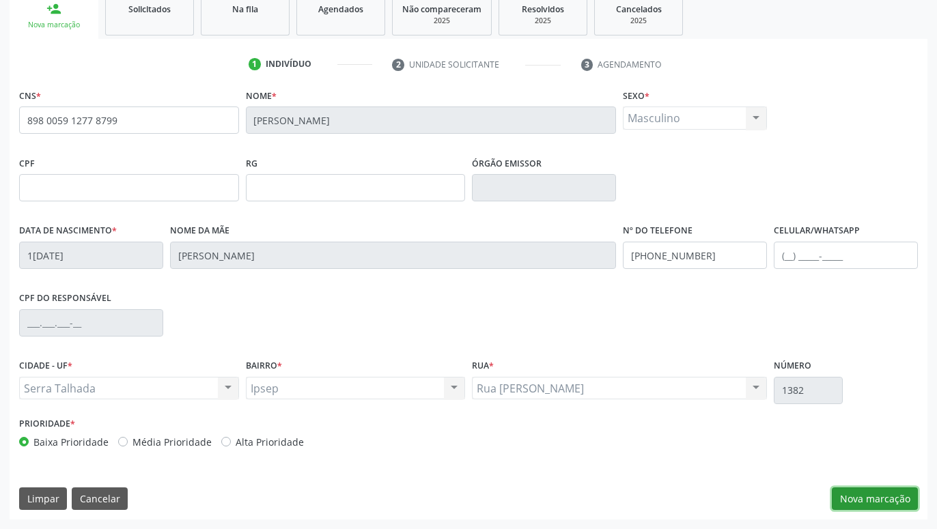
click at [859, 490] on button "Nova marcação" at bounding box center [875, 499] width 86 height 23
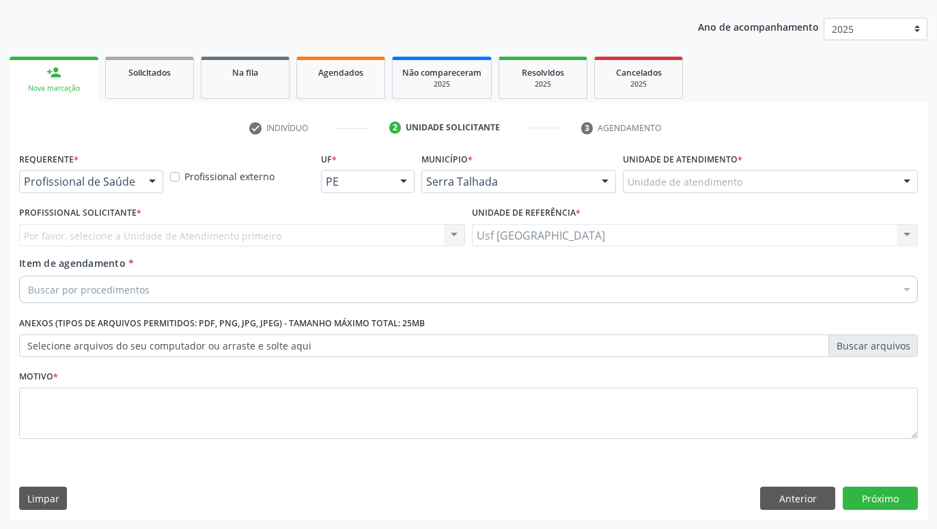
scroll to position [147, 0]
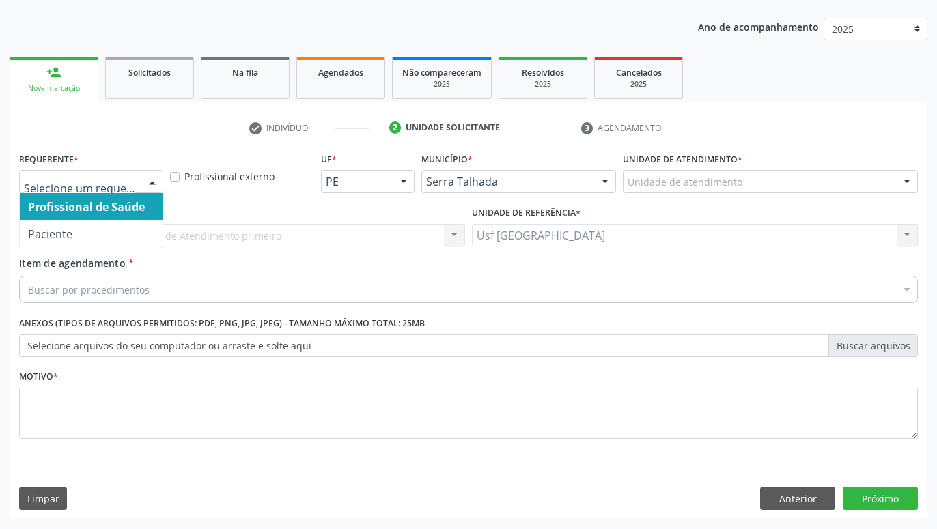
click at [147, 186] on div at bounding box center [152, 182] width 20 height 23
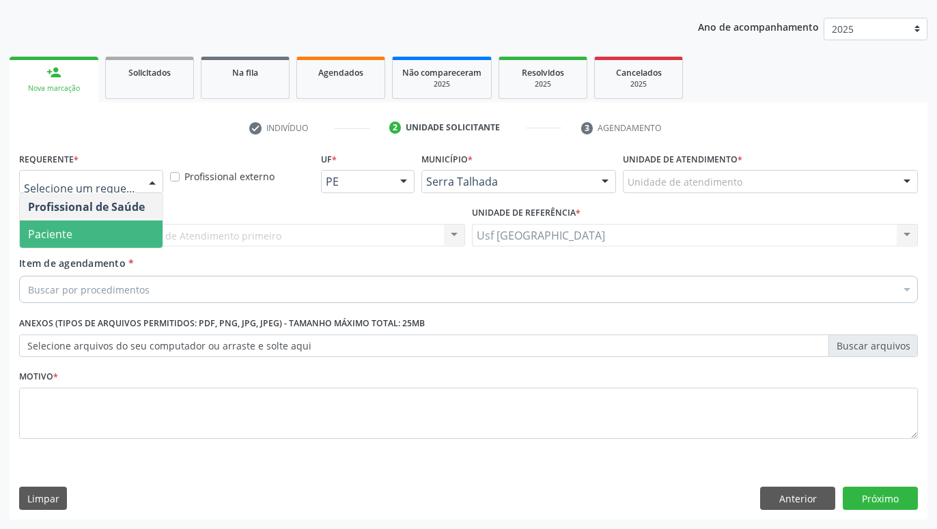
click at [78, 228] on span "Paciente" at bounding box center [91, 234] width 143 height 27
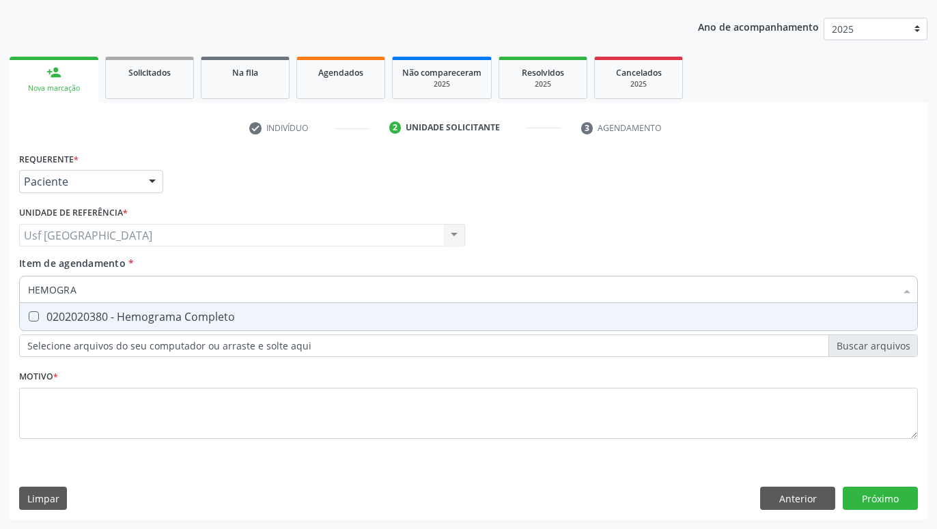
type input "HEMOGRAM"
click at [130, 318] on div "0202020380 - Hemograma Completo" at bounding box center [468, 316] width 881 height 11
checkbox Completo "true"
type input "HEMOG"
checkbox Completo "false"
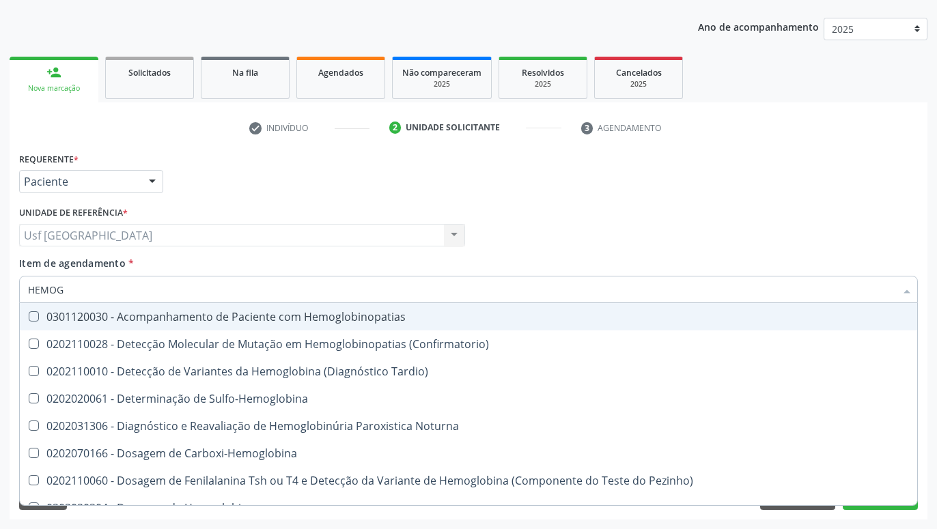
type input "HEMO"
checkbox Completo "false"
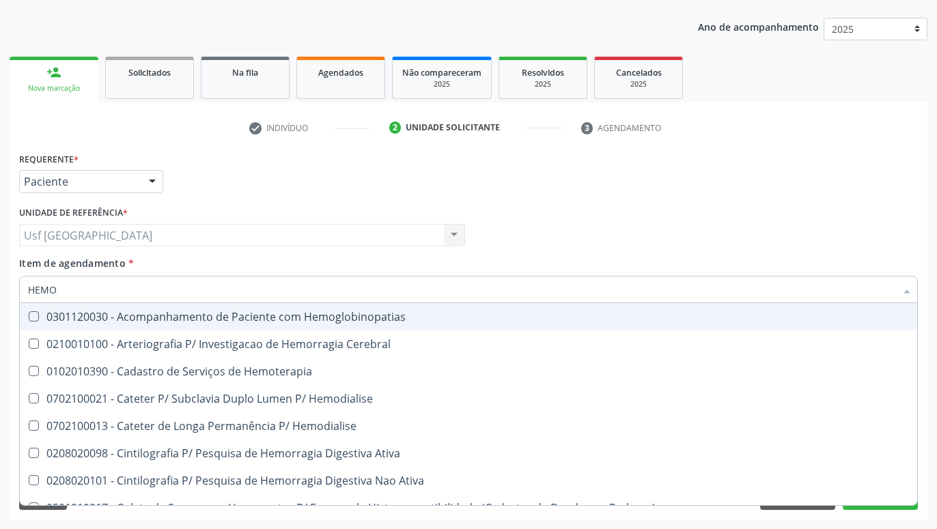
type input "HEM"
checkbox Completo "false"
checkbox Elástica "true"
type input "HE"
checkbox Elástica "false"
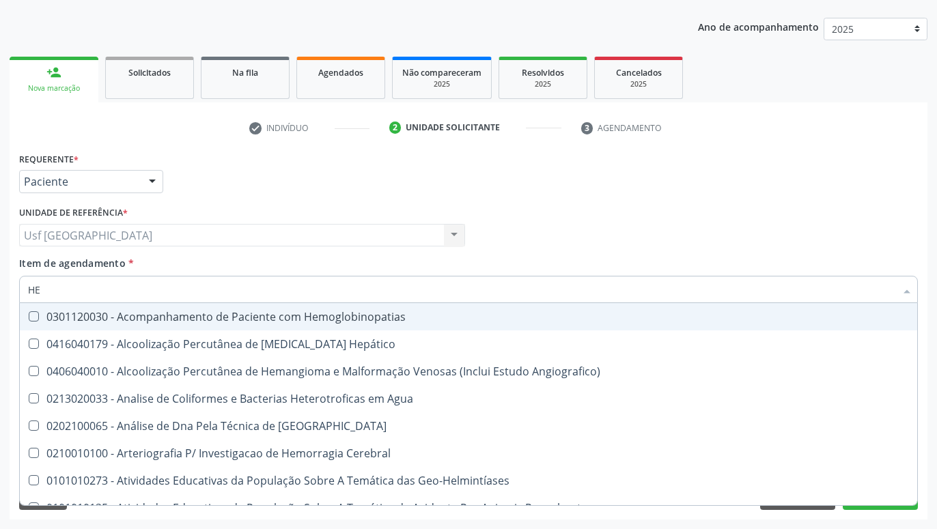
type input "H"
checkbox Completo "false"
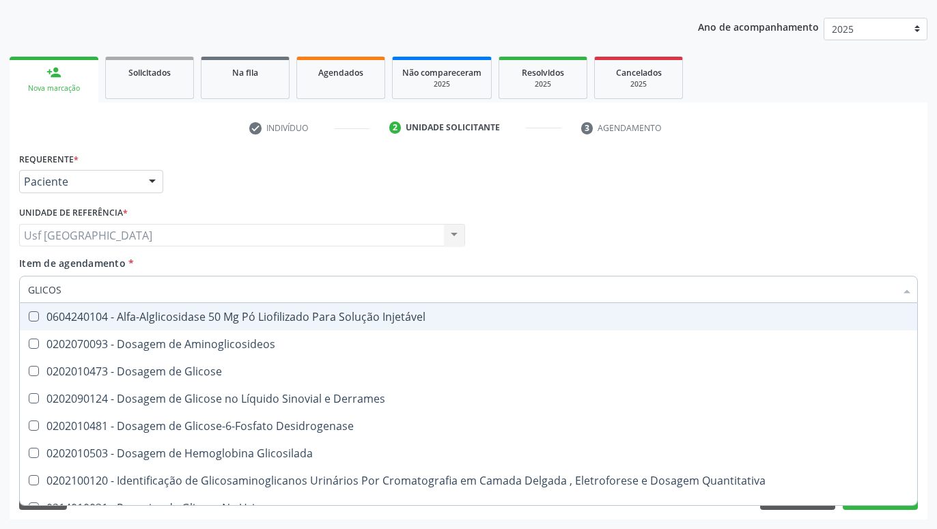
type input "GLICOSE"
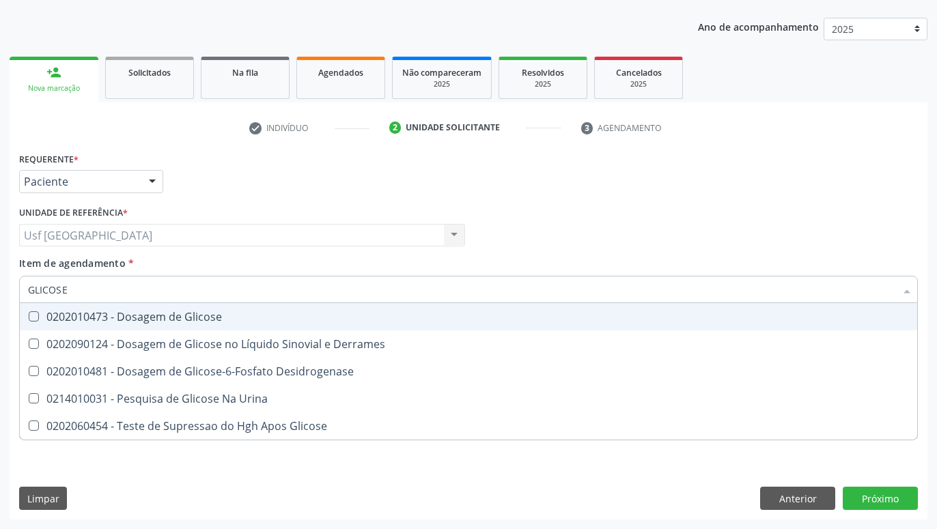
click at [173, 322] on div "0202010473 - Dosagem de Glicose" at bounding box center [468, 316] width 881 height 11
checkbox Glicose "true"
type input "GLICOS"
checkbox Glicose "false"
checkbox Desidrogenase "true"
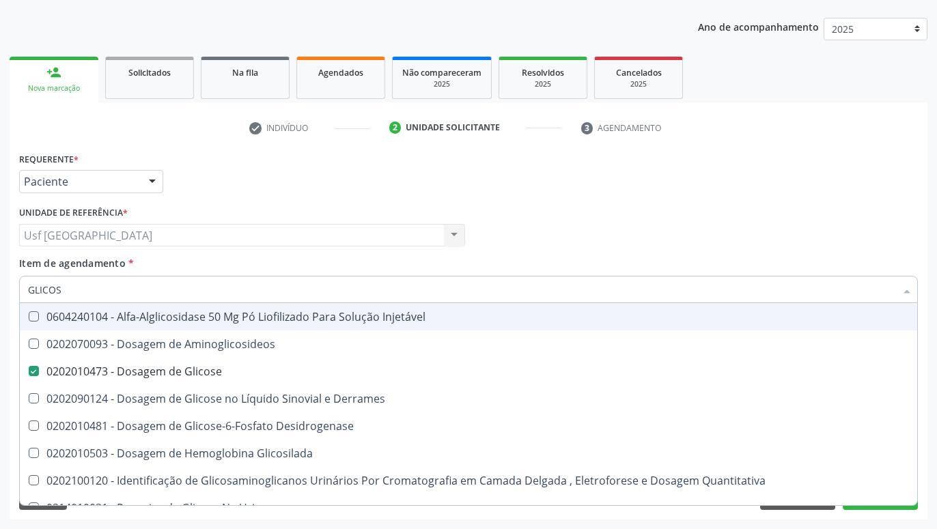
type input "GLICO"
checkbox Glicose "false"
checkbox Glicosilada "true"
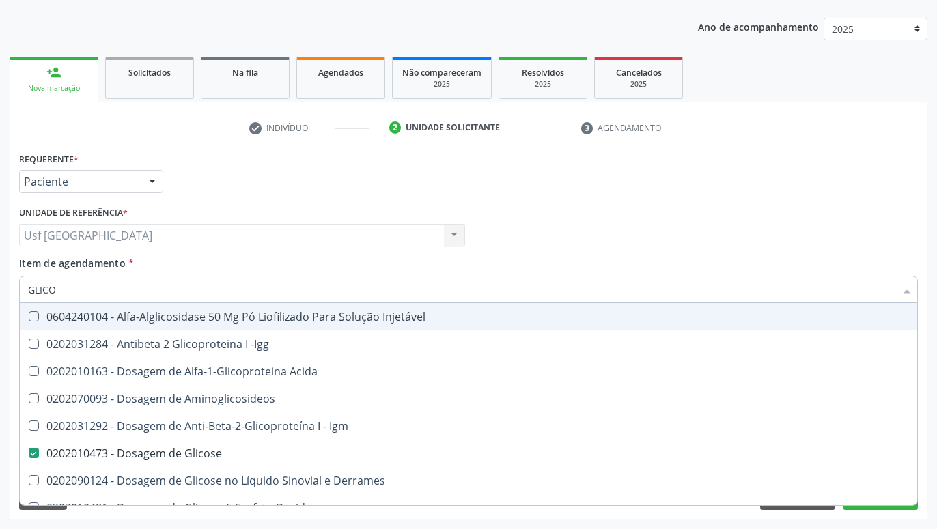
type input "GLIC"
checkbox Glicose "false"
checkbox Glicose "true"
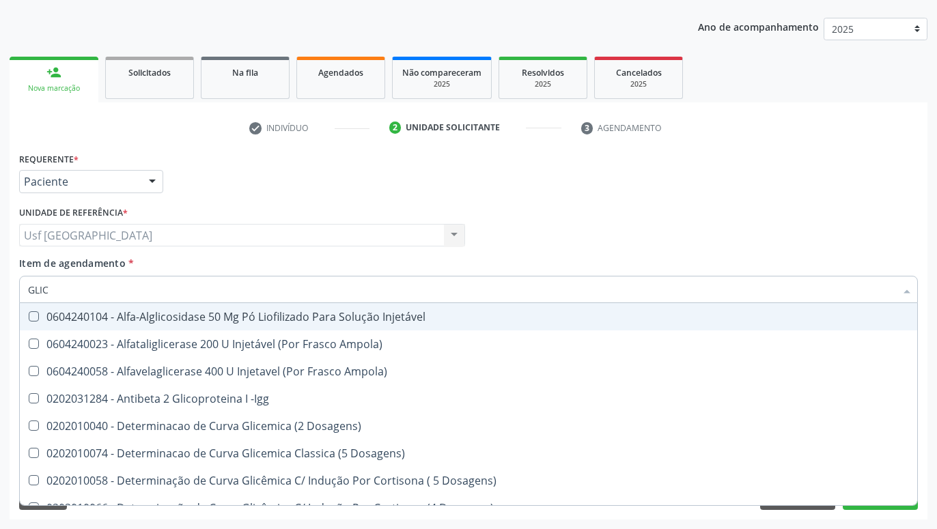
type input "GLI"
checkbox Glicose "false"
checkbox Glicosilada "true"
type input "GL"
checkbox Glicosilada "false"
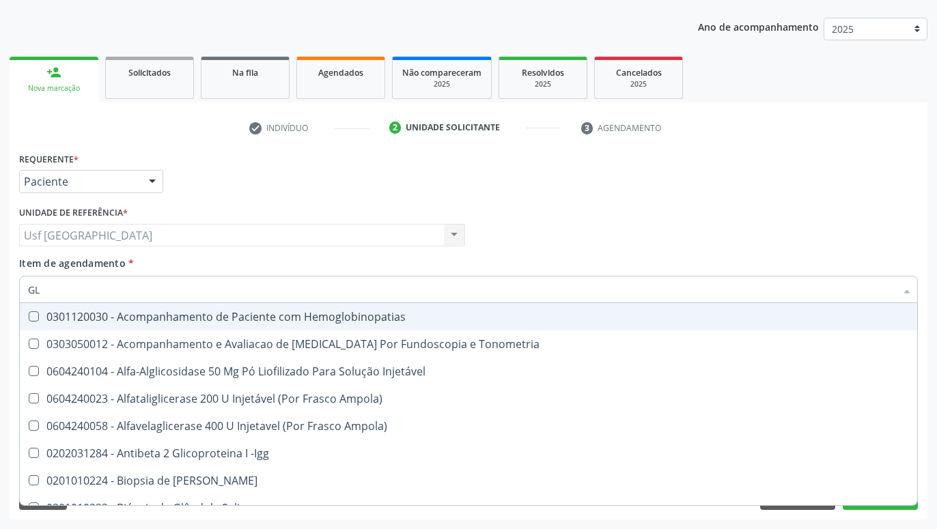
type input "G"
checkbox Glicose "false"
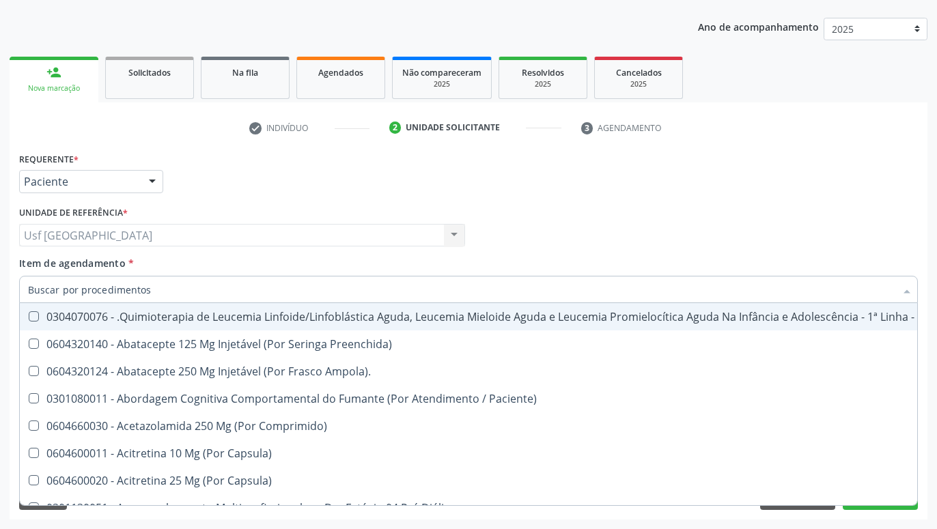
checkbox Glicose "false"
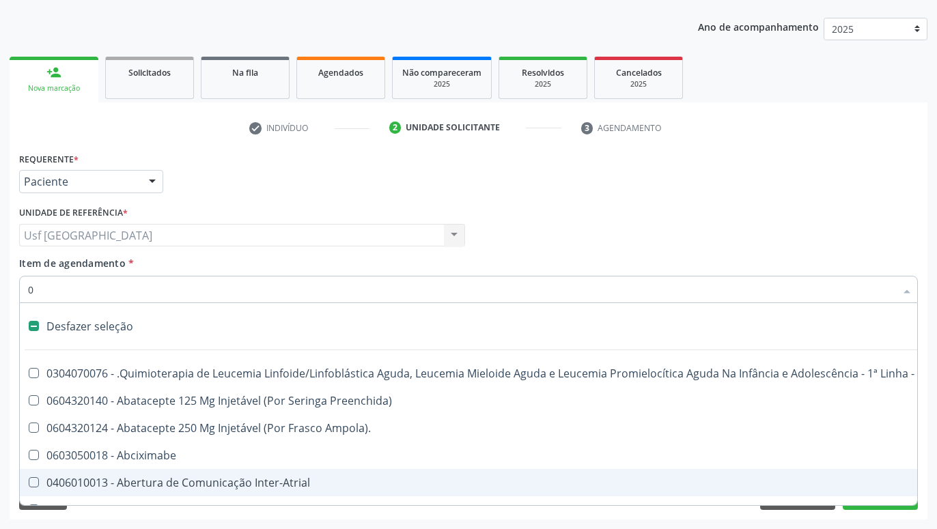
type input "02"
checkbox Bilateral "true"
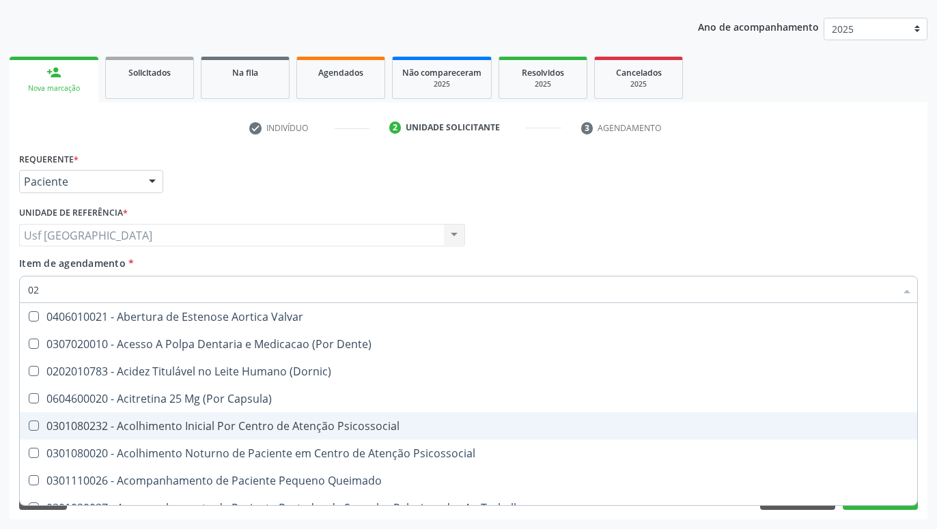
type input "020"
checkbox \(Qualitativo\) "true"
checkbox Glicose "false"
checkbox \(T3\) "true"
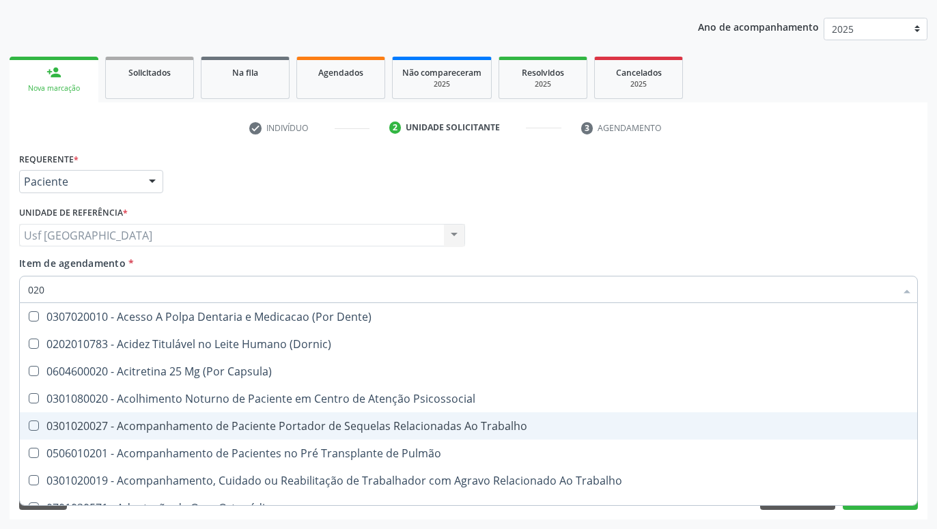
type input "0202"
checkbox Laser "true"
checkbox Biologica "true"
checkbox Glicose "false"
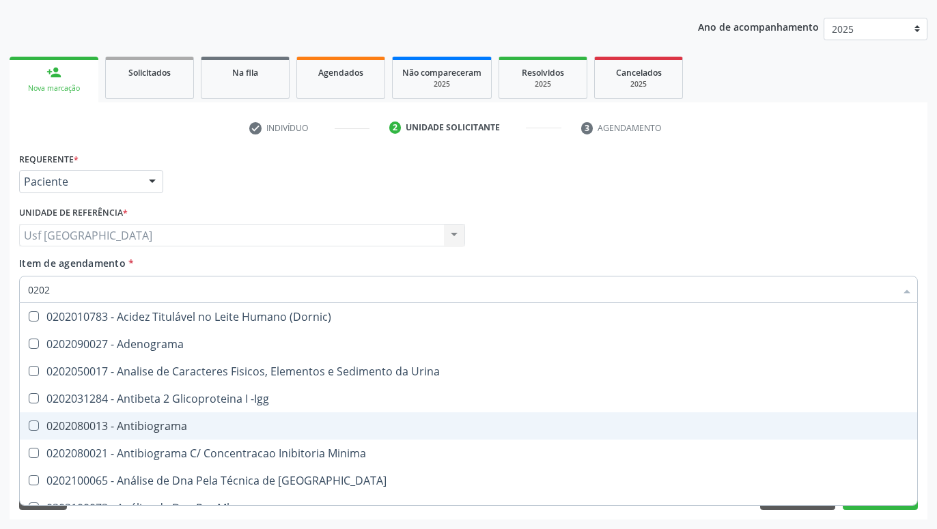
type input "02020"
checkbox Xi "true"
checkbox Glicose "false"
checkbox Zinco "true"
checkbox Completo "false"
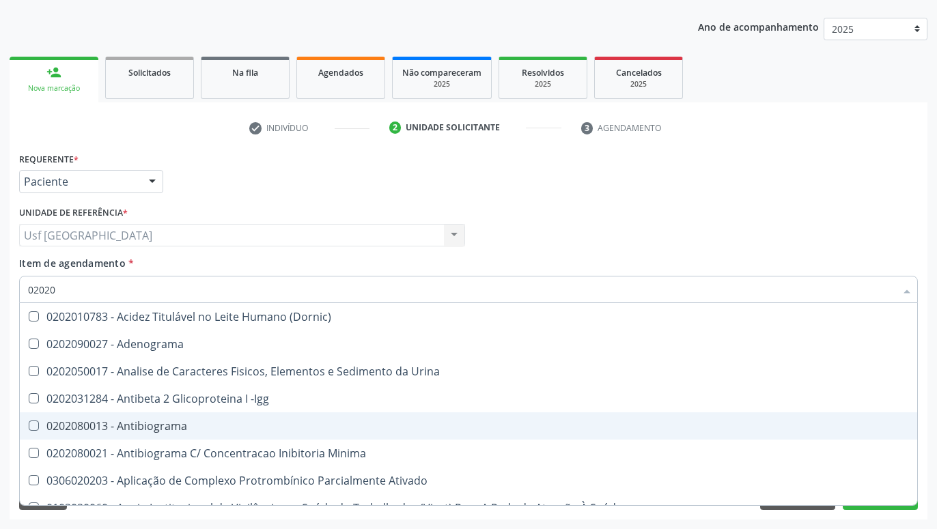
type input "020203"
checkbox Aminoacidos "true"
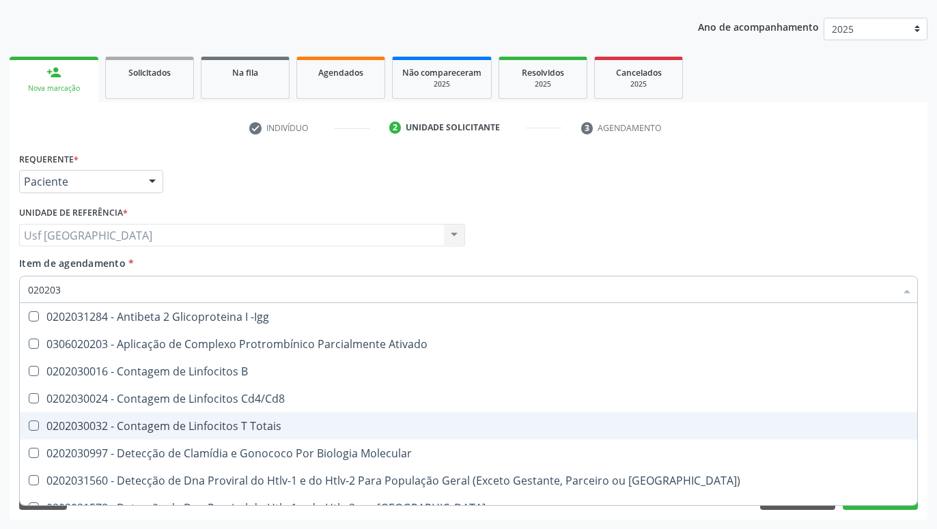
type input "0202030"
checkbox Completo "false"
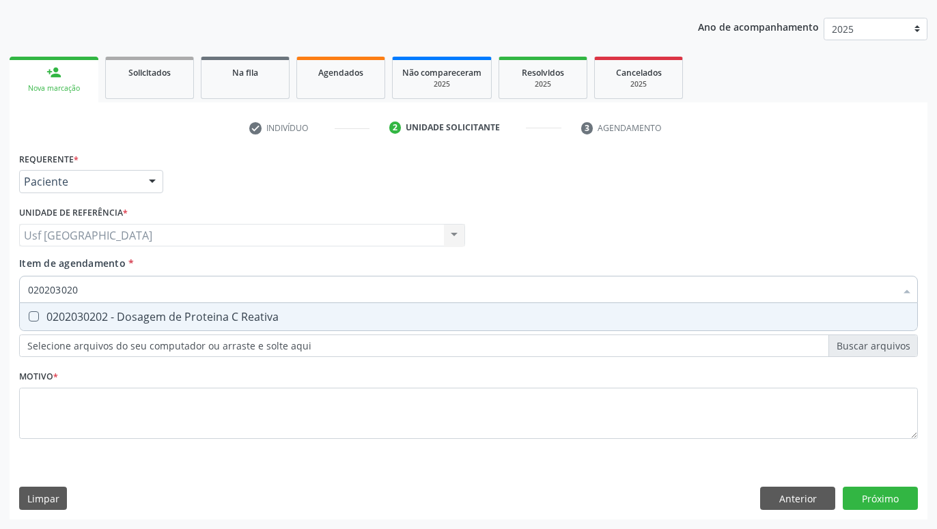
type input "0202030202"
click at [256, 322] on div "0202030202 - Dosagem de Proteina C Reativa" at bounding box center [468, 316] width 881 height 11
checkbox Reativa "true"
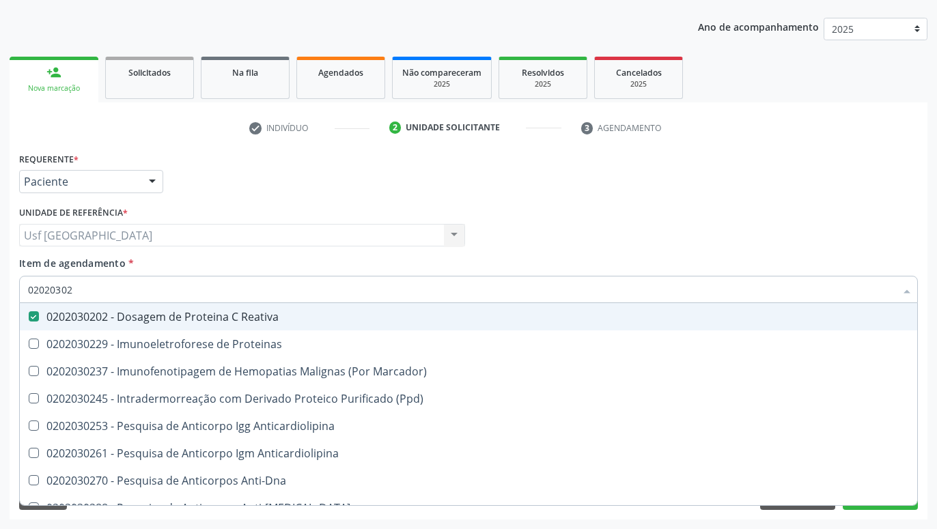
type input "0202030"
checkbox Reativa "false"
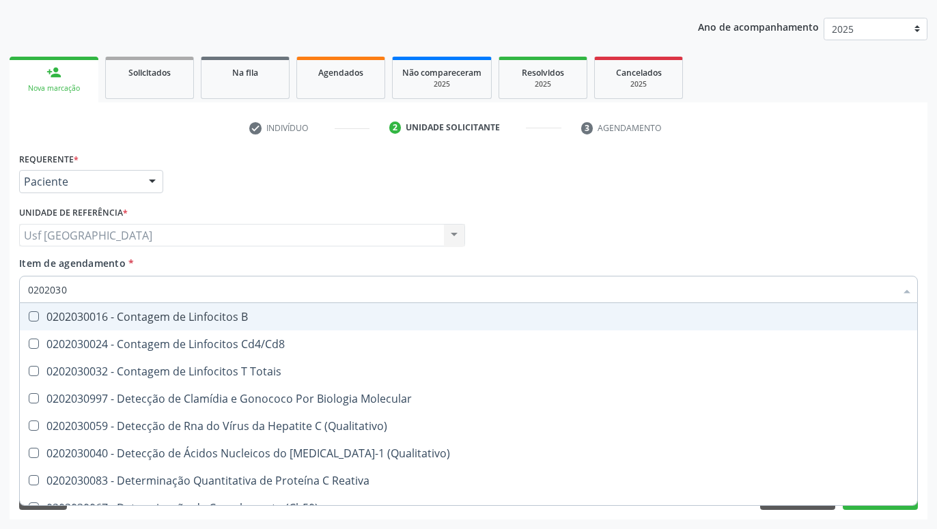
type input "020203"
checkbox Reativa "false"
checkbox Antiaspergillus "true"
checkbox Antiglomerulo "true"
type input "02020"
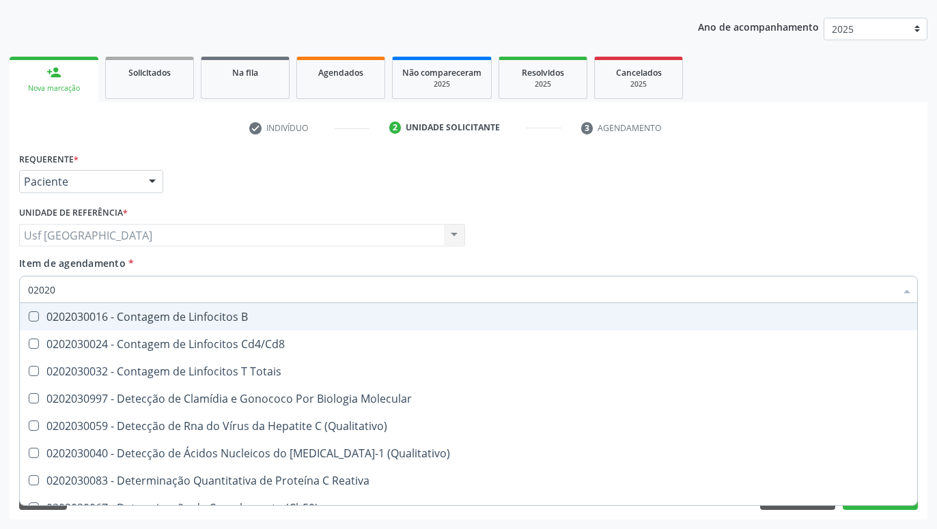
checkbox Antiaspergillus "false"
checkbox Antiglomerulo "false"
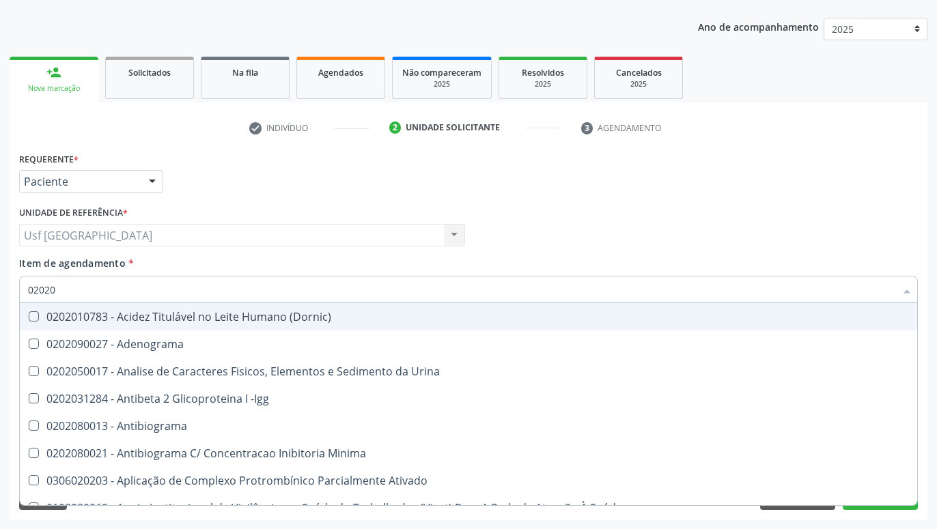
type input "0202"
checkbox Glicose "false"
checkbox Lactato "true"
checkbox Reativa "false"
checkbox Transferrina "true"
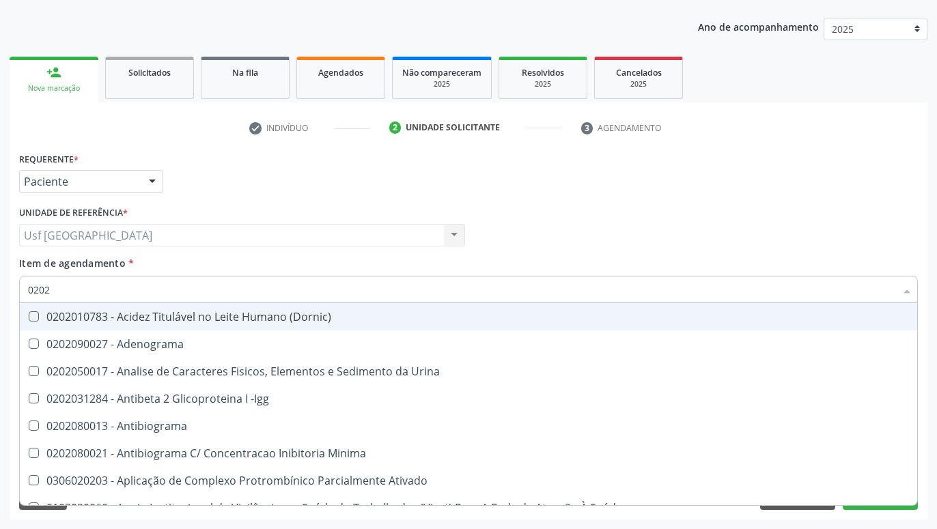
checkbox Completo "false"
checkbox Pylori "true"
type input "02"
checkbox Glicose "false"
checkbox Reativa "false"
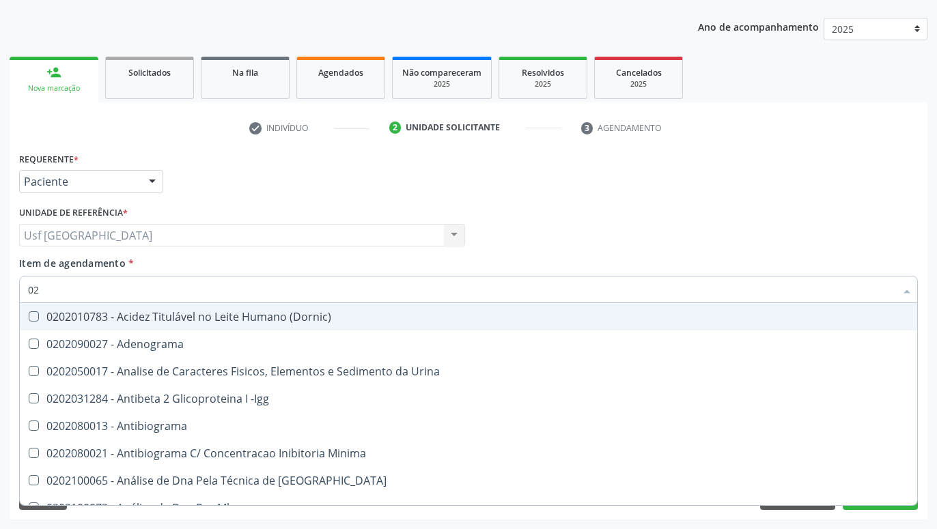
checkbox Completo "false"
checkbox Boston "false"
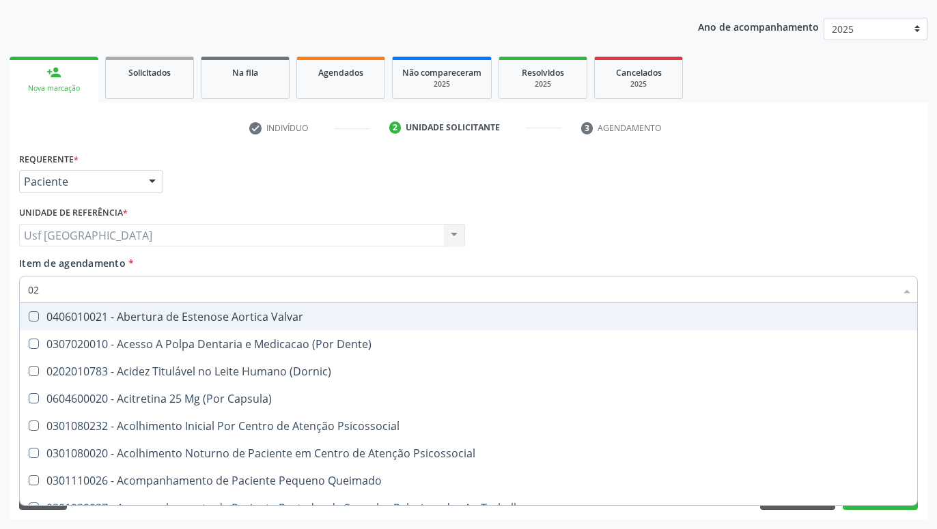
type input "0"
checkbox Glicose "false"
checkbox Reativa "false"
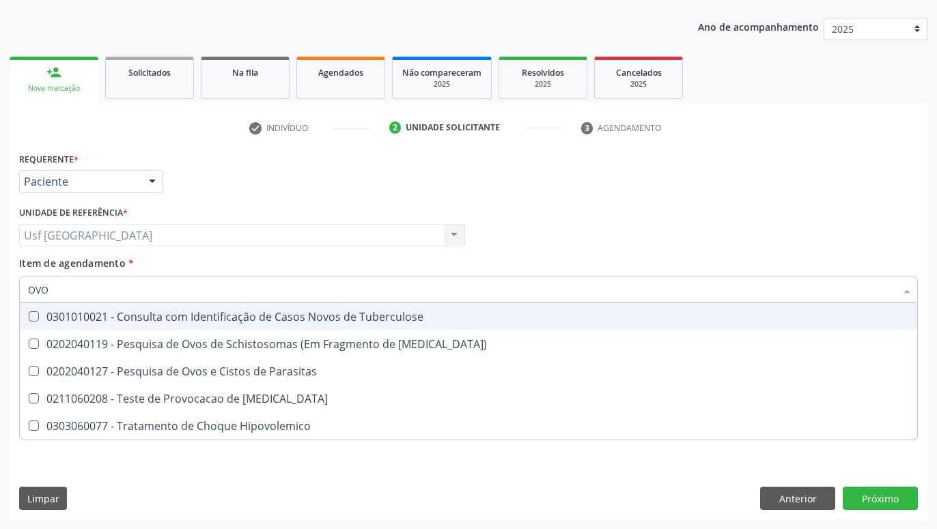
type input "OVOS"
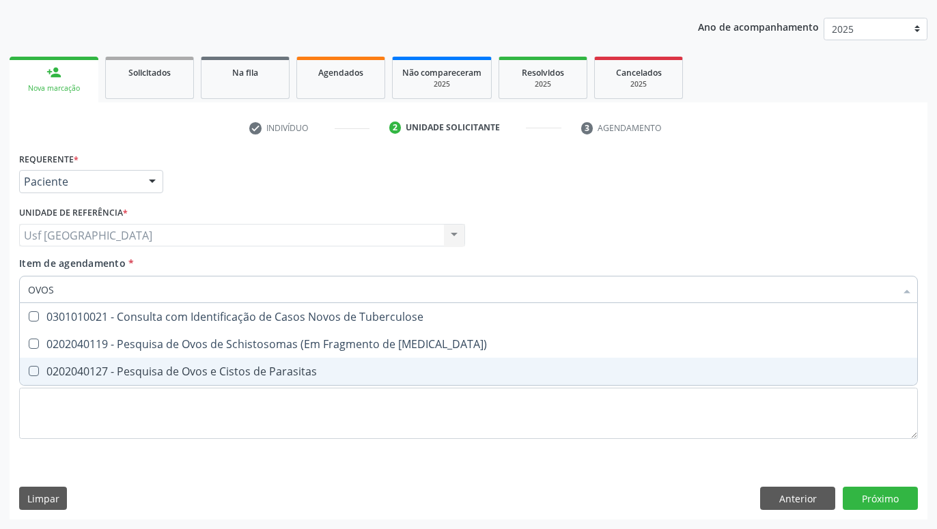
click at [256, 377] on div "0202040127 - Pesquisa de Ovos e Cistos de Parasitas" at bounding box center [468, 371] width 881 height 11
checkbox Parasitas "true"
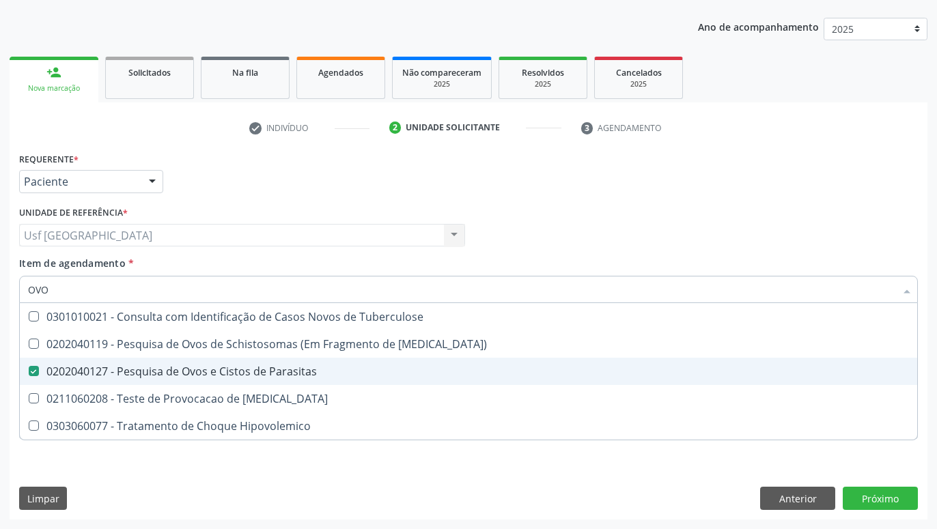
type input "OV"
checkbox Parasitas "false"
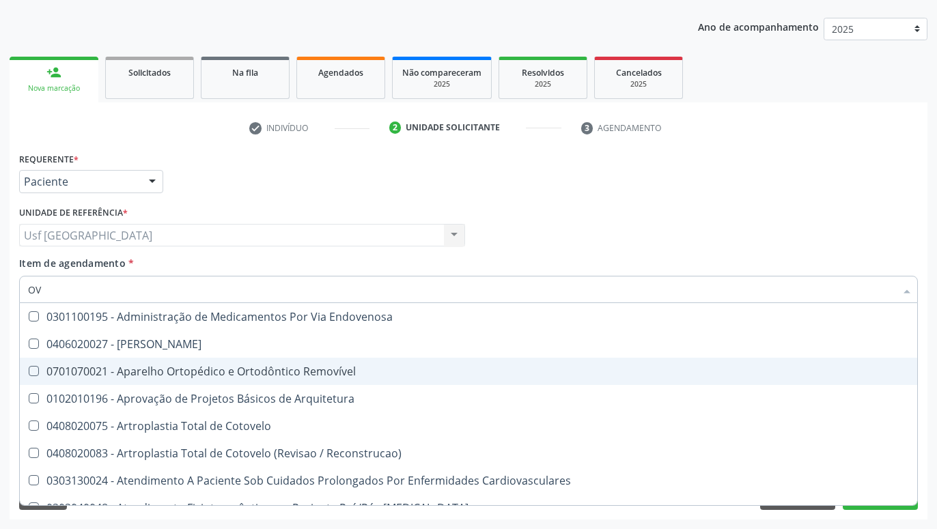
type input "O"
checkbox Parasitas "false"
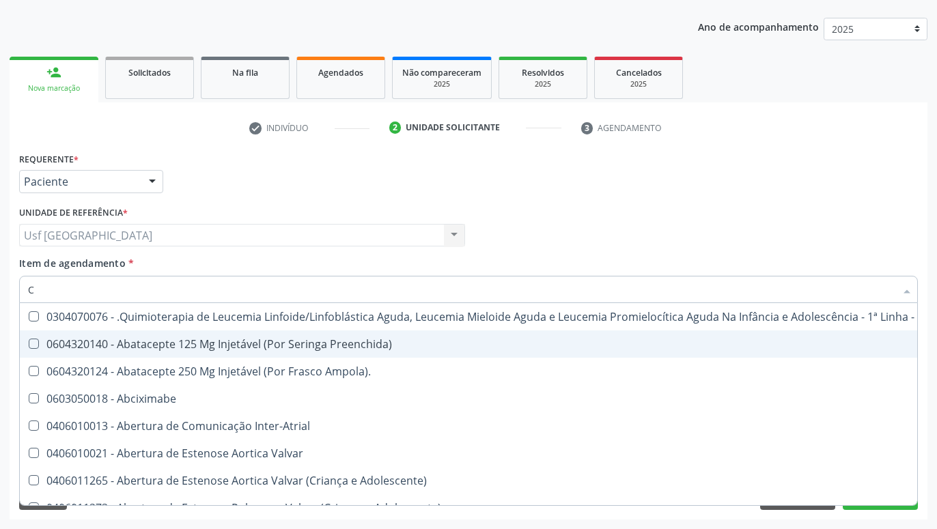
type input "CO"
checkbox Creatinina "true"
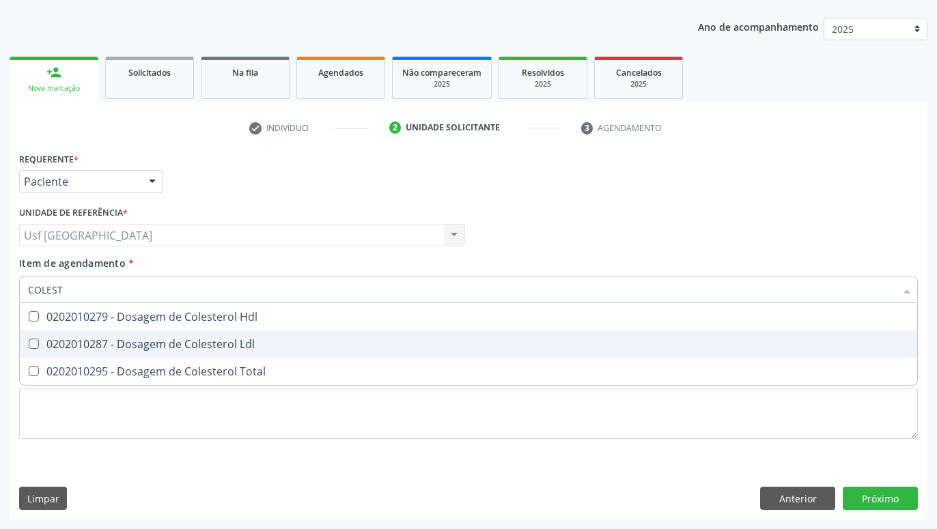
type input "COLESTE"
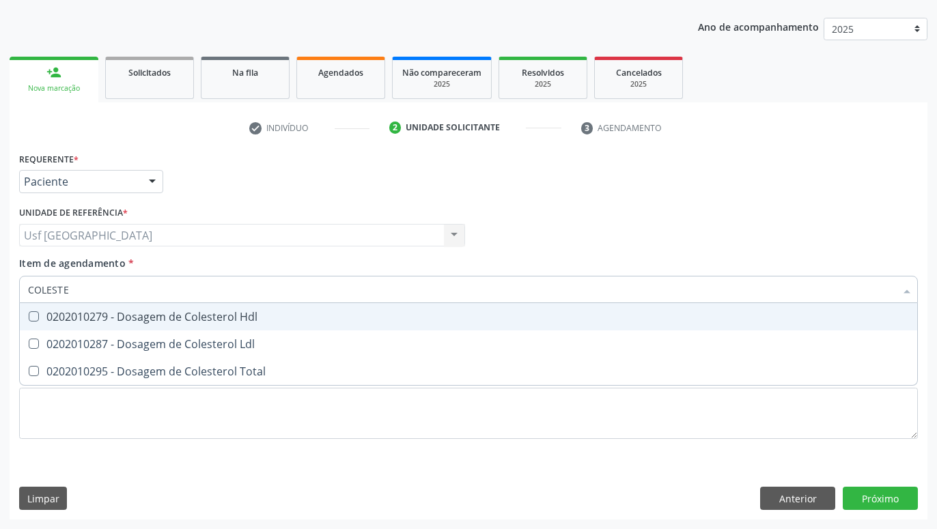
click at [254, 311] on div "0202010279 - Dosagem de Colesterol Hdl" at bounding box center [468, 316] width 881 height 11
checkbox Hdl "true"
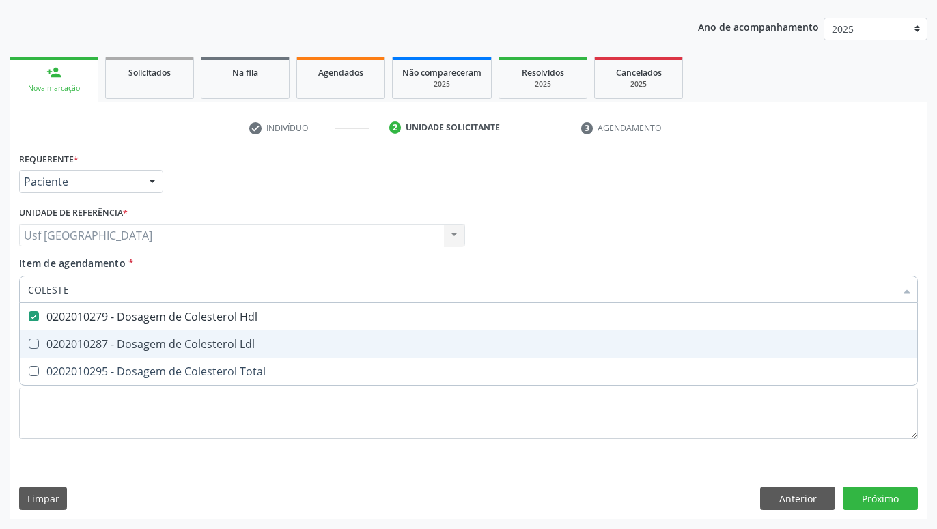
click at [244, 349] on div "0202010287 - Dosagem de Colesterol Ldl" at bounding box center [468, 344] width 881 height 11
checkbox Ldl "true"
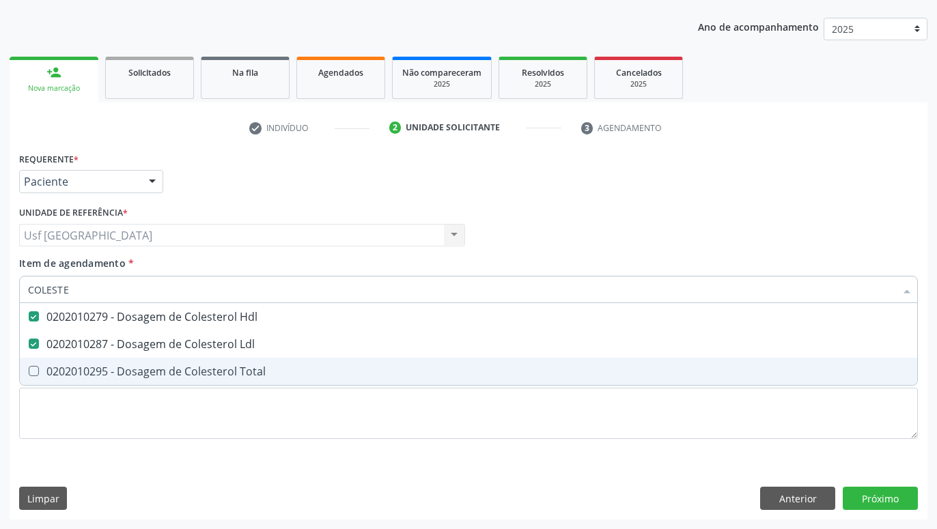
click at [240, 370] on div "0202010295 - Dosagem de Colesterol Total" at bounding box center [468, 371] width 881 height 11
checkbox Total "true"
type input "COLE"
checkbox Hdl "false"
checkbox Ldl "false"
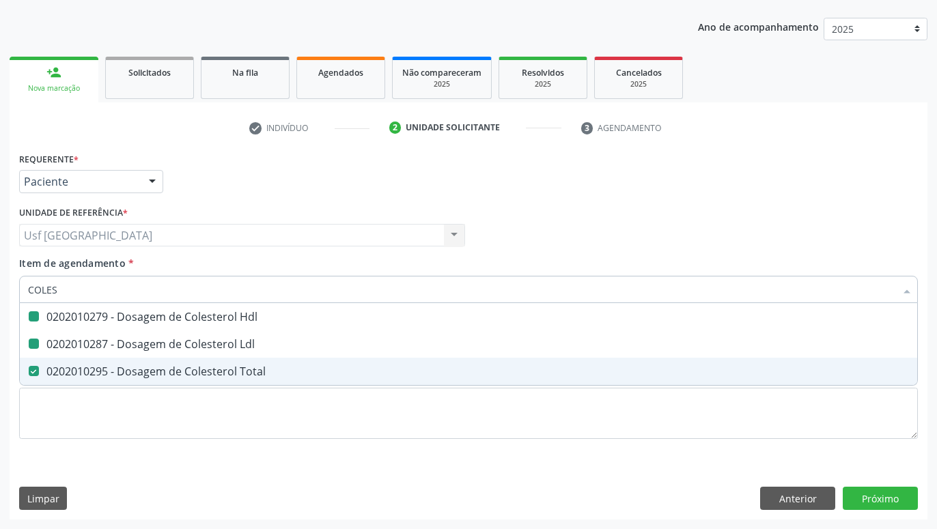
checkbox Total "false"
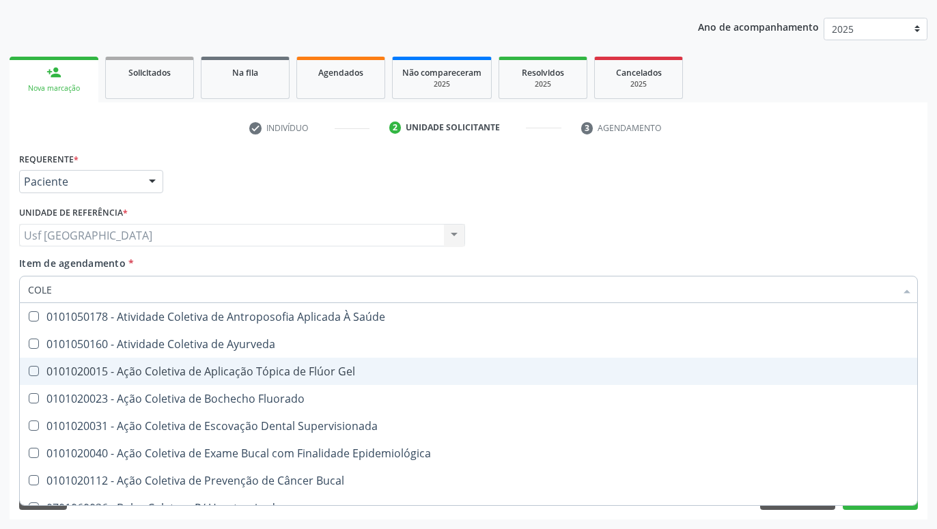
type input "COL"
checkbox Hdl "false"
checkbox Ldl "false"
checkbox Total "false"
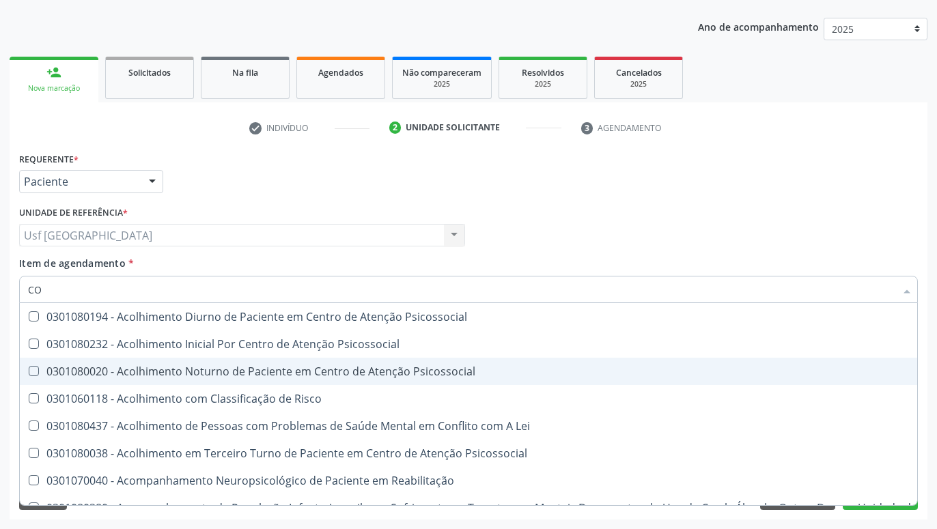
type input "C"
checkbox Hdl "false"
checkbox Ldl "false"
checkbox Total "false"
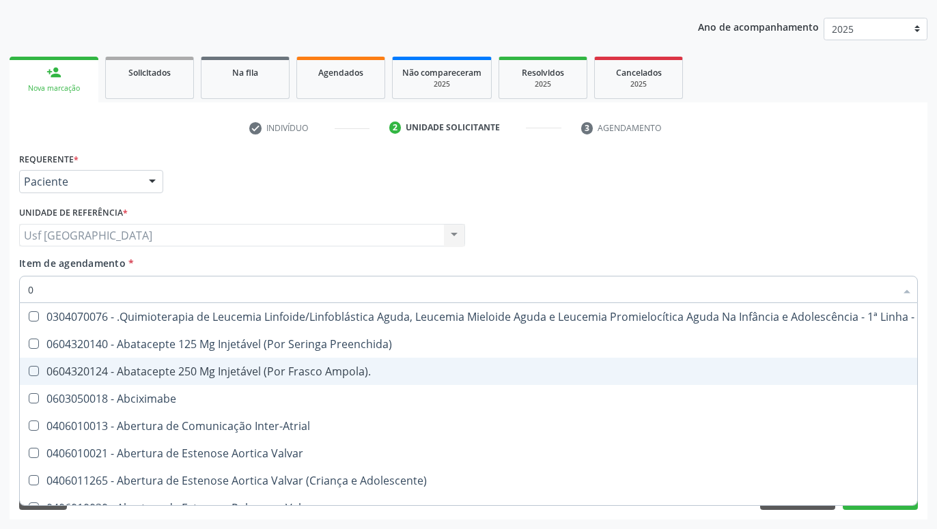
type input "02"
checkbox Comprimido\) "true"
checkbox Transferências "true"
checkbox Bilateral "true"
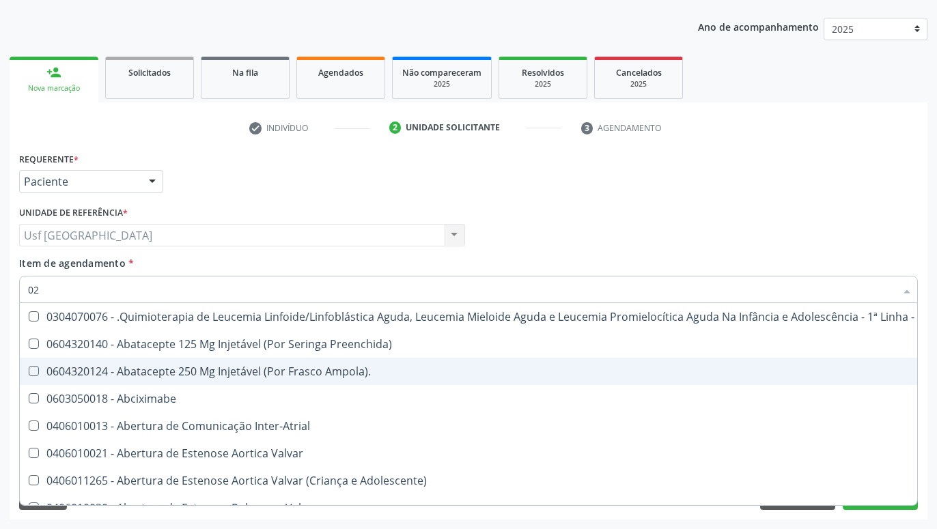
checkbox Per-Operatoria "true"
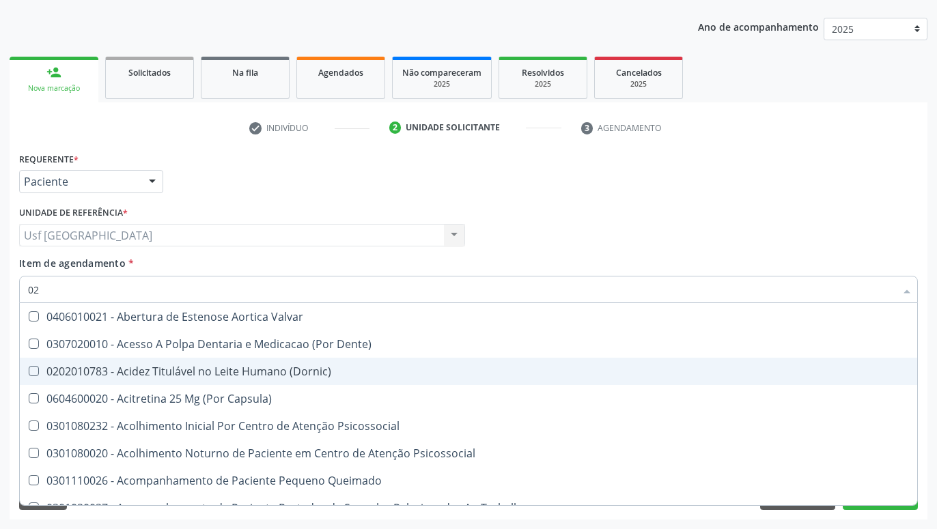
type input "020"
checkbox Epispádia "true"
checkbox Anos\) "true"
checkbox Congênita "true"
checkbox \(Qualitativo\) "true"
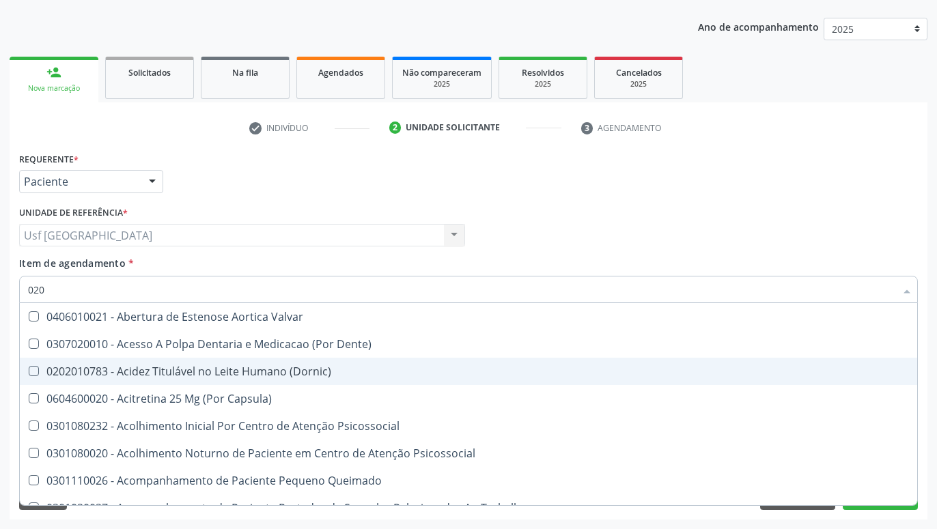
checkbox Pernoite "true"
checkbox Hdl "false"
checkbox Ldl "false"
checkbox Total "false"
checkbox Glicose "false"
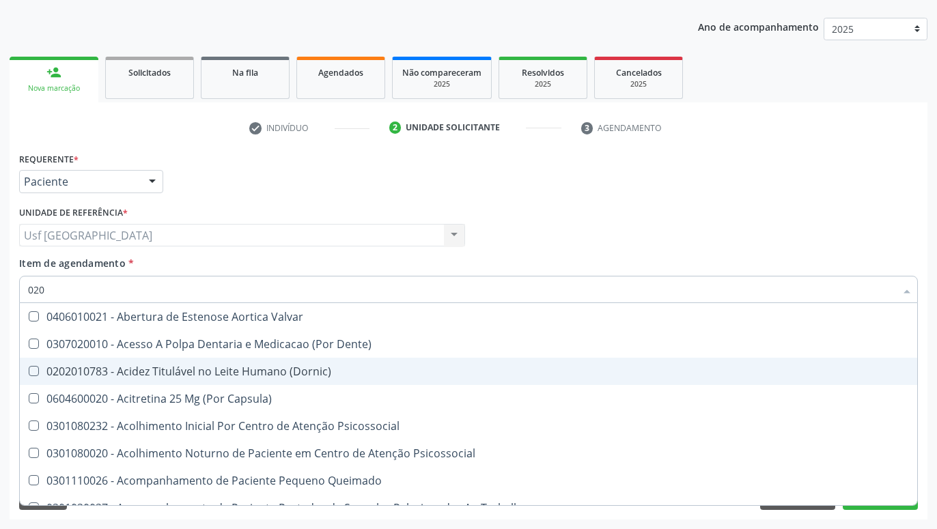
checkbox Reativa "false"
checkbox \(T3\) "true"
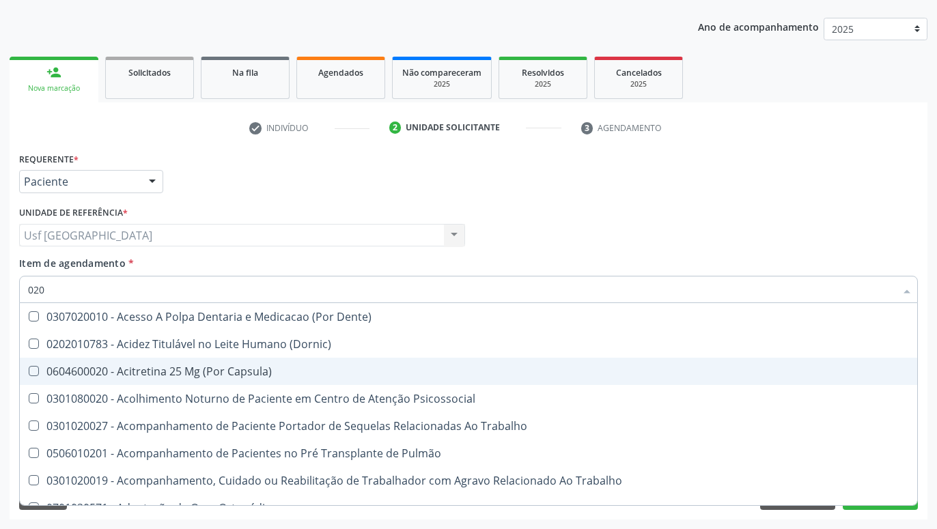
type input "0202"
checkbox Faringe\/Laringe "true"
checkbox Puncao "true"
checkbox Fragmento "true"
checkbox Laser "true"
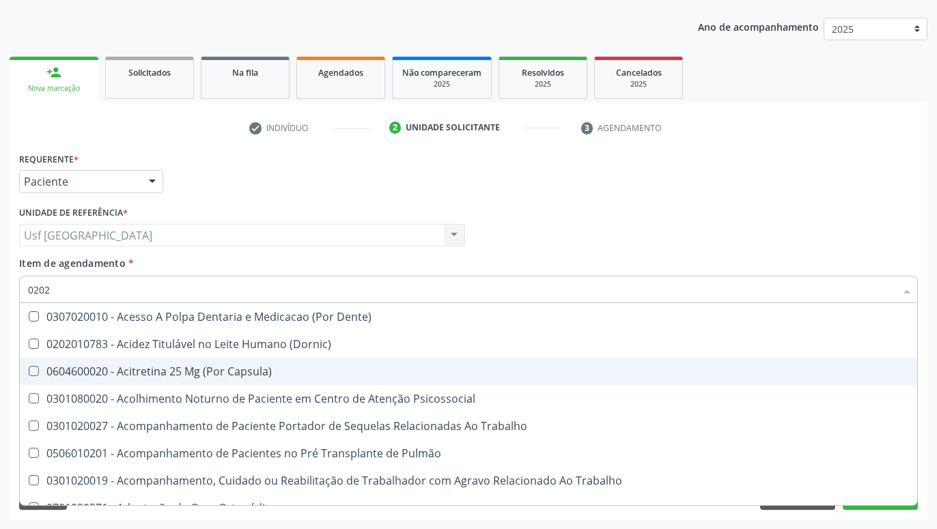
checkbox Gastro-Esofagico "true"
checkbox Biologica "true"
checkbox 17-Hidroxicorticosteroides "true"
checkbox Hdl "false"
checkbox Ldl "false"
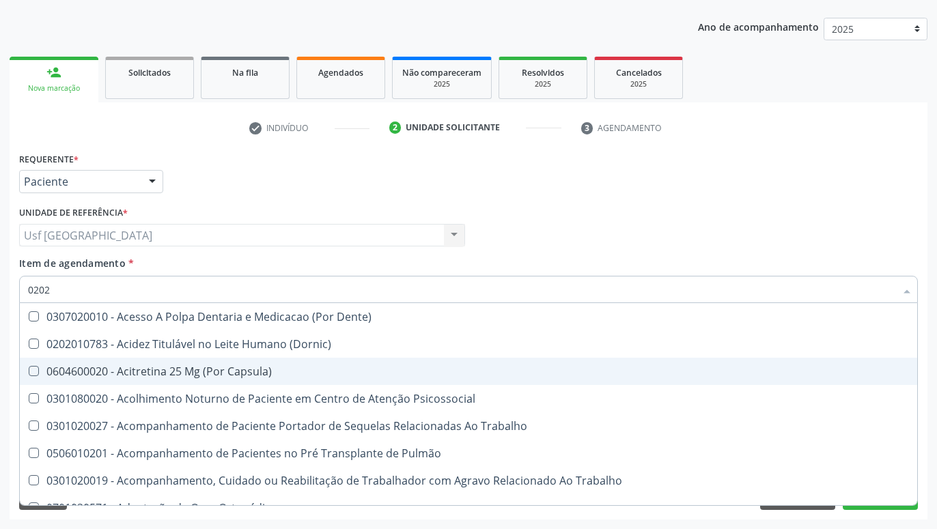
checkbox Total "false"
checkbox Glicose "false"
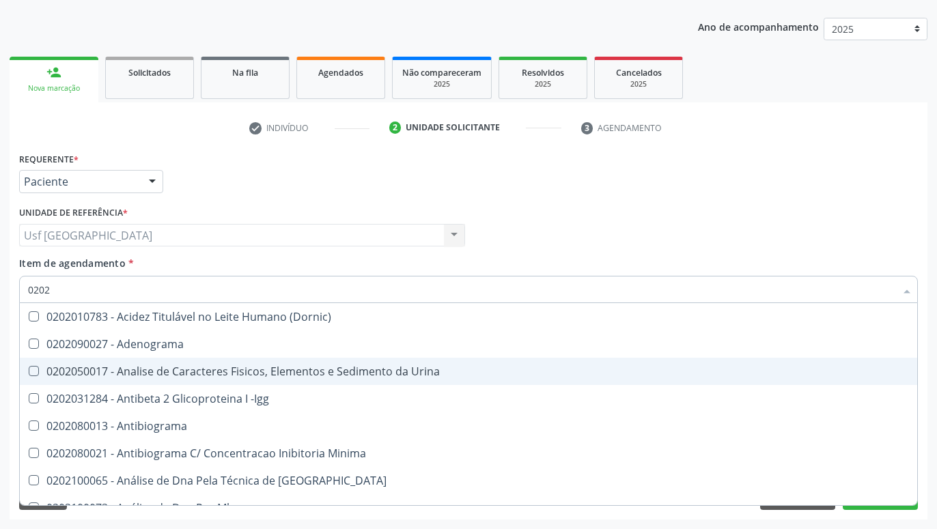
type input "02020"
checkbox \(Psa\) "true"
checkbox III "true"
checkbox Barbituratos "true"
checkbox Hdl "false"
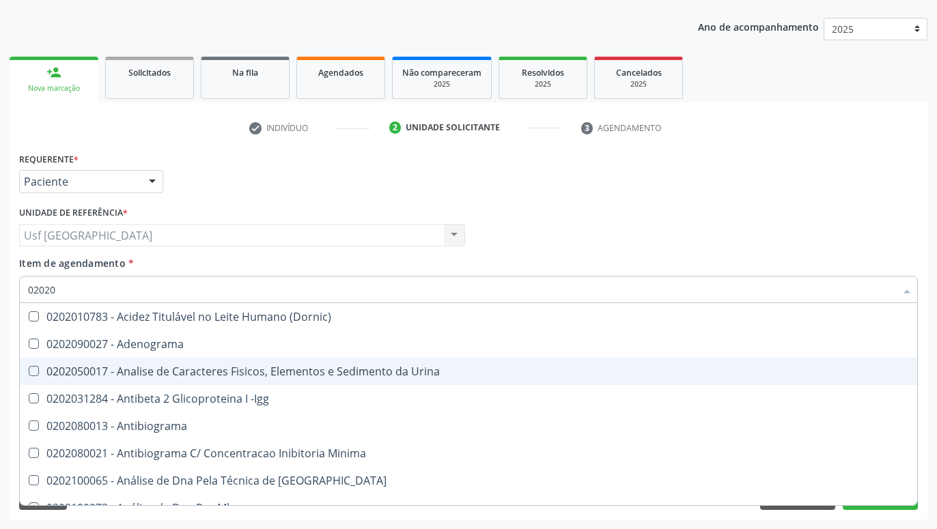
checkbox Ldl "false"
checkbox Total "false"
checkbox Xi "true"
checkbox Glicose "false"
checkbox Insulina "true"
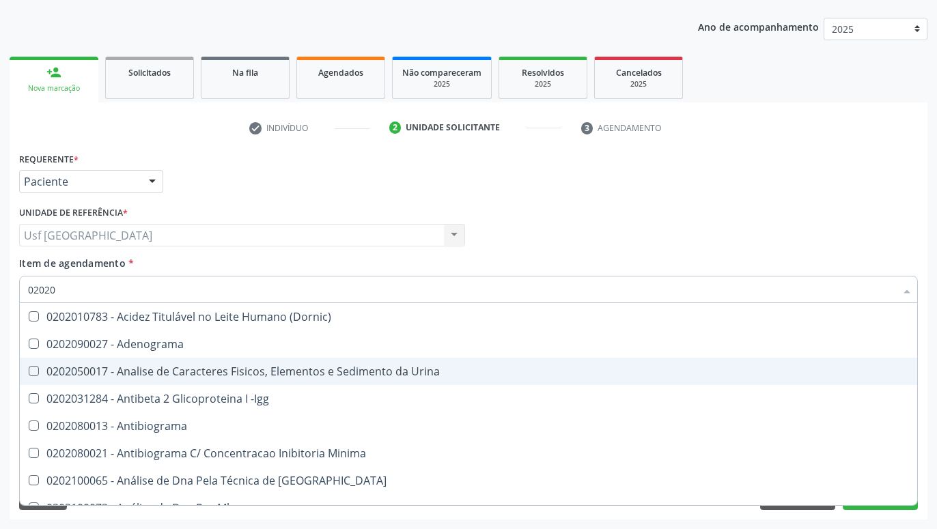
checkbox Reativa "false"
checkbox Zinco "true"
checkbox Completo "false"
checkbox \(Anti-Hdv\) "true"
checkbox Parasitas "false"
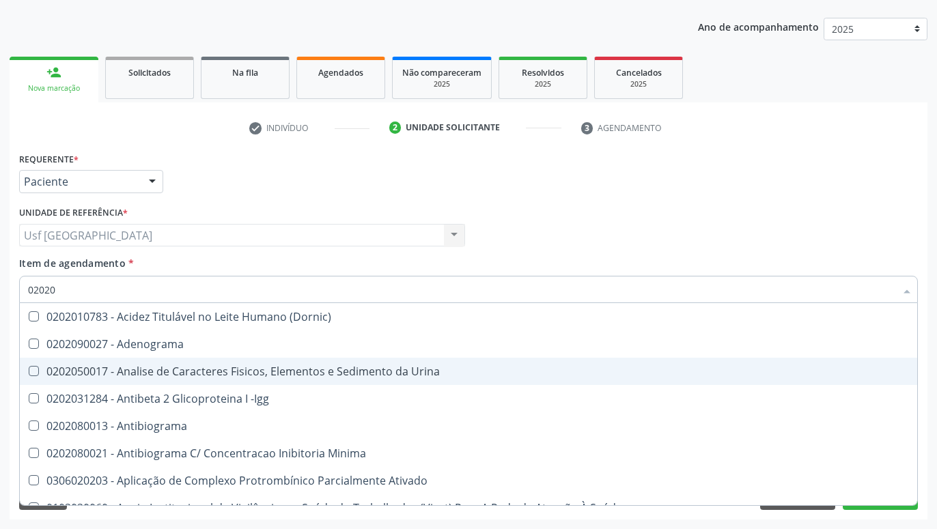
type input "020201"
checkbox \(Pos-Pasteurização\) "true"
checkbox Molecular "true"
checkbox Parceria\) "true"
checkbox T3 "true"
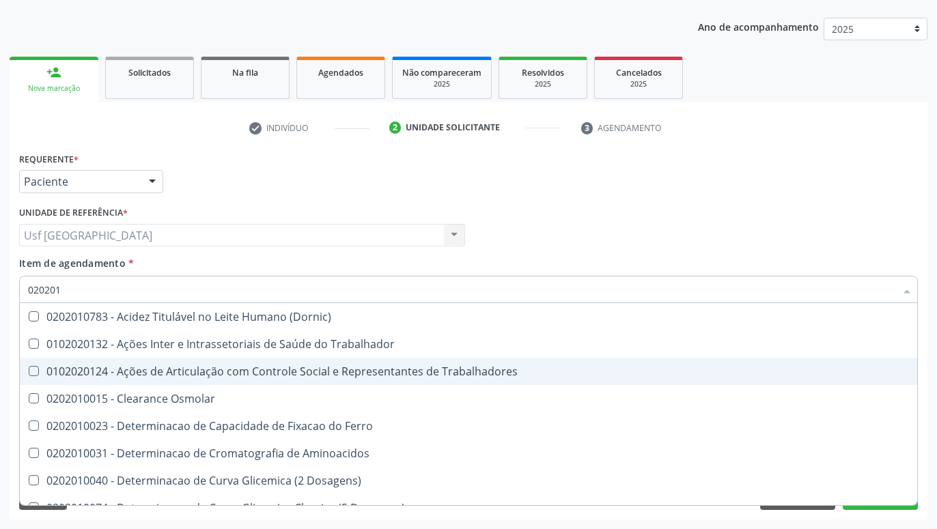
type input "0202010"
checkbox Circulante "true"
checkbox III "true"
checkbox Fracoes "true"
checkbox Hdl "false"
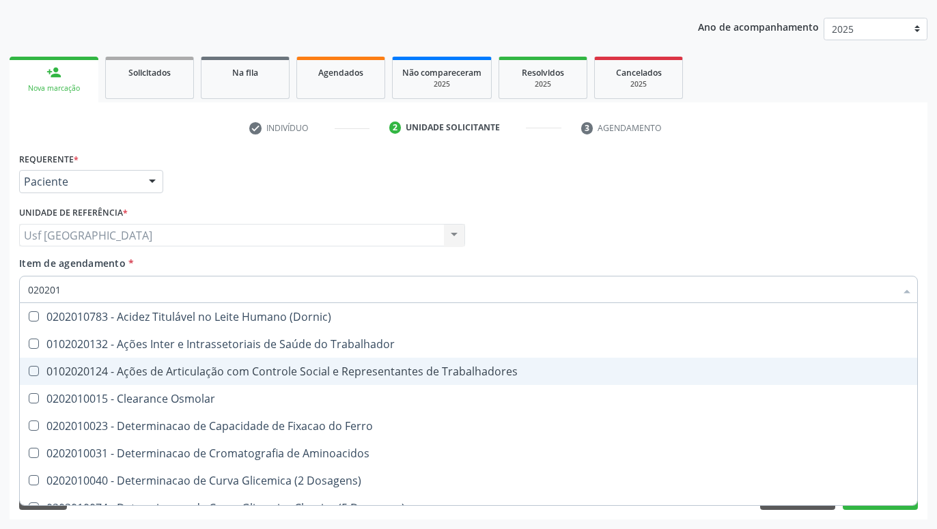
checkbox Ldl "false"
checkbox Total "false"
checkbox II "true"
checkbox Glicose "false"
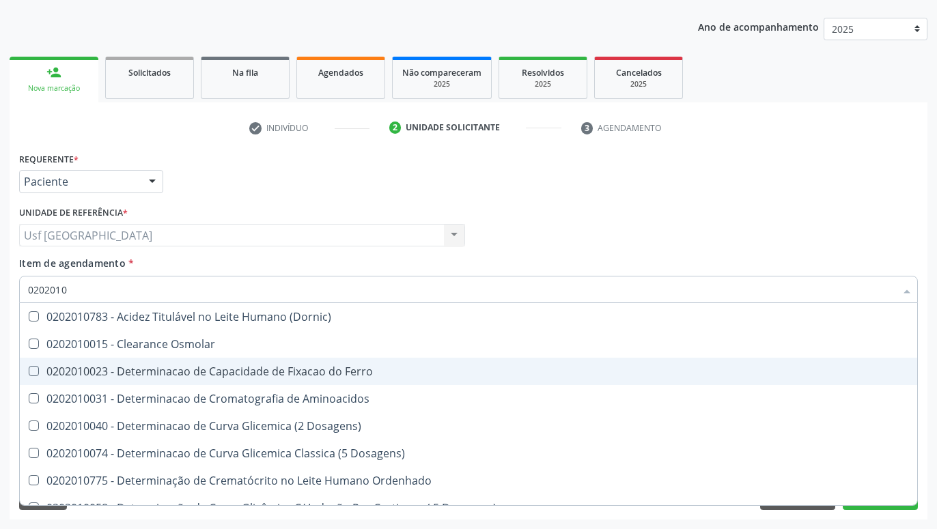
type input "02020102"
checkbox Dosagens\) "true"
checkbox Osmolaridade "true"
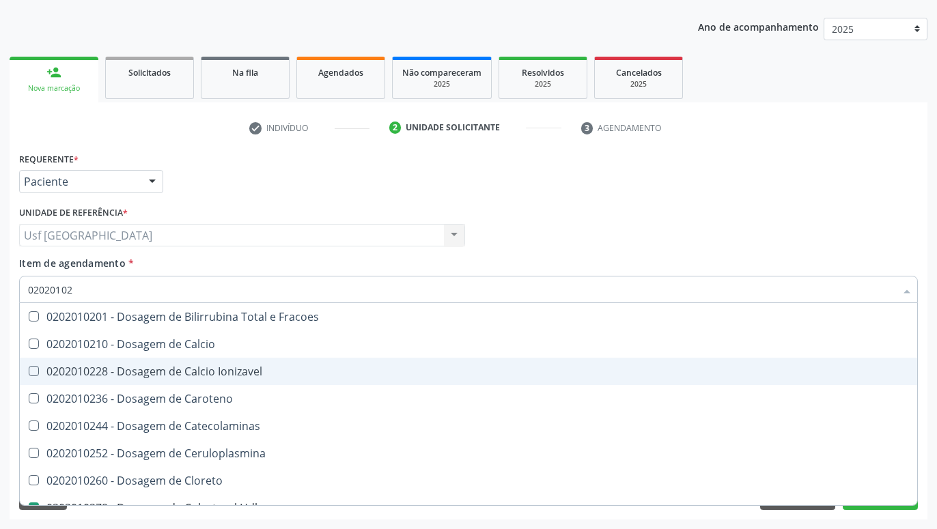
type input "020201020"
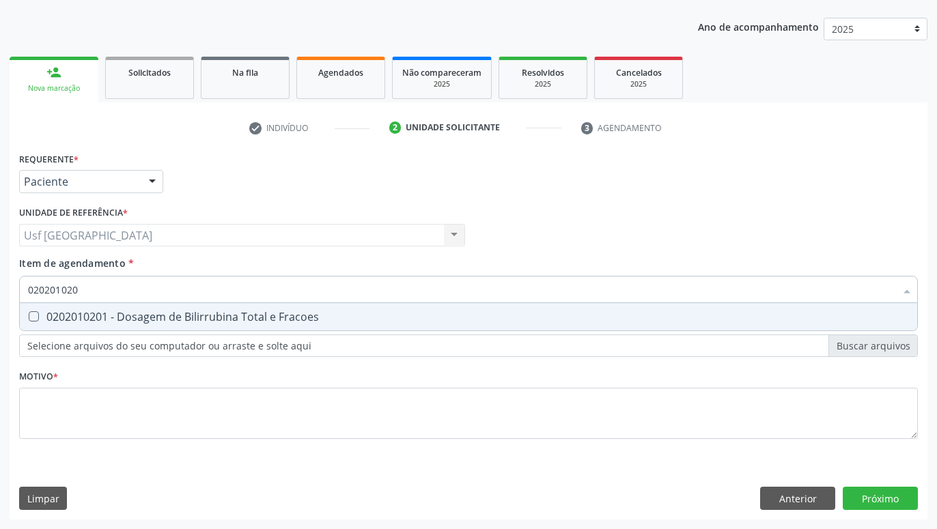
click at [246, 316] on div "0202010201 - Dosagem de Bilirrubina Total e Fracoes" at bounding box center [468, 316] width 881 height 11
checkbox Fracoes "true"
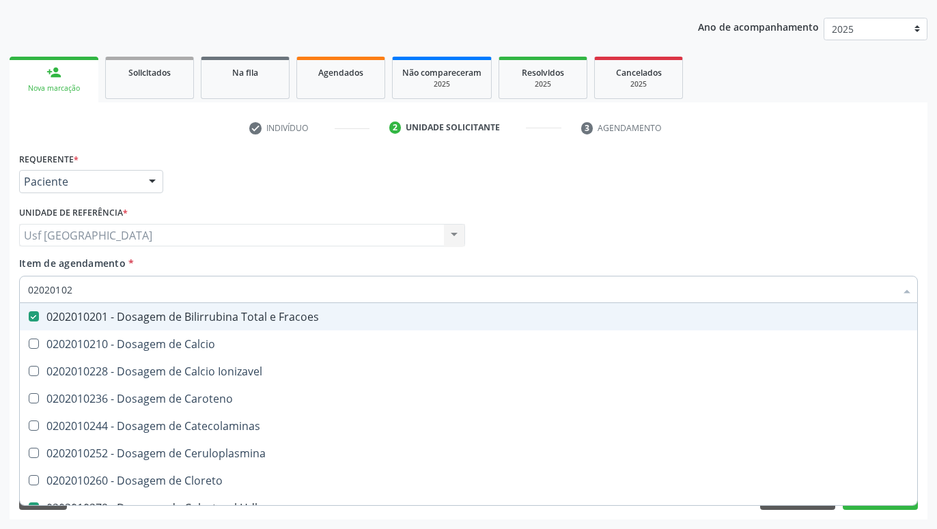
type input "0202010"
checkbox Fracoes "false"
checkbox Hdl "false"
checkbox Ldl "false"
checkbox Total "false"
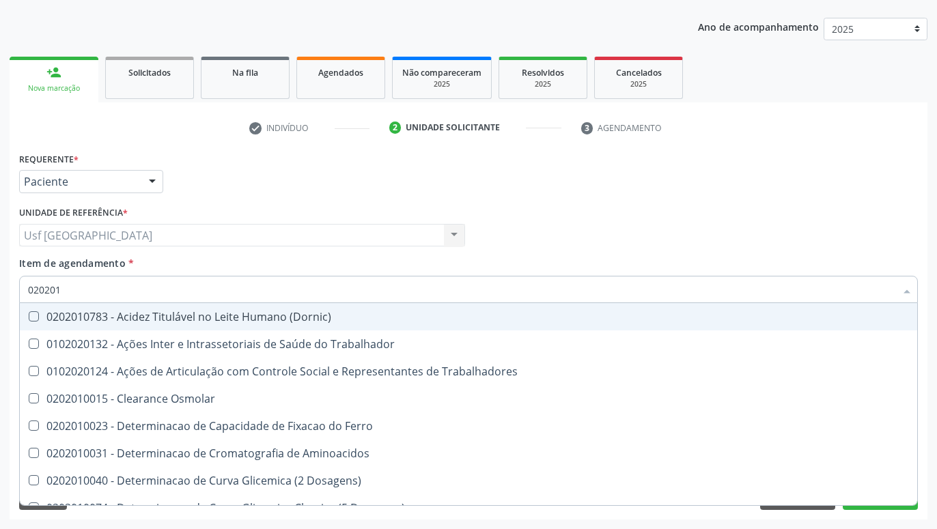
type input "02020"
checkbox Fracoes "false"
checkbox Hdl "false"
checkbox Ldl "false"
checkbox Total "false"
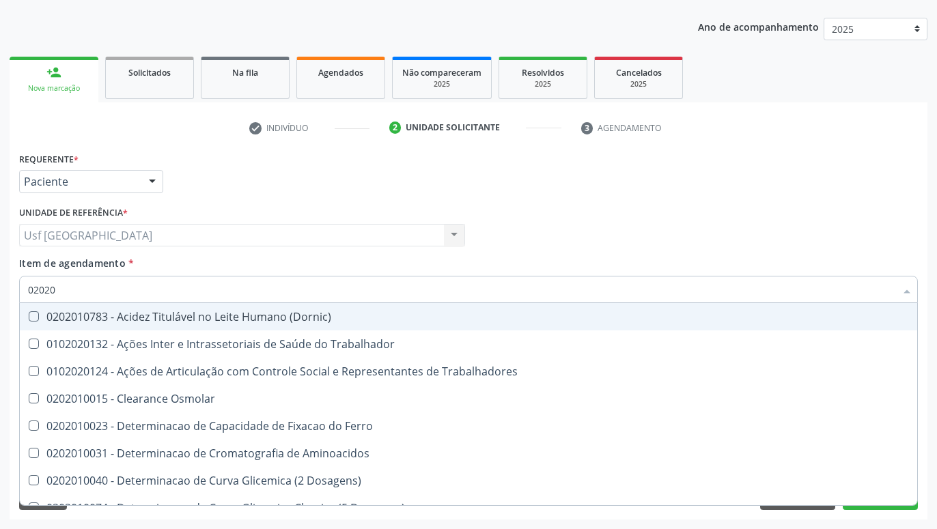
checkbox Glicose "false"
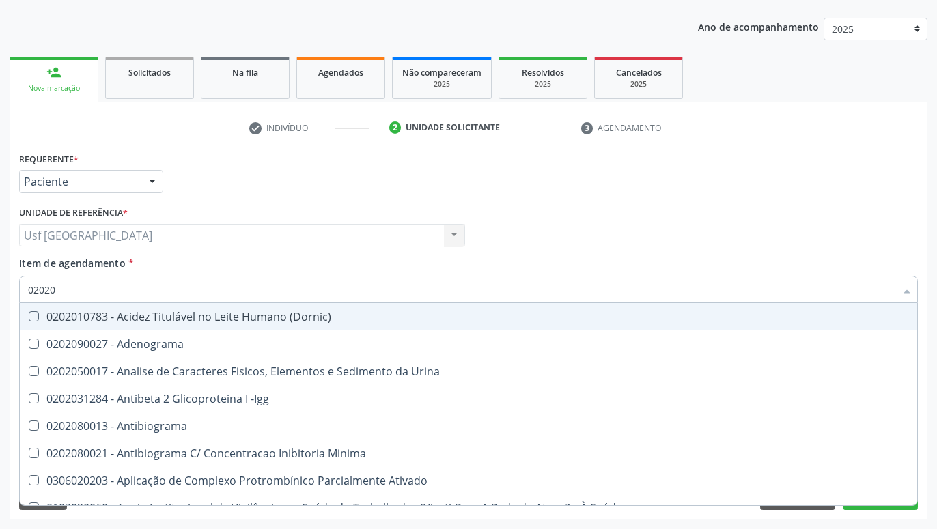
type input "0202"
checkbox Fracoes "false"
checkbox Hdl "false"
checkbox Ldl "false"
checkbox Total "false"
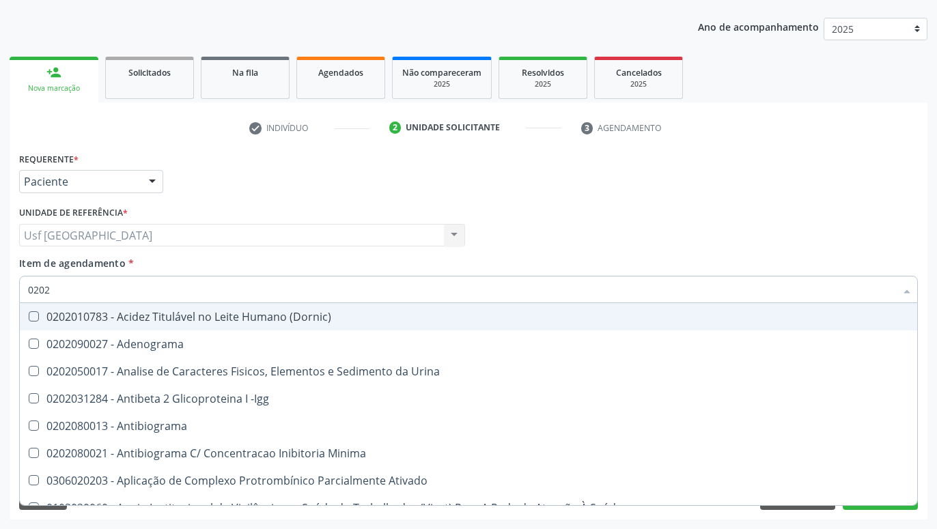
checkbox C4 "true"
checkbox Estriol "true"
checkbox Estrona "true"
checkbox Etossuximida "true"
checkbox Glicose "false"
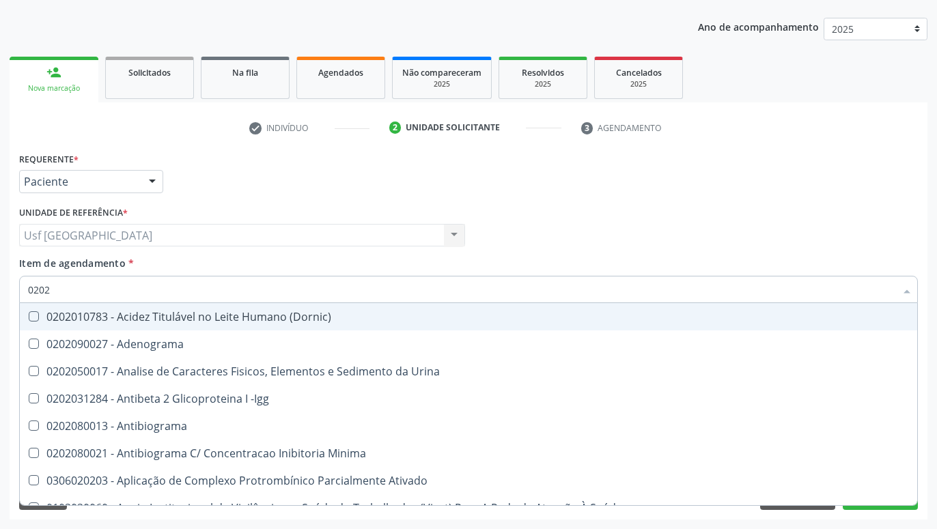
checkbox Lactato "true"
checkbox Reativa "false"
checkbox Transferrina "true"
checkbox Completo "false"
checkbox Pylori "true"
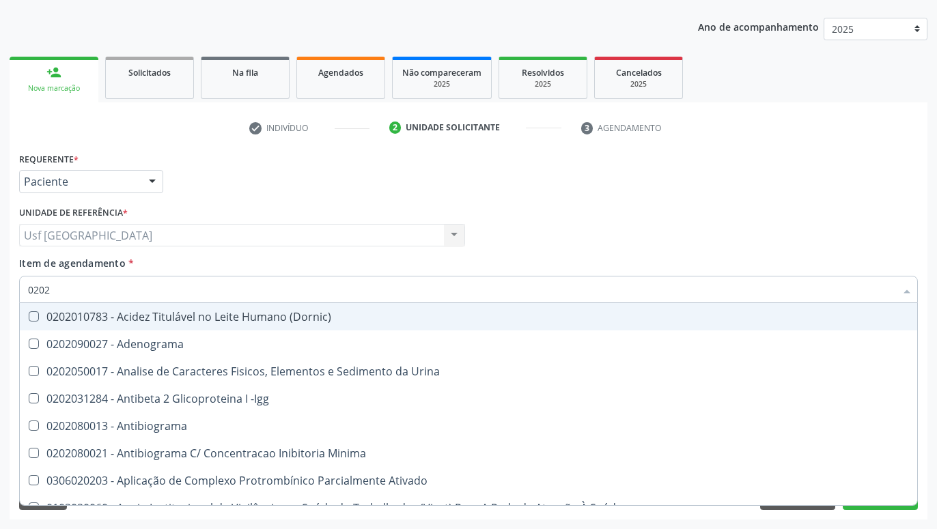
checkbox Parasitas "false"
checkbox Quadril "true"
type input "020"
checkbox C4 "false"
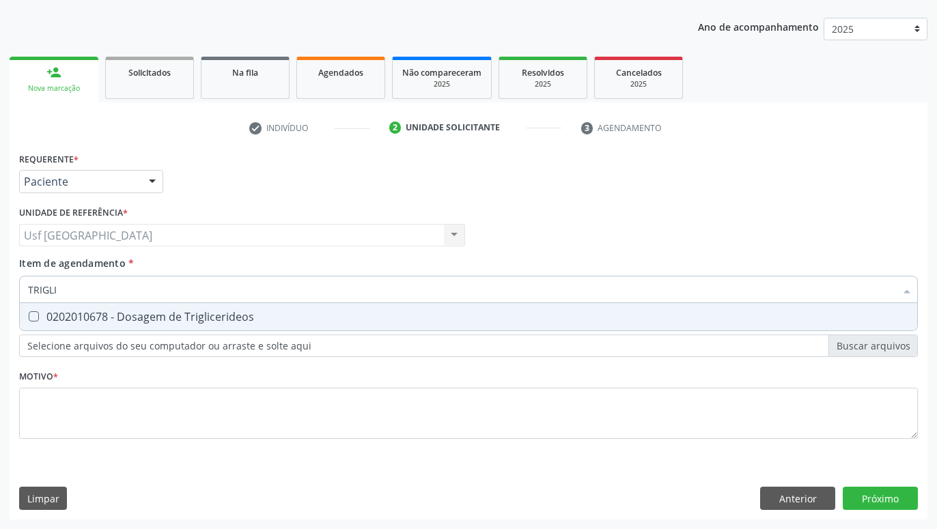
click at [262, 315] on div "0202010678 - Dosagem de Triglicerideos" at bounding box center [468, 316] width 881 height 11
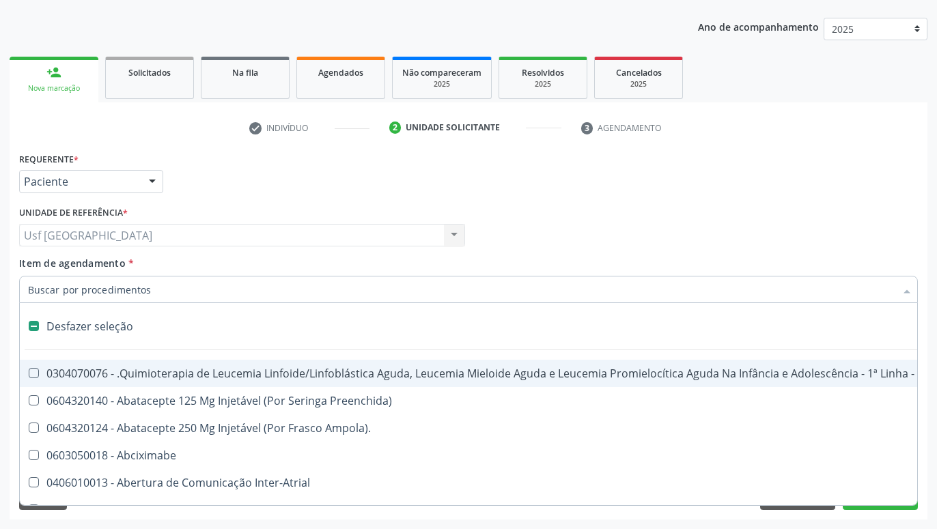
click at [554, 231] on div "Profissional Solicitante Por favor, selecione a Unidade de Atendimento primeiro…" at bounding box center [468, 229] width 905 height 53
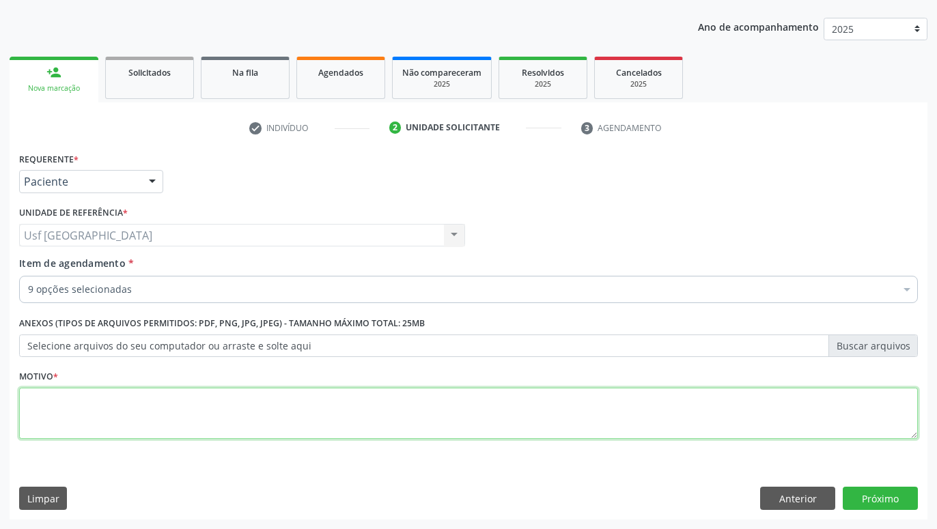
click at [520, 413] on textarea at bounding box center [468, 414] width 899 height 52
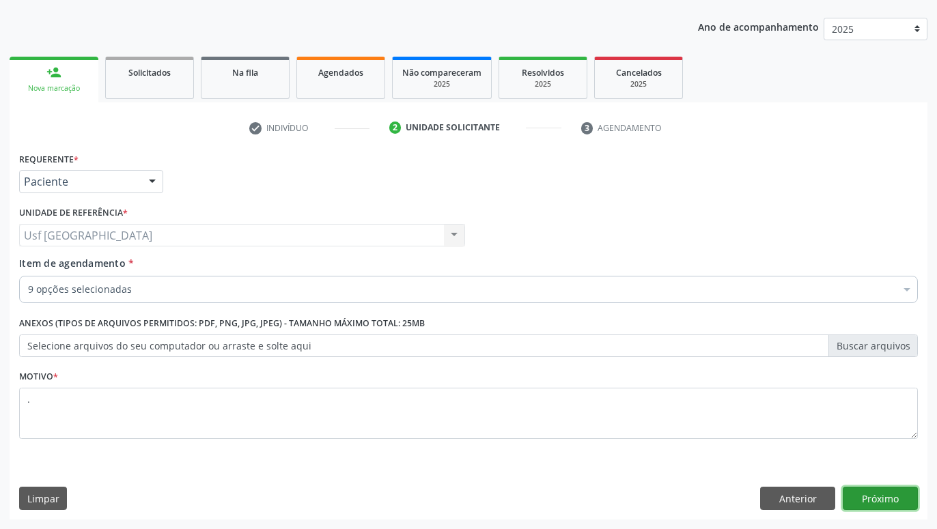
click at [904, 496] on button "Próximo" at bounding box center [880, 498] width 75 height 23
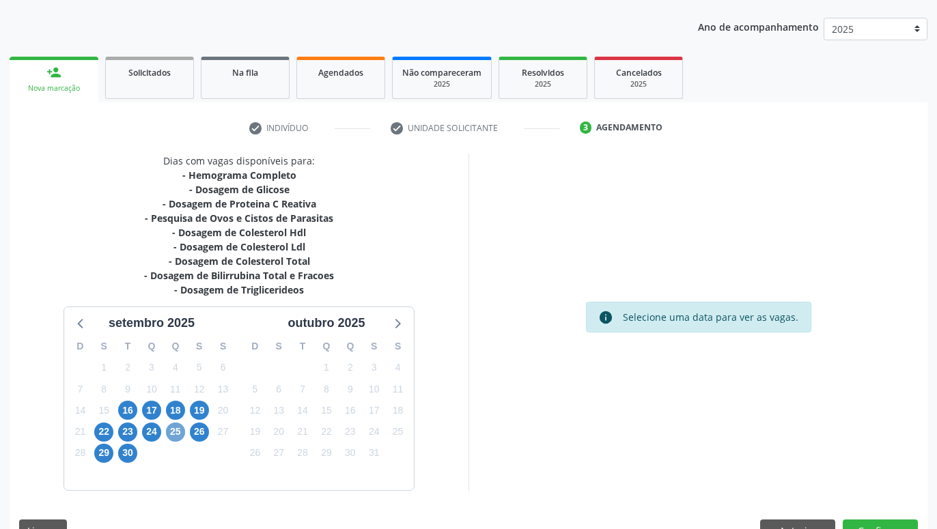
click at [175, 432] on span "25" at bounding box center [175, 432] width 19 height 19
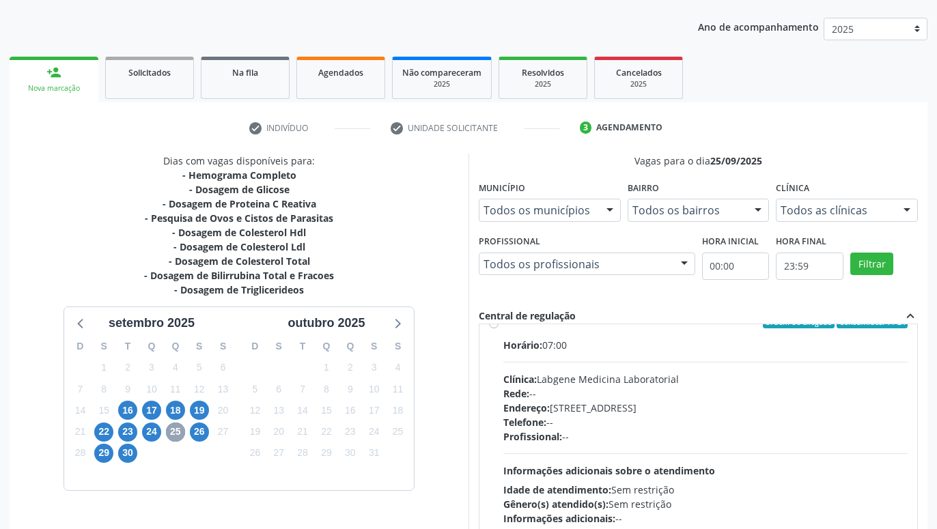
scroll to position [234, 0]
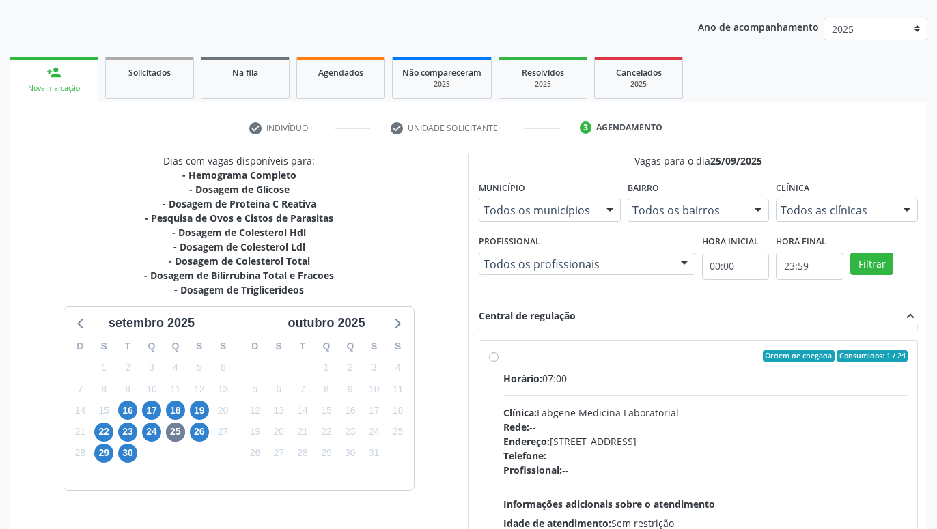
click at [503, 355] on label "Ordem de chegada Consumidos: 1 / 24 Horário: 07:00 Clínica: Labgene Medicina La…" at bounding box center [705, 455] width 404 height 210
click at [496, 355] on input "Ordem de chegada Consumidos: 1 / 24 Horário: 07:00 Clínica: Labgene Medicina La…" at bounding box center [494, 356] width 10 height 12
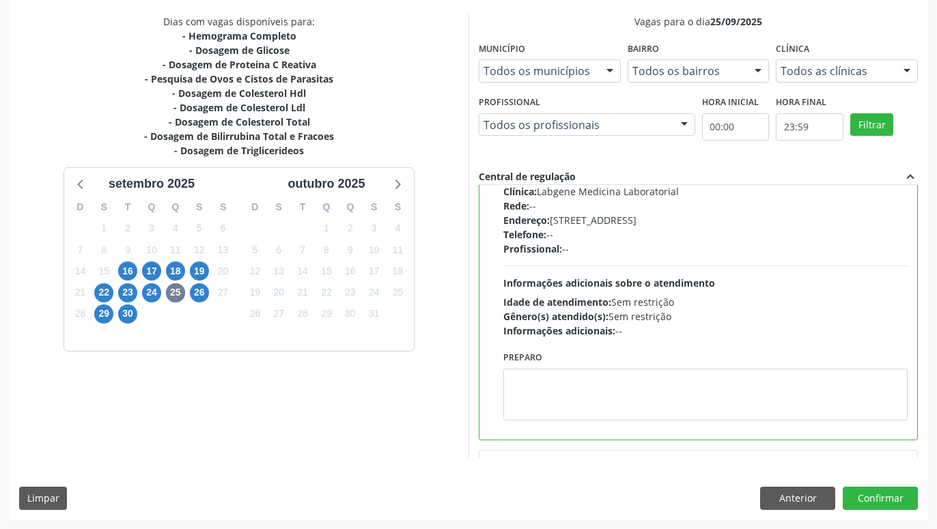
scroll to position [389, 0]
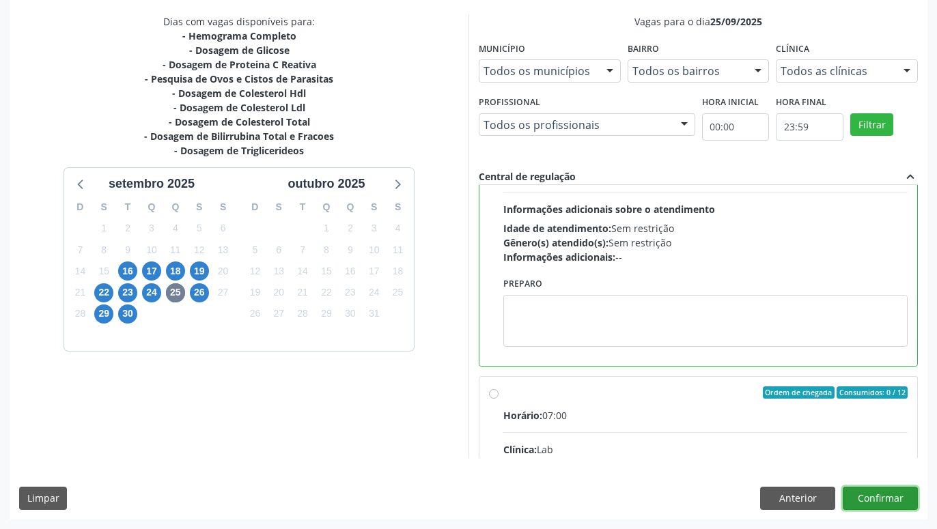
click at [873, 496] on button "Confirmar" at bounding box center [880, 498] width 75 height 23
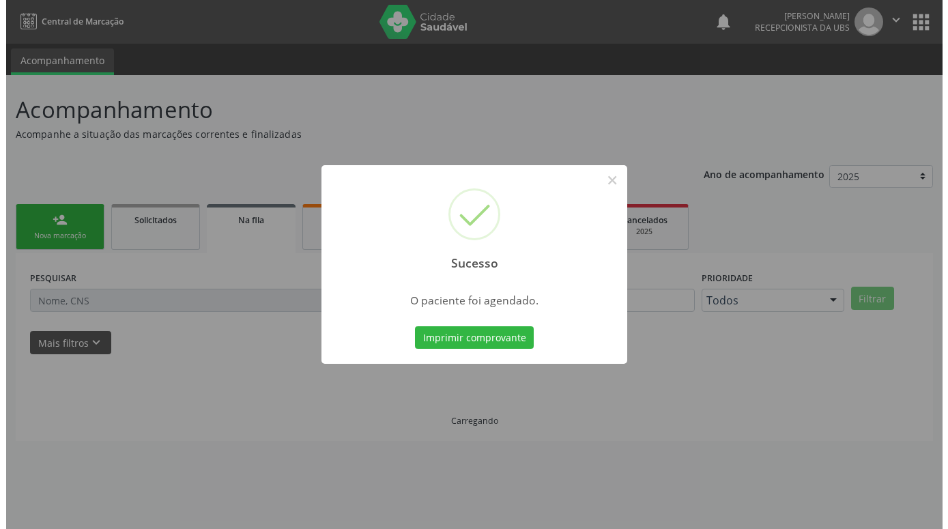
scroll to position [0, 0]
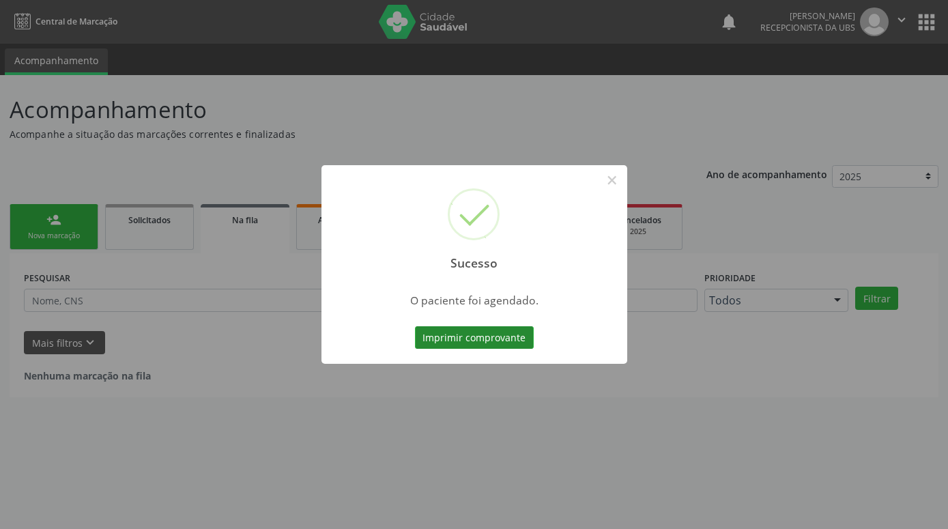
click at [508, 335] on button "Imprimir comprovante" at bounding box center [474, 337] width 119 height 23
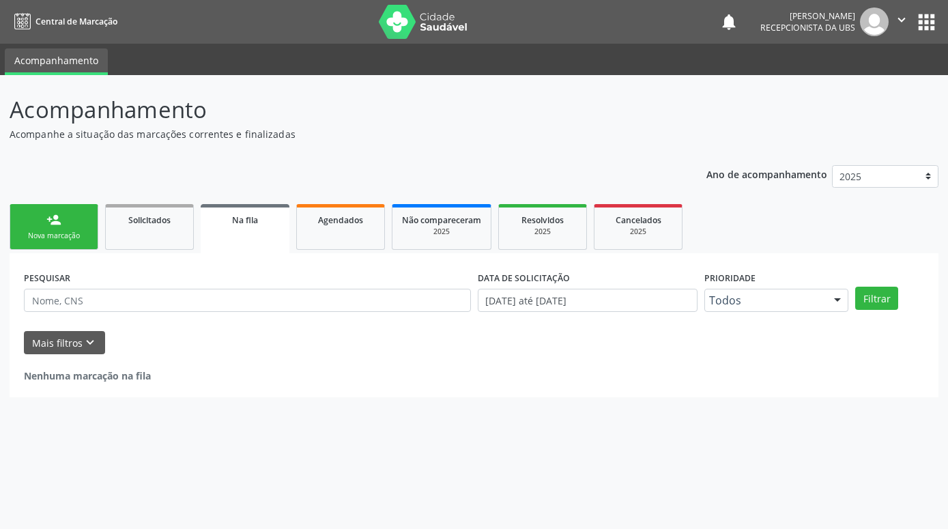
click at [53, 234] on div "Nova marcação" at bounding box center [54, 236] width 68 height 10
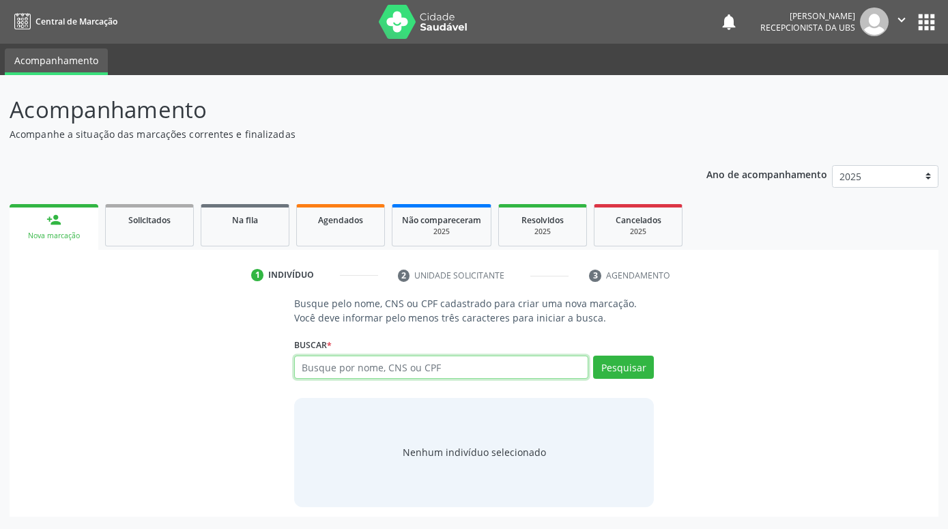
click at [472, 367] on input "text" at bounding box center [441, 367] width 294 height 23
type input "[PERSON_NAME]"
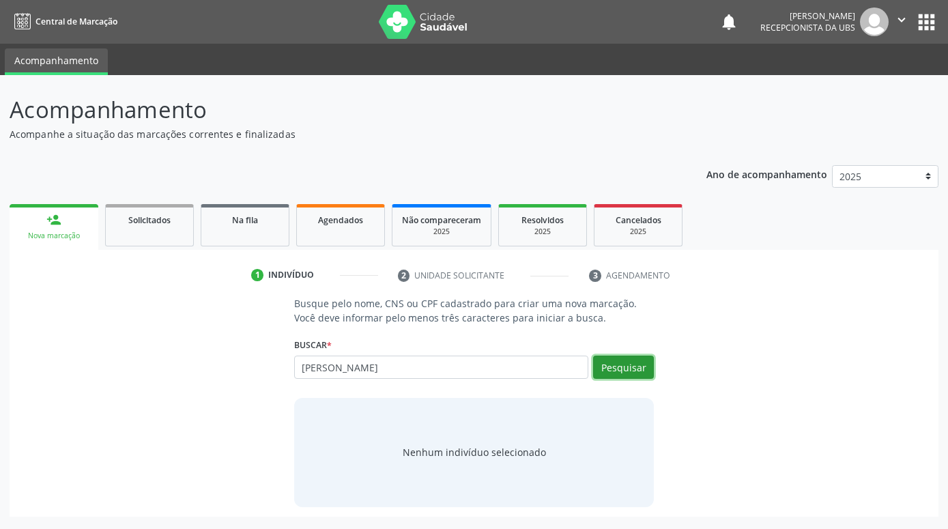
click at [644, 370] on button "Pesquisar" at bounding box center [623, 367] width 61 height 23
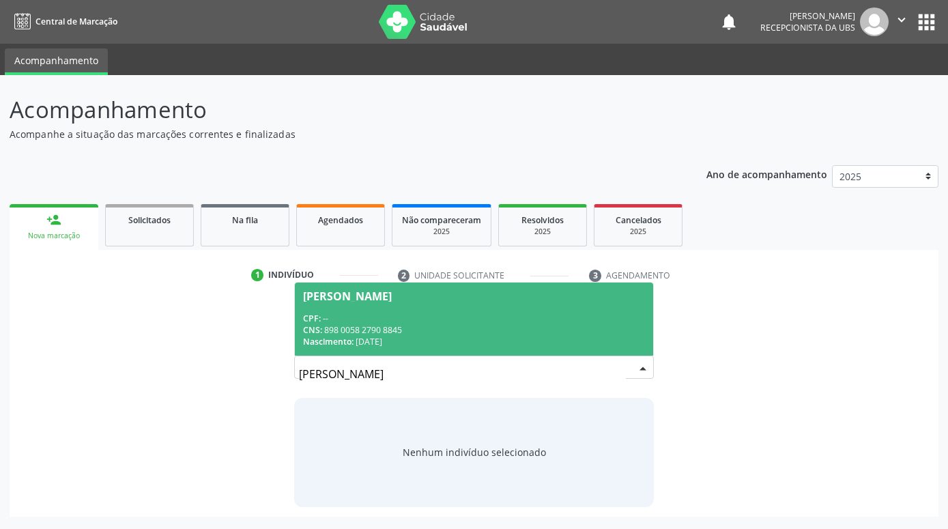
click at [540, 309] on span "[PERSON_NAME] CPF: -- CNS: 898 0058 2790 8845 Nascimento: 1[DATE]" at bounding box center [474, 319] width 358 height 73
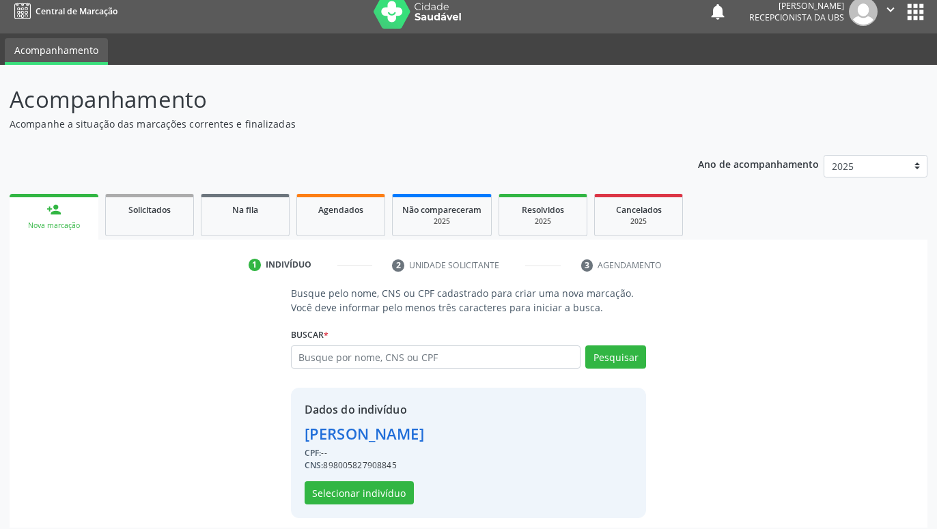
scroll to position [18, 0]
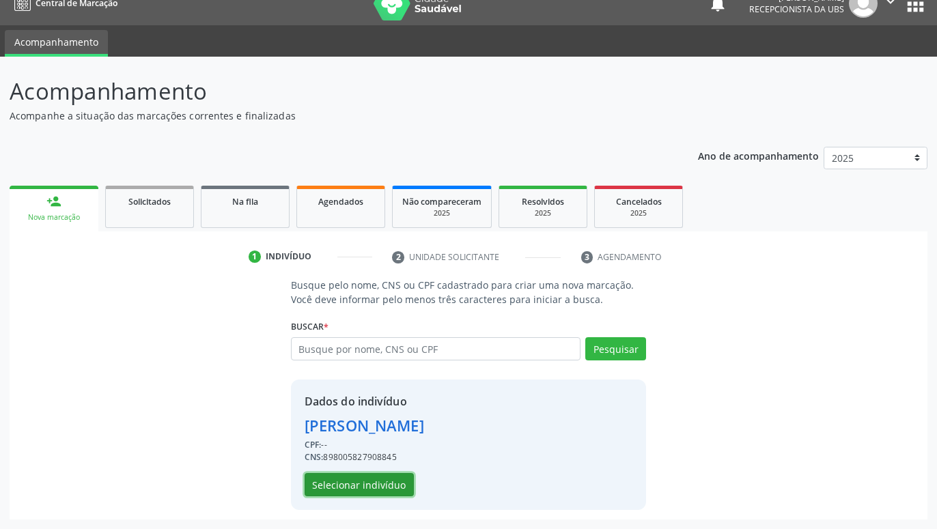
click at [375, 490] on button "Selecionar indivíduo" at bounding box center [359, 484] width 109 height 23
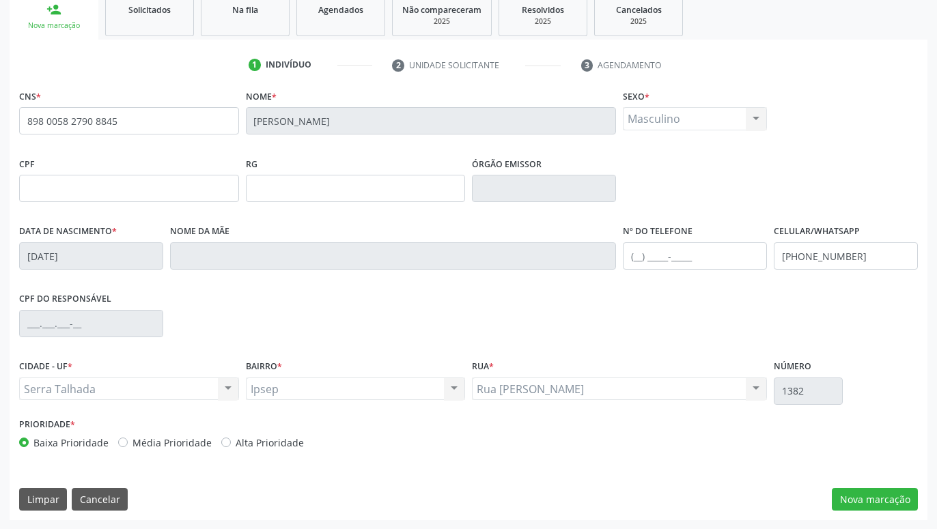
scroll to position [211, 0]
click at [849, 492] on button "Nova marcação" at bounding box center [875, 499] width 86 height 23
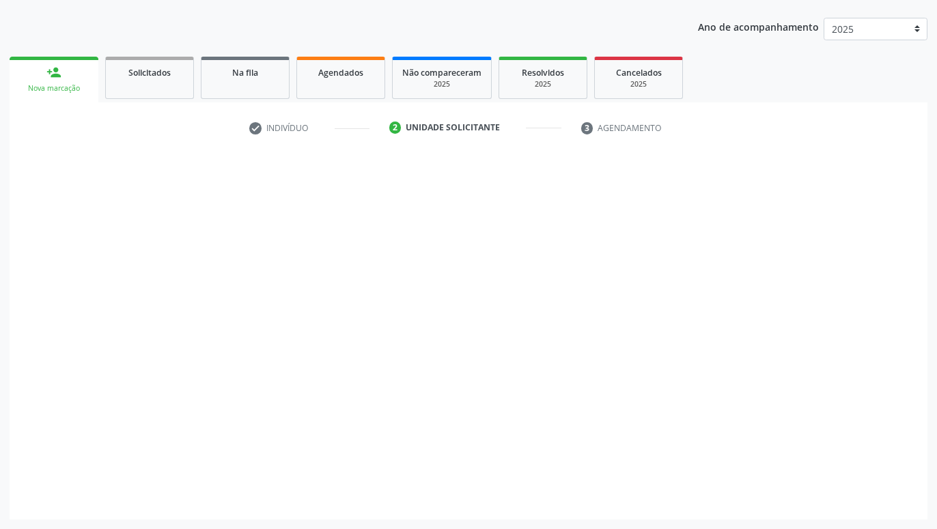
scroll to position [147, 0]
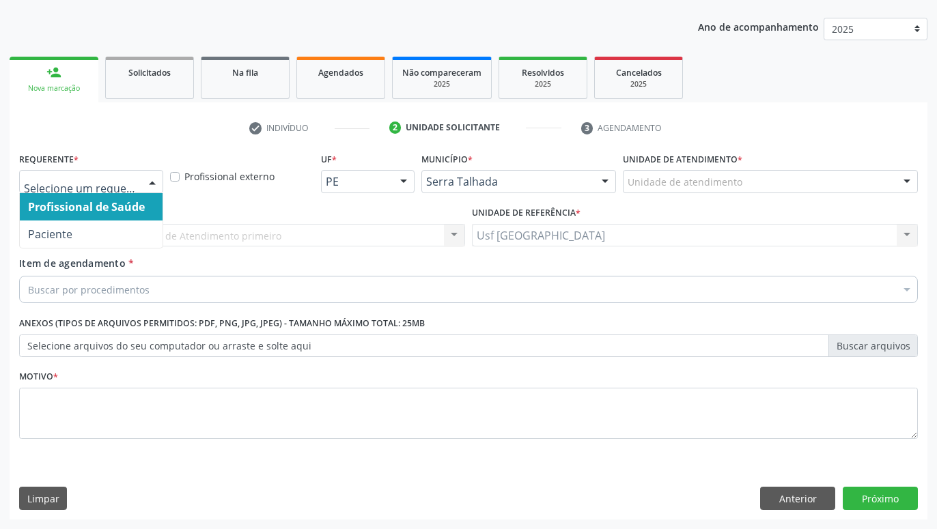
click at [154, 181] on div at bounding box center [152, 182] width 20 height 23
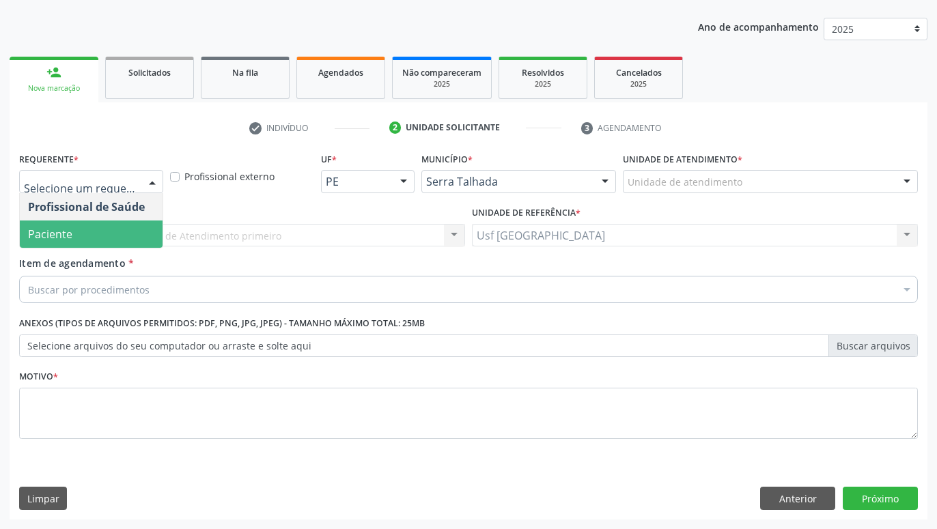
click at [141, 229] on span "Paciente" at bounding box center [91, 234] width 143 height 27
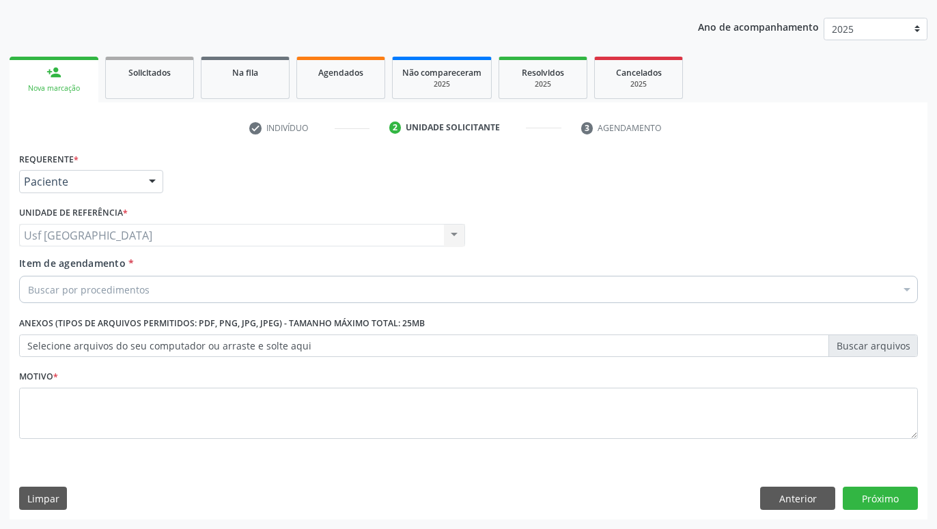
click at [167, 293] on div "Buscar por procedimentos" at bounding box center [468, 289] width 899 height 27
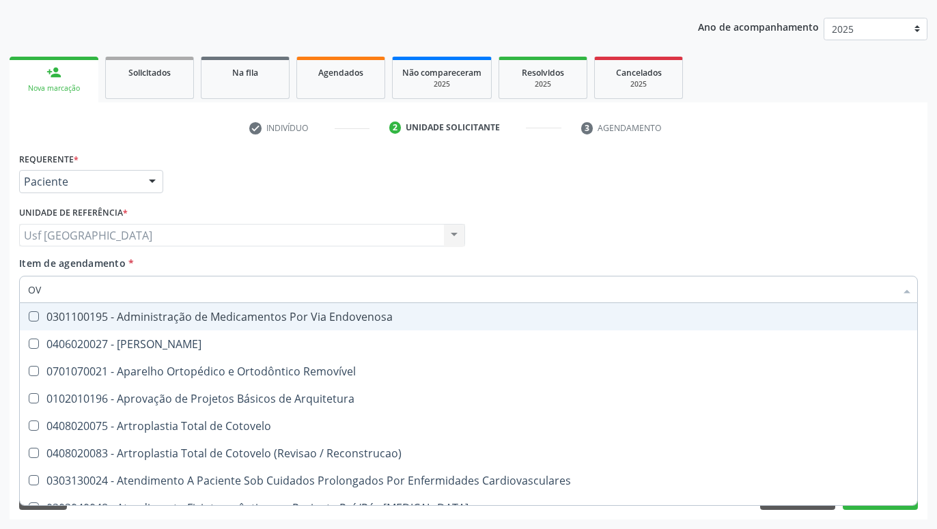
type input "OVO"
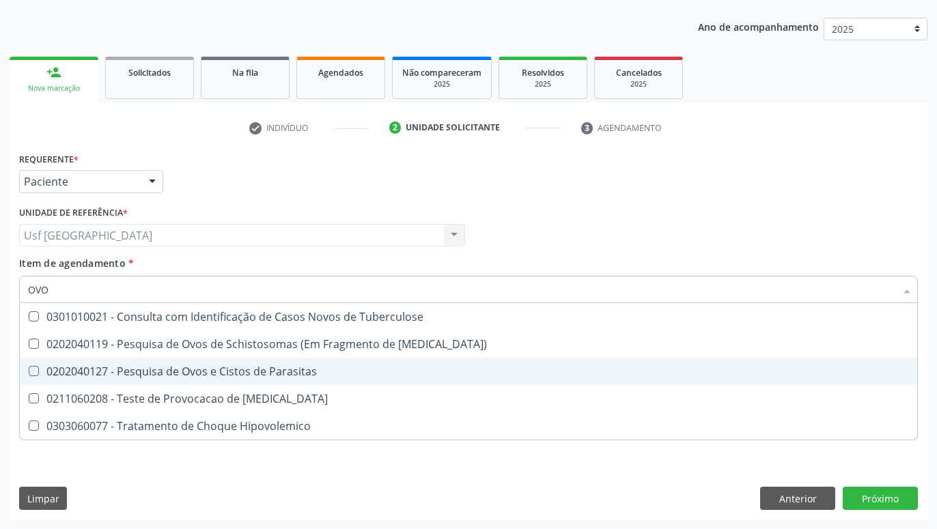
click at [240, 377] on div "0202040127 - Pesquisa de Ovos e Cistos de Parasitas" at bounding box center [468, 371] width 881 height 11
checkbox Parasitas "true"
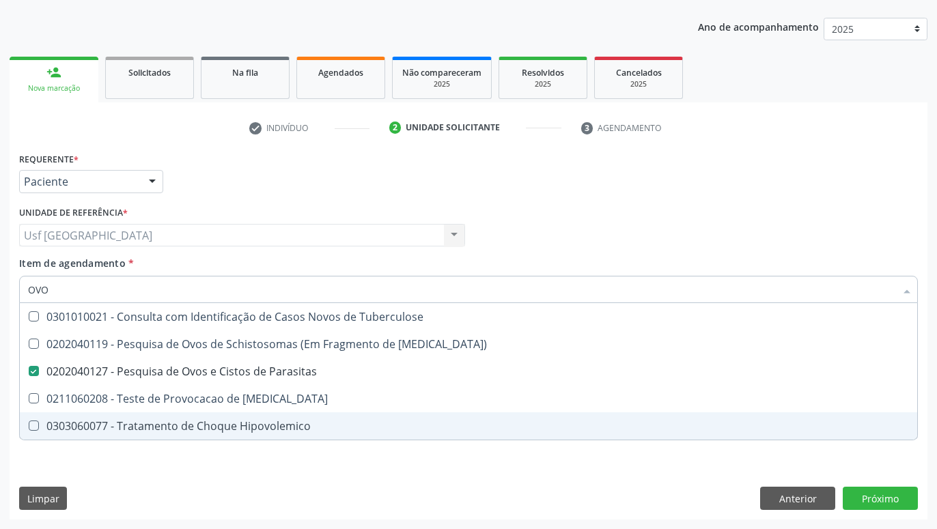
click at [302, 479] on div "Requerente * Paciente Profissional de Saúde Paciente Nenhum resultado encontrad…" at bounding box center [469, 334] width 918 height 371
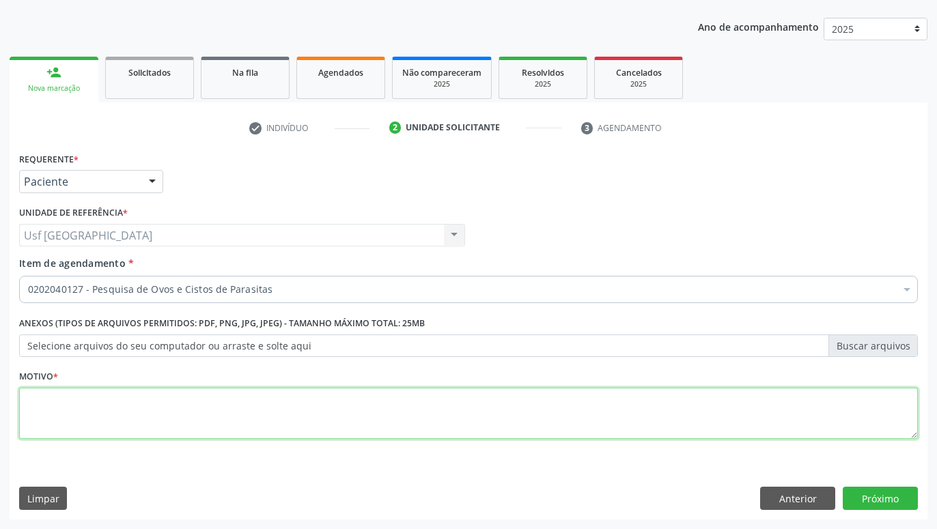
click at [261, 429] on textarea at bounding box center [468, 414] width 899 height 52
type textarea "."
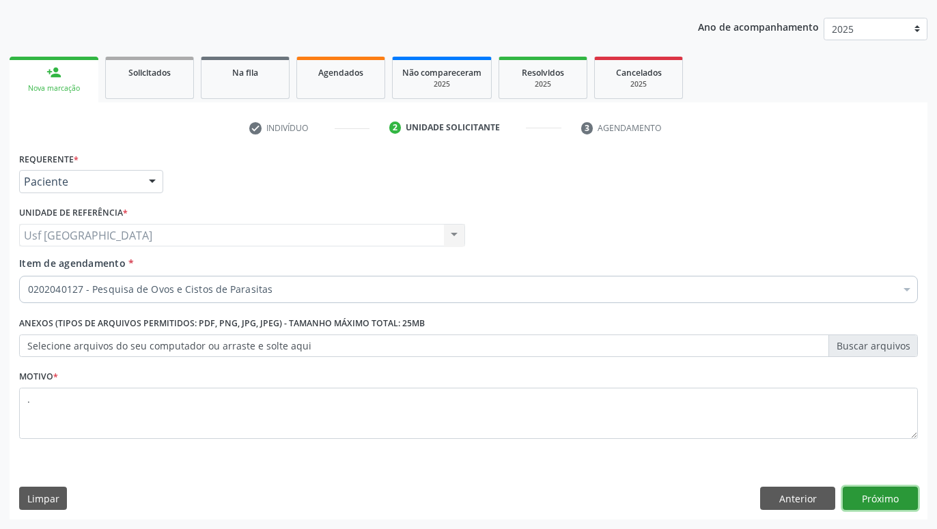
click at [903, 496] on button "Próximo" at bounding box center [880, 498] width 75 height 23
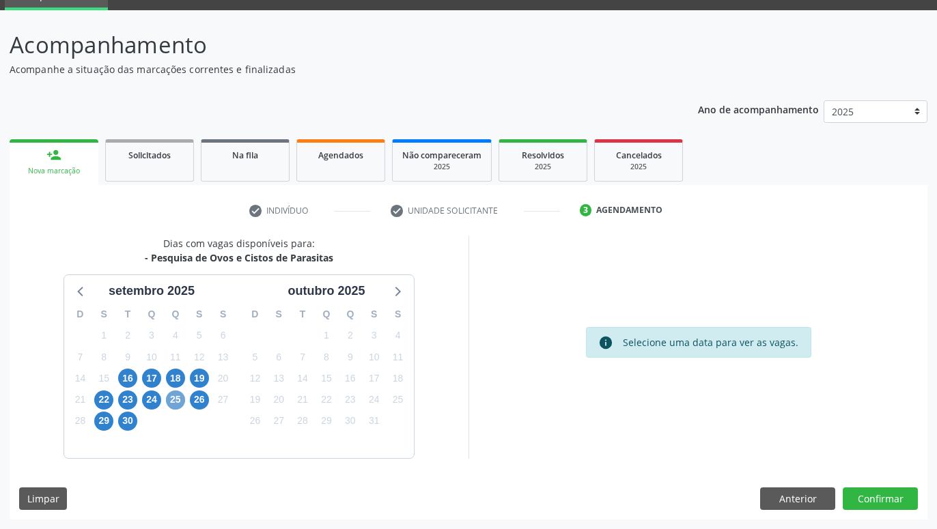
click at [174, 401] on span "25" at bounding box center [175, 400] width 19 height 19
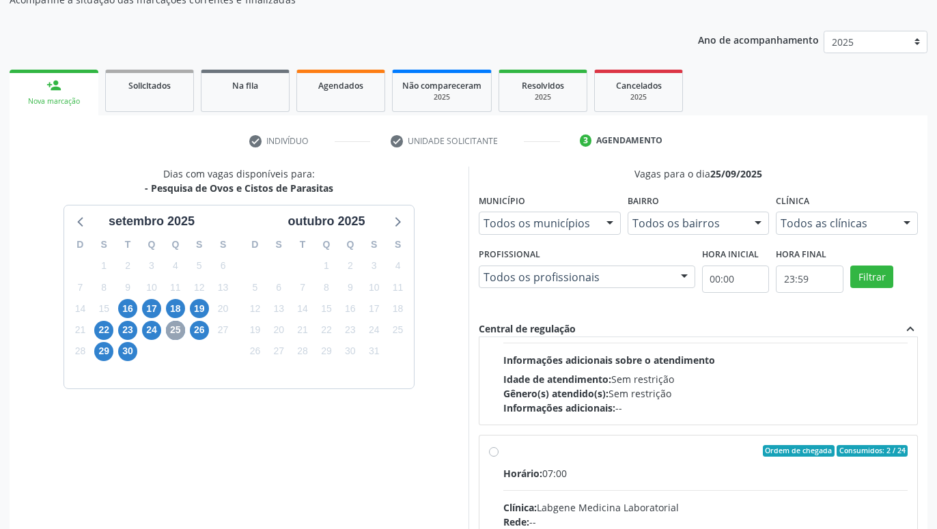
scroll to position [234, 0]
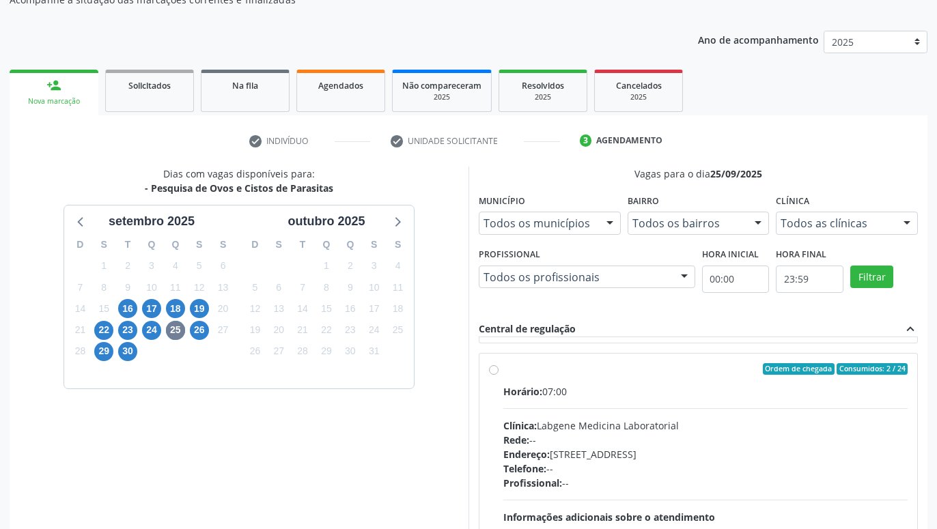
click at [503, 370] on label "Ordem de chegada Consumidos: 2 / 24 Horário: 07:00 Clínica: Labgene Medicina La…" at bounding box center [705, 468] width 404 height 210
click at [491, 370] on input "Ordem de chegada Consumidos: 2 / 24 Horário: 07:00 Clínica: Labgene Medicina La…" at bounding box center [494, 369] width 10 height 12
radio input "true"
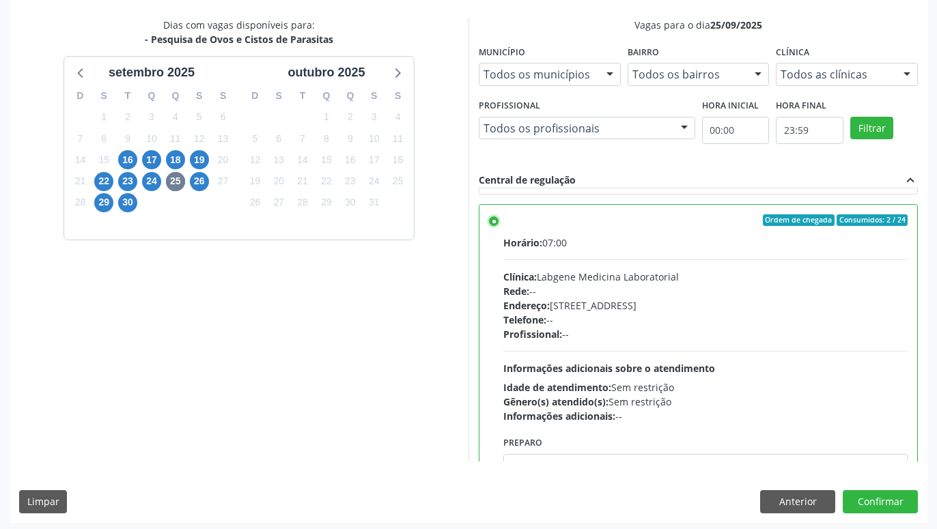
scroll to position [287, 0]
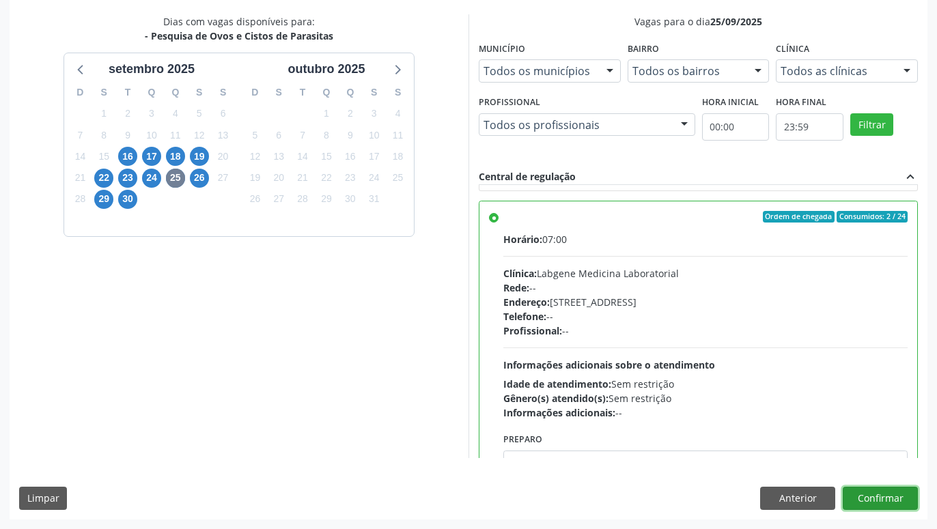
click at [867, 494] on button "Confirmar" at bounding box center [880, 498] width 75 height 23
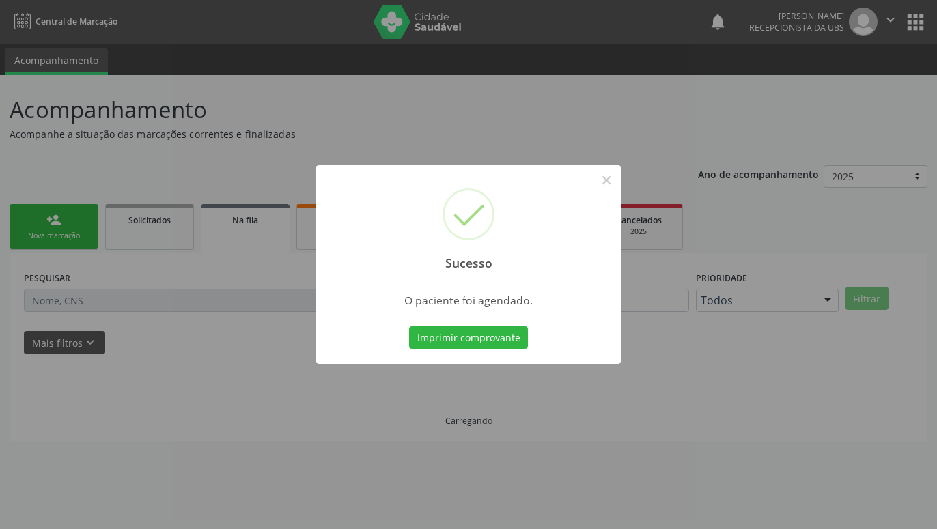
scroll to position [0, 0]
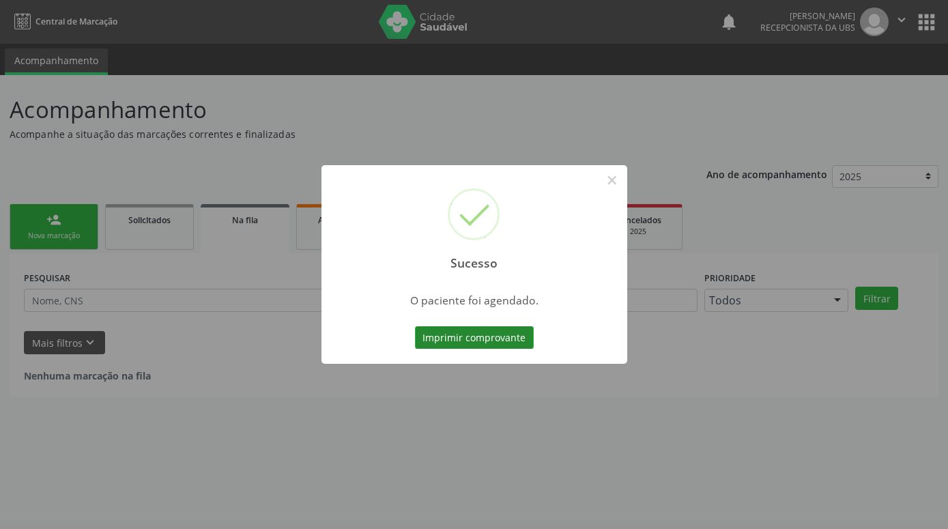
click at [507, 339] on button "Imprimir comprovante" at bounding box center [474, 337] width 119 height 23
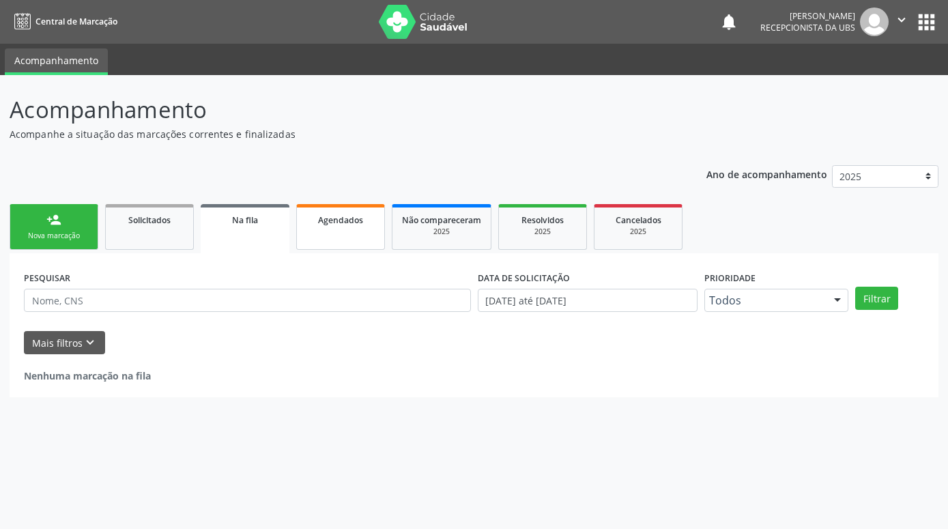
click at [347, 234] on link "Agendados" at bounding box center [340, 227] width 89 height 46
select select "8"
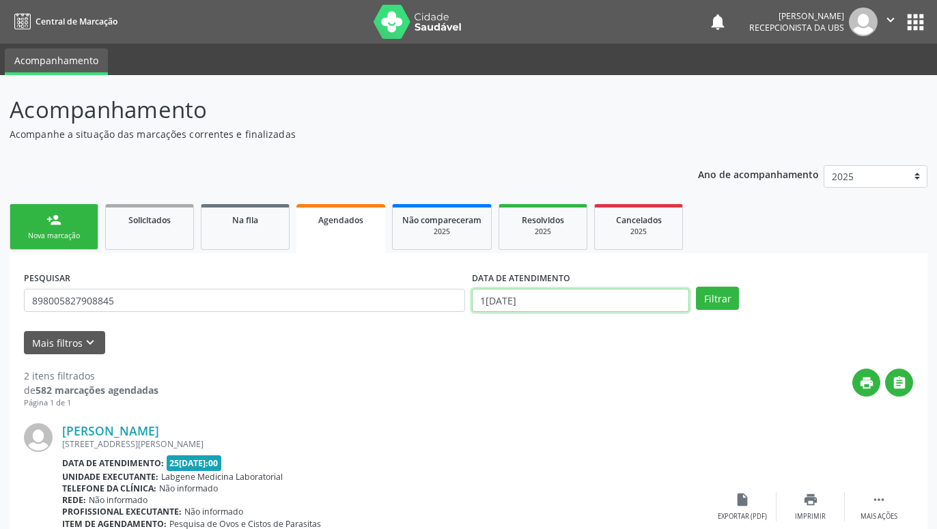
click at [664, 300] on input "16/09/2025" at bounding box center [580, 300] width 217 height 23
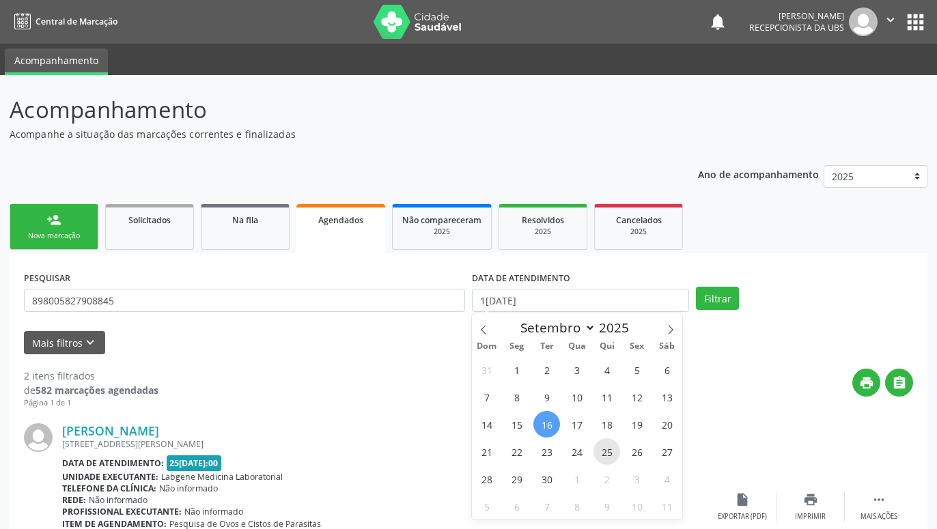
click at [604, 446] on span "25" at bounding box center [606, 451] width 27 height 27
type input "25/09/2025"
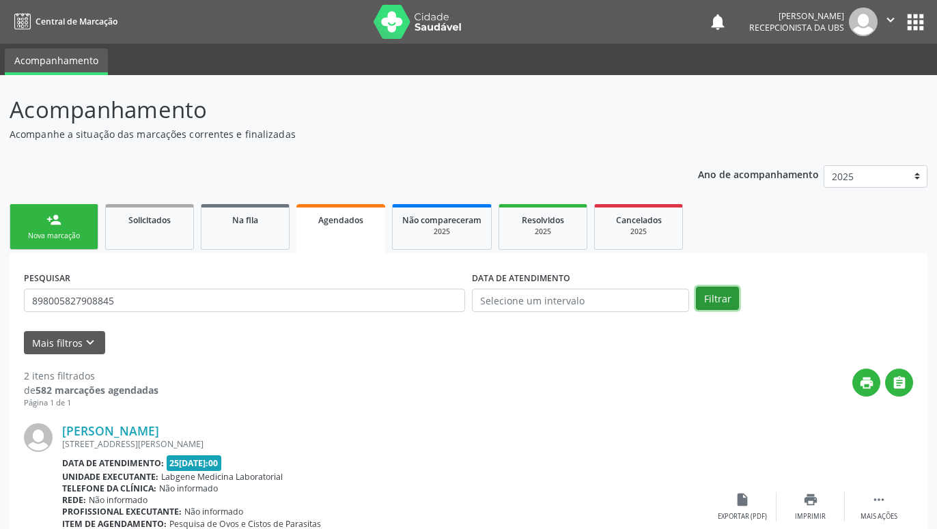
click at [708, 297] on button "Filtrar" at bounding box center [717, 298] width 43 height 23
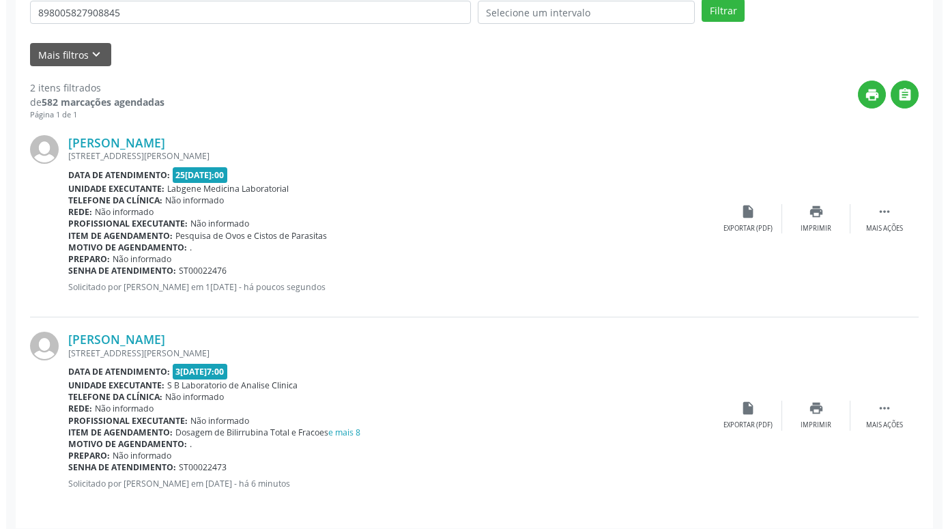
scroll to position [296, 0]
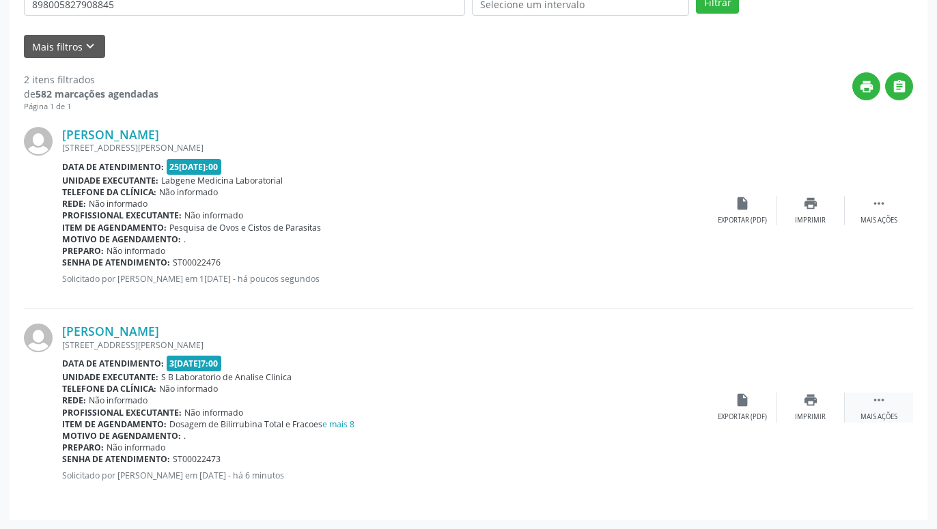
click at [888, 419] on div "Mais ações" at bounding box center [878, 417] width 37 height 10
click at [740, 406] on icon "cancel" at bounding box center [742, 400] width 15 height 15
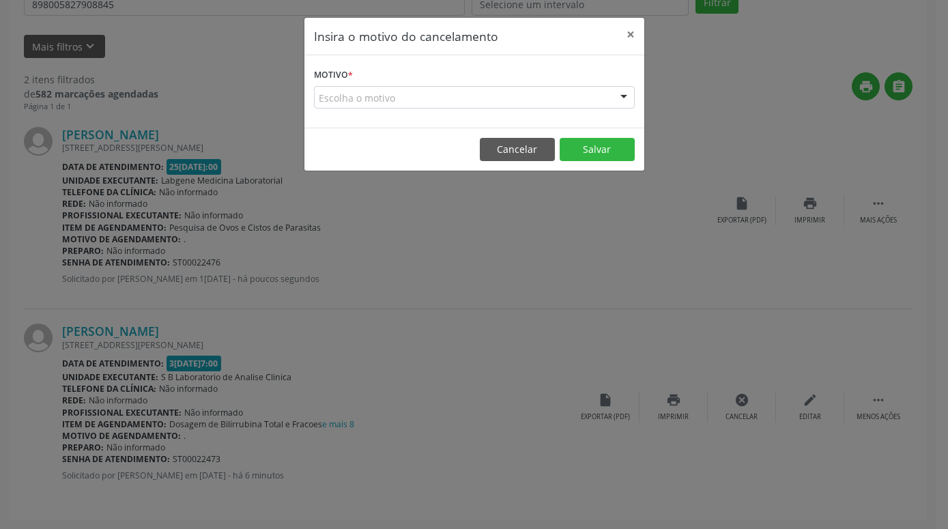
click at [605, 102] on div "Escolha o motivo" at bounding box center [474, 97] width 321 height 23
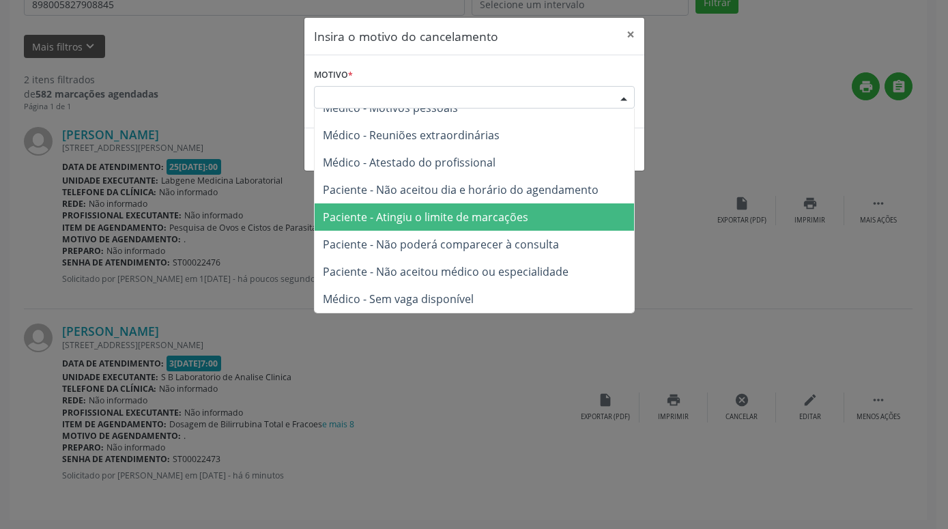
scroll to position [0, 0]
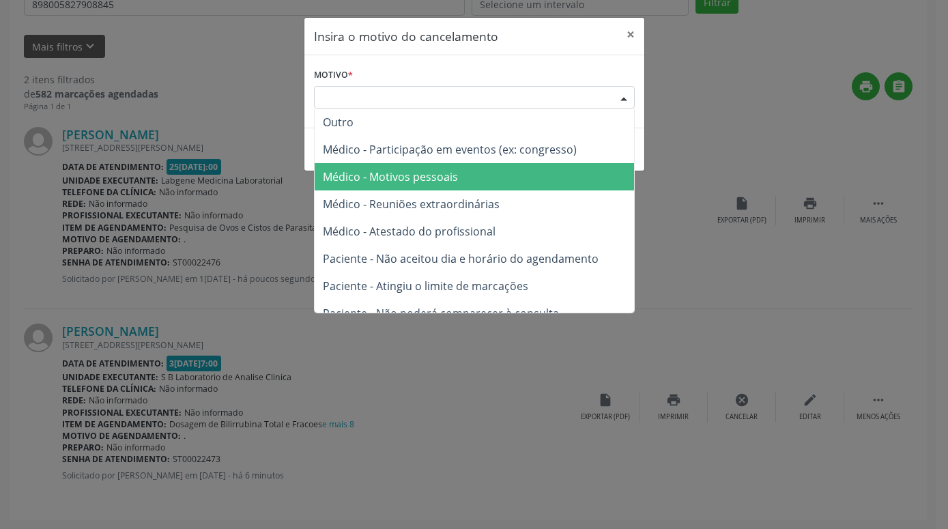
click at [492, 182] on span "Médico - Motivos pessoais" at bounding box center [475, 176] width 320 height 27
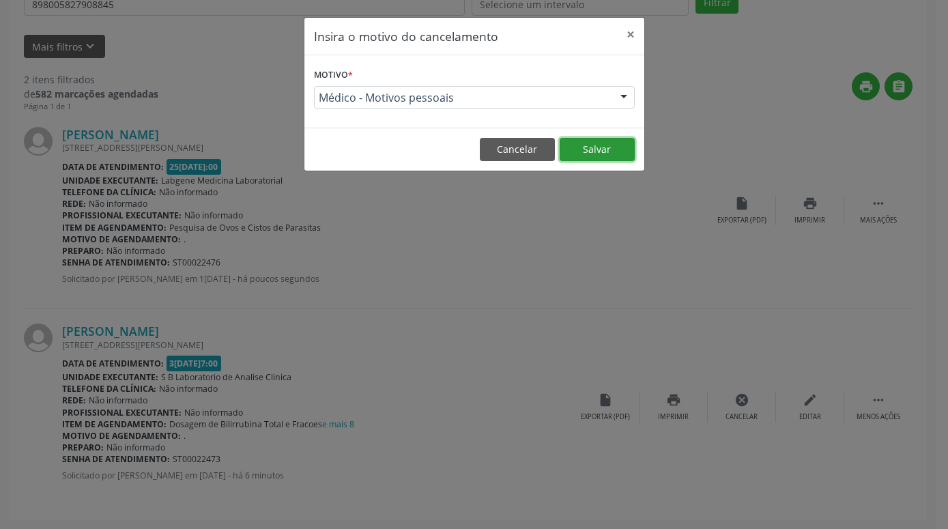
click at [601, 154] on button "Salvar" at bounding box center [597, 149] width 75 height 23
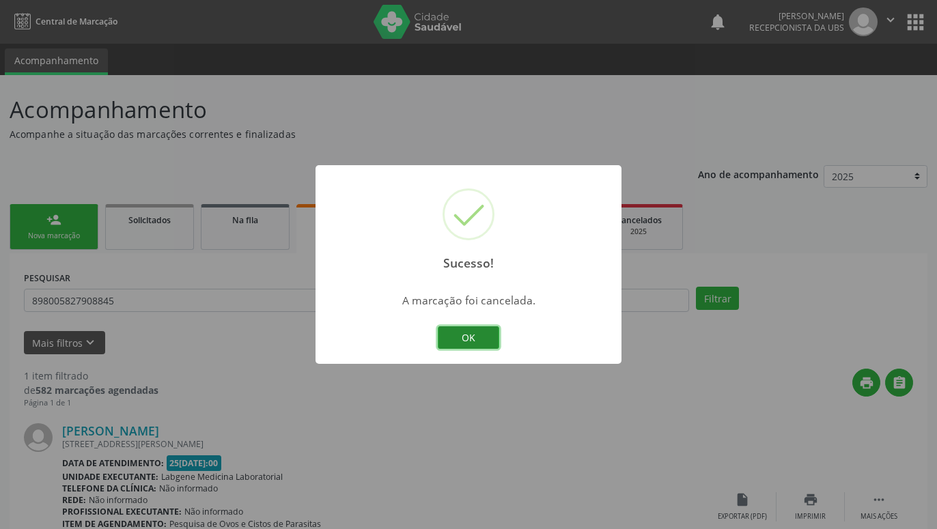
click at [488, 345] on button "OK" at bounding box center [468, 337] width 61 height 23
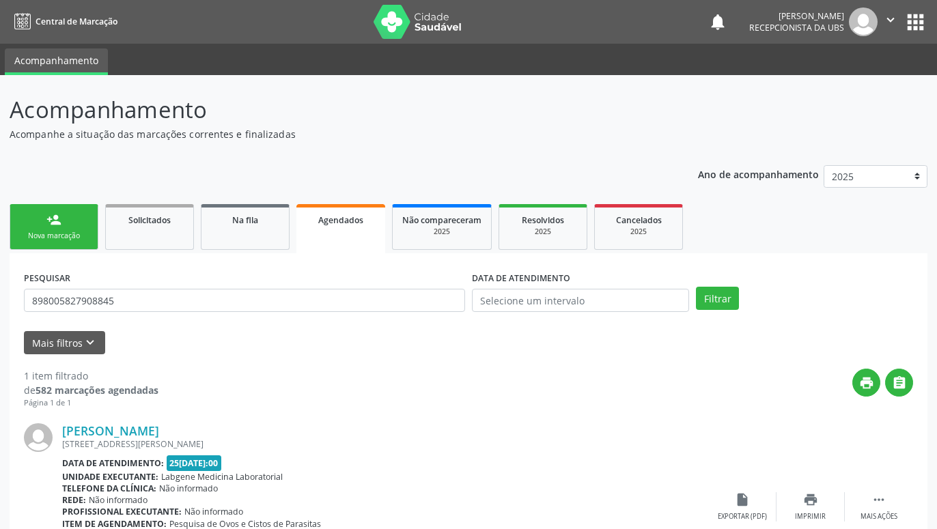
click at [49, 231] on div "Nova marcação" at bounding box center [54, 236] width 68 height 10
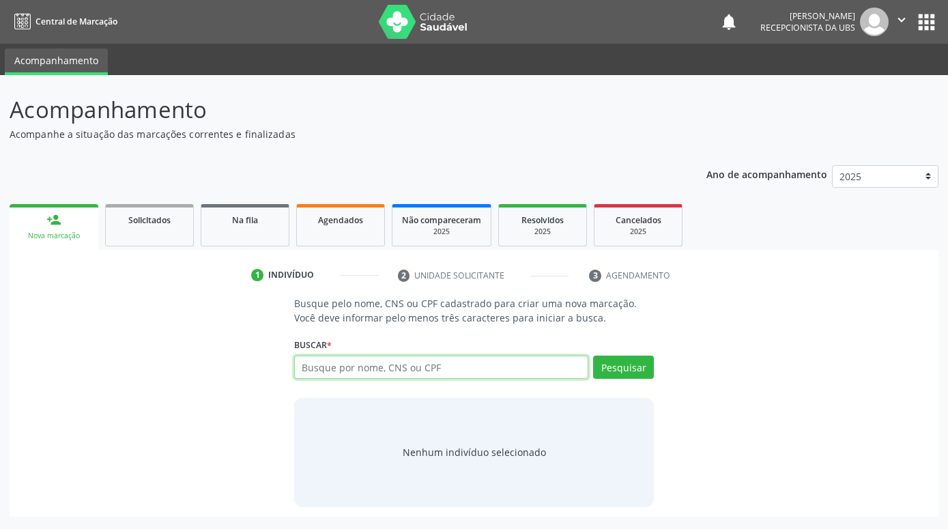
click at [427, 369] on input "text" at bounding box center [441, 367] width 294 height 23
type input "PEDRO HENRIQUE NASCIMENTO CARVALHO"
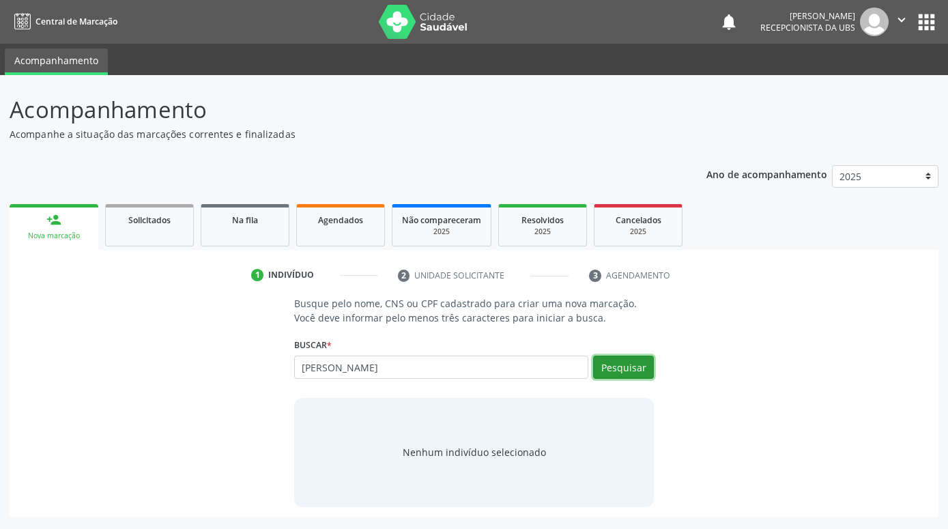
click at [619, 368] on button "Pesquisar" at bounding box center [623, 367] width 61 height 23
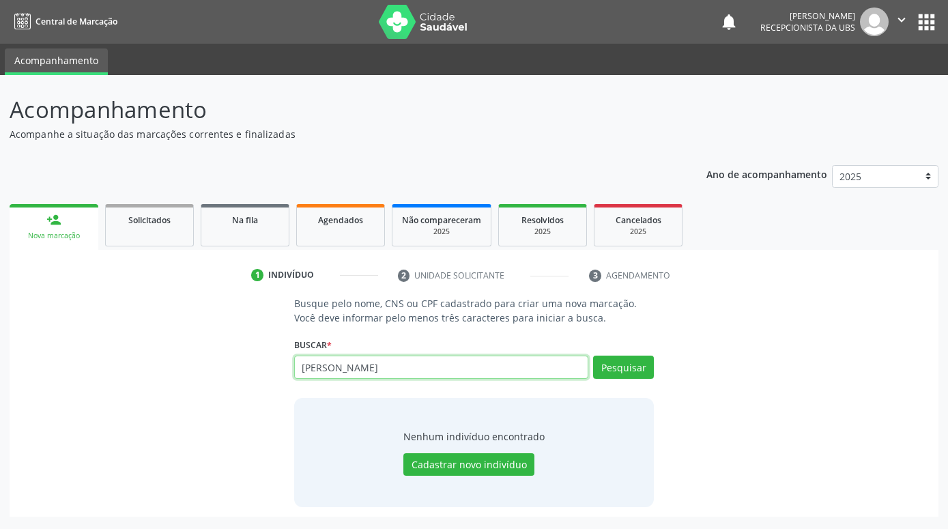
click at [449, 374] on input "PEDRO HENRIQUE NASCIMENTO CARVALH" at bounding box center [441, 367] width 294 height 23
click at [531, 363] on input "PEDRO HENRIQUE NASCIMENTO DE CARVALH" at bounding box center [441, 367] width 294 height 23
type input "PEDRO HENRIQUE NASCIMENTO DE CARVALHO"
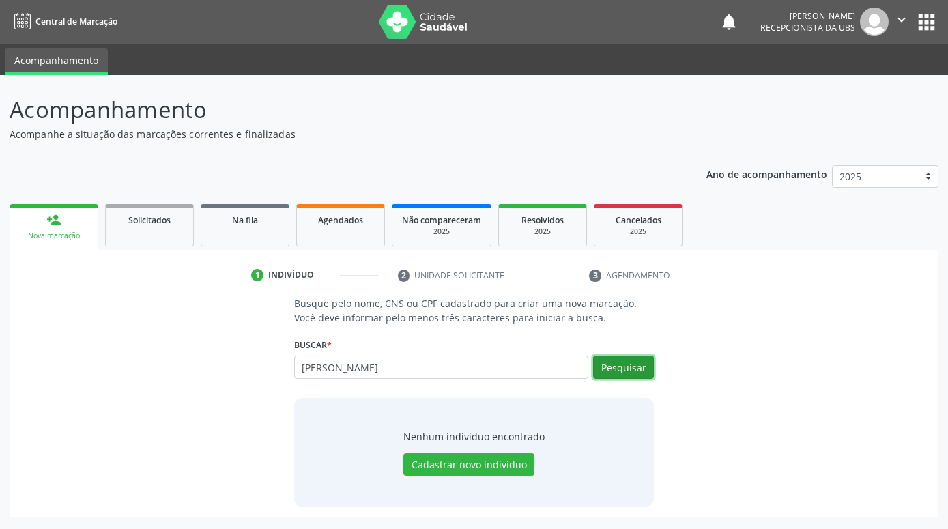
click at [631, 368] on button "Pesquisar" at bounding box center [623, 367] width 61 height 23
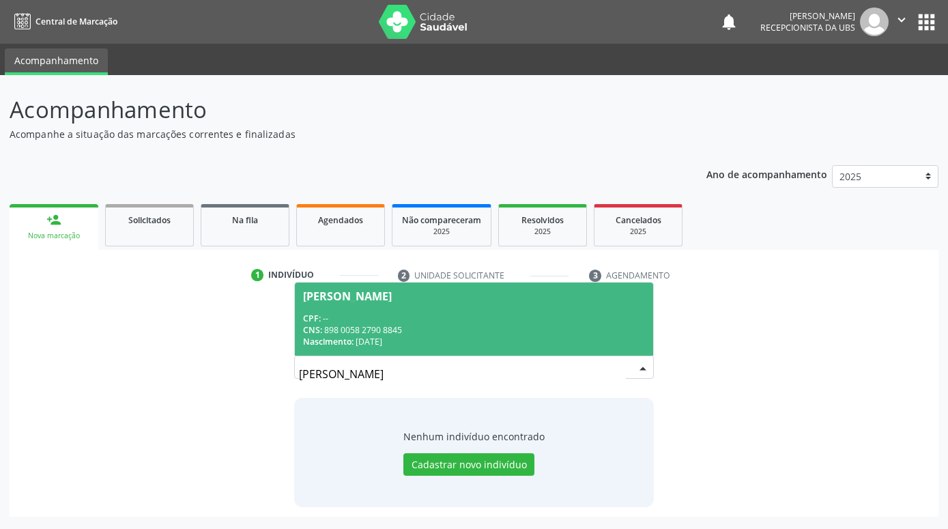
click at [550, 320] on div "CPF: --" at bounding box center [474, 319] width 342 height 12
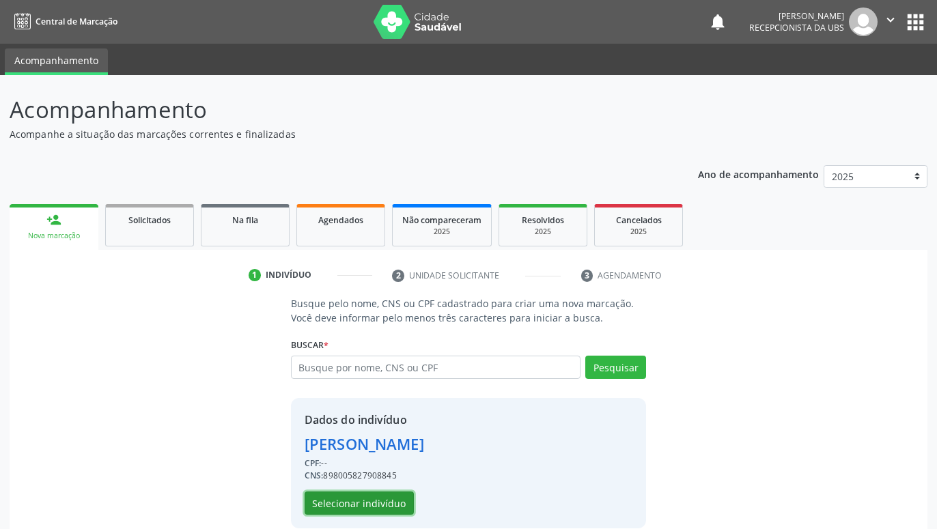
click at [403, 497] on button "Selecionar indivíduo" at bounding box center [359, 503] width 109 height 23
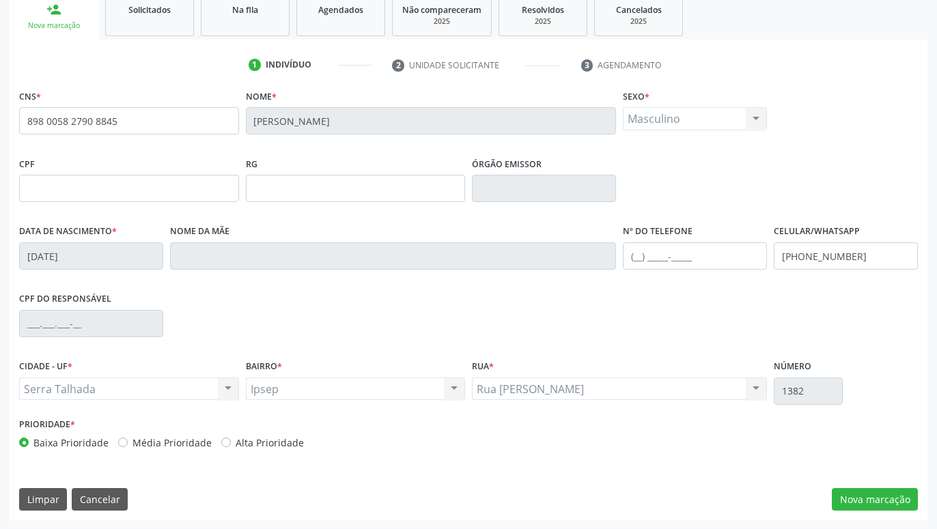
scroll to position [211, 0]
click at [834, 492] on div "Limpar Cancelar Nova marcação" at bounding box center [468, 499] width 899 height 23
click at [847, 494] on button "Nova marcação" at bounding box center [875, 499] width 86 height 23
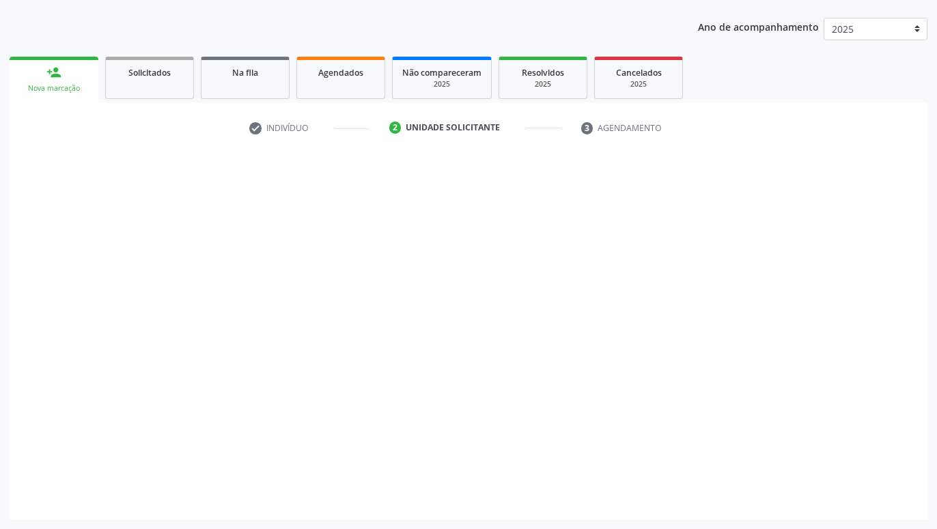
scroll to position [147, 0]
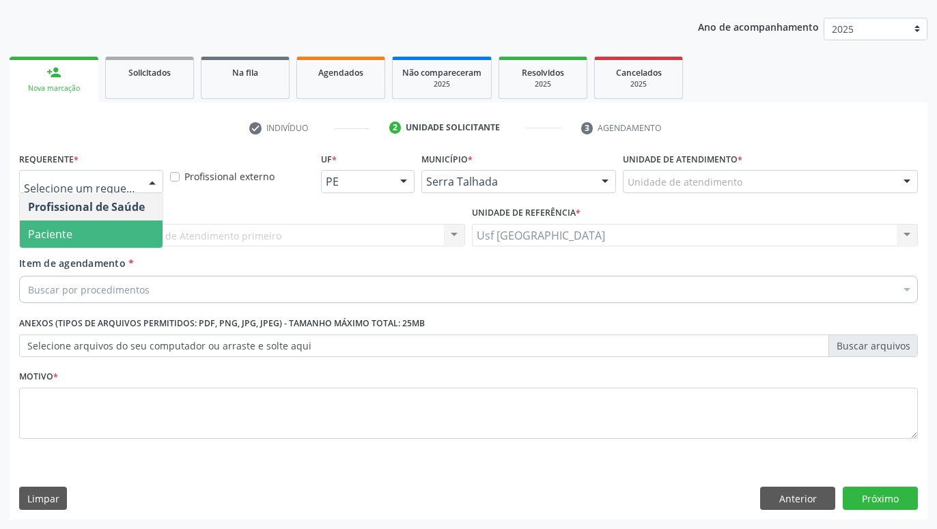
click at [107, 228] on span "Paciente" at bounding box center [91, 234] width 143 height 27
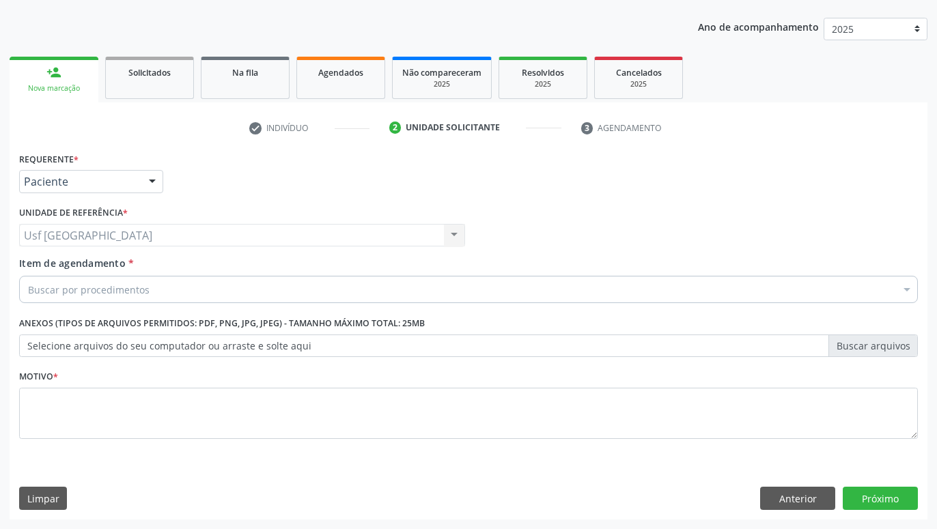
click at [150, 294] on div "Buscar por procedimentos" at bounding box center [468, 289] width 899 height 27
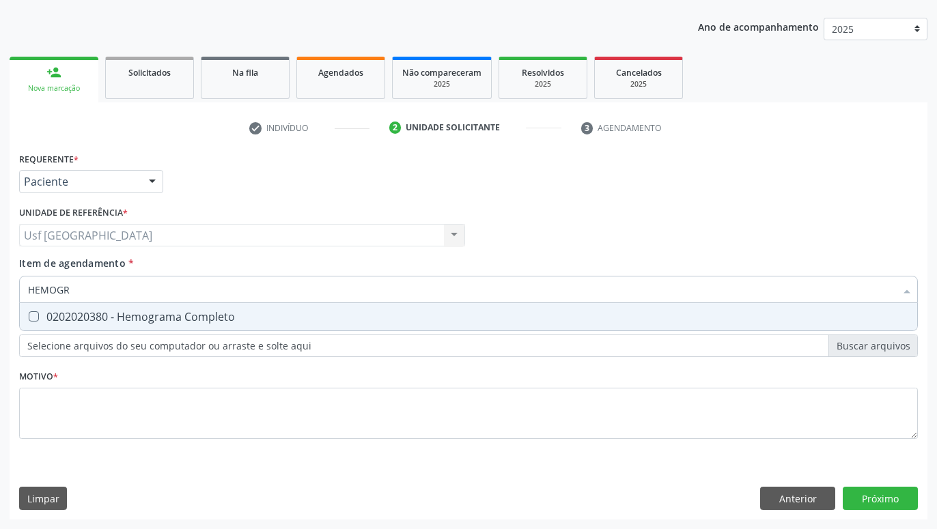
type input "HEMOGRA"
click at [111, 322] on div "0202020380 - Hemograma Completo" at bounding box center [468, 316] width 881 height 11
checkbox Completo "true"
type input "HEMOG"
checkbox Completo "false"
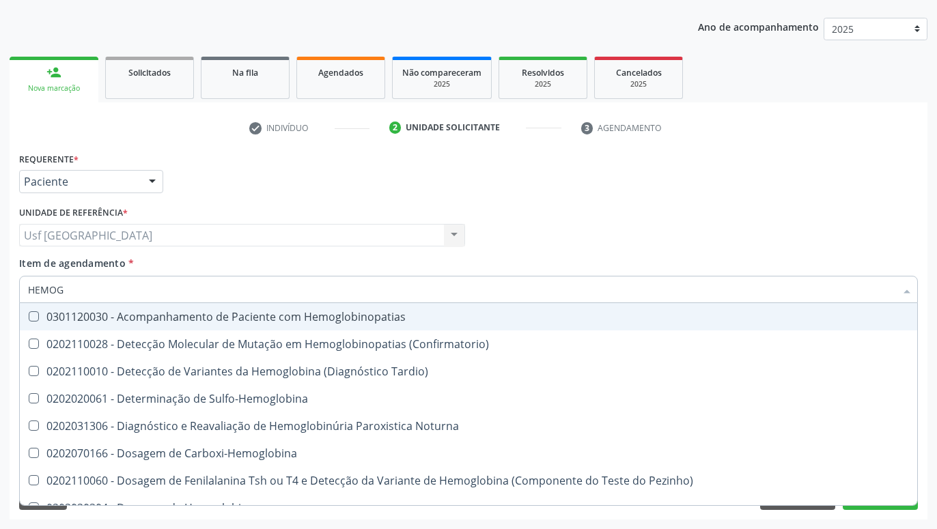
type input "HEMO"
checkbox Completo "false"
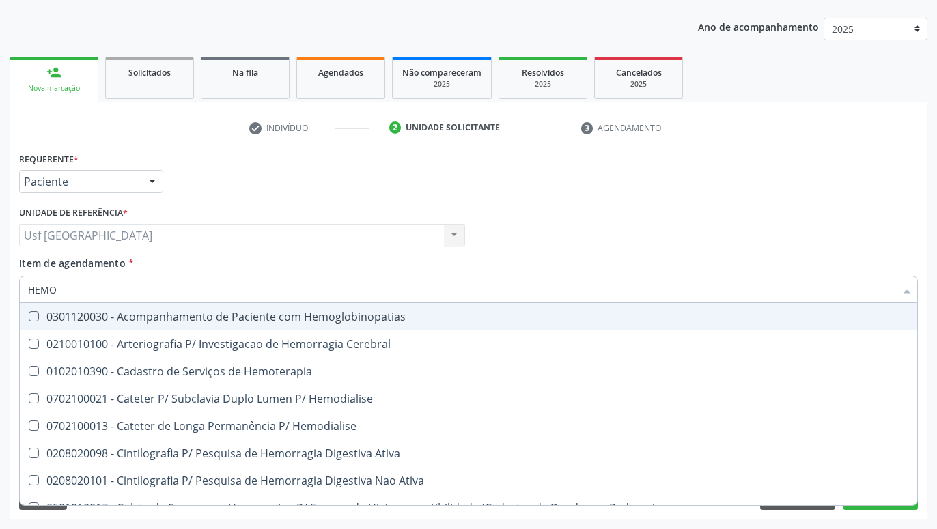
type input "HEM"
checkbox Completo "false"
checkbox Elástica "true"
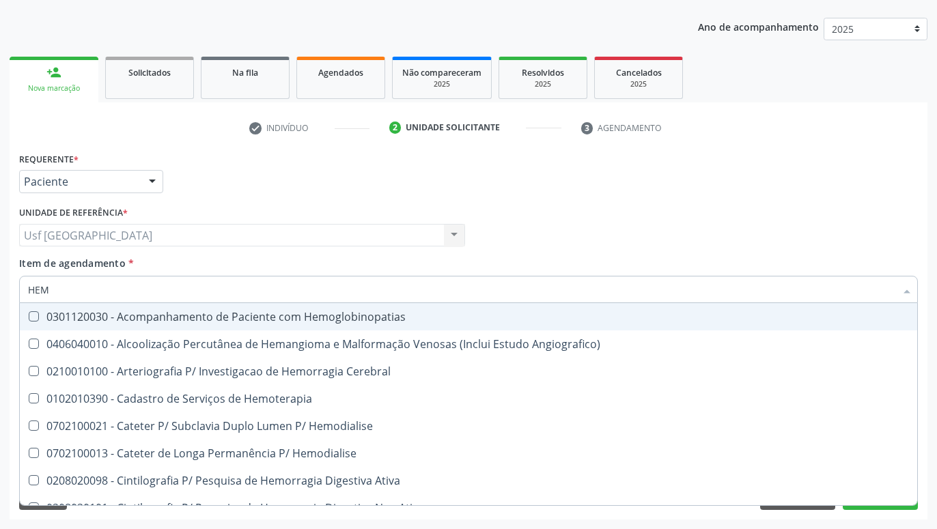
type input "HE"
checkbox Completo "false"
checkbox Orgaos "true"
type input "H"
checkbox Orgaos "false"
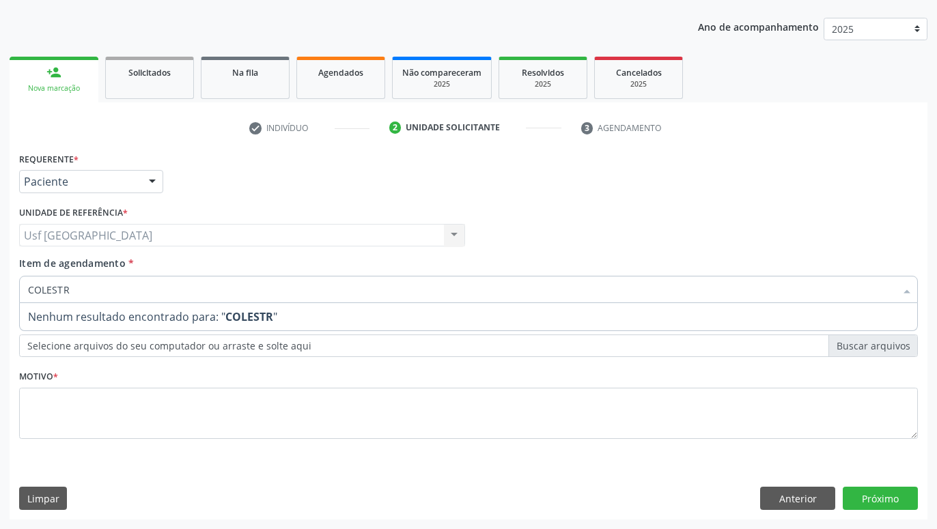
type input "COLEST"
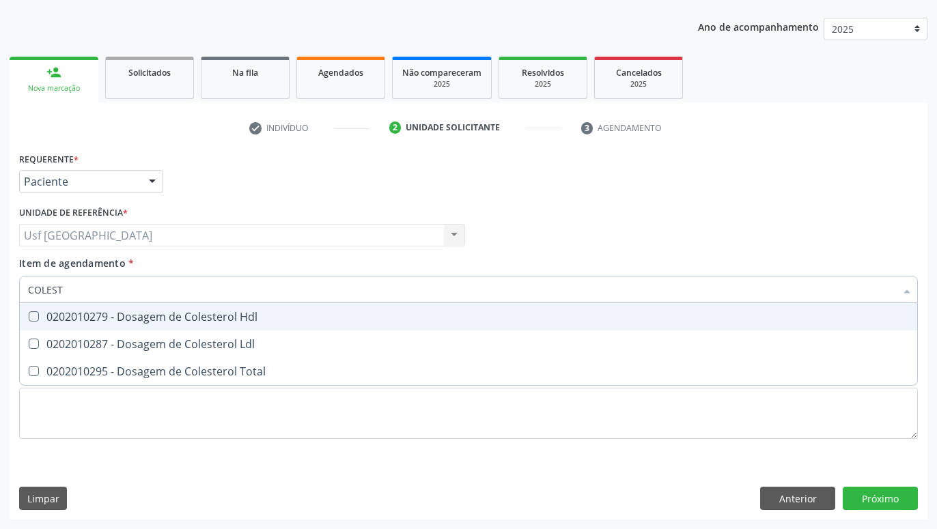
click at [102, 315] on div "0202010279 - Dosagem de Colesterol Hdl" at bounding box center [468, 316] width 881 height 11
checkbox Hdl "true"
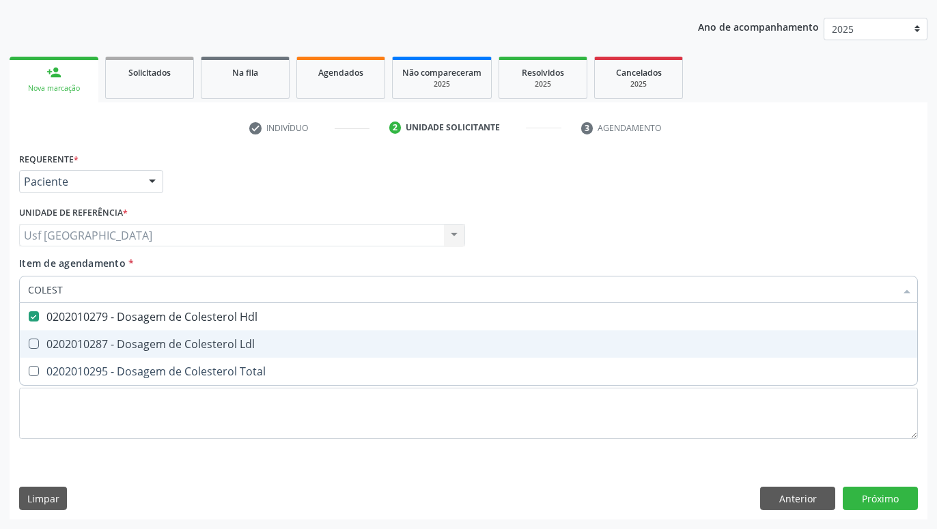
click at [99, 339] on div "0202010287 - Dosagem de Colesterol Ldl" at bounding box center [468, 344] width 881 height 11
checkbox Ldl "true"
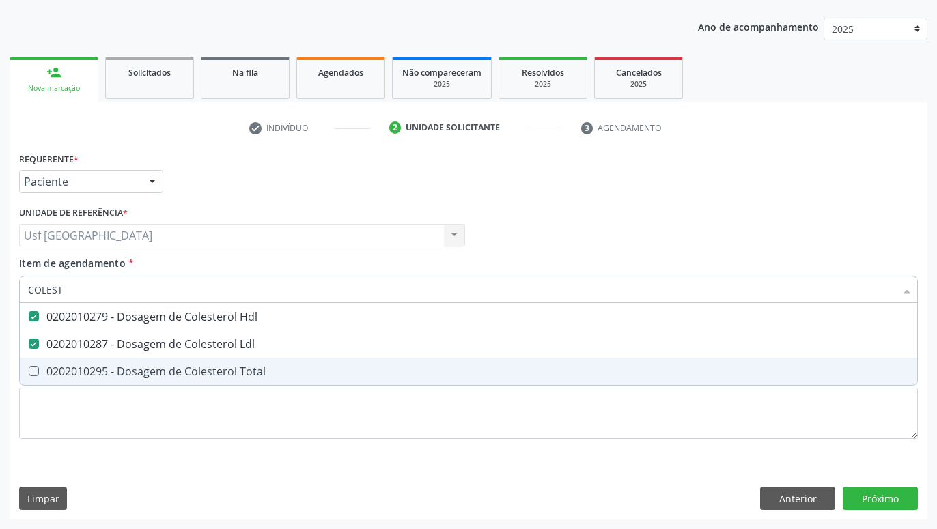
click at [93, 364] on span "0202010295 - Dosagem de Colesterol Total" at bounding box center [468, 371] width 897 height 27
checkbox Total "true"
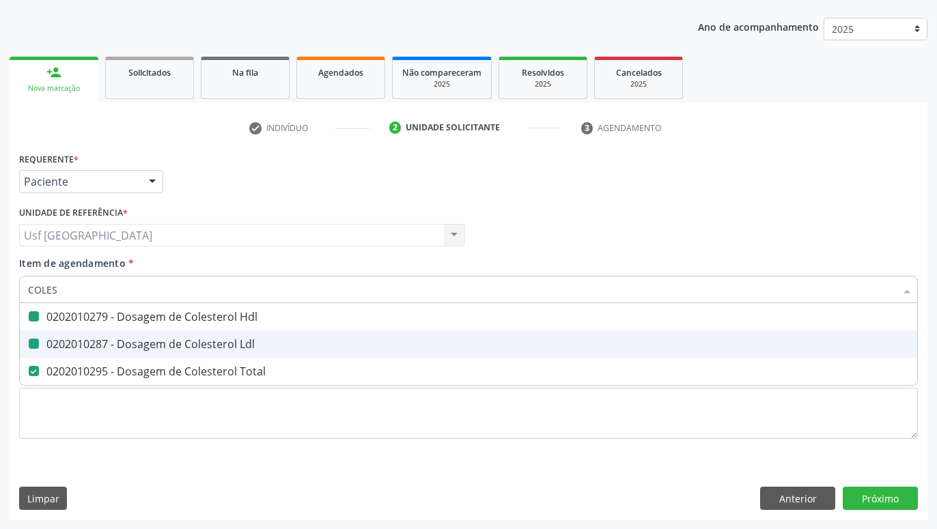
type input "COLE"
checkbox Hdl "false"
checkbox Ldl "false"
checkbox Total "false"
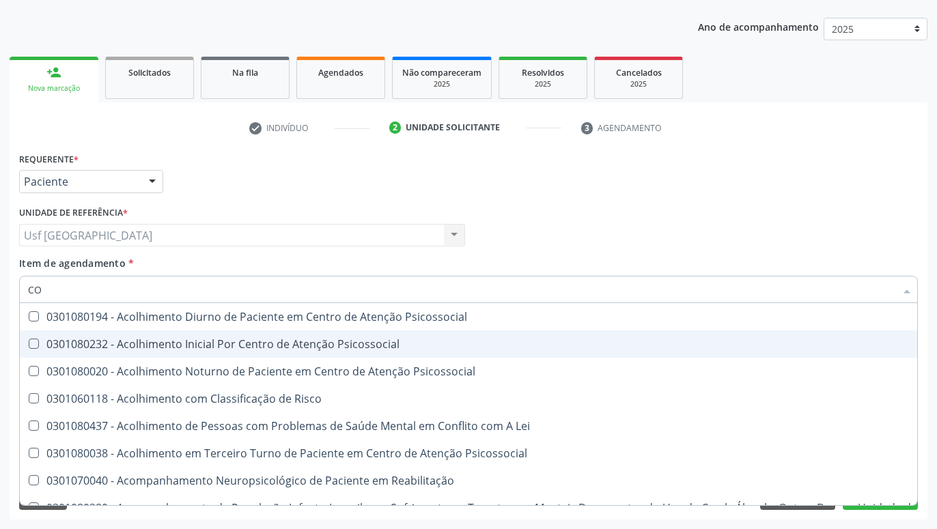
type input "C"
checkbox Hdl "false"
checkbox Ldl "false"
checkbox Total "false"
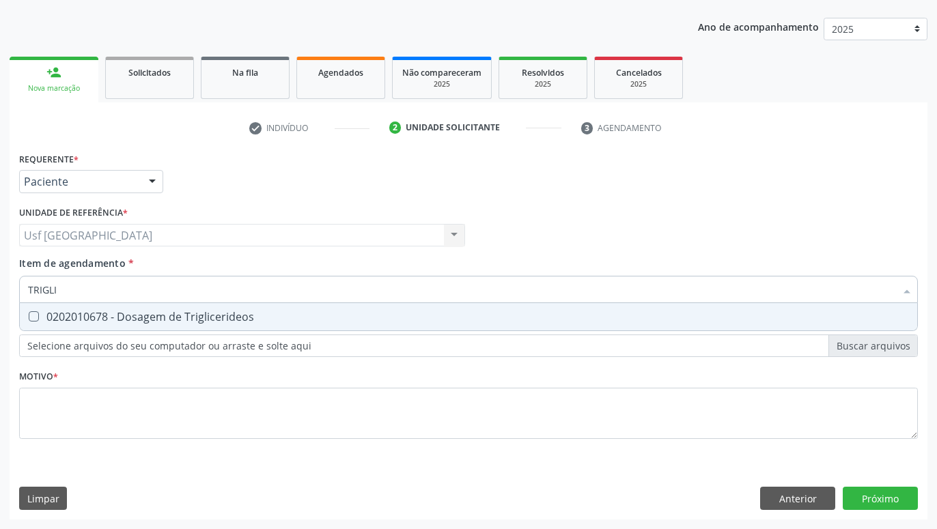
type input "TRIGLIC"
click at [106, 312] on div "0202010678 - Dosagem de Triglicerideos" at bounding box center [468, 316] width 881 height 11
checkbox Triglicerideos "true"
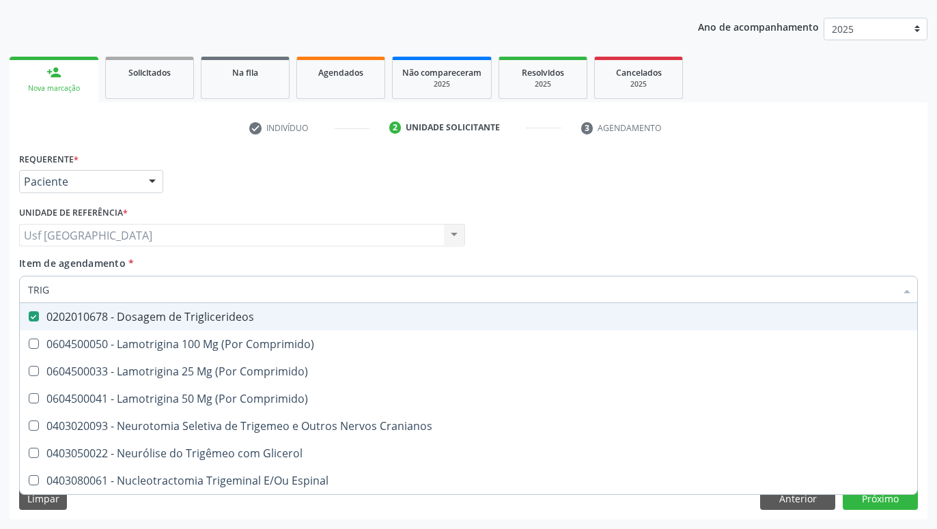
type input "TRI"
checkbox Triglicerideos "false"
type input "T"
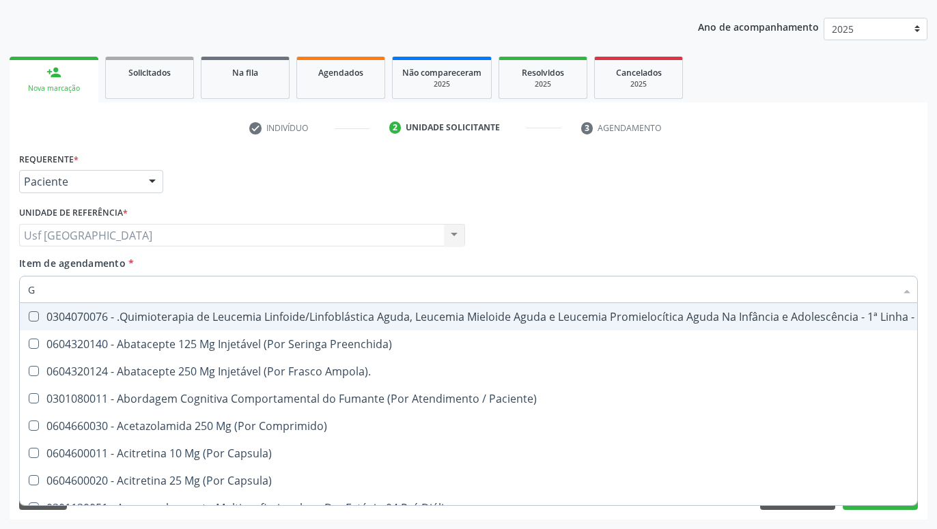
type input "GL"
checkbox Pé "true"
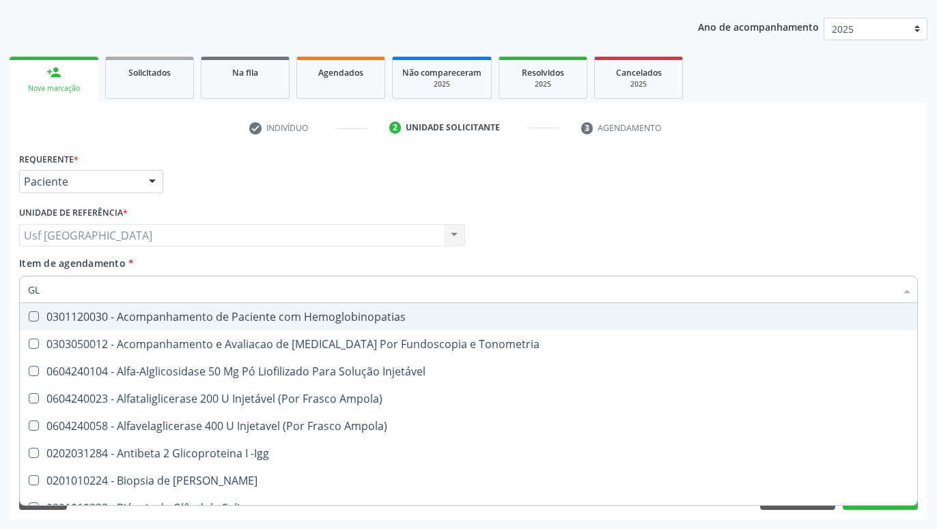
type input "GLI"
checkbox Glomerular "true"
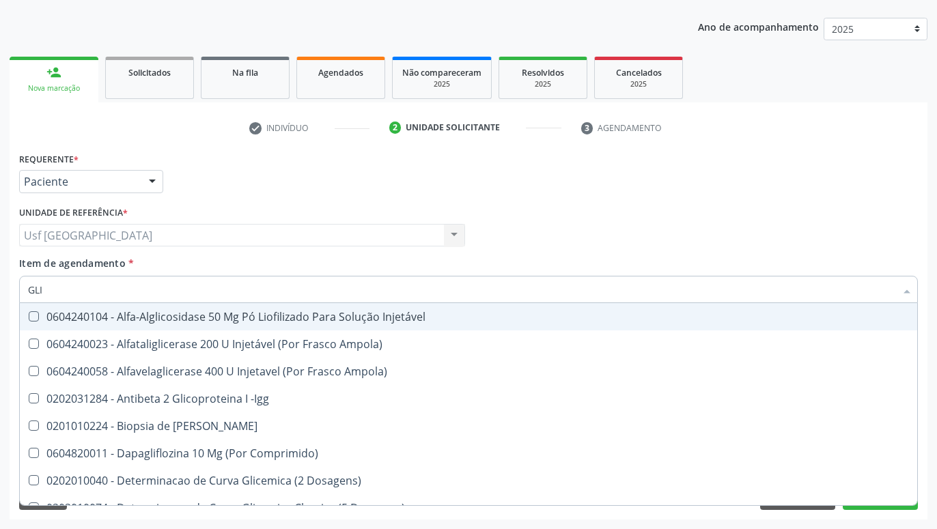
type input "GLIC"
checkbox Derrames "true"
checkbox Triglicerideos "false"
type input "GLICO"
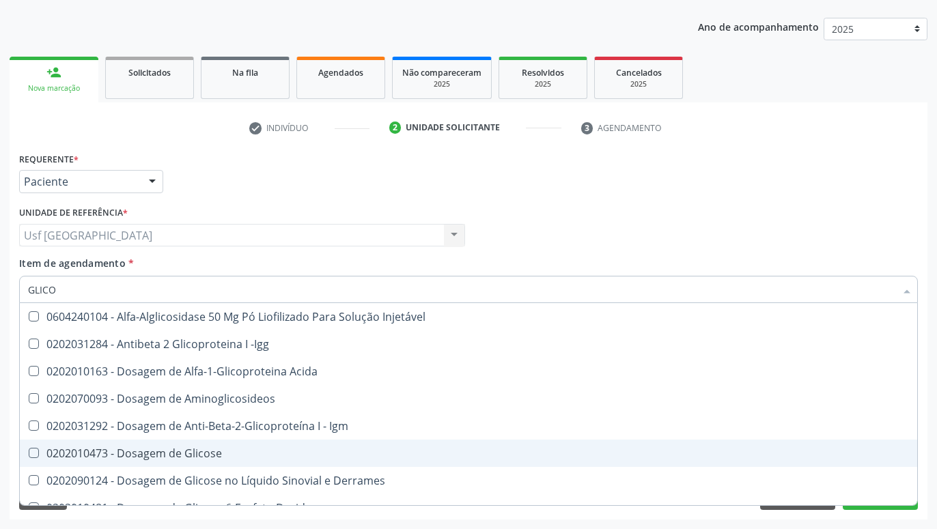
click at [231, 452] on div "0202010473 - Dosagem de Glicose" at bounding box center [468, 453] width 881 height 11
checkbox Glicose "true"
type input "GLIC"
checkbox Glicose "false"
checkbox Glicose "true"
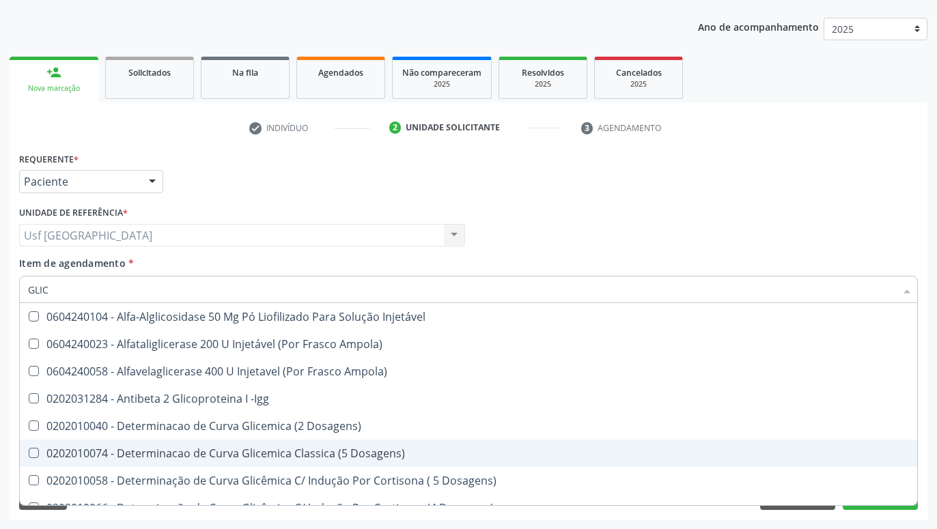
type input "GLI"
checkbox Glicose "false"
checkbox Glicosilada "true"
checkbox Triglicerideos "false"
checkbox Delgada\) "true"
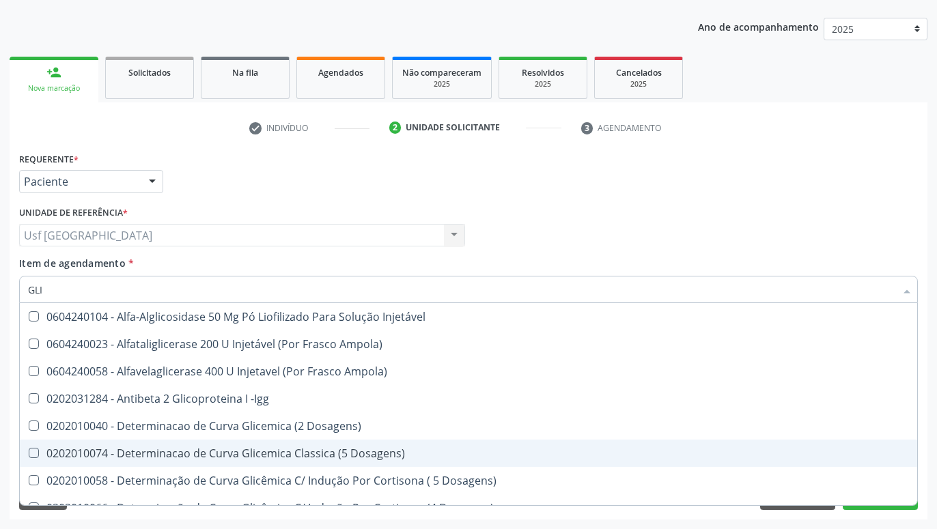
type input "GL"
checkbox Glicosilada "false"
checkbox Delgada\) "false"
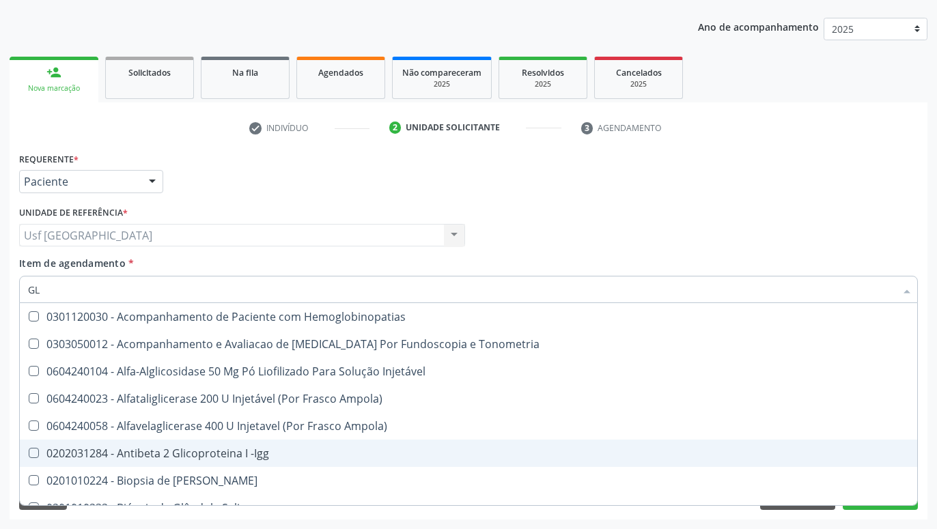
type input "G"
checkbox Glicose "false"
checkbox Triglicerideos "false"
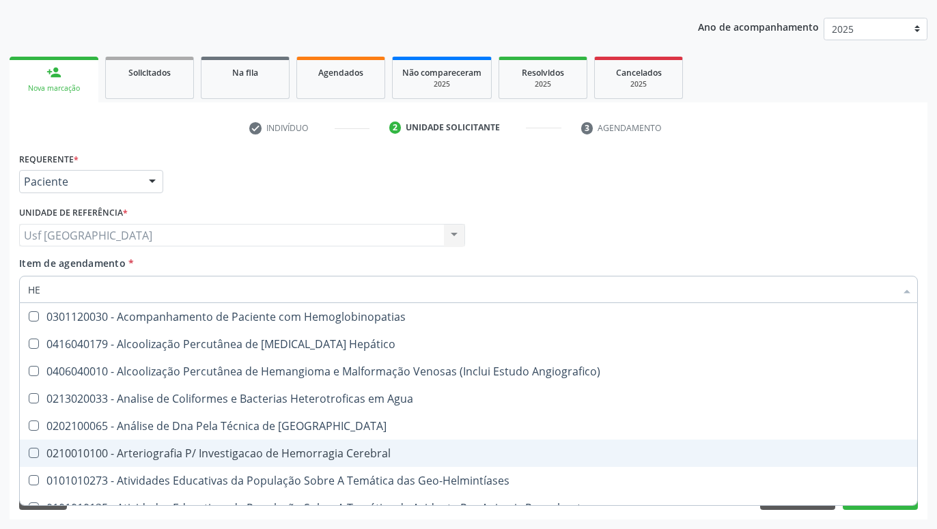
type input "HEM"
checkbox II "true"
type input "HEMO"
checkbox Hemácias "true"
checkbox II "false"
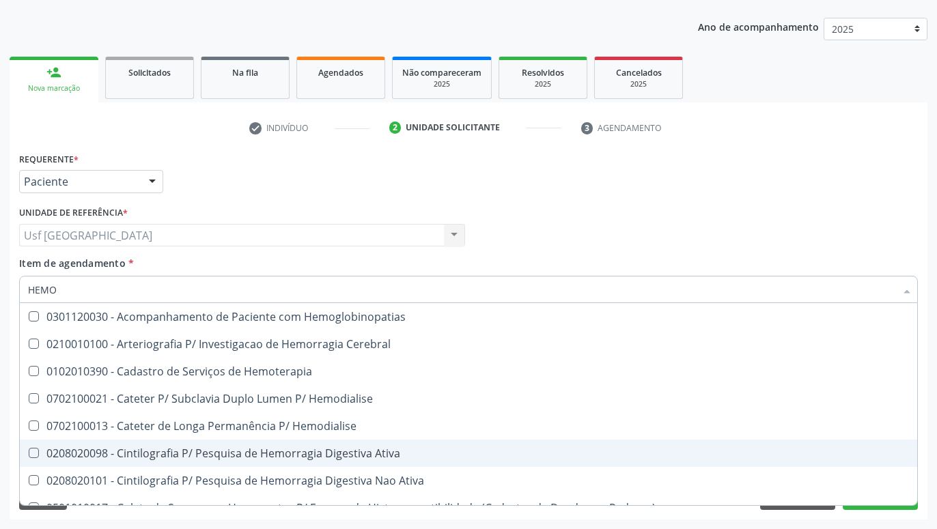
type input "HEMOG"
checkbox Carboxi-Hemoglobina "true"
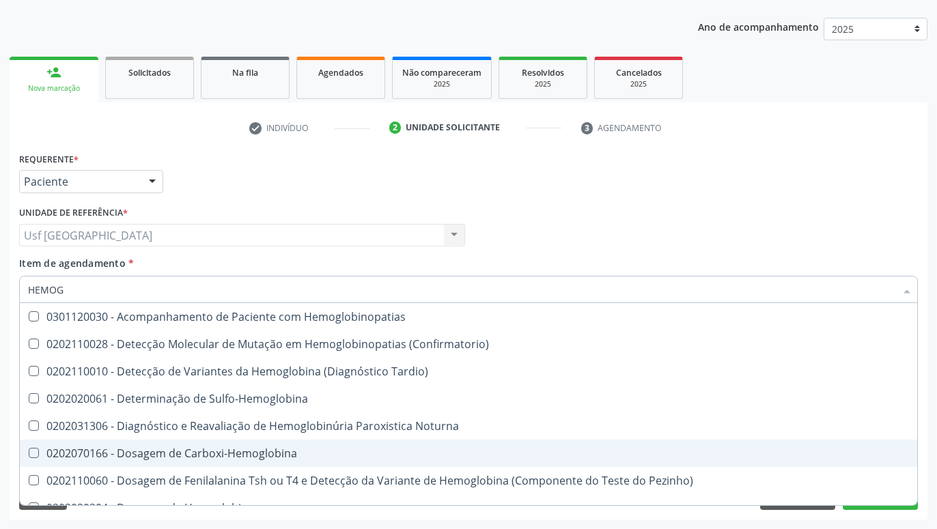
type input "HEMOGL"
checkbox Completo "false"
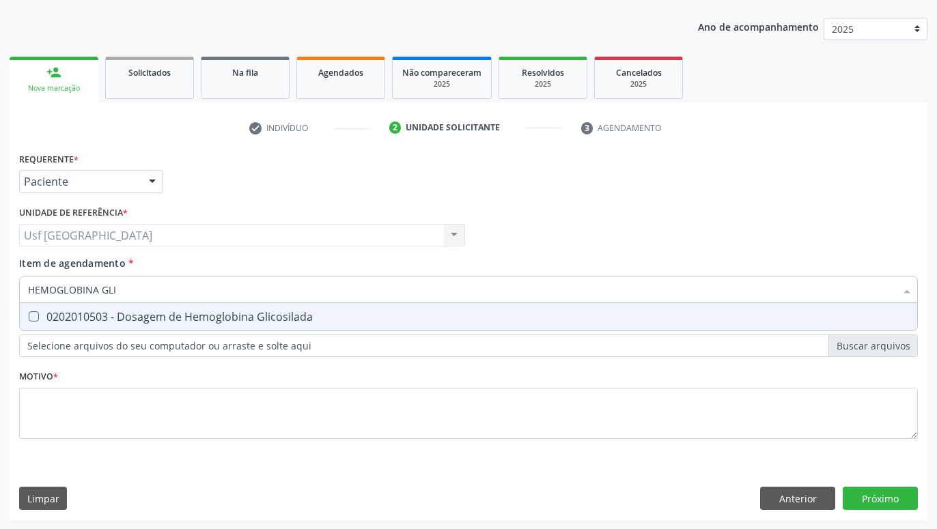
type input "HEMOGLOBINA GLIC"
click at [247, 327] on span "0202010503 - Dosagem de Hemoglobina Glicosilada" at bounding box center [468, 316] width 897 height 27
checkbox Glicosilada "true"
type input "HEMOGLOBINA"
checkbox Glicosilada "false"
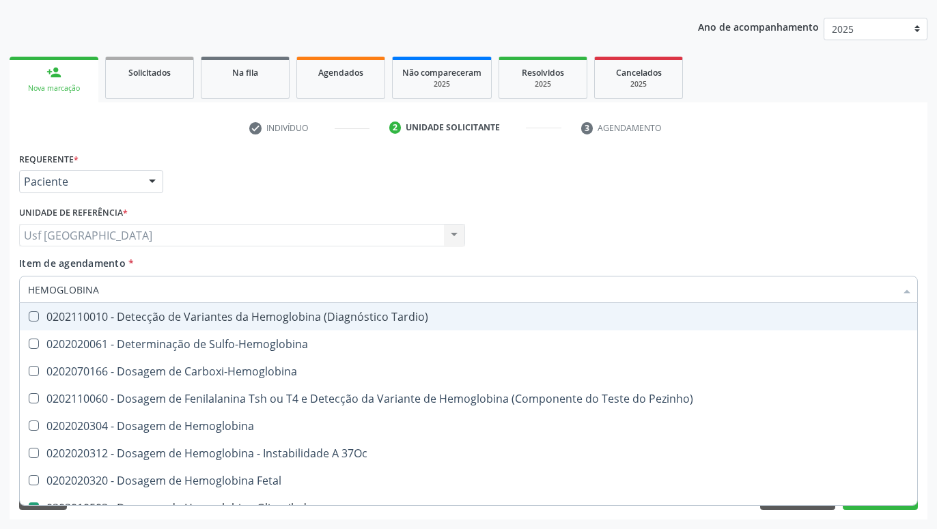
type input "HEMOGLOBIN"
checkbox Glicosilada "false"
checkbox Hematocrito\) "true"
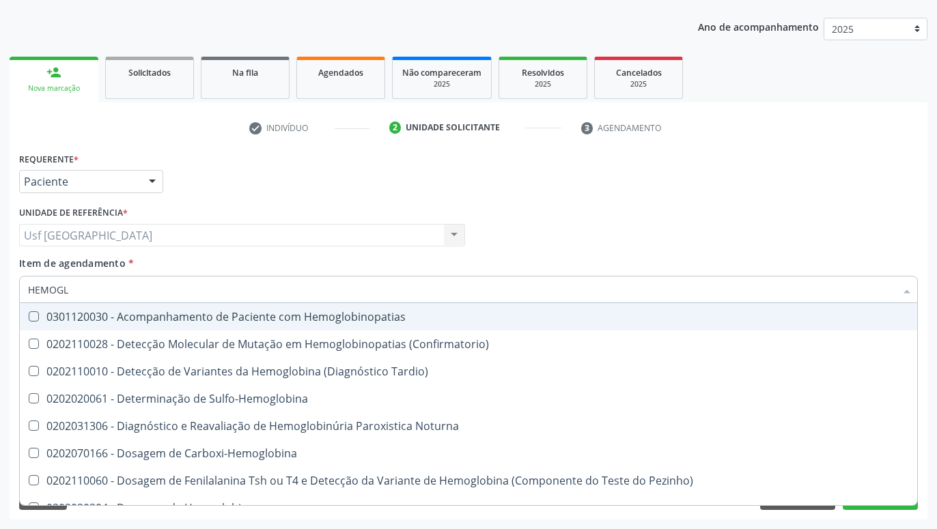
type input "HEMOG"
checkbox S "true"
type input "HEMO"
checkbox Glicosilada "false"
checkbox Completo "false"
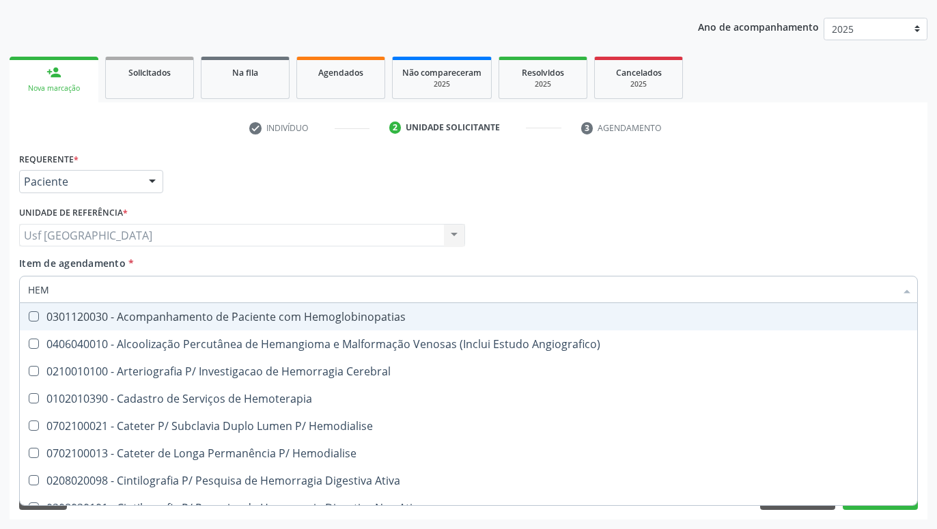
type input "HE"
checkbox Glicosilada "false"
checkbox Hematocrito "true"
checkbox Completo "false"
checkbox Orgaos "true"
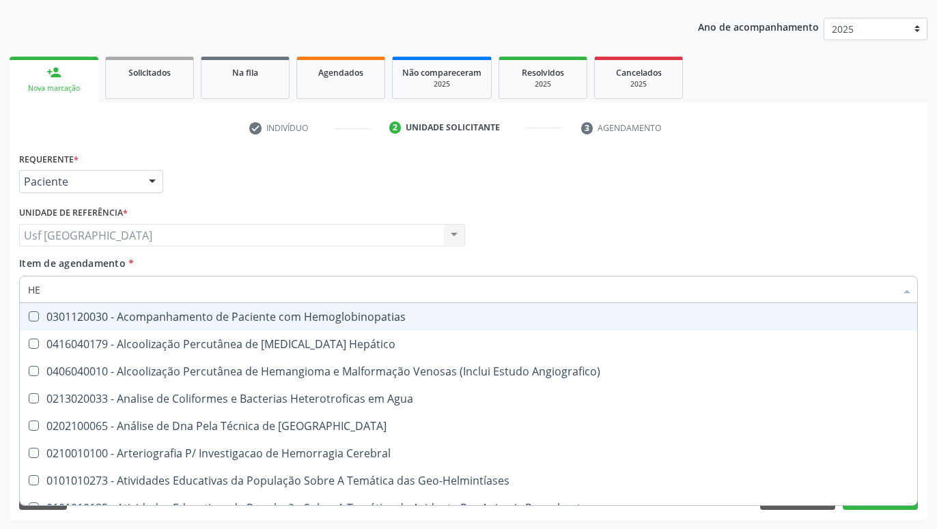
type input "H"
checkbox Glicosilada "false"
checkbox Completo "false"
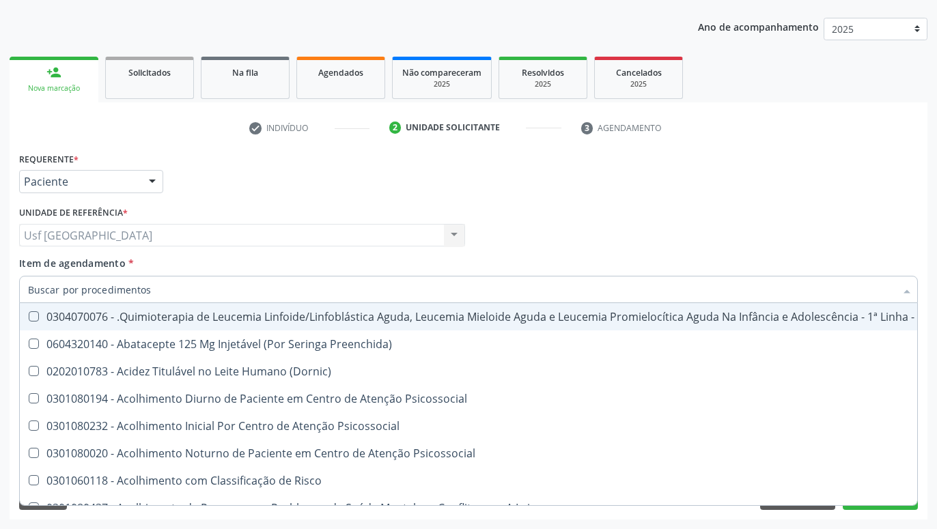
checkbox Hdl "false"
checkbox Glicosilada "false"
checkbox Completo "false"
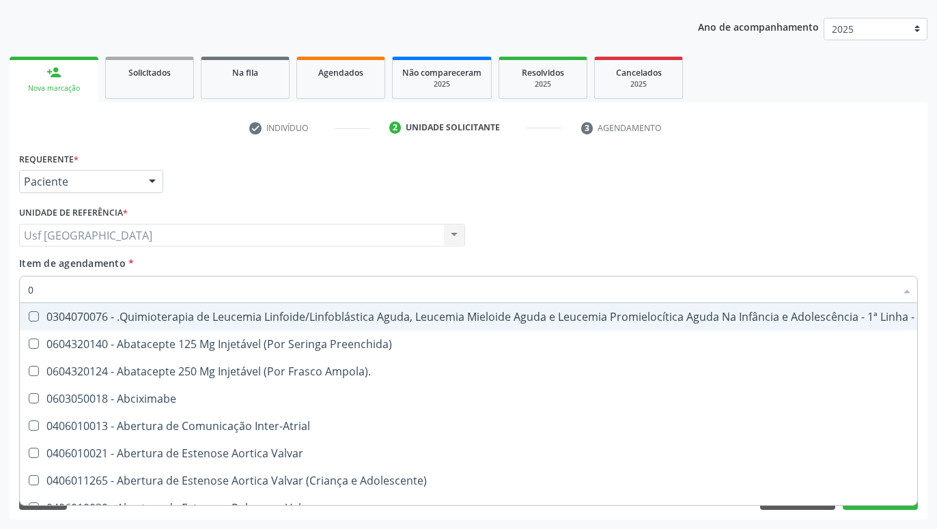
type input "02"
checkbox Comprimido\) "true"
checkbox Transferências "true"
checkbox Bilateral "true"
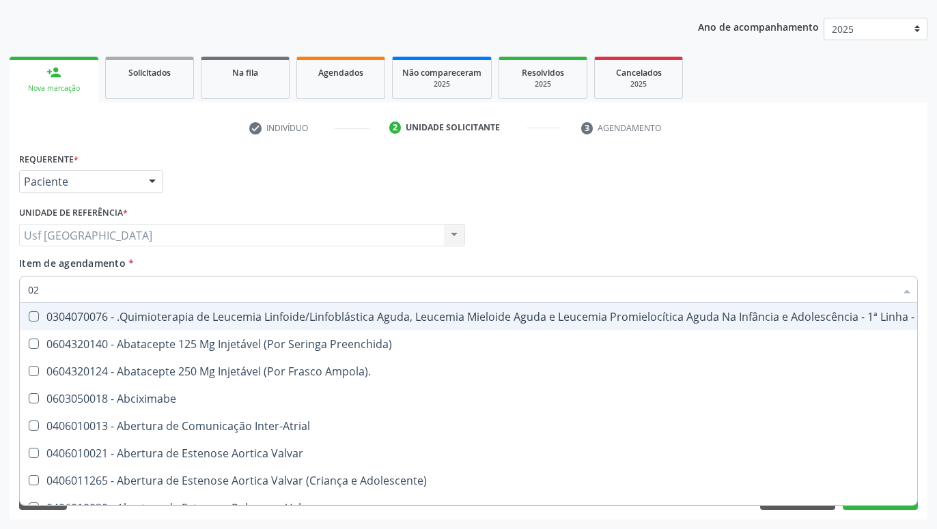
checkbox Indireta "true"
checkbox Transfusao "true"
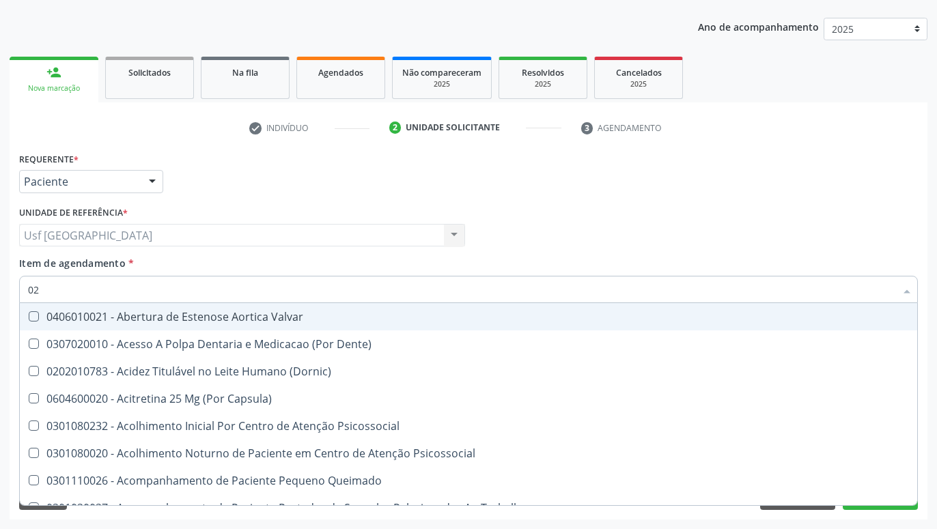
type input "020"
checkbox Epispádia "true"
checkbox Anos\) "true"
checkbox Congênita "true"
checkbox \(Qualitativo\) "true"
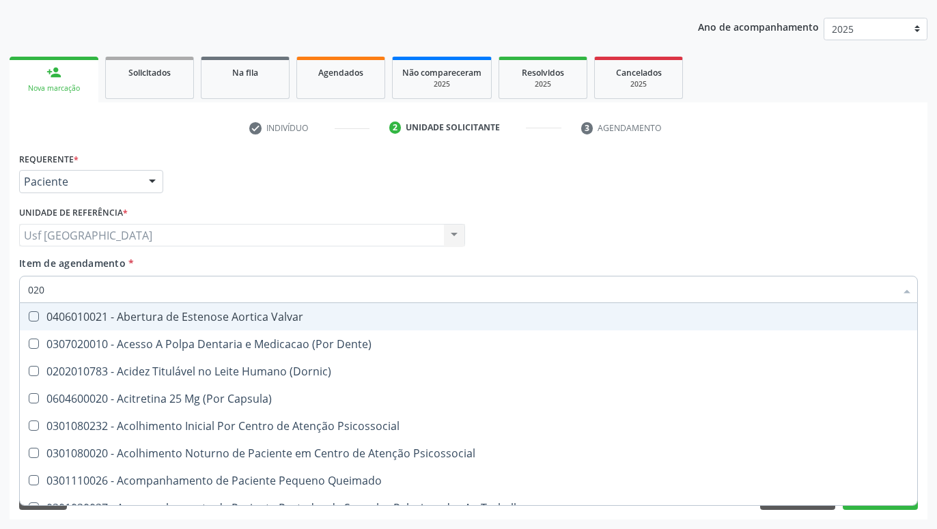
checkbox Glomerular "true"
checkbox Dias "true"
checkbox Hdl "false"
checkbox Ldl "false"
checkbox Total "false"
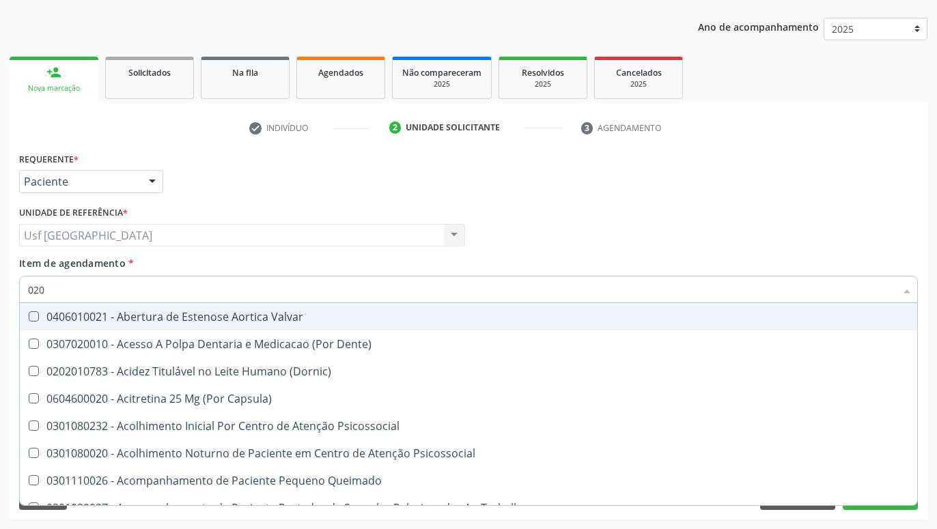
checkbox Glicose "false"
checkbox Glicosilada "false"
checkbox Triglicerideos "false"
checkbox \(T3\) "true"
type input "0202"
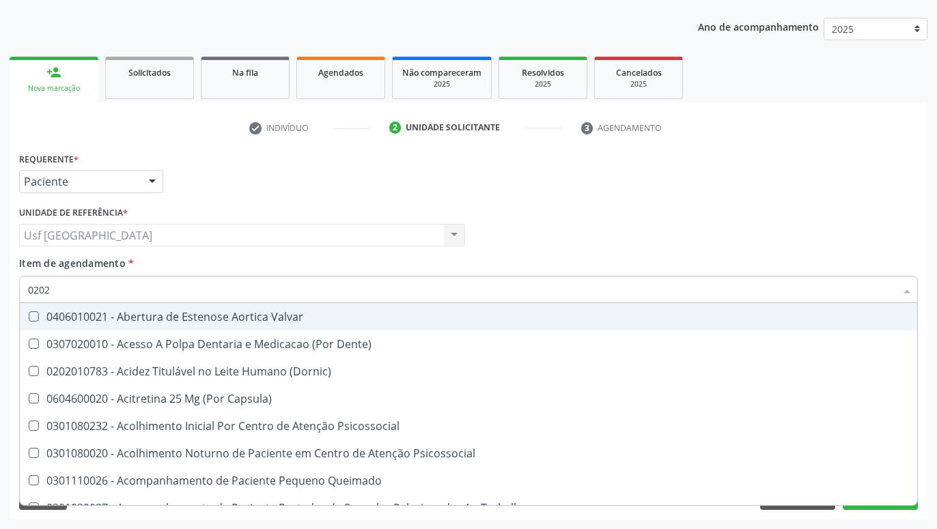
checkbox Cardiovascular "true"
checkbox Sistêmicas "true"
checkbox Auditiva "true"
checkbox Força "true"
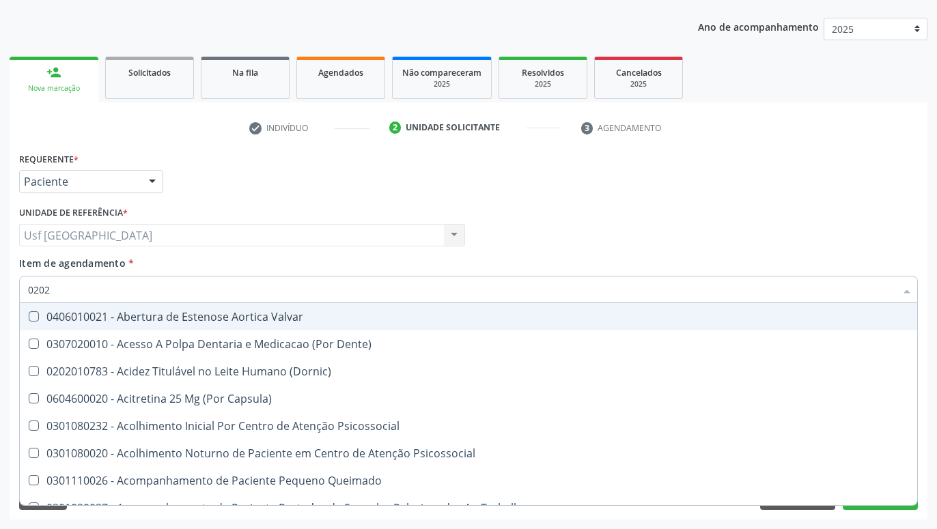
checkbox Aberto\) "true"
checkbox Monobloco "true"
checkbox Epispádia "false"
checkbox Anos\) "false"
checkbox Congênita "false"
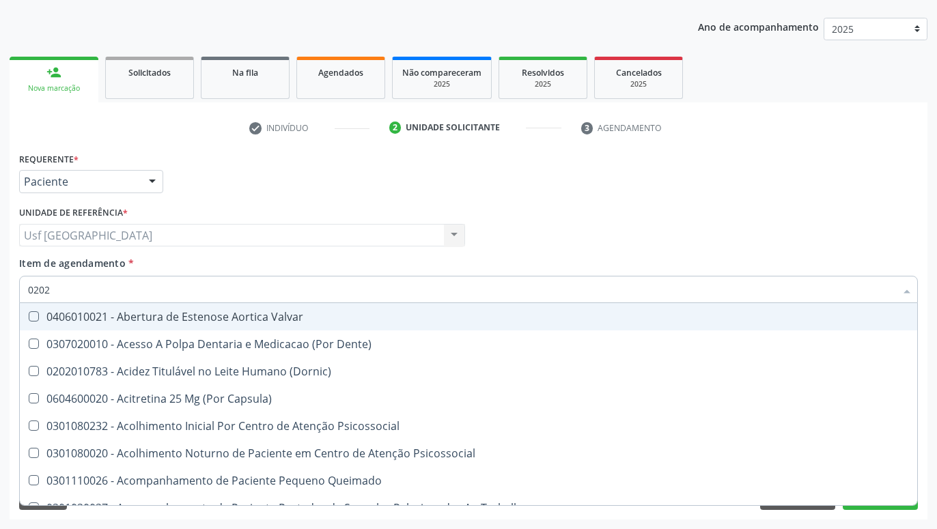
checkbox \(Qualitativo\) "false"
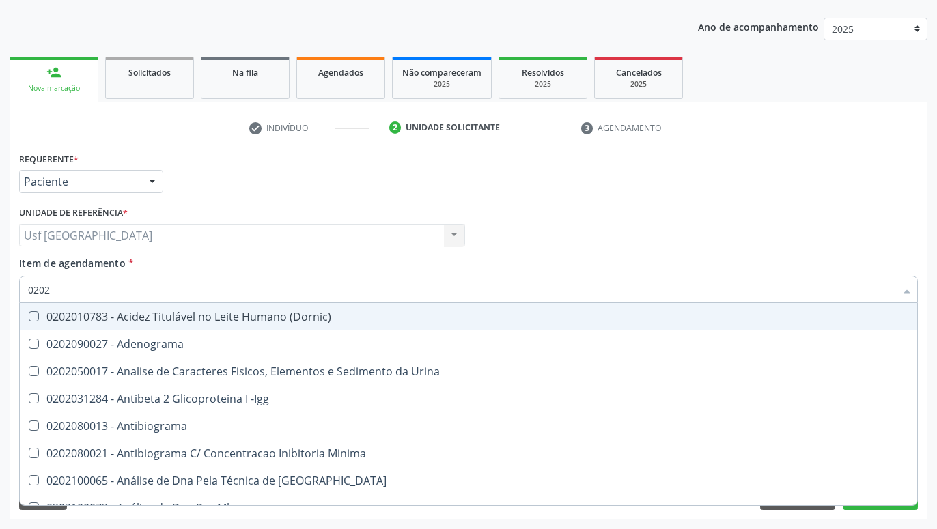
type input "02020"
checkbox \(Psa\) "true"
checkbox III "true"
checkbox Barbituratos "true"
checkbox Hdl "false"
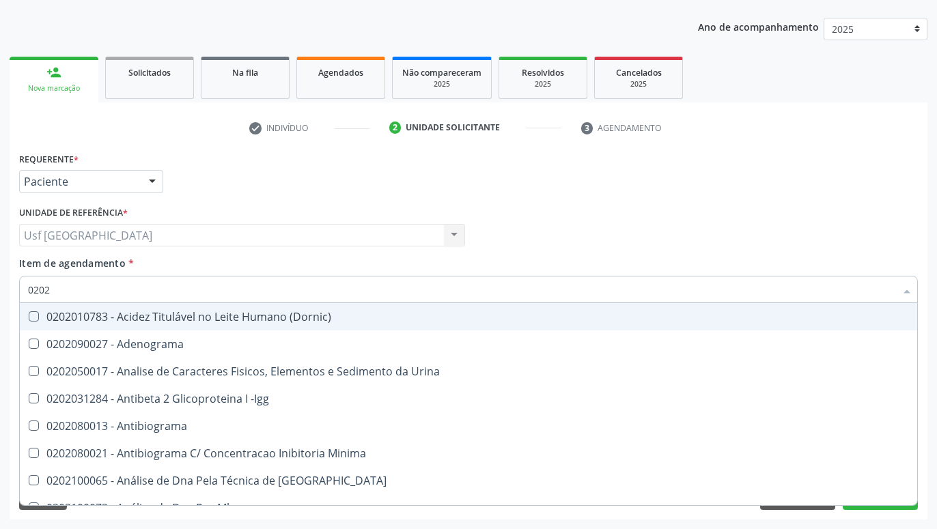
checkbox Ldl "false"
checkbox Total "false"
checkbox Xi "true"
checkbox Fibrinogenio "true"
checkbox Glicose "false"
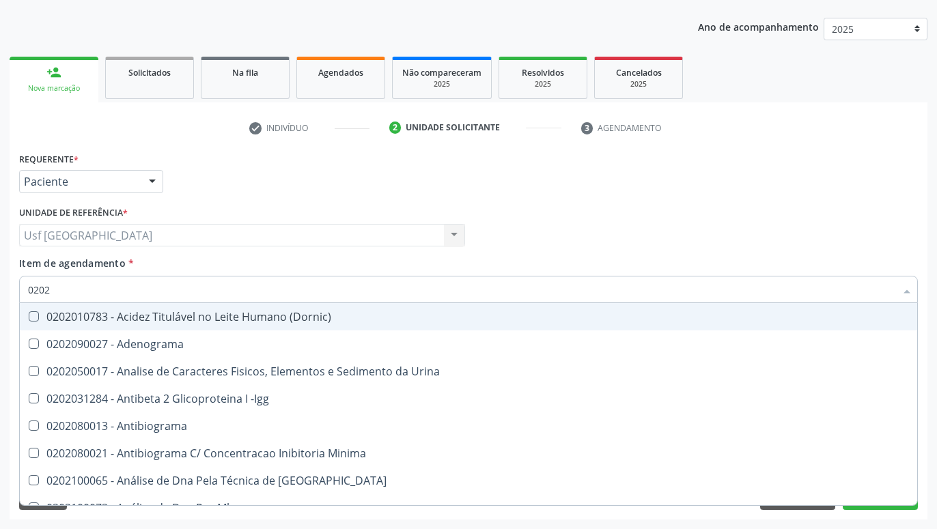
checkbox Glicosilada "false"
checkbox Funcional "true"
checkbox Triglicerideos "false"
checkbox Zinco "true"
checkbox Completo "false"
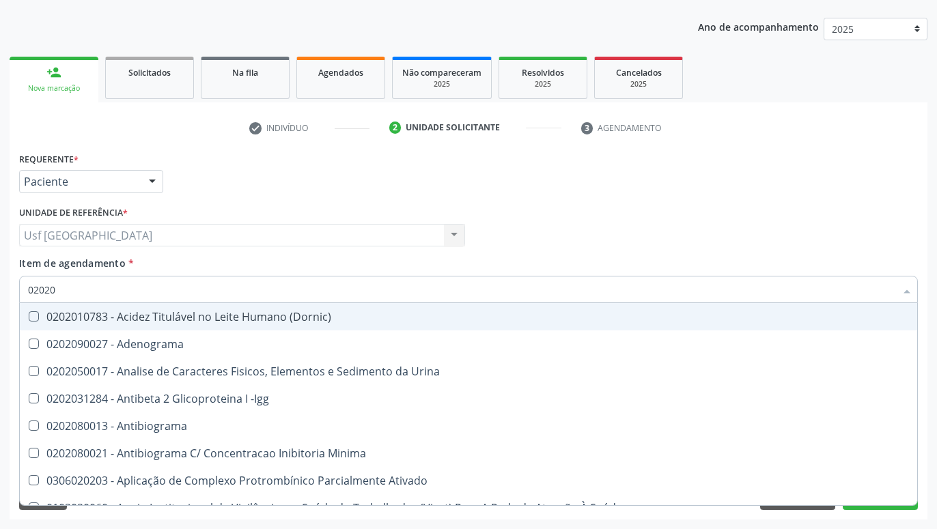
type input "020201"
checkbox \(Pos-Pasteurização\) "true"
checkbox Molecular "true"
checkbox Parceria\) "true"
checkbox T3 "true"
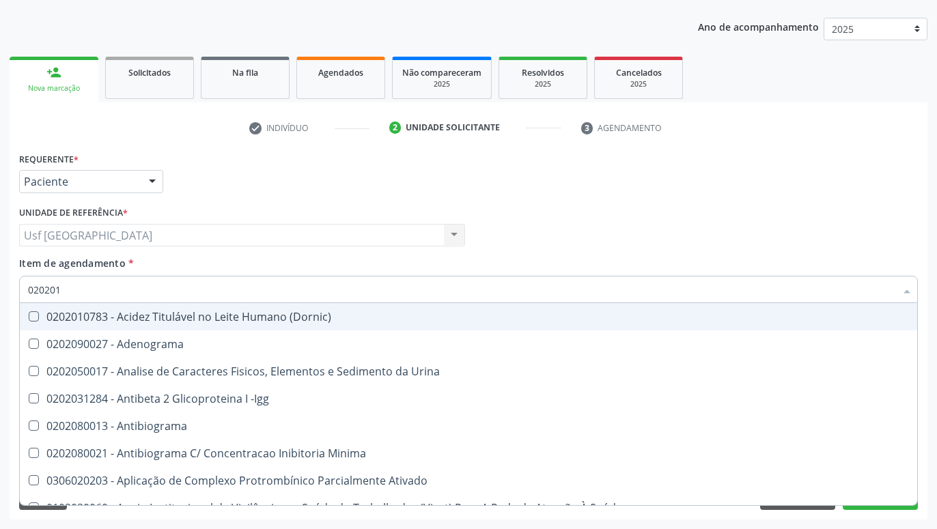
checkbox Coagulação "true"
checkbox Acetona "true"
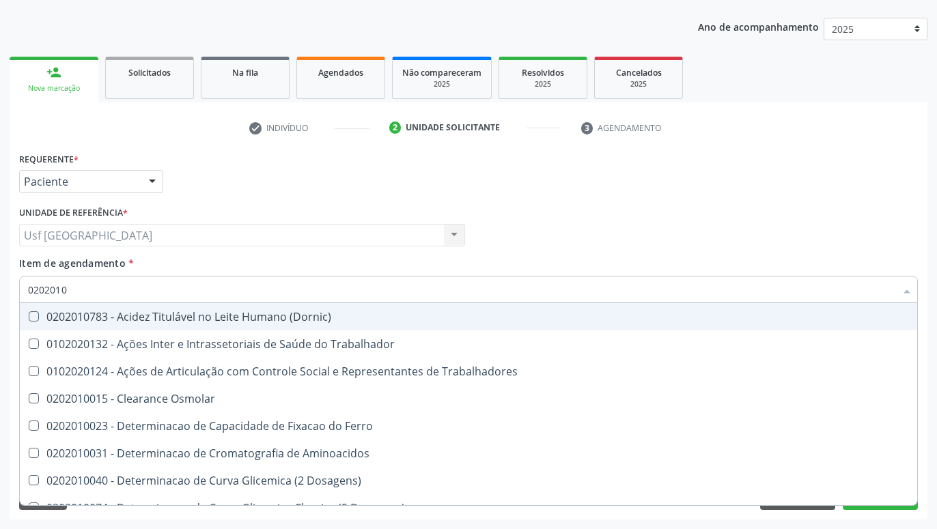
type input "02020102"
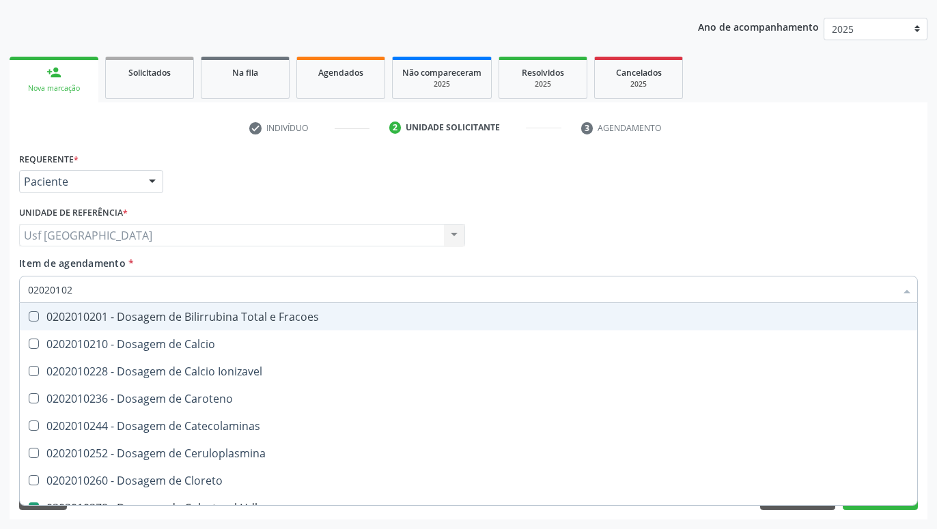
checkbox Hdl "true"
checkbox Ldl "true"
checkbox Total "true"
type input "0202010"
checkbox Hdl "false"
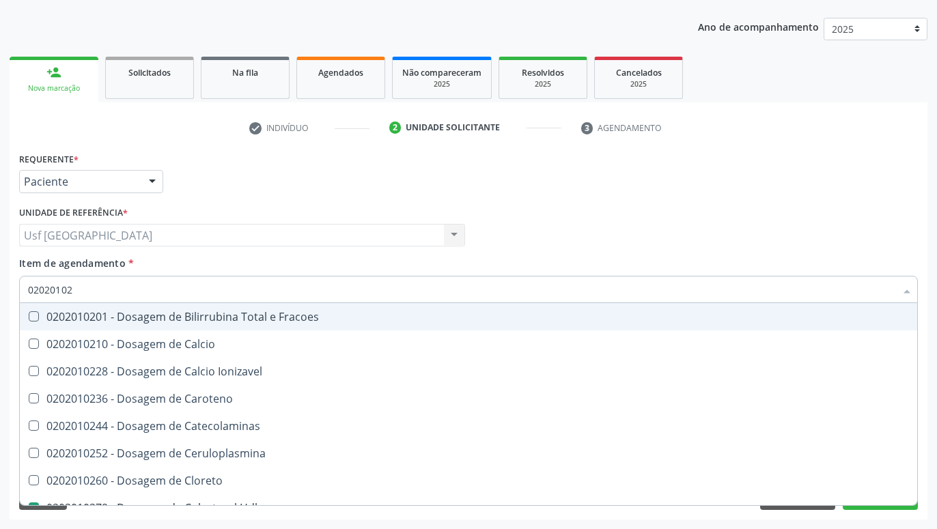
checkbox Ldl "false"
checkbox Total "false"
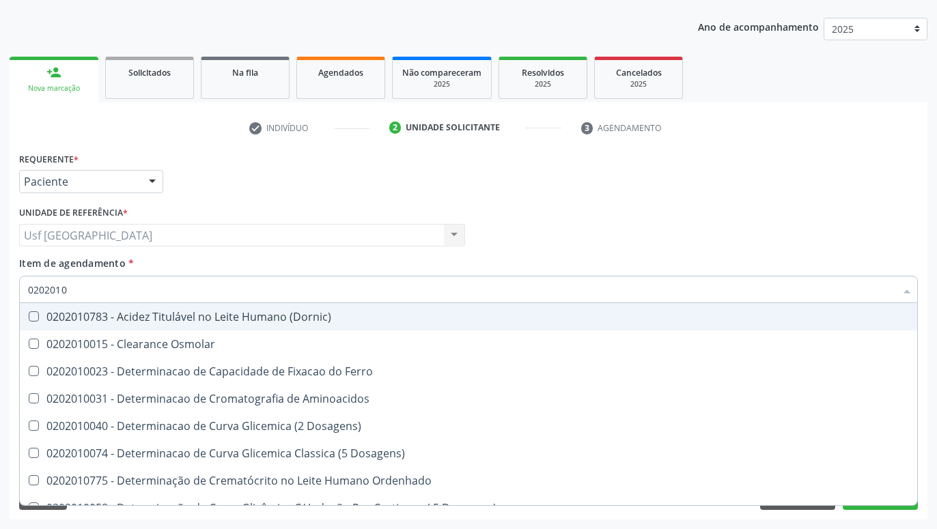
type input "020201"
checkbox Hdl "false"
checkbox Ldl "false"
checkbox Total "false"
checkbox Latica "true"
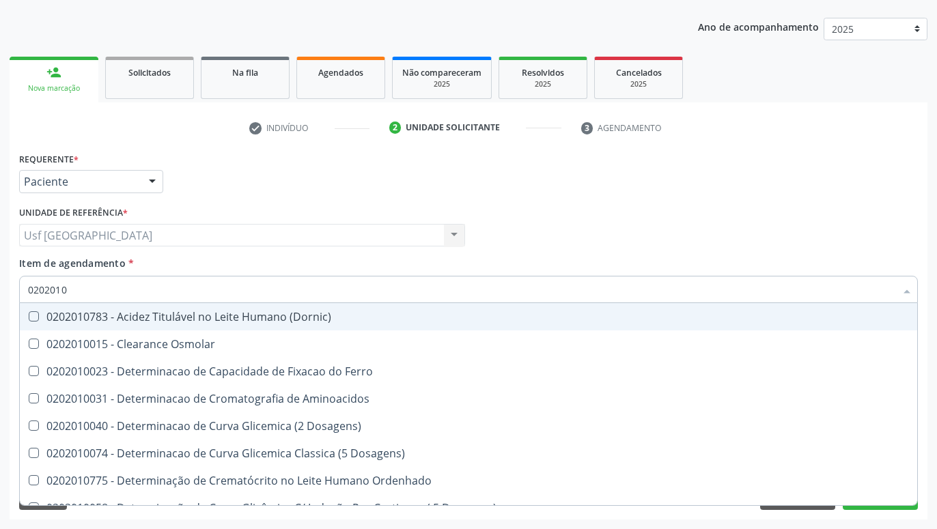
checkbox Fracionadas\) "true"
checkbox Ferritina "true"
checkbox Glicose "false"
checkbox Glicosilada "false"
checkbox Nt-Probnp\) "true"
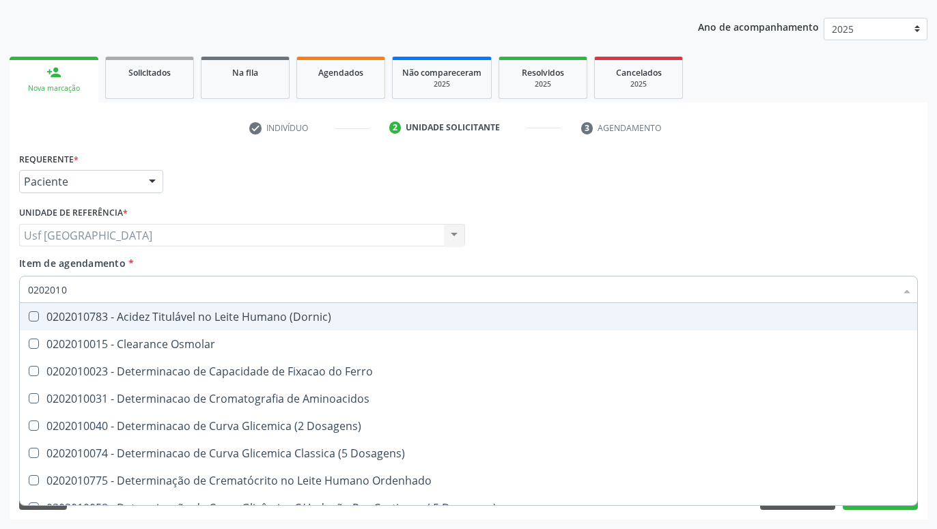
checkbox Potassio "true"
checkbox Triglicerideos "false"
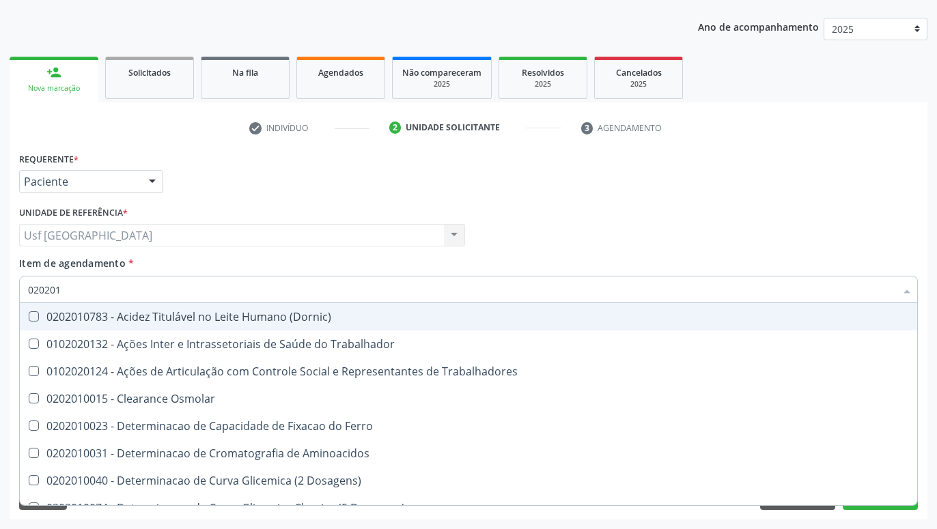
type input "02020"
checkbox Hdl "false"
checkbox Ldl "false"
checkbox Total "false"
checkbox Glicose "false"
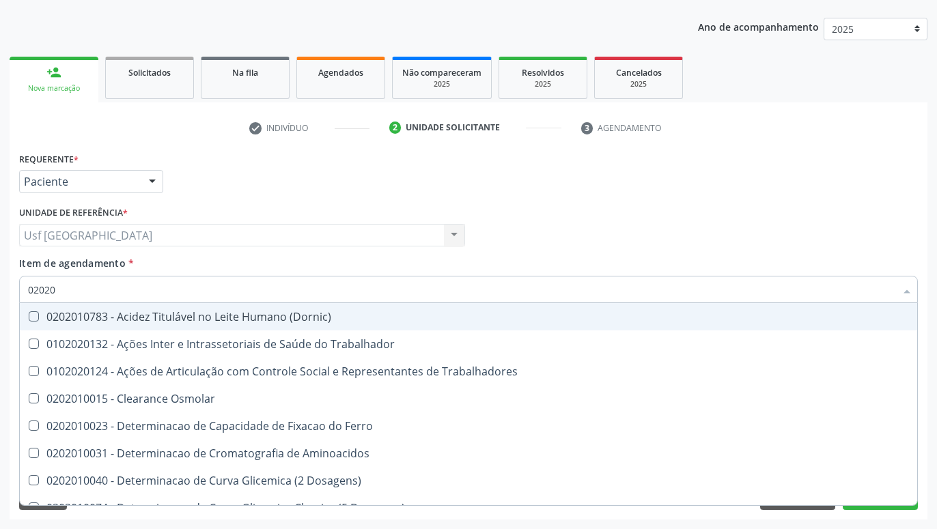
checkbox Glicosilada "false"
checkbox Triglicerideos "false"
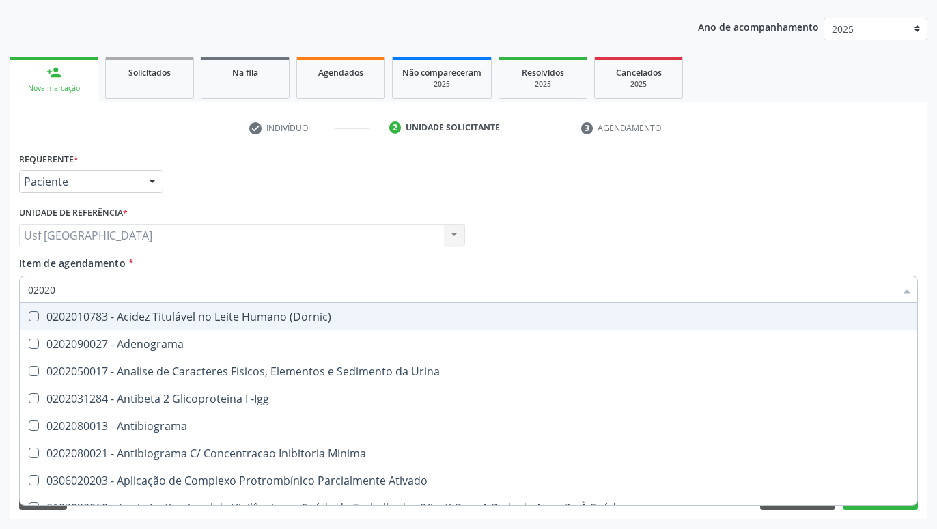
type input "020203"
checkbox Aminoacidos "true"
checkbox Hdl "false"
checkbox Ldl "false"
checkbox Total "false"
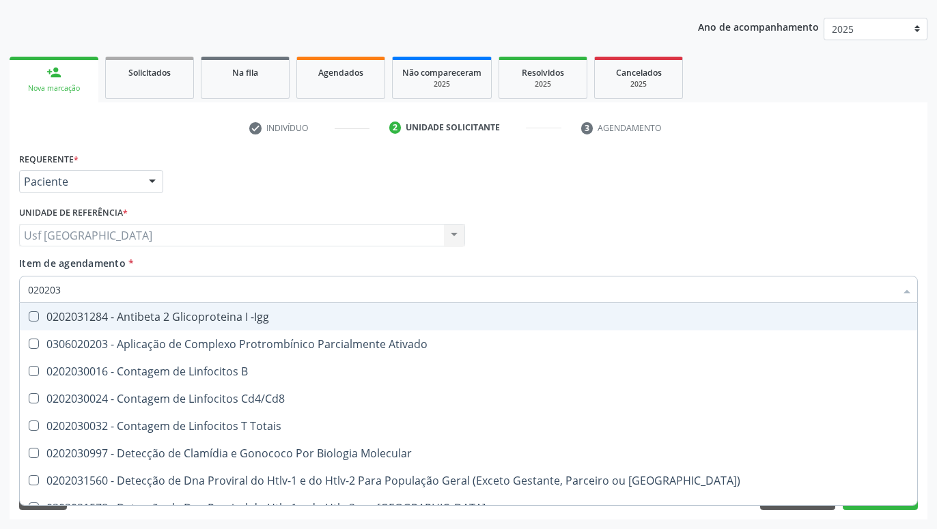
type input "0202030"
checkbox Completo "false"
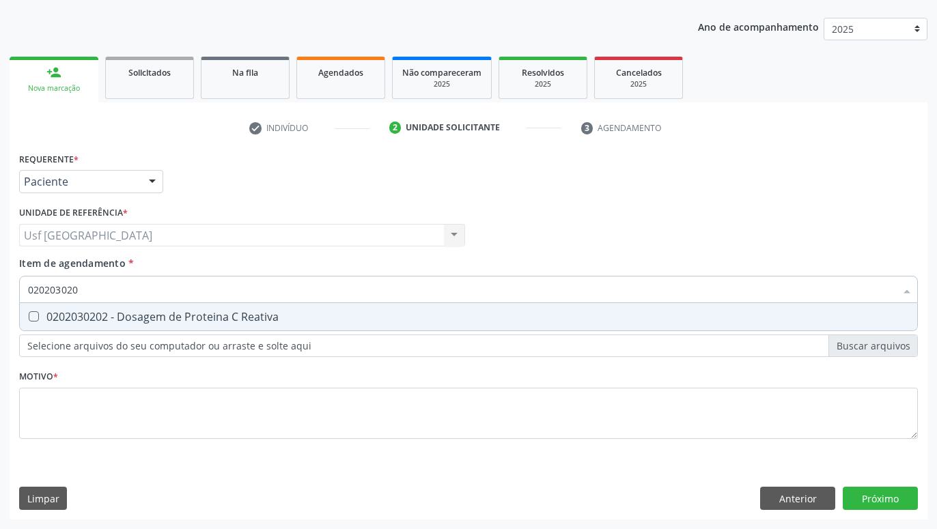
type input "0202030202"
click at [96, 318] on div "0202030202 - Dosagem de Proteina C Reativa" at bounding box center [468, 316] width 881 height 11
checkbox Reativa "true"
type input "0202030"
checkbox Reativa "false"
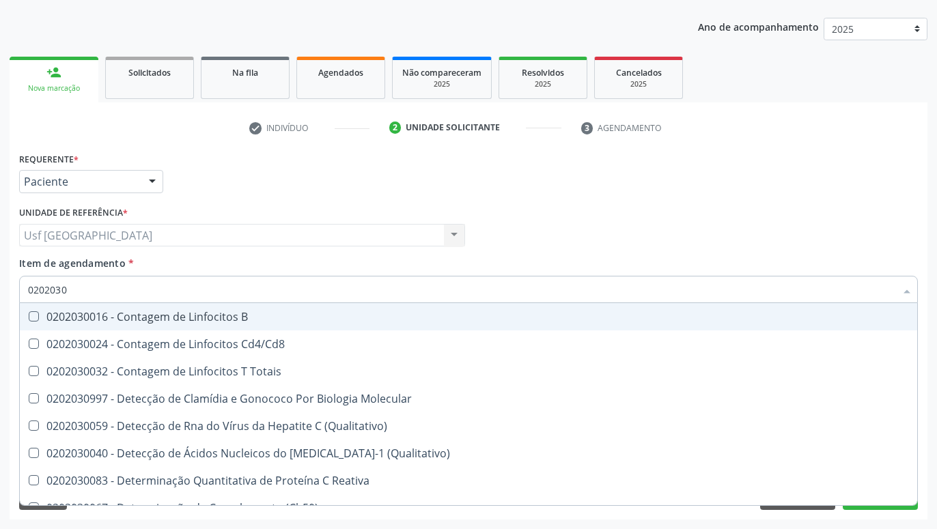
type input "020203"
checkbox Reativa "false"
checkbox Antiaspergillus "true"
checkbox Antiglomerulo "true"
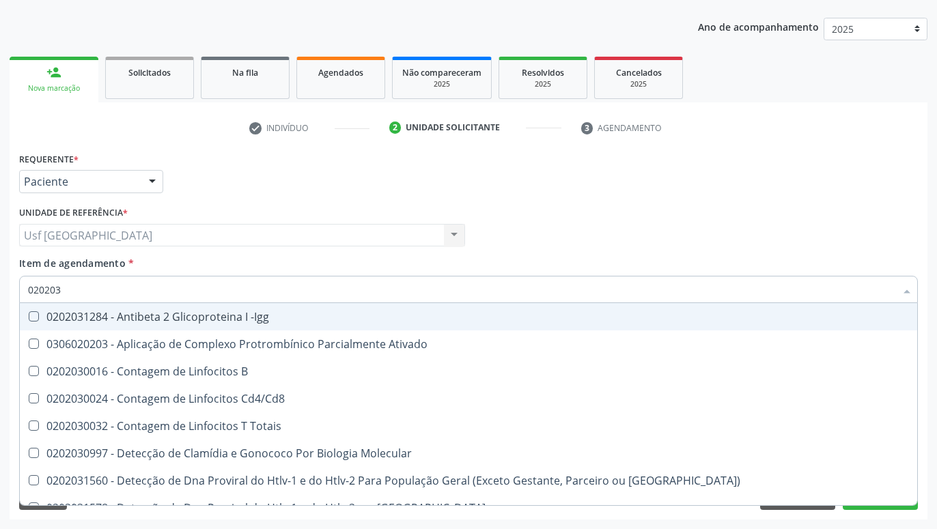
type input "02020"
checkbox Reativa "false"
checkbox Completo "false"
checkbox Alergeno-Especifica "true"
checkbox Imunofluorescencia\) "true"
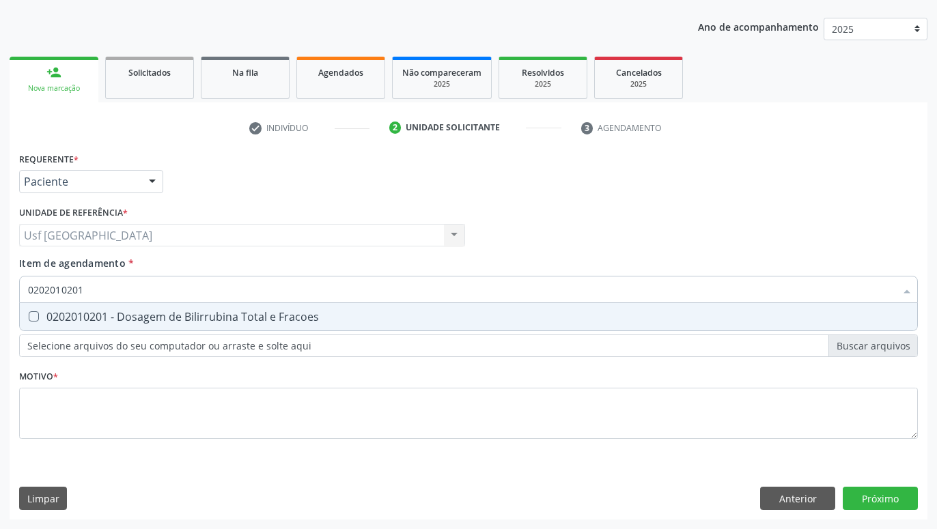
click at [56, 311] on div "0202010201 - Dosagem de Bilirrubina Total e Fracoes" at bounding box center [468, 316] width 881 height 11
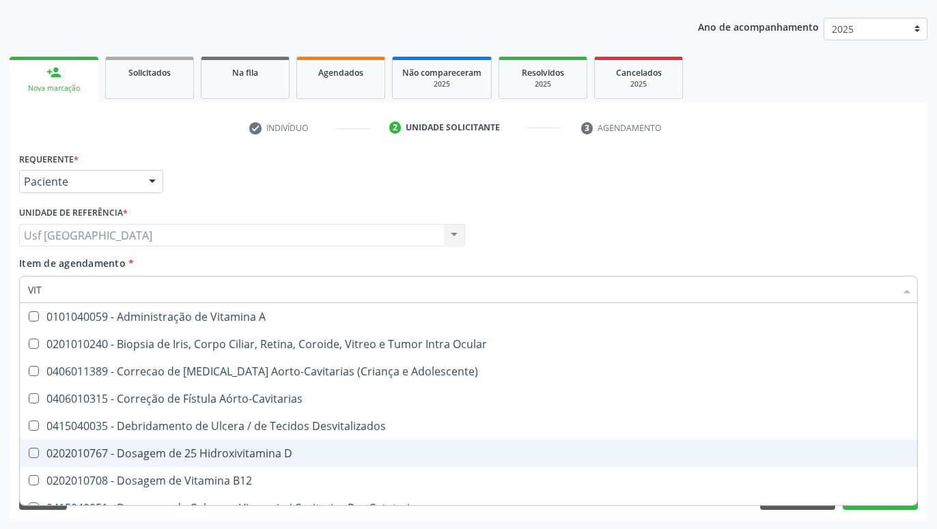
click at [95, 448] on div "0202010767 - Dosagem de 25 Hidroxivitamina D" at bounding box center [468, 453] width 881 height 11
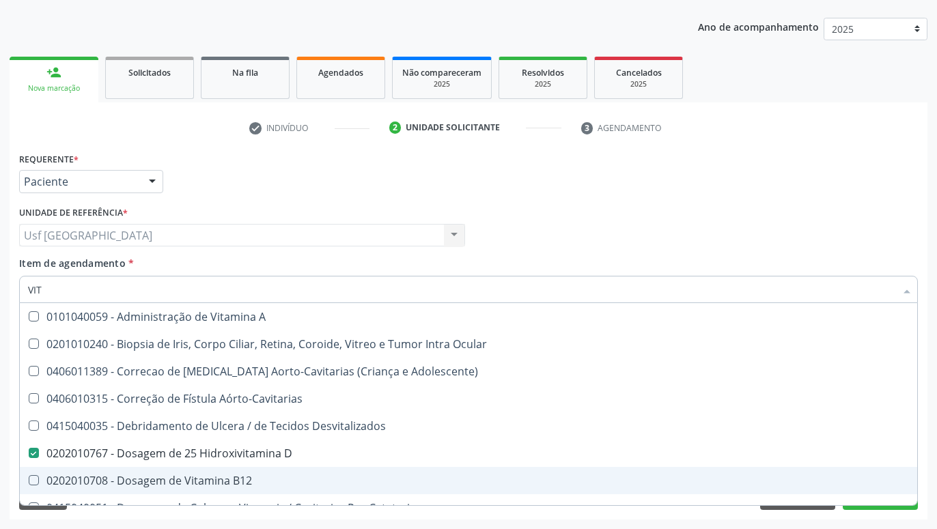
click at [95, 479] on div "0202010708 - Dosagem de Vitamina B12" at bounding box center [468, 480] width 881 height 11
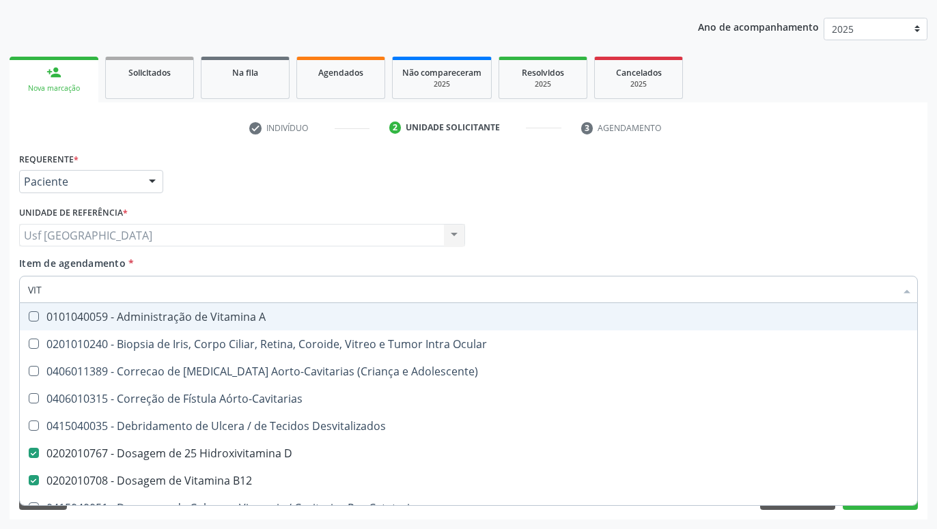
click at [591, 212] on div "Profissional Solicitante Por favor, selecione a Unidade de Atendimento primeiro…" at bounding box center [468, 229] width 905 height 53
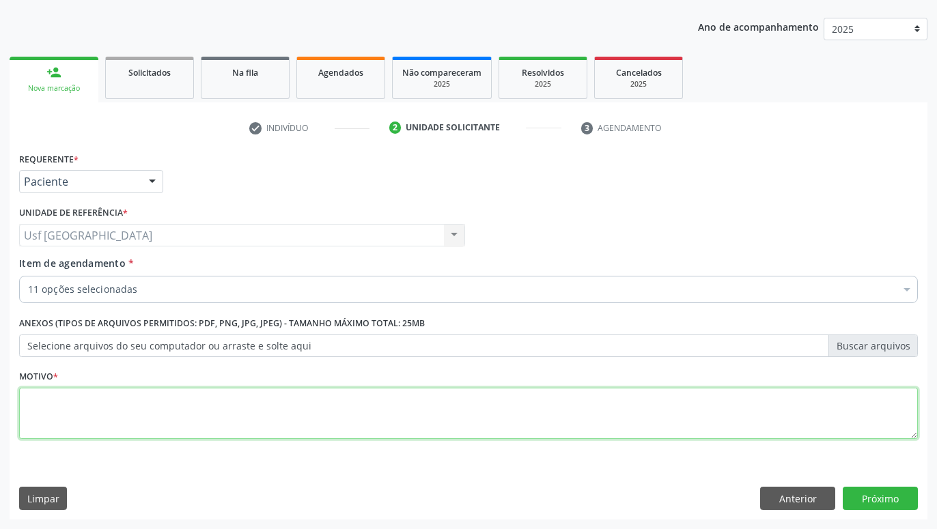
click at [541, 413] on textarea at bounding box center [468, 414] width 899 height 52
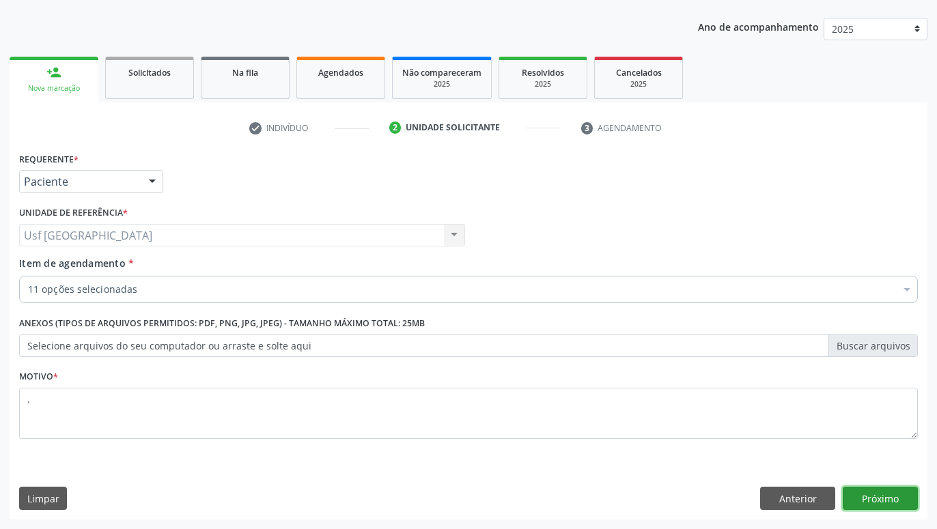
click at [879, 502] on button "Próximo" at bounding box center [880, 498] width 75 height 23
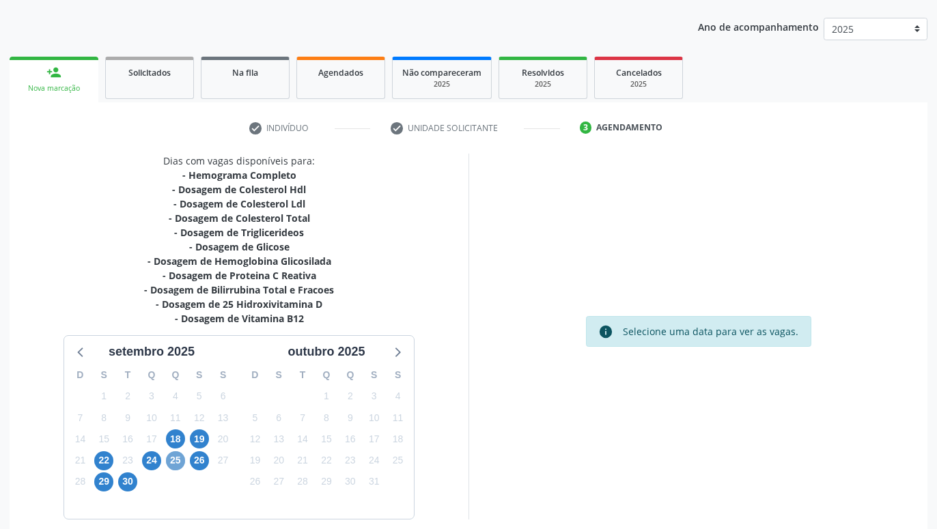
click at [176, 464] on span "25" at bounding box center [175, 460] width 19 height 19
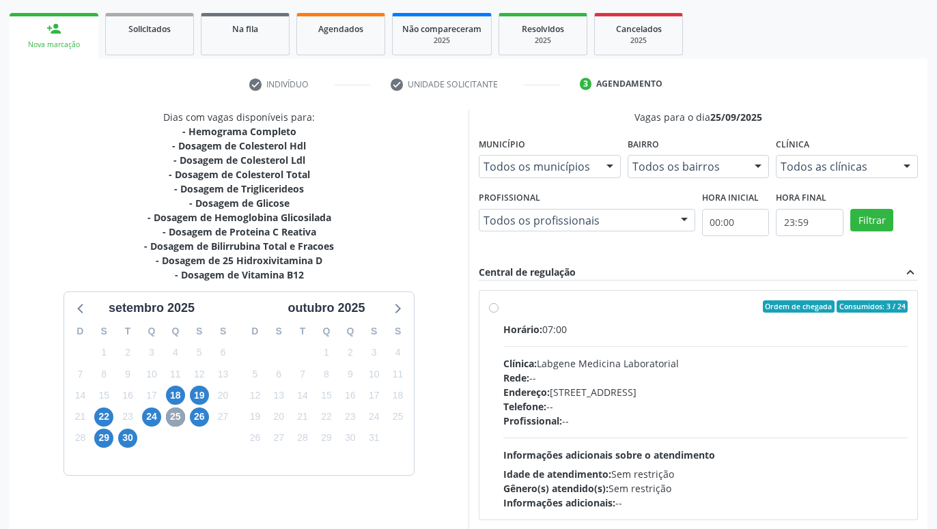
scroll to position [217, 0]
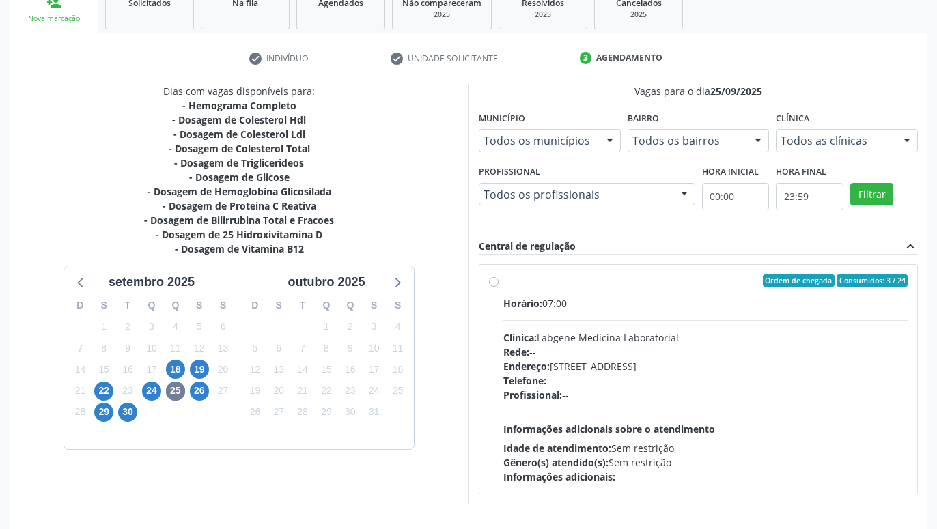
click at [503, 281] on label "Ordem de chegada Consumidos: 3 / 24 Horário: 07:00 Clínica: Labgene Medicina La…" at bounding box center [705, 379] width 404 height 210
click at [495, 281] on input "Ordem de chegada Consumidos: 3 / 24 Horário: 07:00 Clínica: Labgene Medicina La…" at bounding box center [494, 280] width 10 height 12
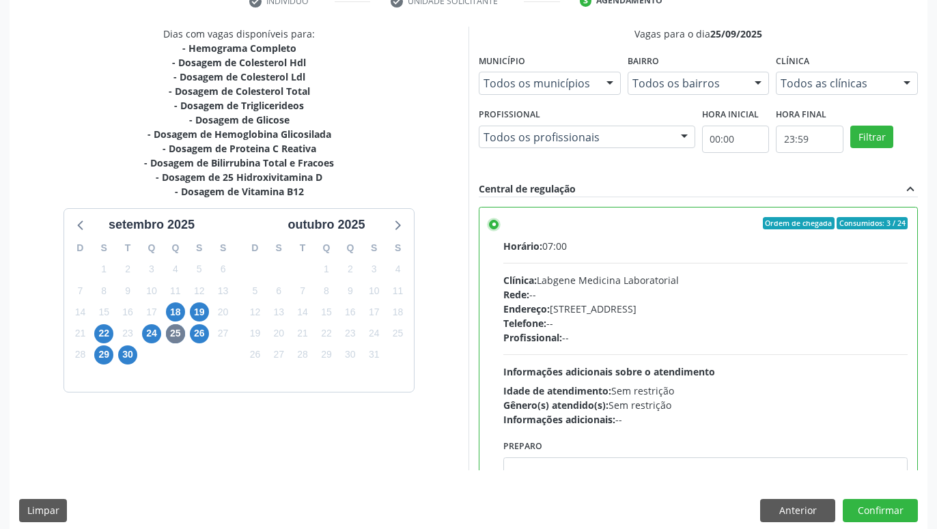
scroll to position [287, 0]
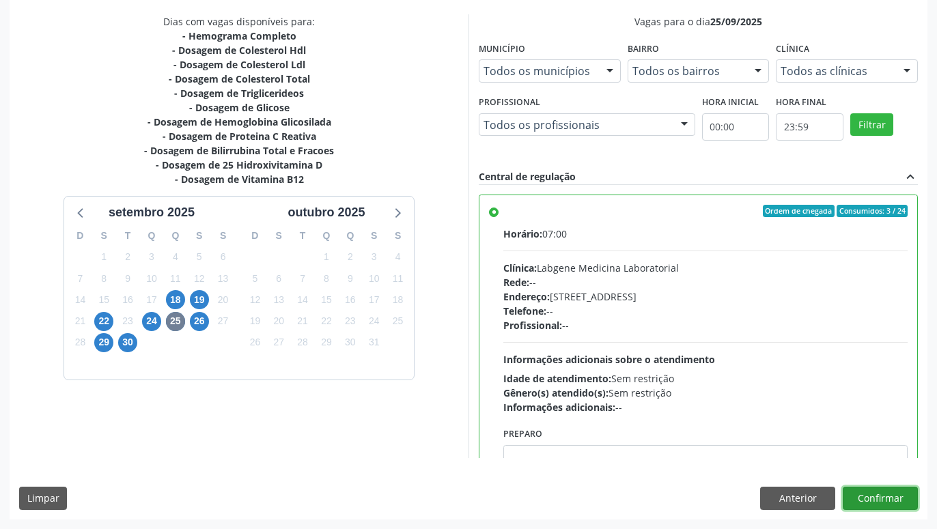
click at [886, 500] on button "Confirmar" at bounding box center [880, 498] width 75 height 23
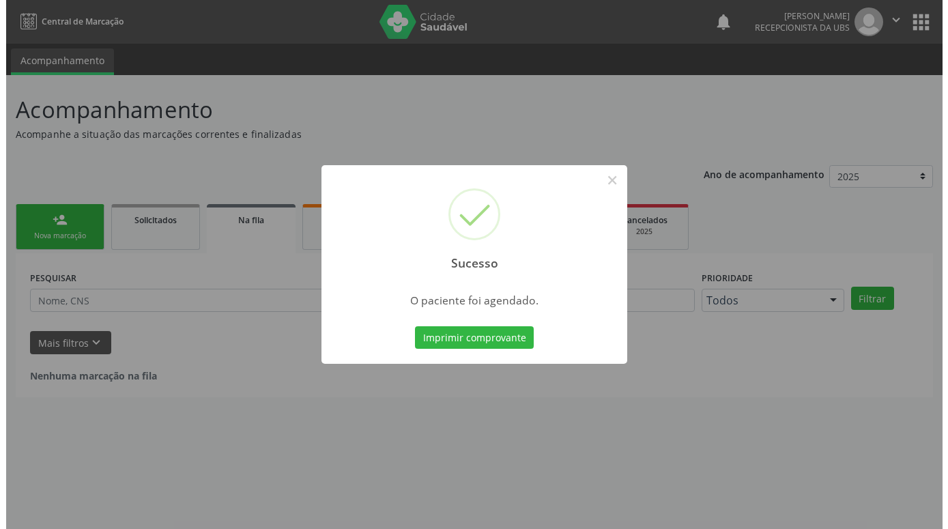
scroll to position [0, 0]
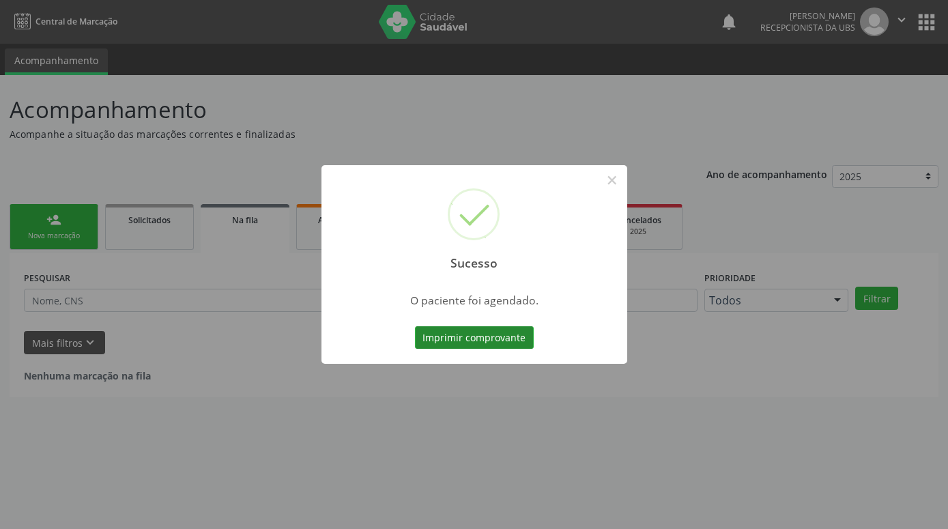
click at [524, 338] on button "Imprimir comprovante" at bounding box center [474, 337] width 119 height 23
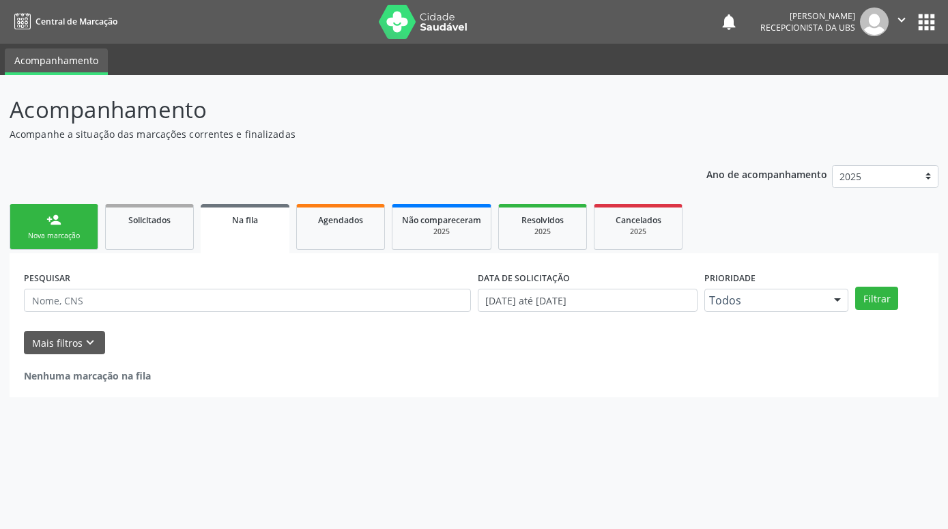
click at [70, 238] on div "Nova marcação" at bounding box center [54, 236] width 68 height 10
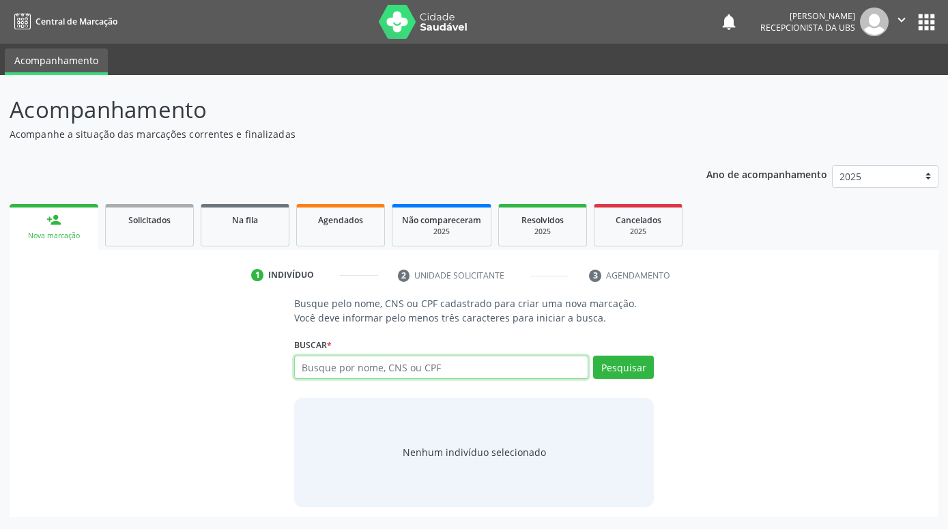
click at [400, 369] on input "text" at bounding box center [441, 367] width 294 height 23
type input "[PERSON_NAME]"
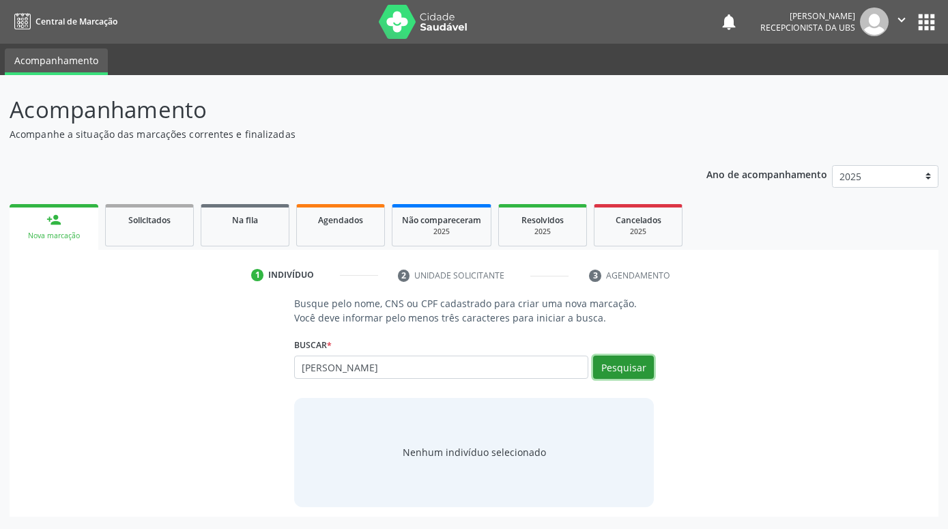
click at [643, 364] on button "Pesquisar" at bounding box center [623, 367] width 61 height 23
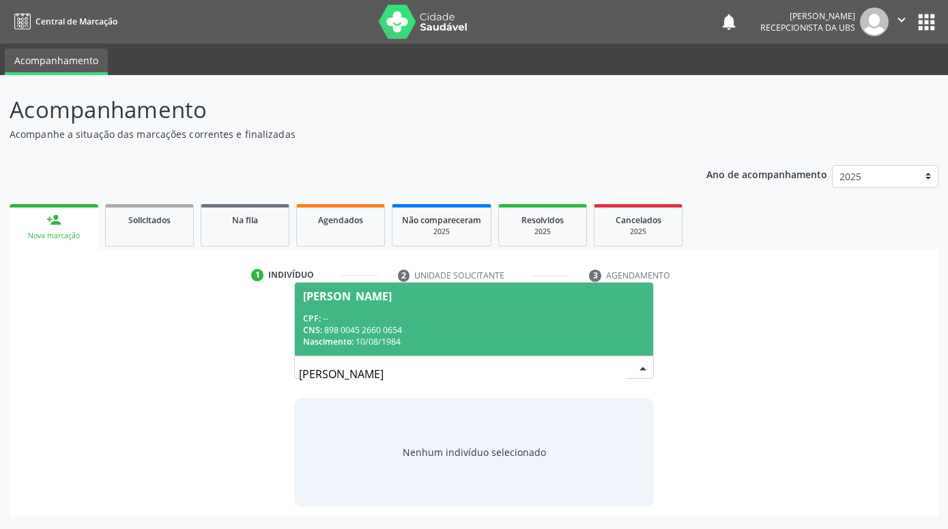
click at [517, 337] on div "Nascimento: 1[DATE]" at bounding box center [474, 342] width 342 height 12
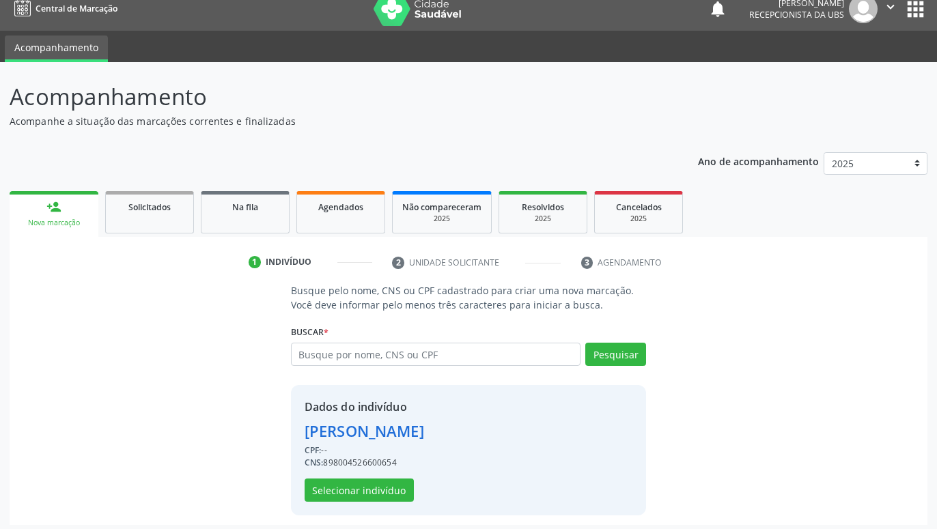
scroll to position [18, 0]
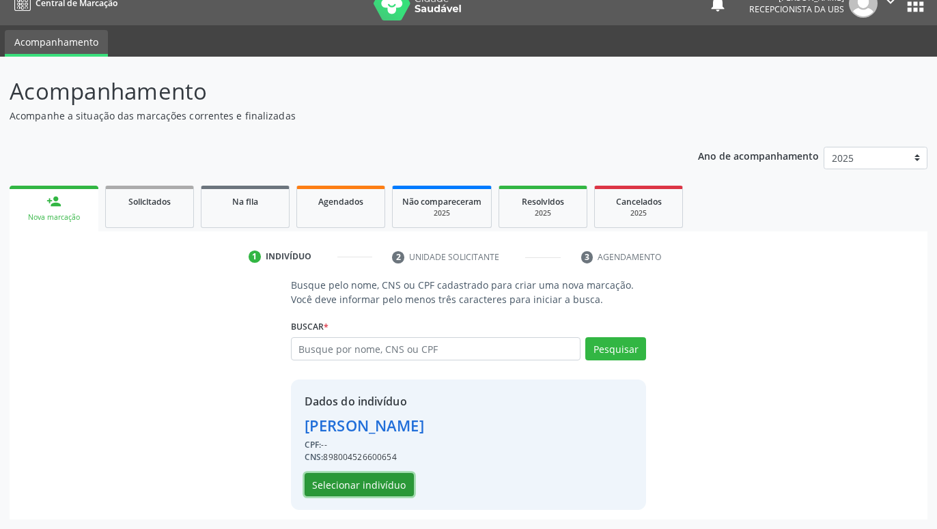
click at [367, 478] on button "Selecionar indivíduo" at bounding box center [359, 484] width 109 height 23
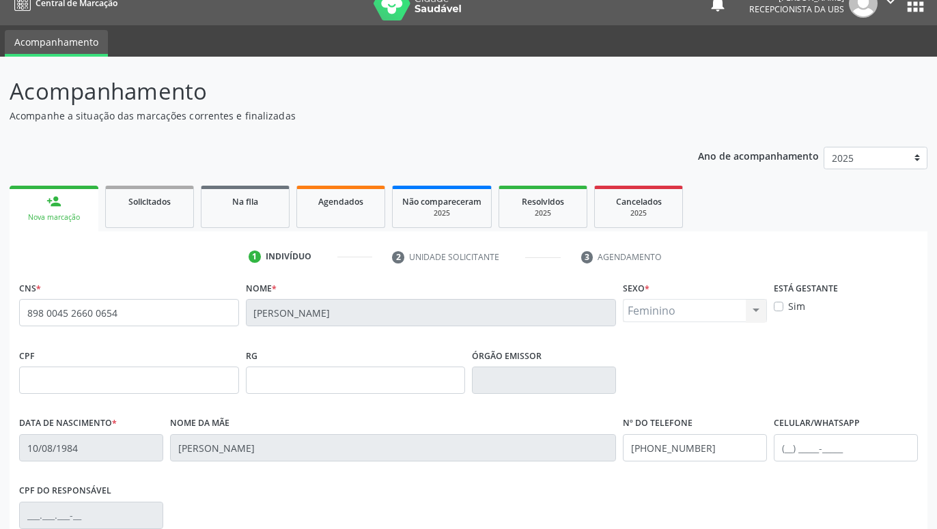
scroll to position [211, 0]
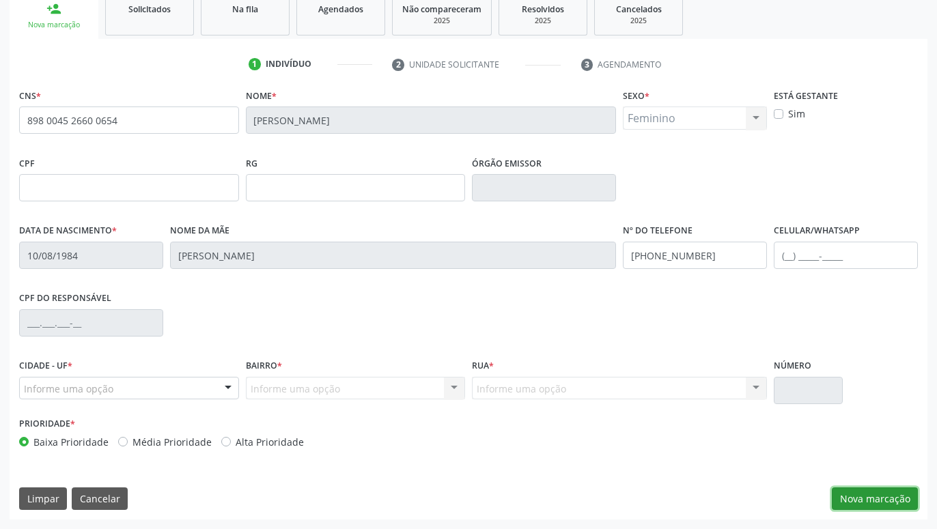
click at [898, 500] on button "Nova marcação" at bounding box center [875, 499] width 86 height 23
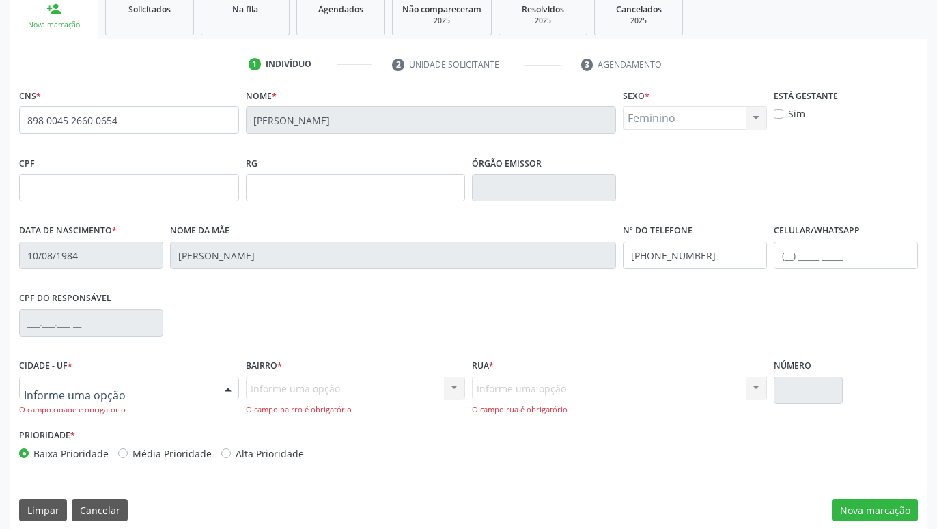
click at [223, 389] on div at bounding box center [228, 389] width 20 height 23
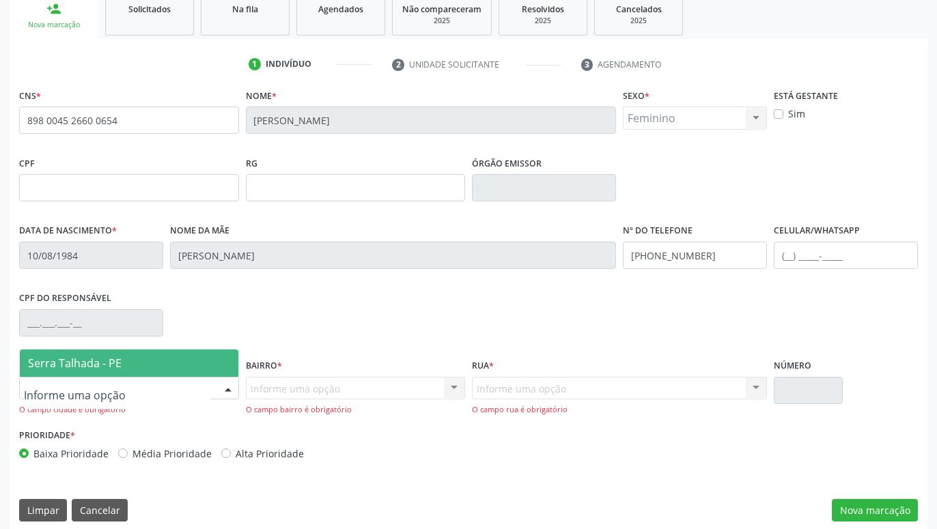
click at [169, 368] on span "Serra Talhada - PE" at bounding box center [129, 363] width 218 height 27
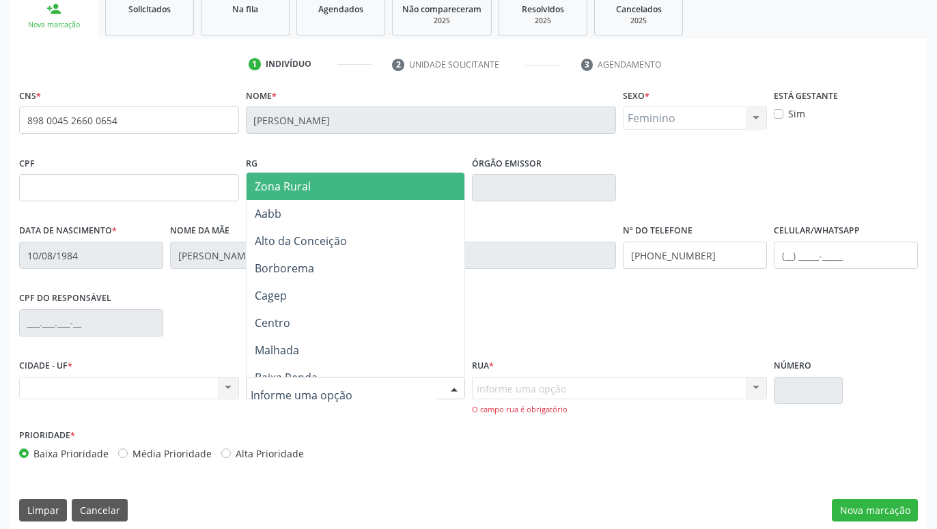
click at [280, 397] on div at bounding box center [356, 388] width 220 height 23
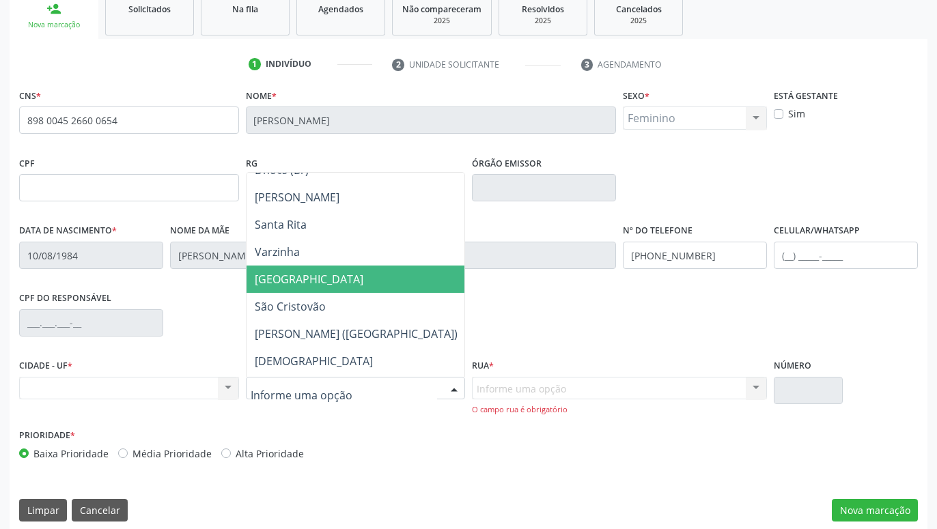
scroll to position [270, 0]
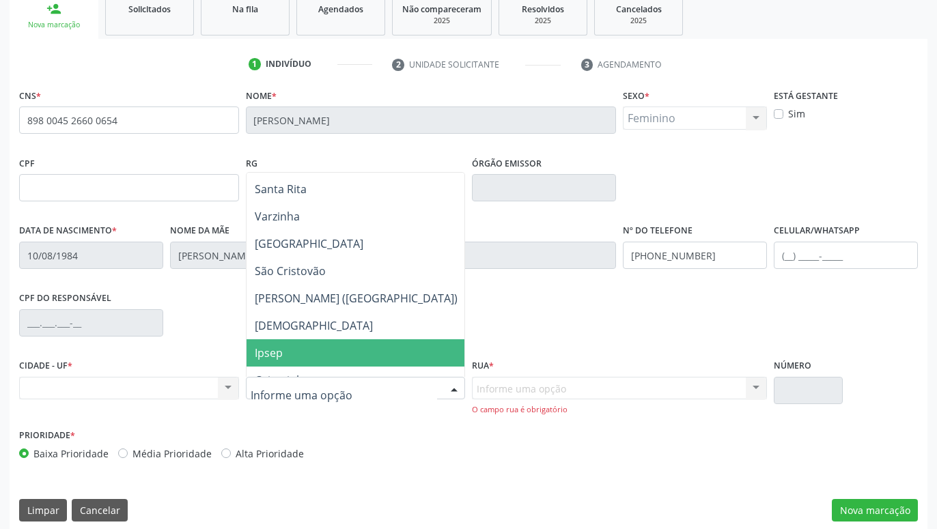
click at [285, 357] on span "Ipsep" at bounding box center [355, 352] width 219 height 27
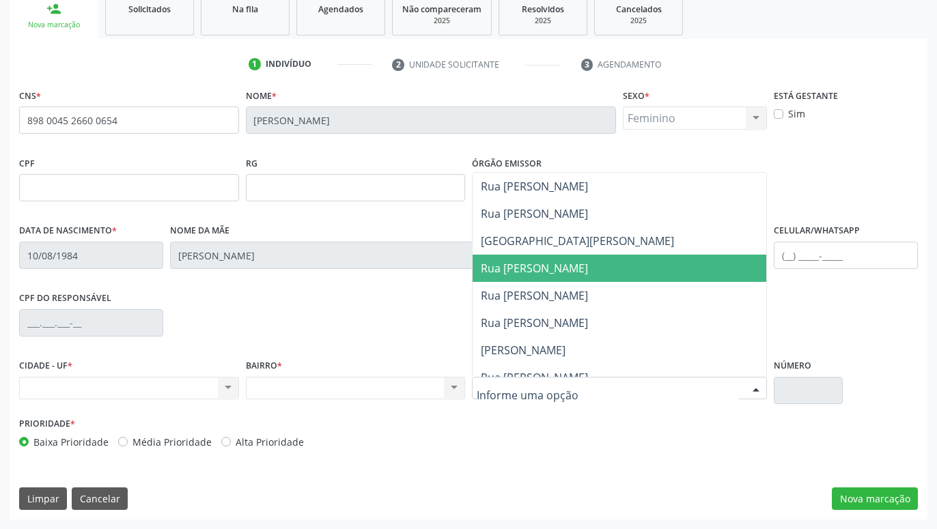
scroll to position [541, 0]
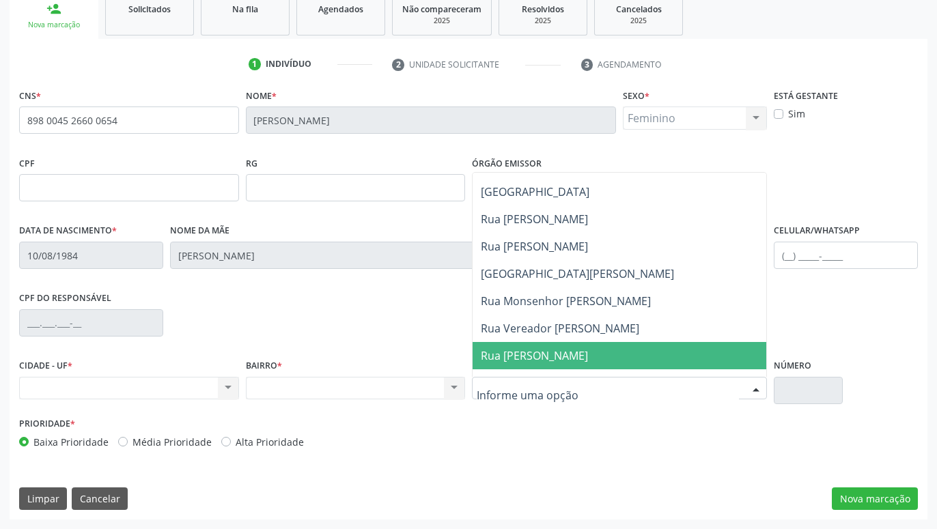
click at [543, 358] on span "Rua [PERSON_NAME]" at bounding box center [534, 355] width 107 height 15
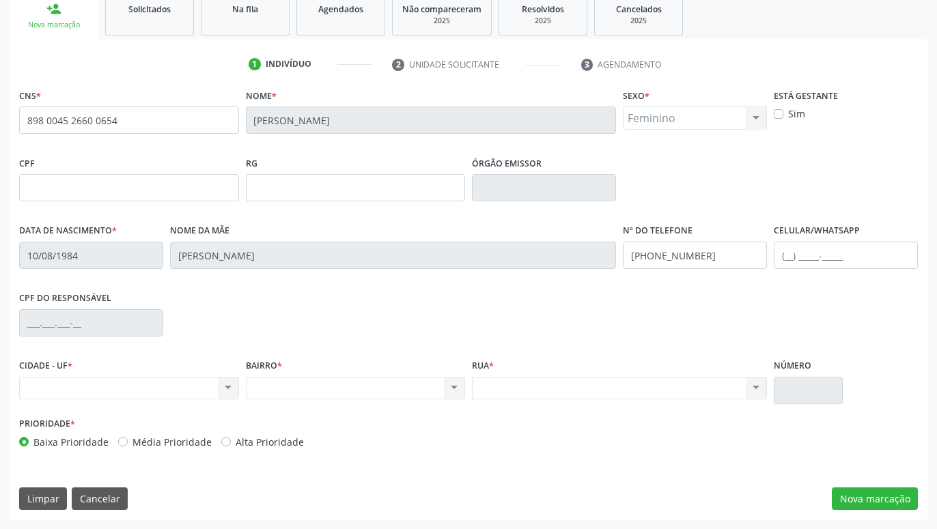
click at [666, 385] on div "Nenhum resultado encontrado para: " " Não há nenhuma opção para ser exibida." at bounding box center [619, 388] width 295 height 23
click at [847, 496] on button "Nova marcação" at bounding box center [875, 499] width 86 height 23
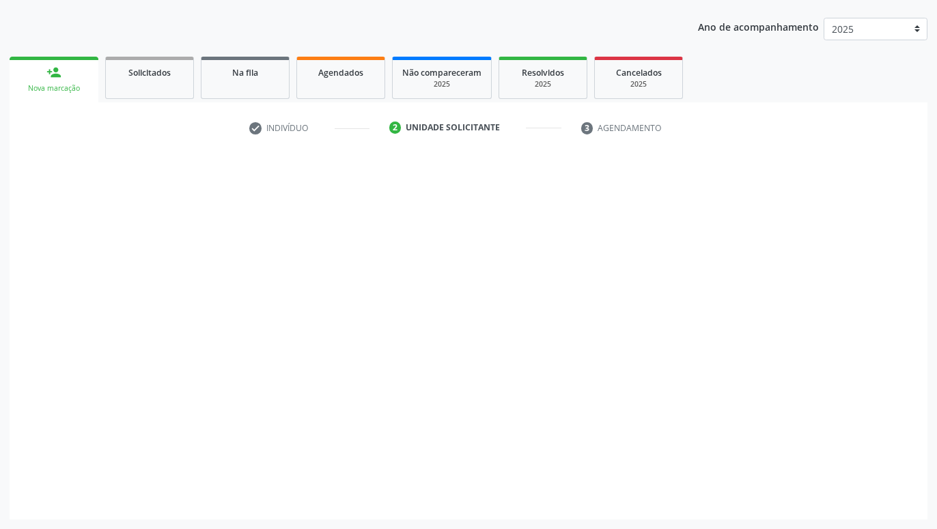
scroll to position [147, 0]
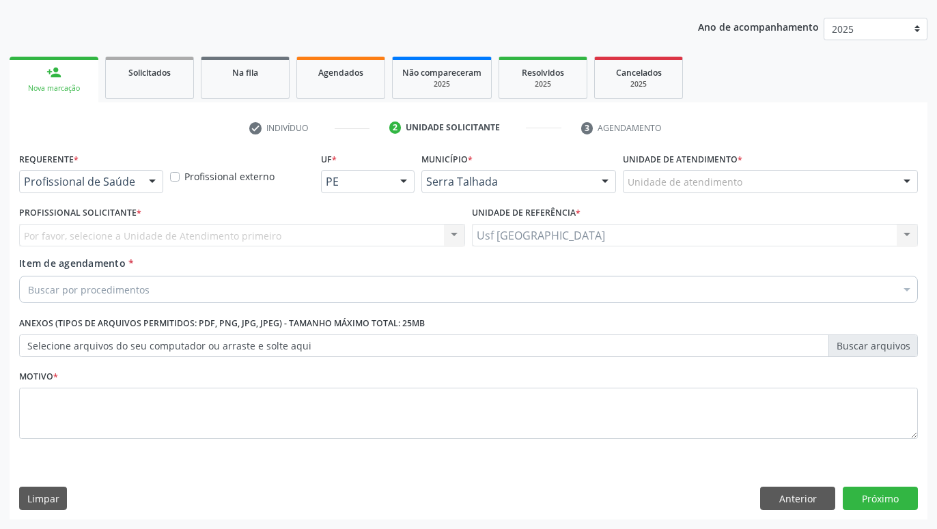
click at [152, 183] on div at bounding box center [152, 182] width 20 height 23
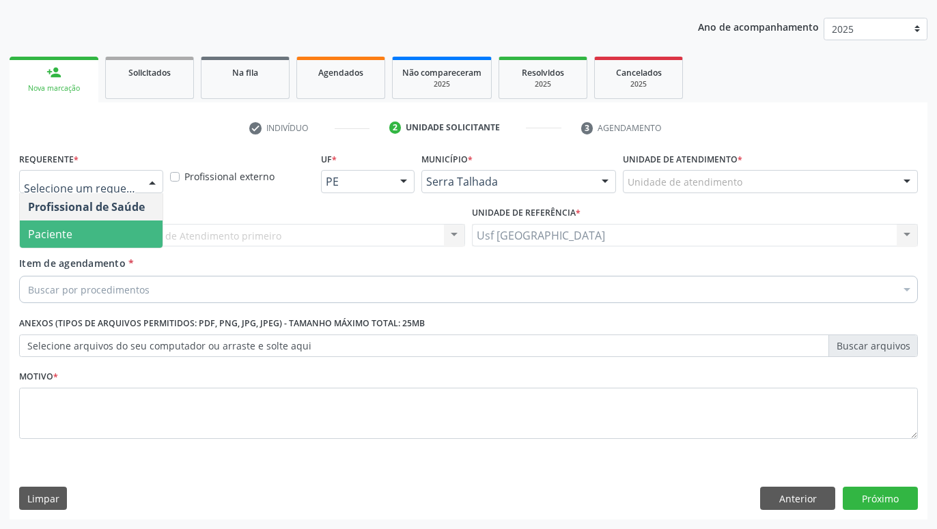
click at [107, 225] on span "Paciente" at bounding box center [91, 234] width 143 height 27
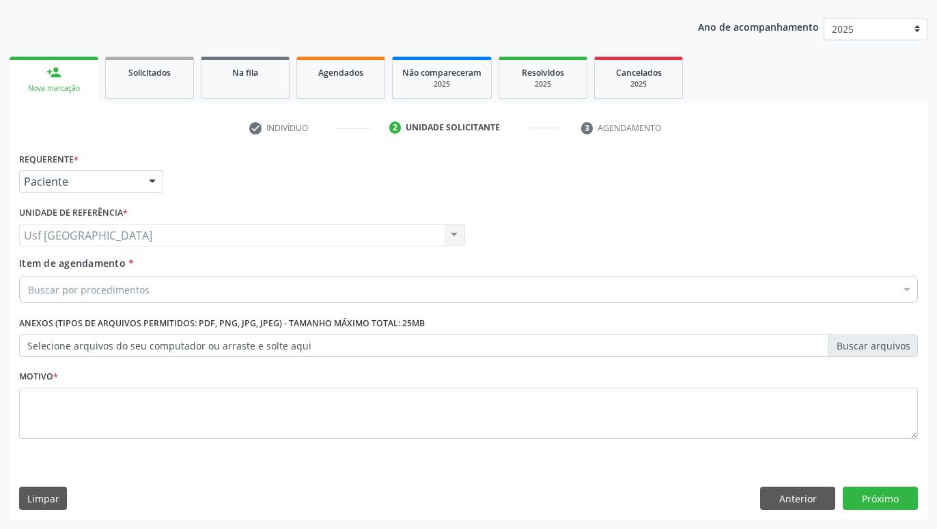
click at [154, 296] on div "Buscar por procedimentos" at bounding box center [468, 289] width 899 height 27
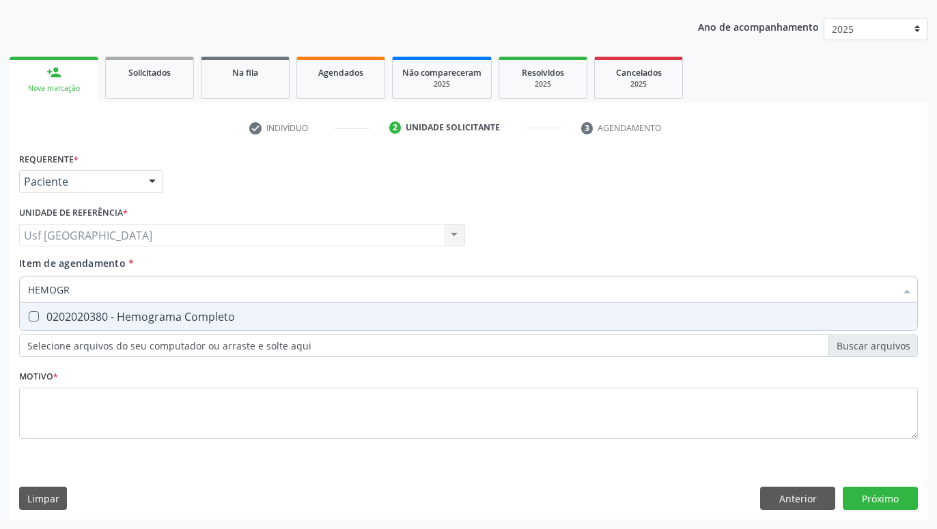
type input "HEMOGRA"
click at [131, 319] on div "0202020380 - Hemograma Completo" at bounding box center [468, 316] width 881 height 11
checkbox Completo "true"
type input "HEMOG"
checkbox Completo "false"
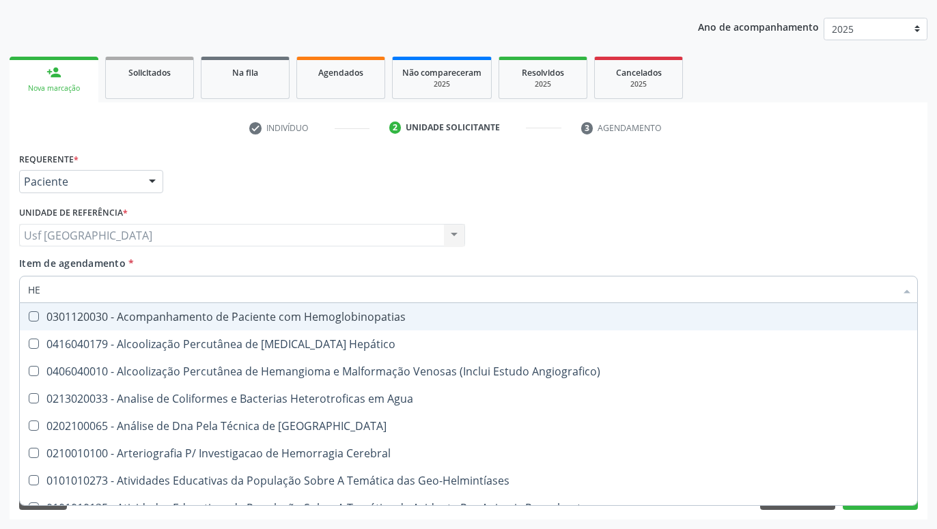
type input "H"
checkbox Completo "false"
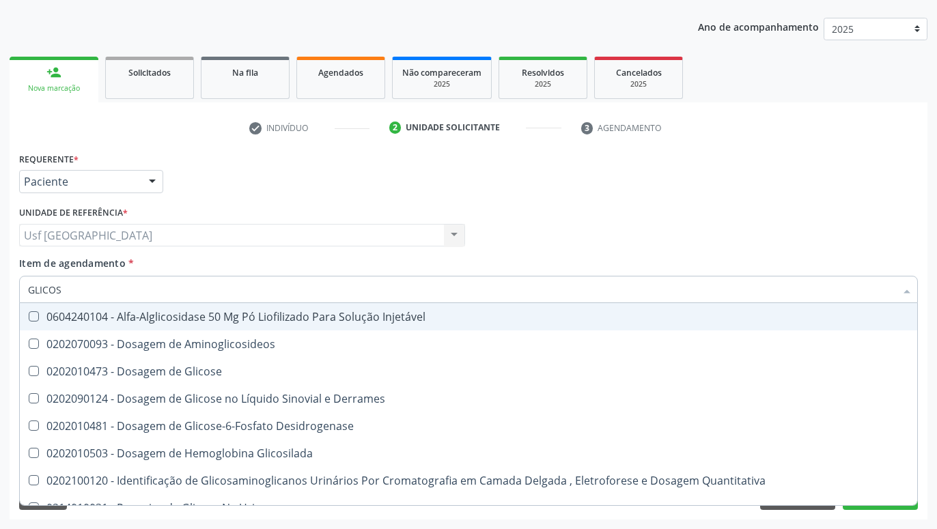
type input "GLICOSE"
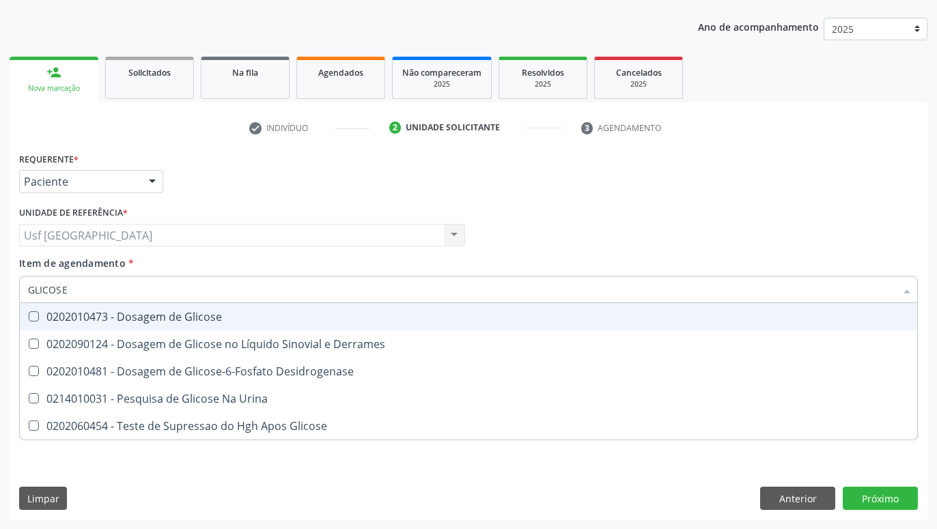
click at [192, 325] on span "0202010473 - Dosagem de Glicose" at bounding box center [468, 316] width 897 height 27
checkbox Glicose "true"
type input "GLICOS"
checkbox Glicose "false"
checkbox Desidrogenase "true"
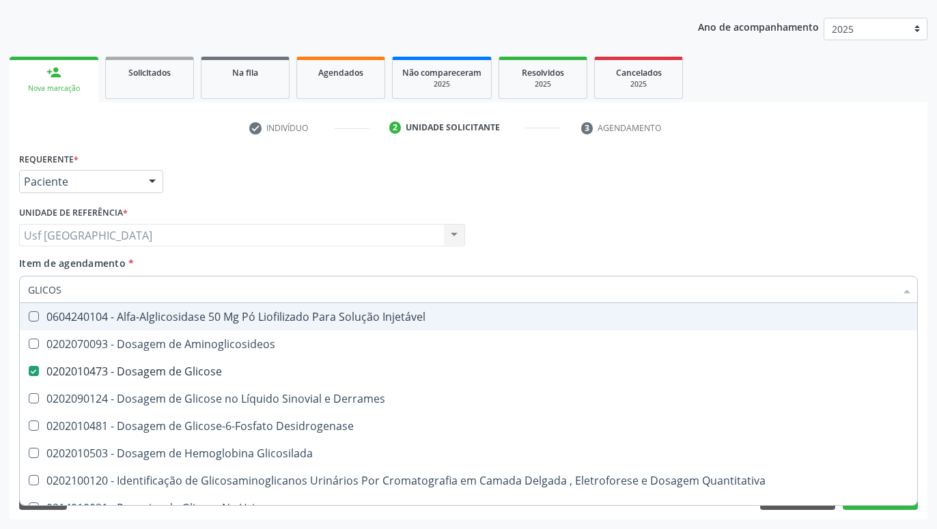
type input "GLICO"
checkbox Glicose "false"
checkbox Glicosilada "true"
type input "GLIC"
checkbox Glicosilada "false"
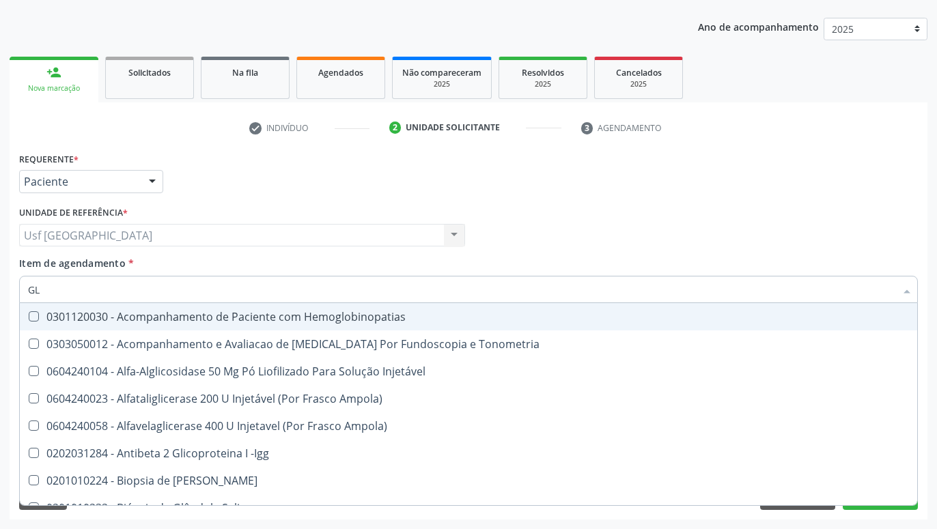
type input "G"
checkbox Glicose "false"
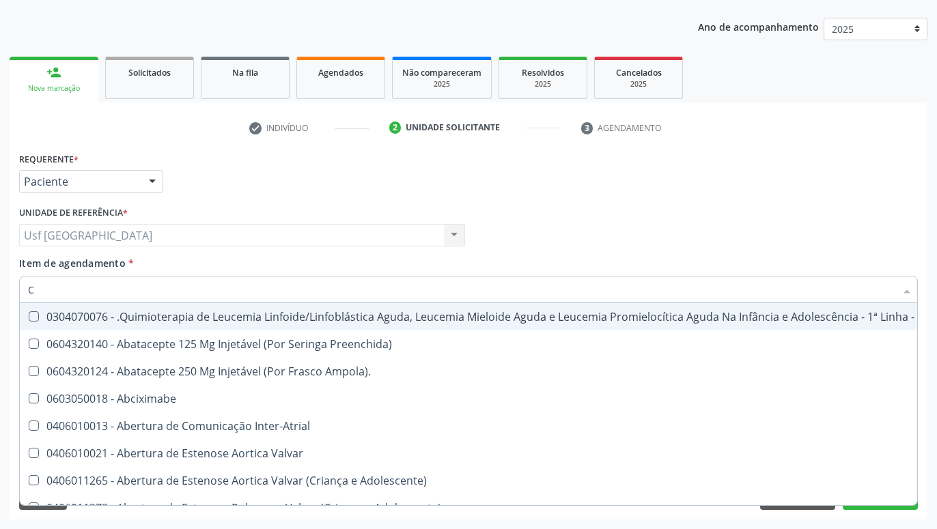
type input "CO"
checkbox Creatinina "true"
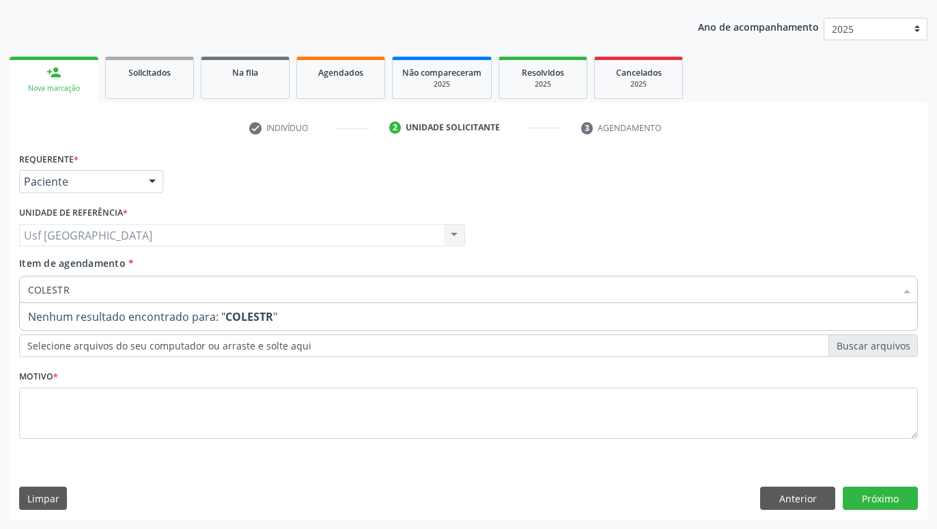
type input "COLEST"
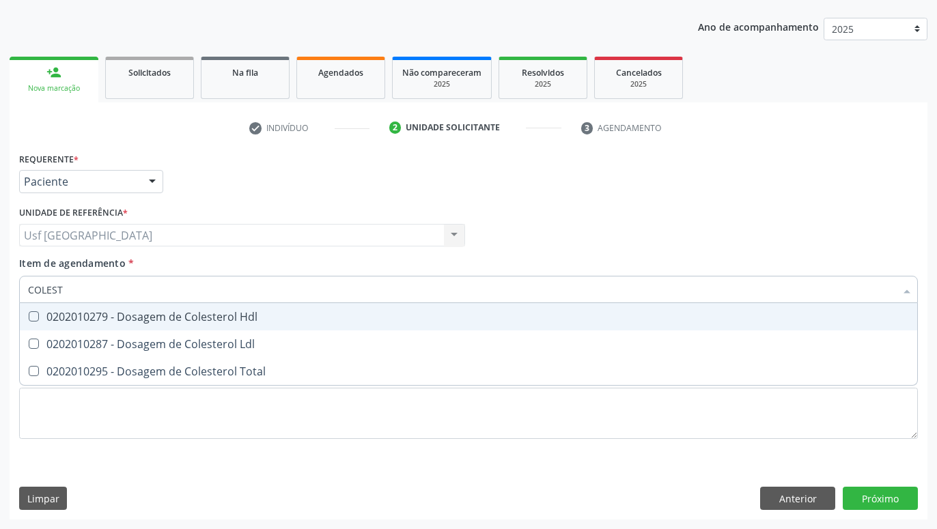
click at [165, 321] on div "0202010279 - Dosagem de Colesterol Hdl" at bounding box center [468, 316] width 881 height 11
checkbox Hdl "true"
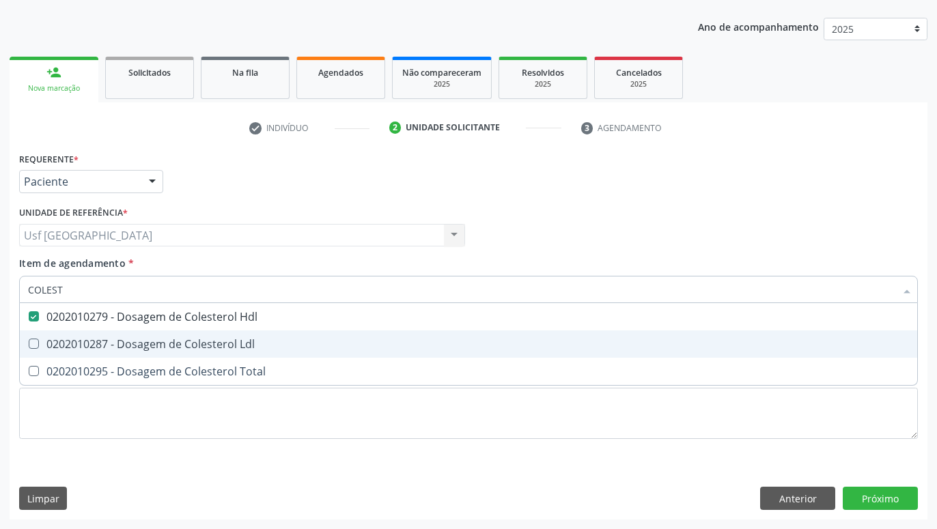
click at [163, 341] on div "0202010287 - Dosagem de Colesterol Ldl" at bounding box center [468, 344] width 881 height 11
checkbox Ldl "true"
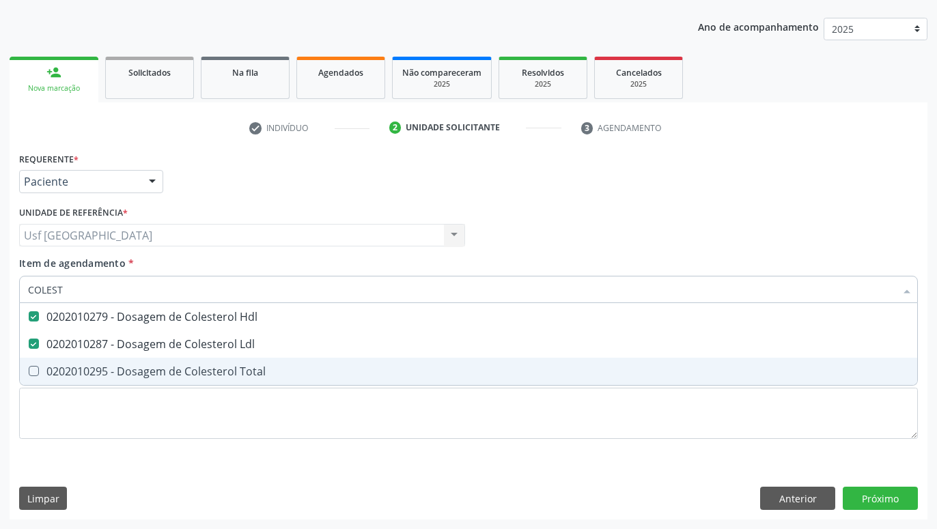
click at [152, 364] on span "0202010295 - Dosagem de Colesterol Total" at bounding box center [468, 371] width 897 height 27
checkbox Total "true"
type input "COLE"
checkbox Hdl "false"
checkbox Ldl "false"
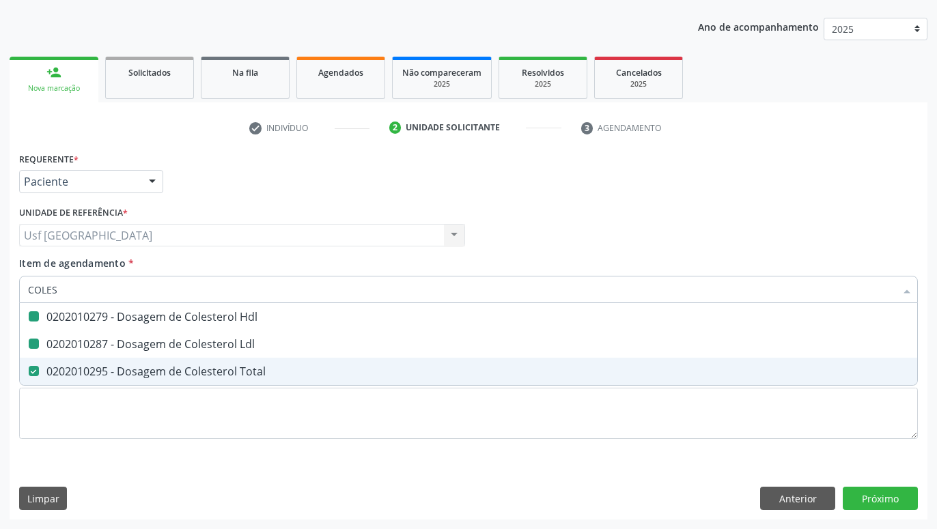
checkbox Total "false"
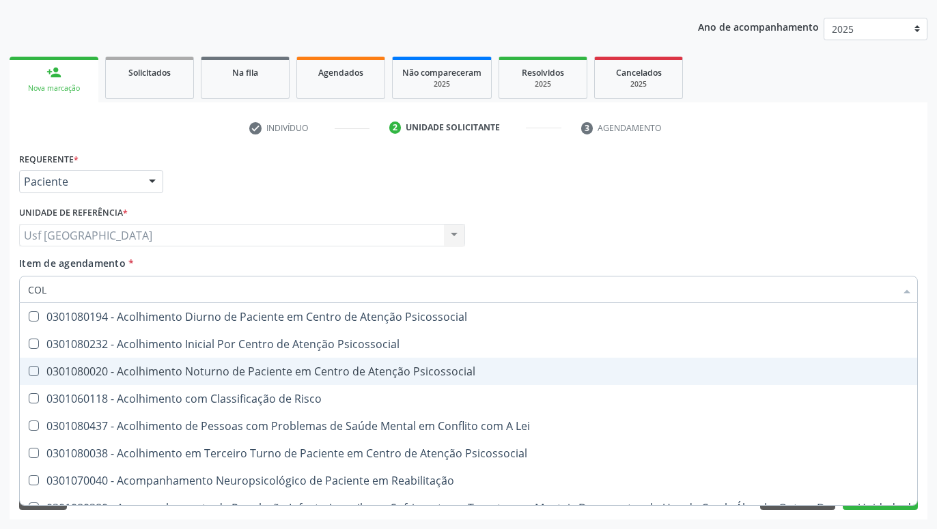
type input "CO"
checkbox Hdl "false"
checkbox Ldl "false"
checkbox Total "false"
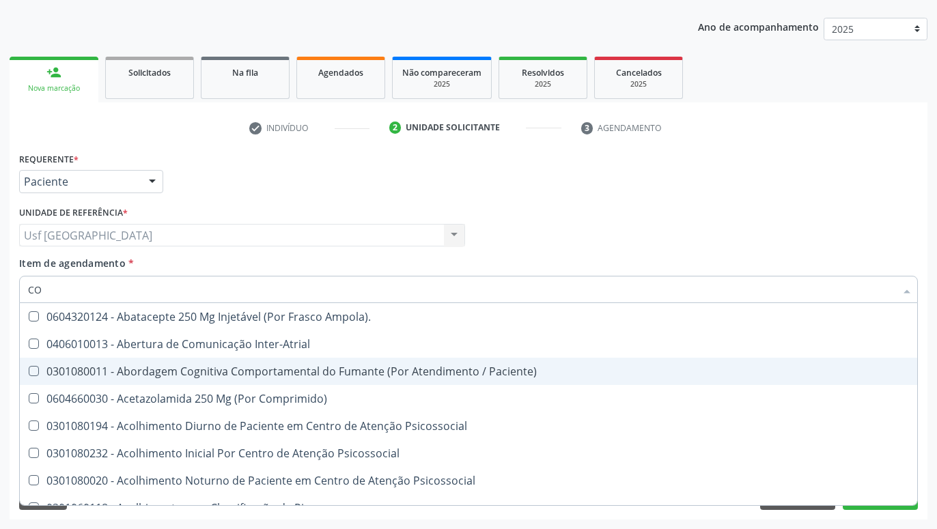
type input "C"
checkbox Hdl "false"
checkbox Ldl "false"
checkbox Total "false"
checkbox Glicose "false"
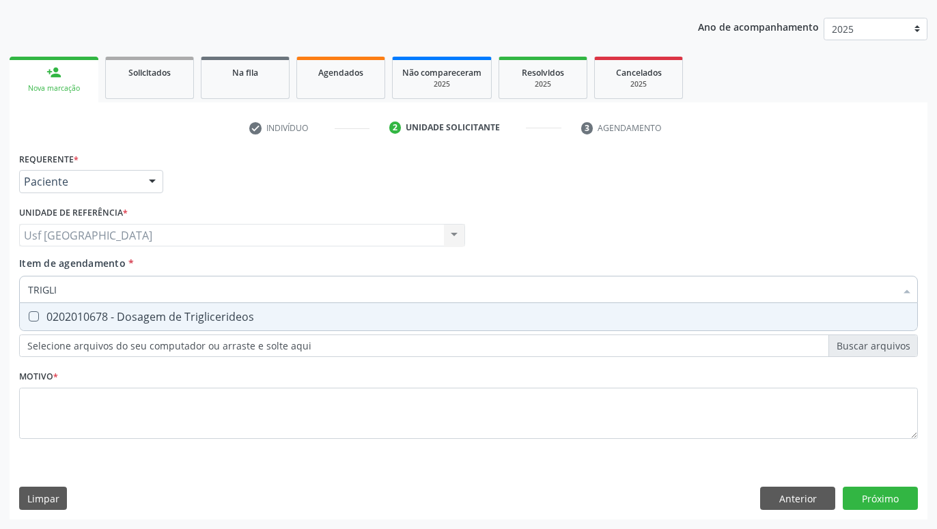
type input "TRIGLIC"
click at [145, 322] on div "0202010678 - Dosagem de Triglicerideos" at bounding box center [468, 316] width 881 height 11
checkbox Triglicerideos "true"
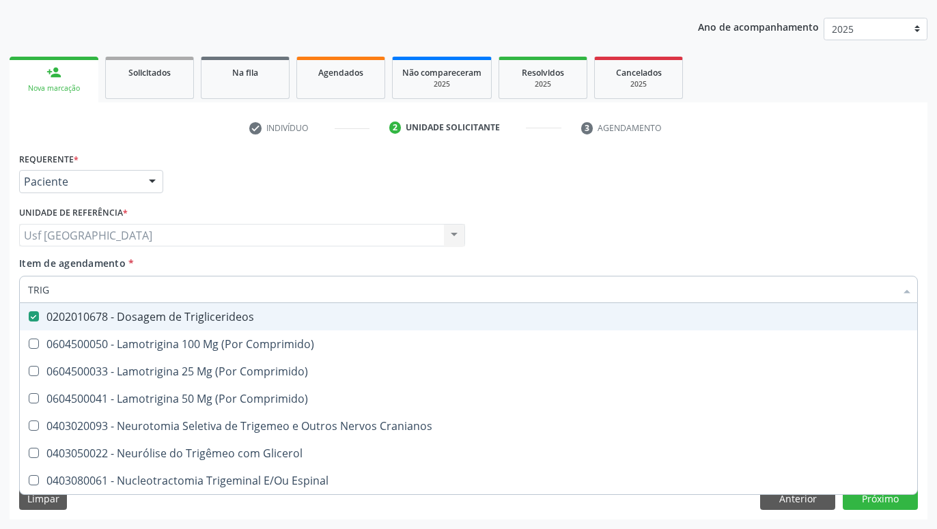
type input "TRI"
checkbox Triglicerideos "false"
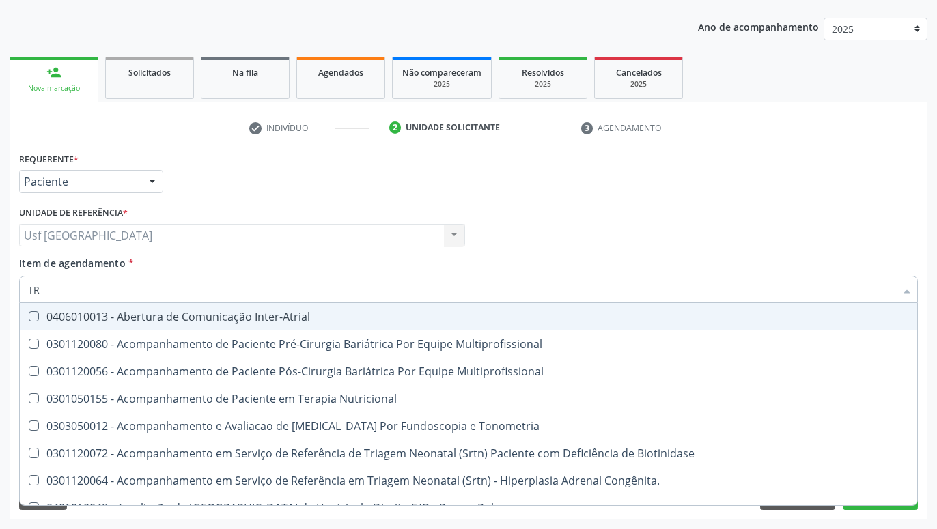
type input "T"
checkbox Triglicerideos "false"
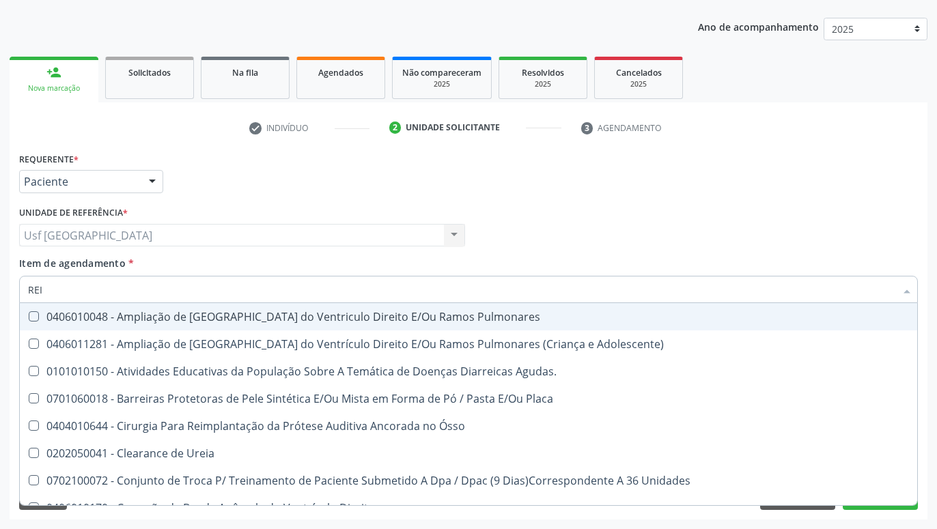
type input "REIA"
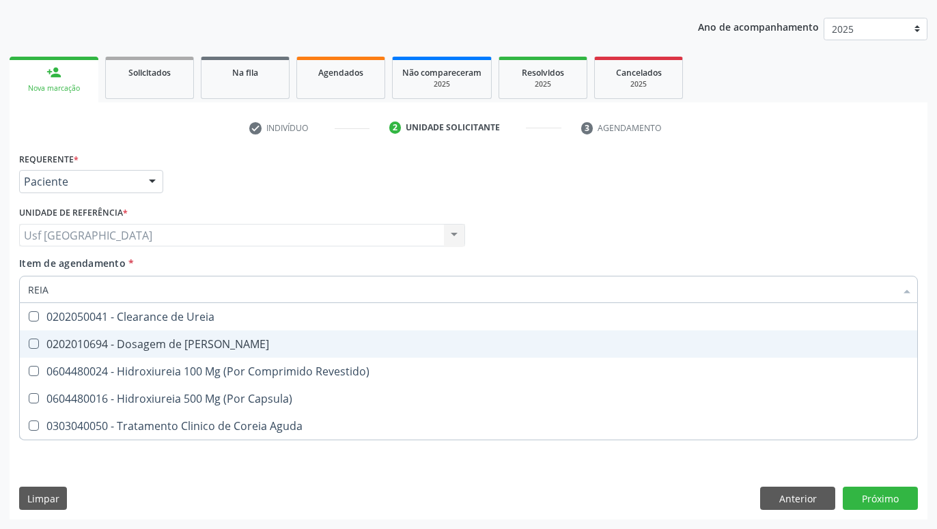
click at [181, 354] on span "0202010694 - Dosagem de [PERSON_NAME]" at bounding box center [468, 343] width 897 height 27
checkbox Ureia "true"
type input "REI"
checkbox Ureia "false"
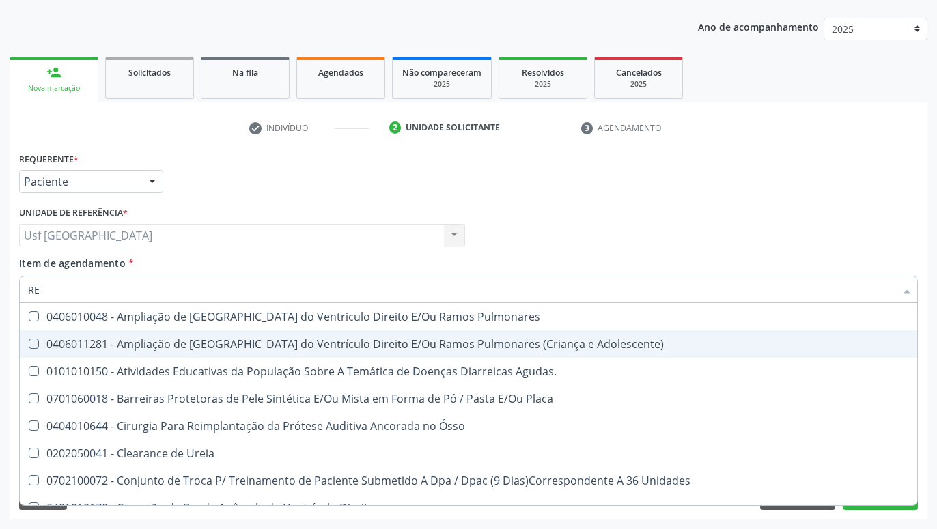
type input "R"
checkbox Ureia "false"
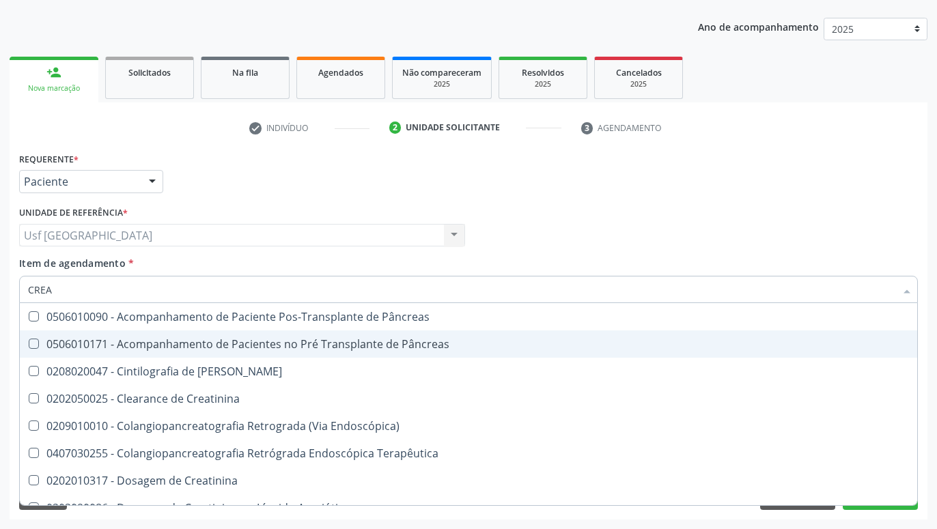
type input "CREAT"
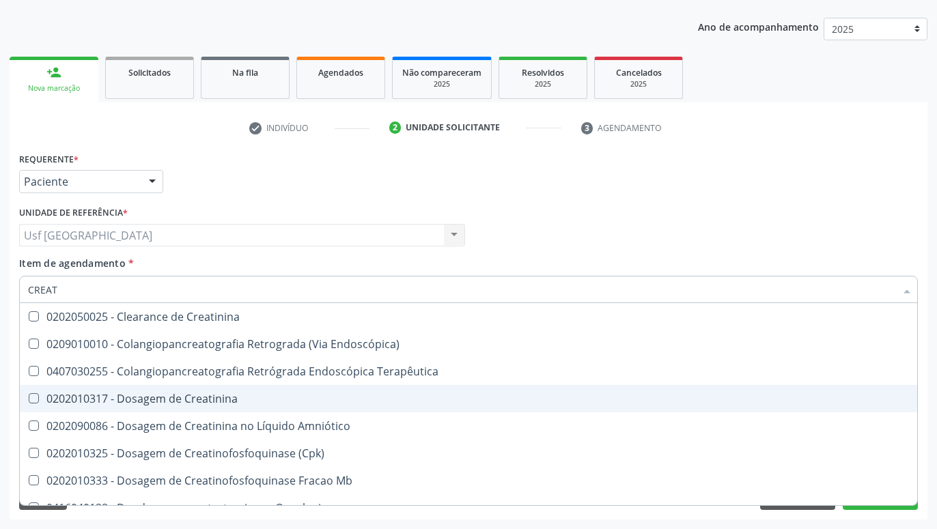
click at [98, 395] on div "0202010317 - Dosagem de Creatinina" at bounding box center [468, 398] width 881 height 11
checkbox Creatinina "true"
type input "CREA"
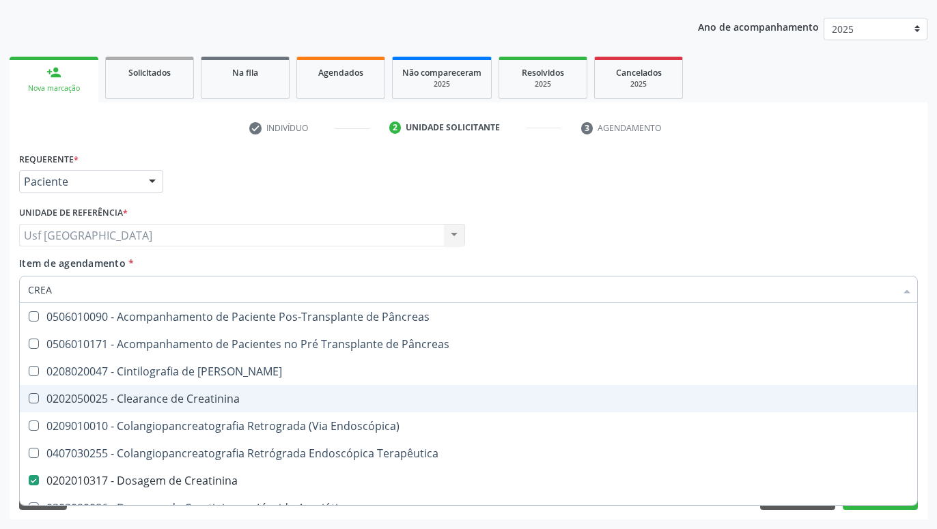
checkbox Creatinina "false"
checkbox Creatinina "true"
type input "CRE"
checkbox Creatinina "false"
checkbox Oncologia "true"
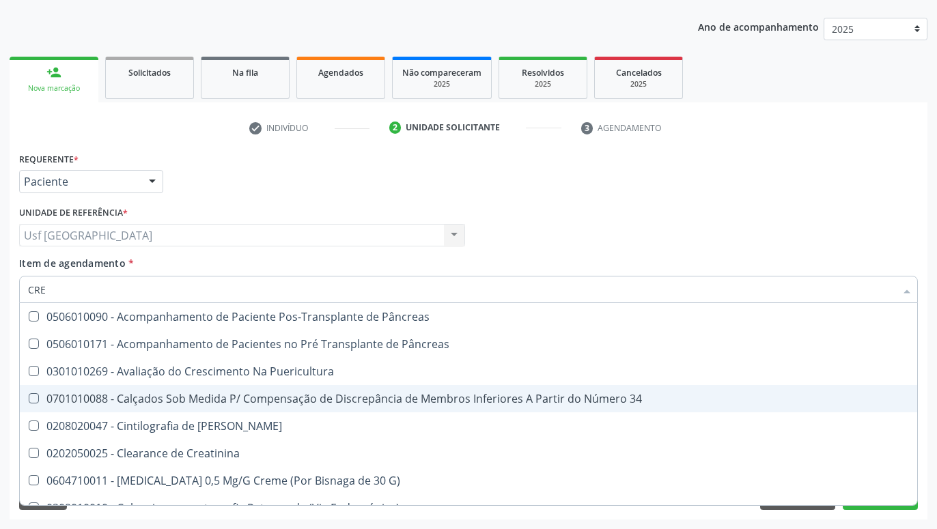
type input "CR"
checkbox Creatinina "false"
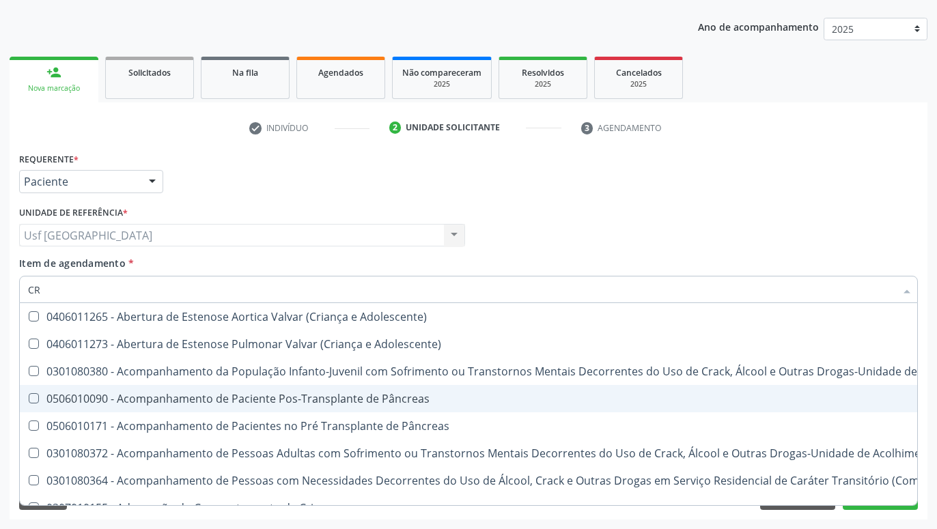
type input "C"
checkbox Creatinina "false"
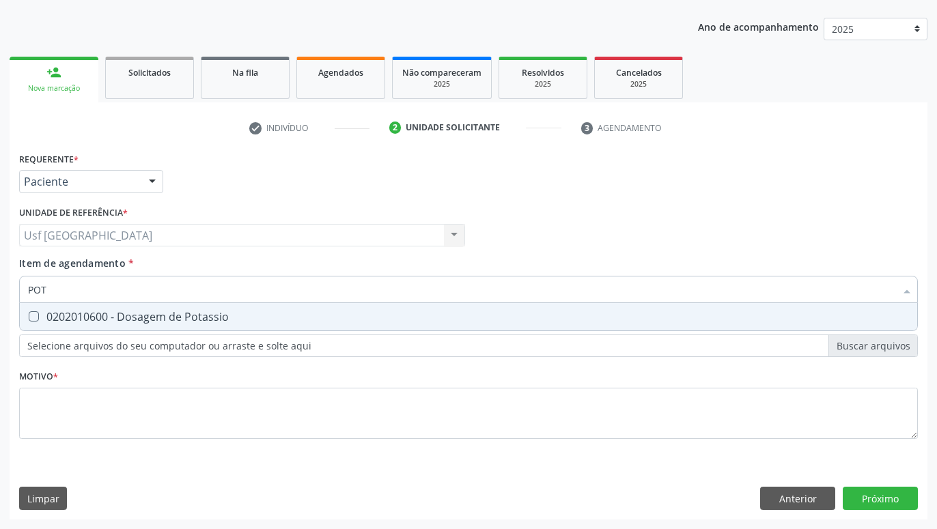
type input "POTA"
click at [224, 316] on div "0202010600 - Dosagem de Potassio" at bounding box center [468, 316] width 881 height 11
checkbox Potassio "true"
type input "POT"
checkbox Potassio "false"
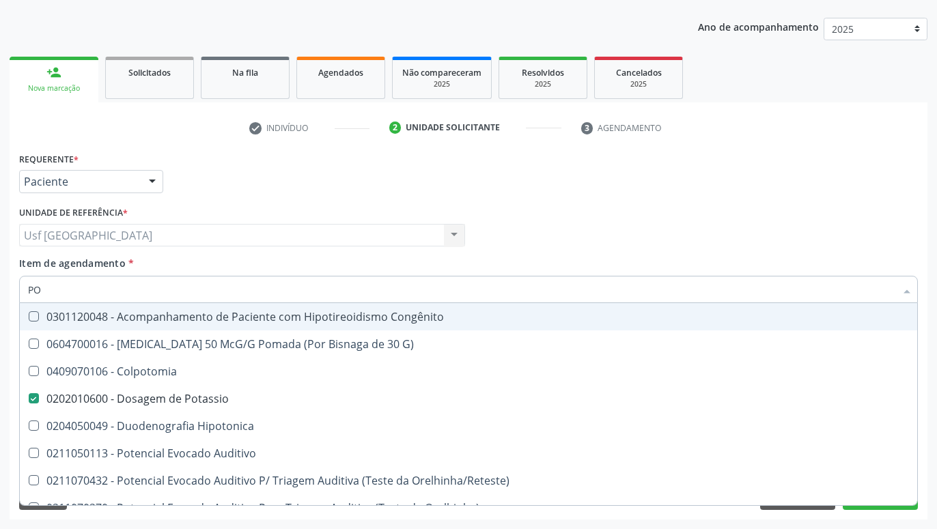
type input "P"
checkbox Potassio "false"
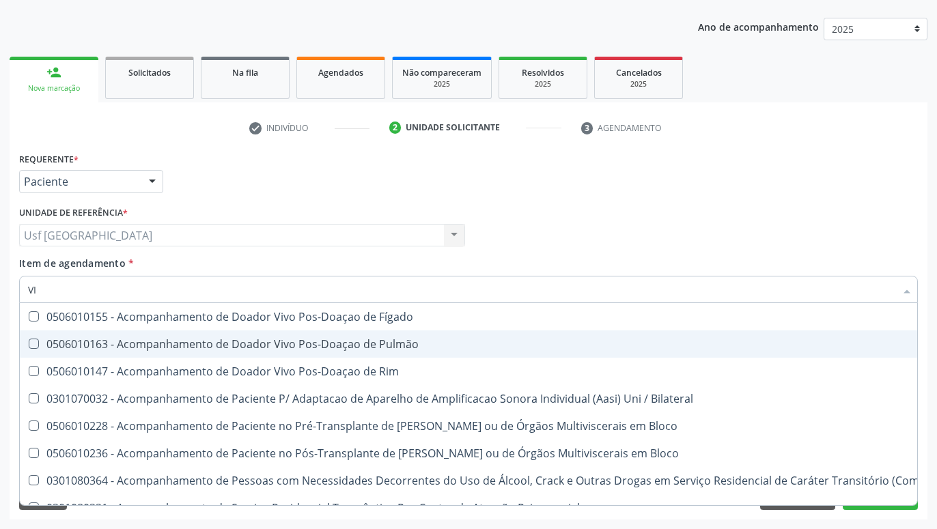
type input "VIT"
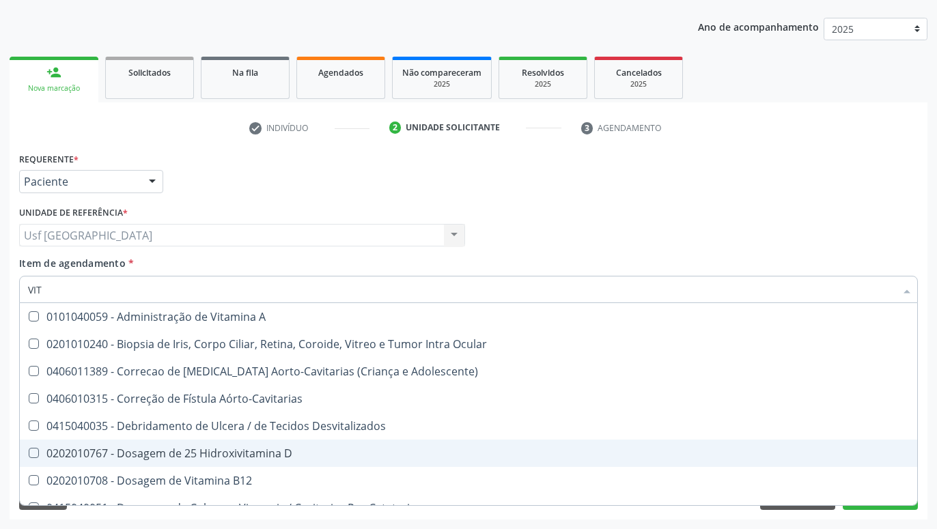
click at [258, 454] on div "0202010767 - Dosagem de 25 Hidroxivitamina D" at bounding box center [468, 453] width 881 height 11
checkbox D "true"
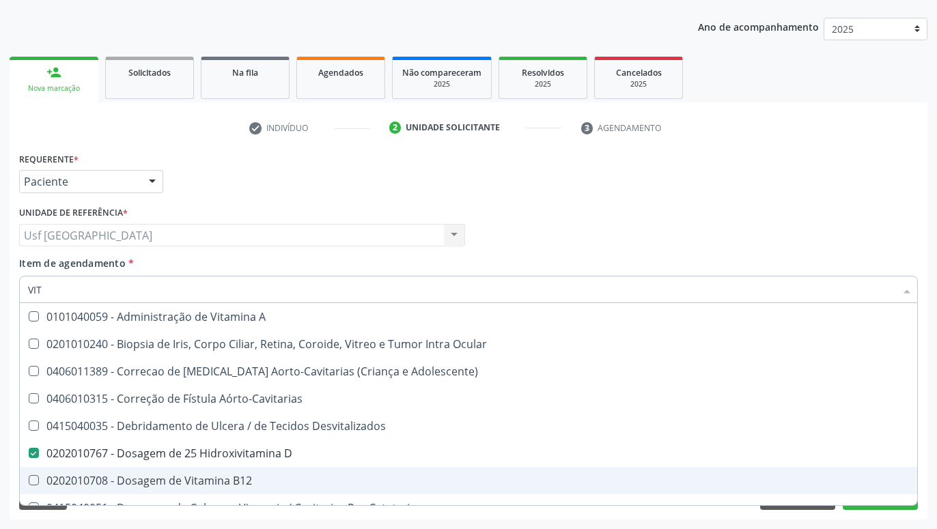
click at [239, 475] on div "0202010708 - Dosagem de Vitamina B12" at bounding box center [468, 480] width 881 height 11
checkbox B12 "true"
type input "VI"
checkbox D "false"
checkbox B12 "false"
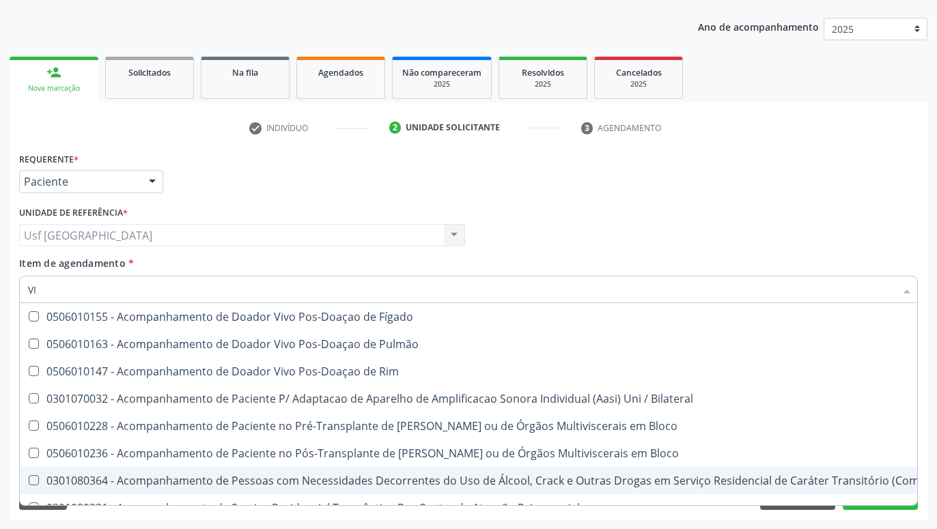
type input "V"
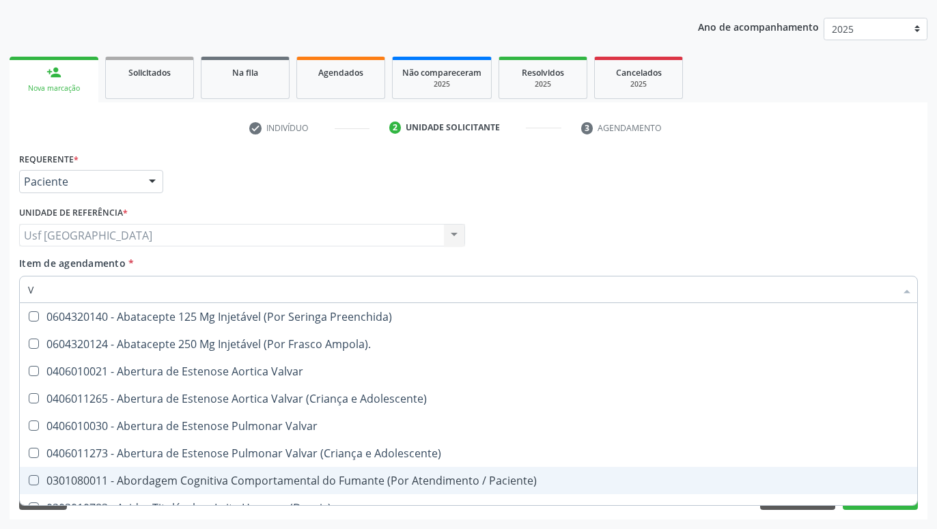
checkbox Ayurveda "false"
checkbox Paliativos "false"
checkbox D "true"
checkbox D "false"
checkbox B12 "false"
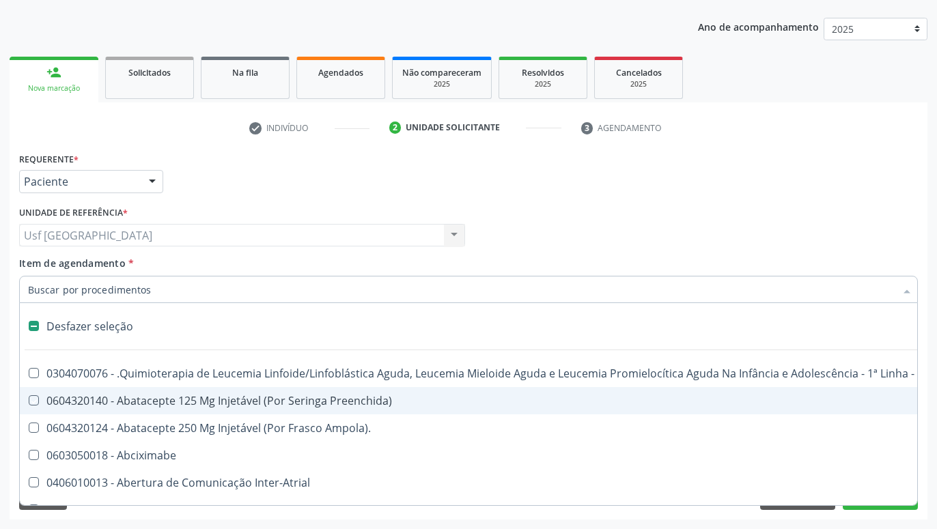
click at [634, 221] on div "Profissional Solicitante Por favor, selecione a Unidade de Atendimento primeiro…" at bounding box center [468, 229] width 905 height 53
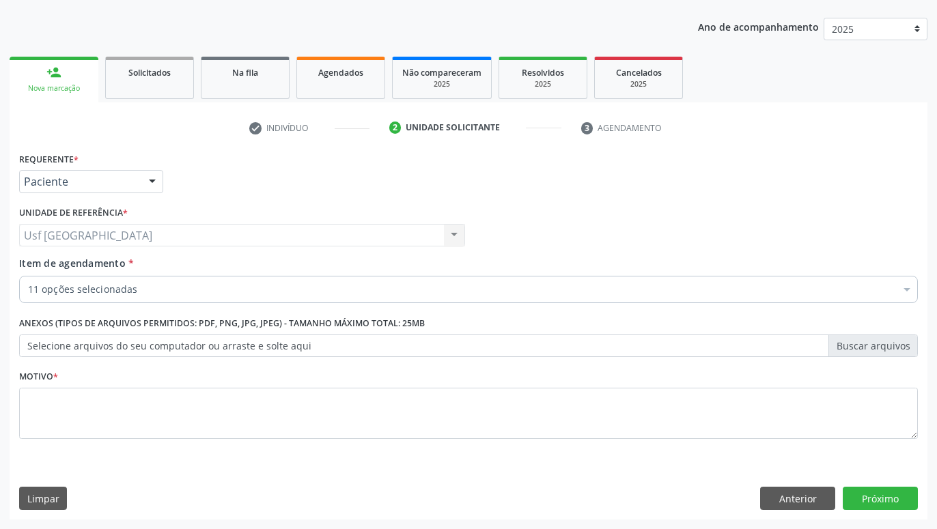
checkbox Completo "true"
checkbox Glicose "true"
checkbox Hdl "true"
checkbox Ldl "true"
checkbox Total "true"
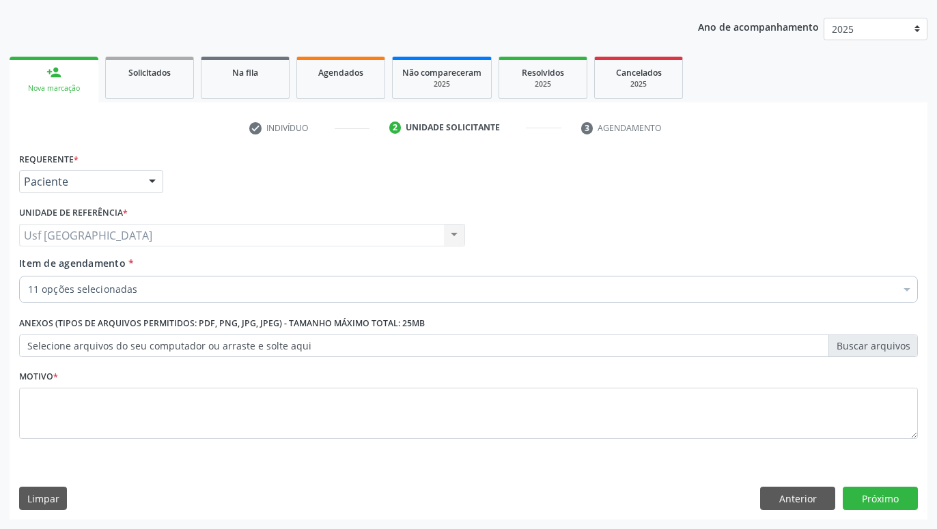
checkbox Triglicerideos "true"
checkbox Ureia "true"
checkbox Creatinina "true"
checkbox Potassio "true"
checkbox D "true"
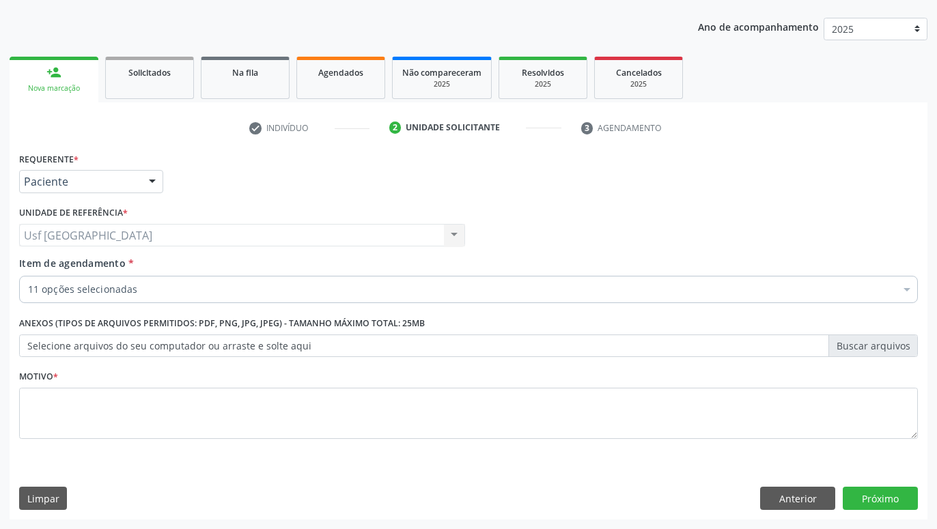
checkbox B12 "true"
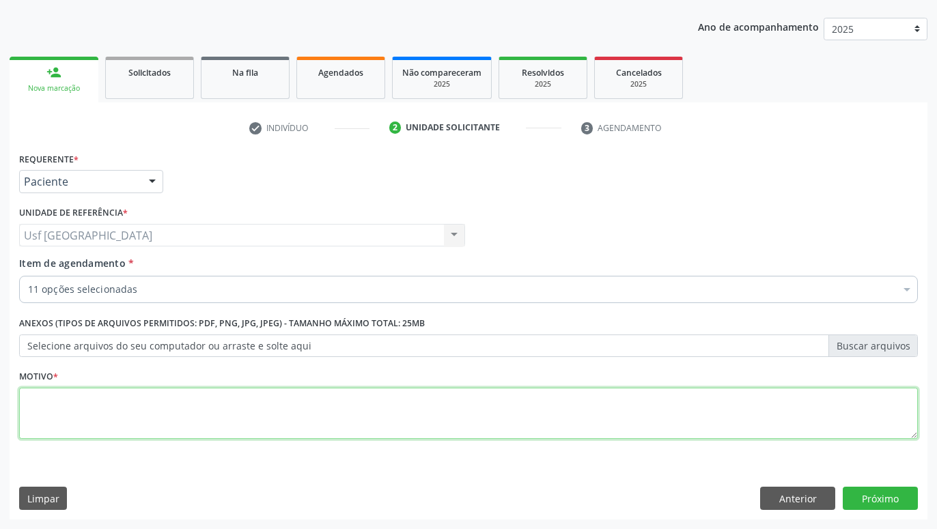
click at [563, 413] on textarea at bounding box center [468, 414] width 899 height 52
type textarea "."
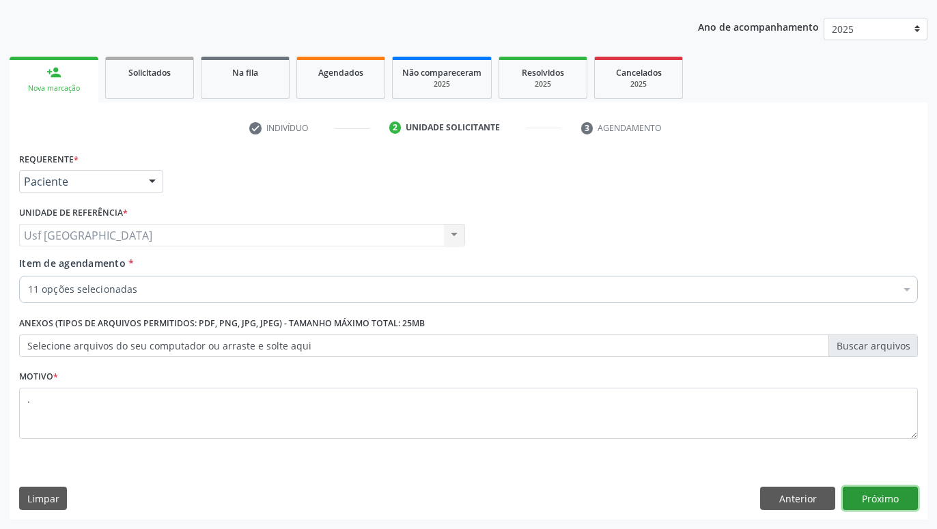
click at [884, 500] on button "Próximo" at bounding box center [880, 498] width 75 height 23
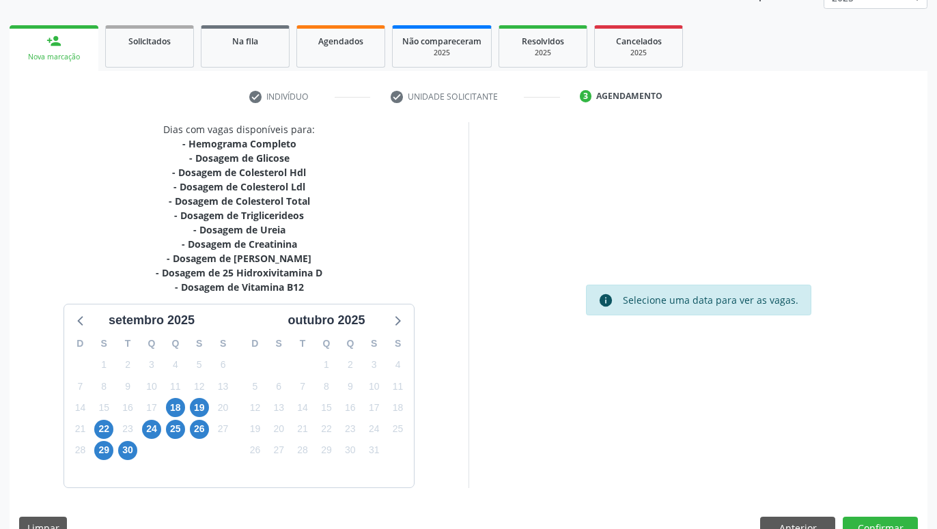
scroll to position [208, 0]
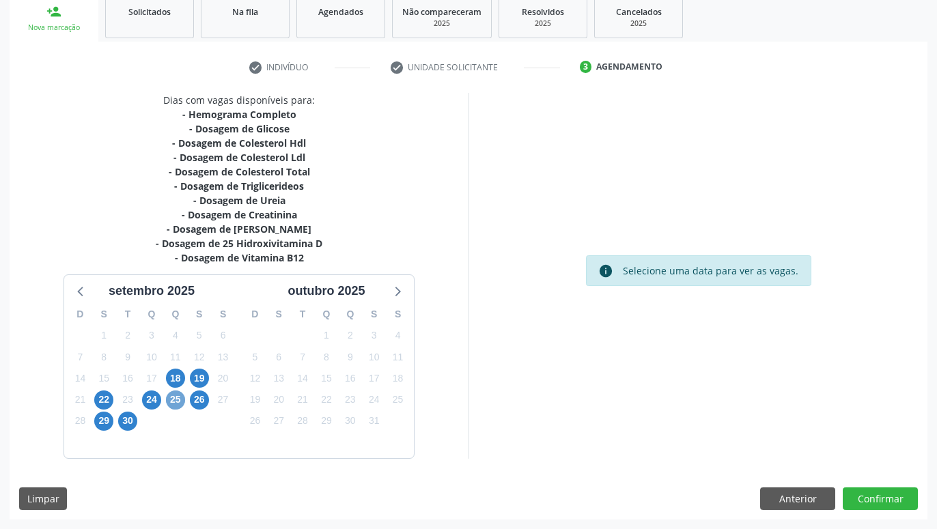
click at [180, 400] on span "25" at bounding box center [175, 400] width 19 height 19
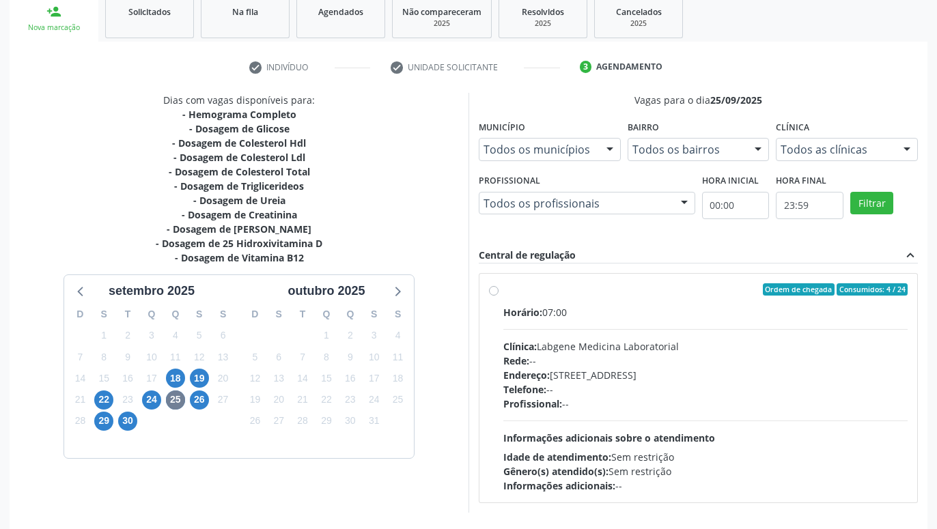
click at [503, 292] on label "Ordem de chegada Consumidos: 4 / 24 Horário: 07:00 Clínica: Labgene Medicina La…" at bounding box center [705, 388] width 404 height 210
click at [492, 292] on input "Ordem de chegada Consumidos: 4 / 24 Horário: 07:00 Clínica: Labgene Medicina La…" at bounding box center [494, 289] width 10 height 12
radio input "true"
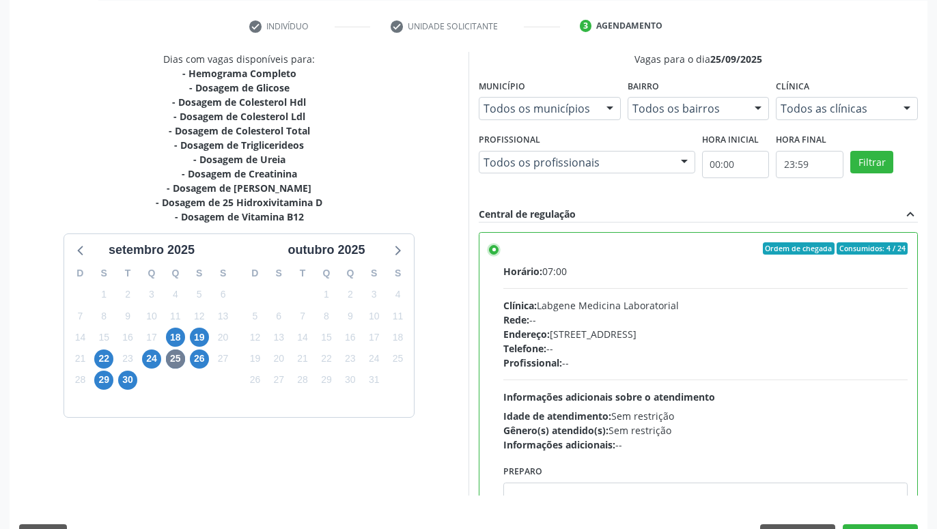
scroll to position [287, 0]
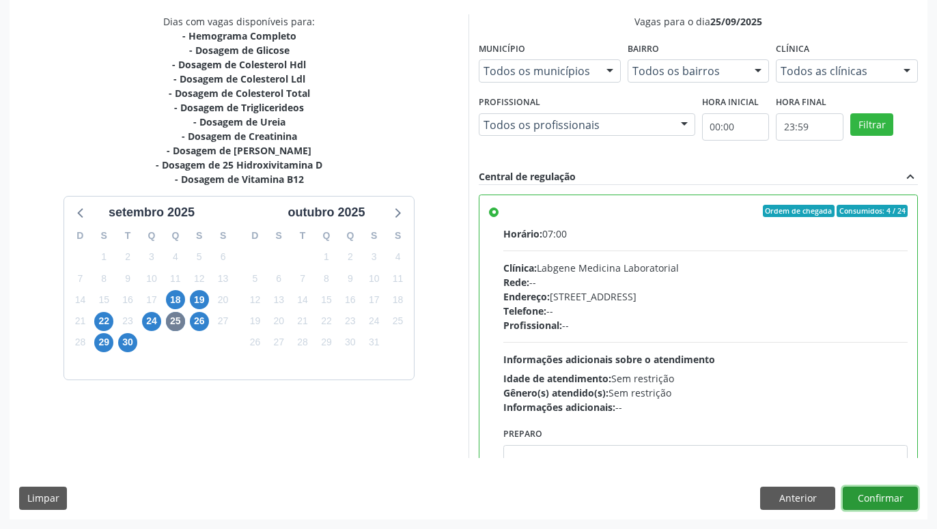
click at [892, 500] on button "Confirmar" at bounding box center [880, 498] width 75 height 23
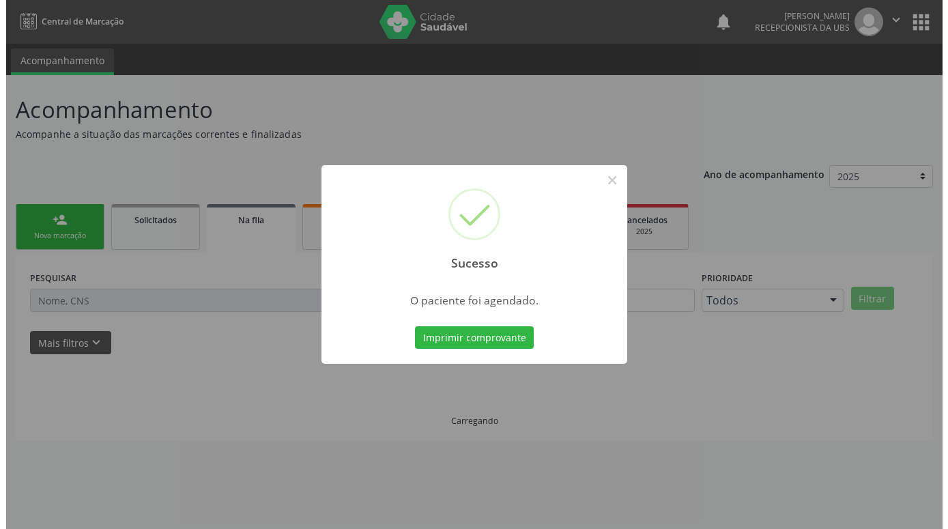
scroll to position [0, 0]
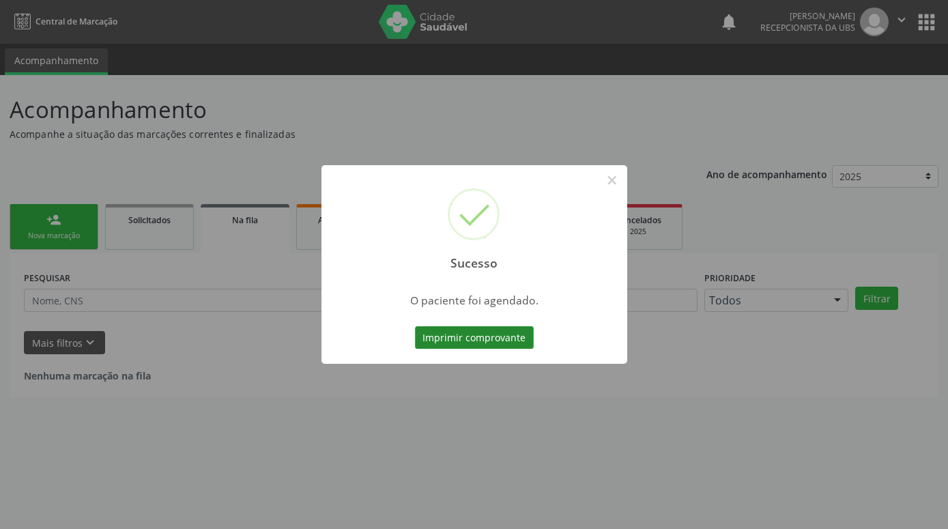
click at [514, 343] on button "Imprimir comprovante" at bounding box center [474, 337] width 119 height 23
